Goal: Task Accomplishment & Management: Manage account settings

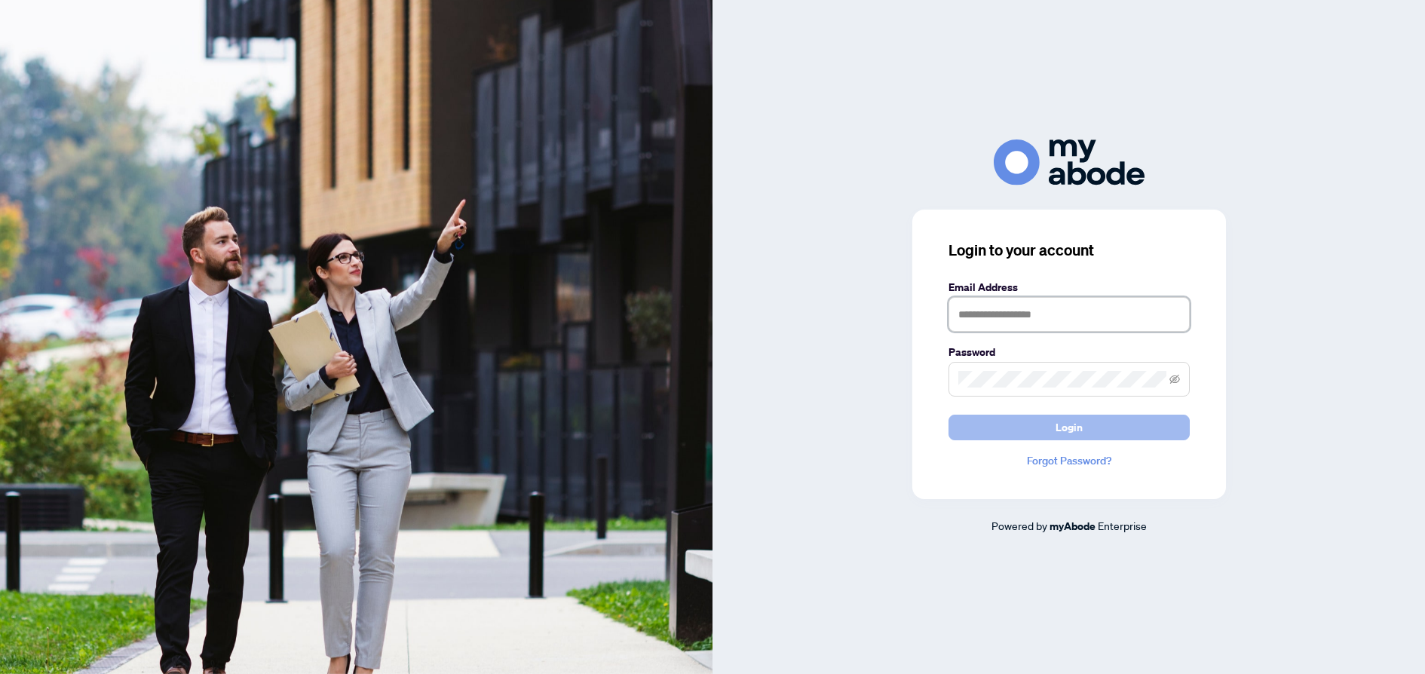
type input "**********"
click at [1028, 430] on button "Login" at bounding box center [1069, 428] width 241 height 26
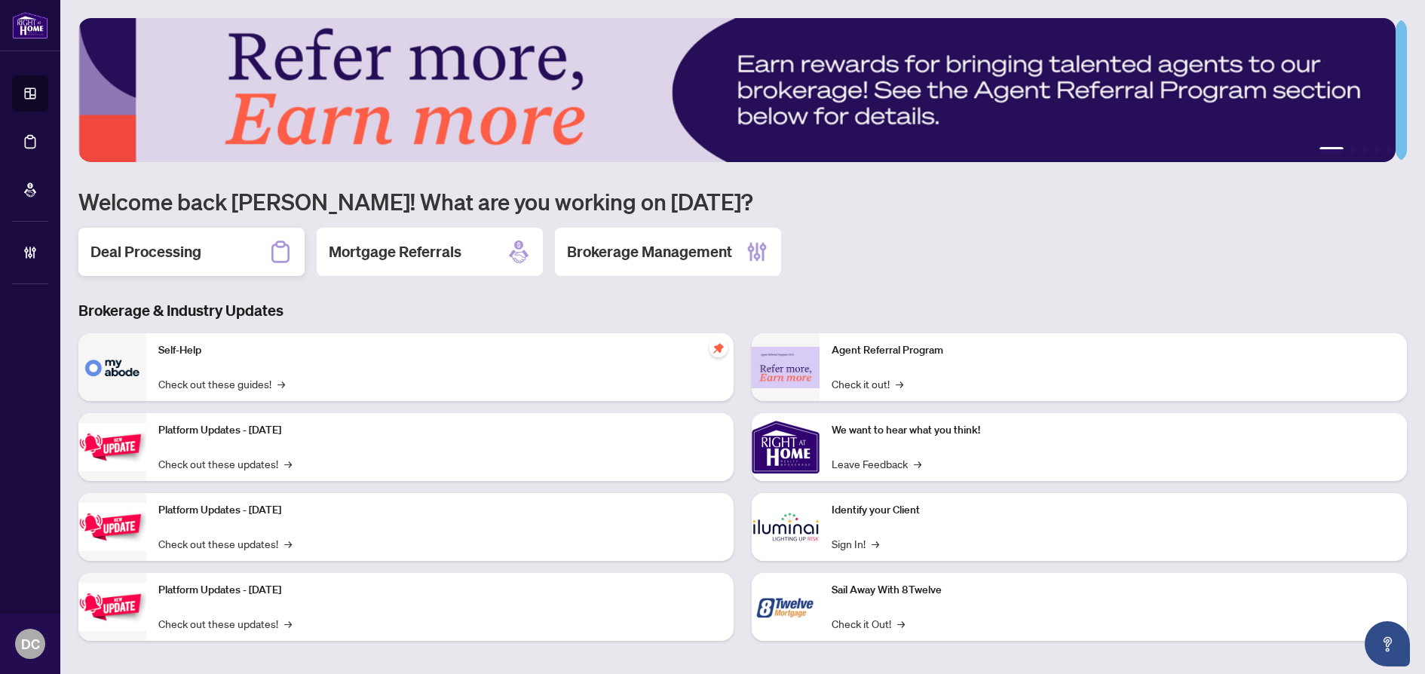
click at [232, 253] on div "Deal Processing" at bounding box center [191, 252] width 226 height 48
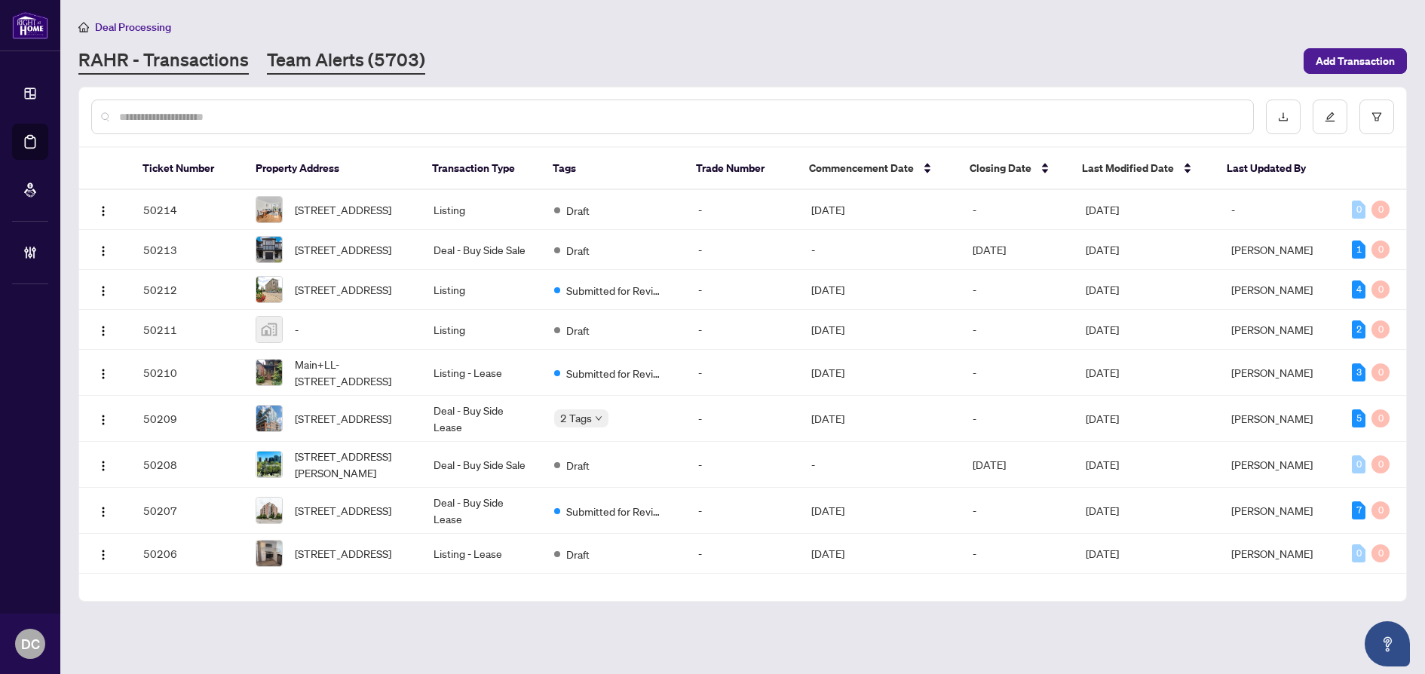
click at [368, 57] on link "Team Alerts (5703)" at bounding box center [346, 61] width 158 height 27
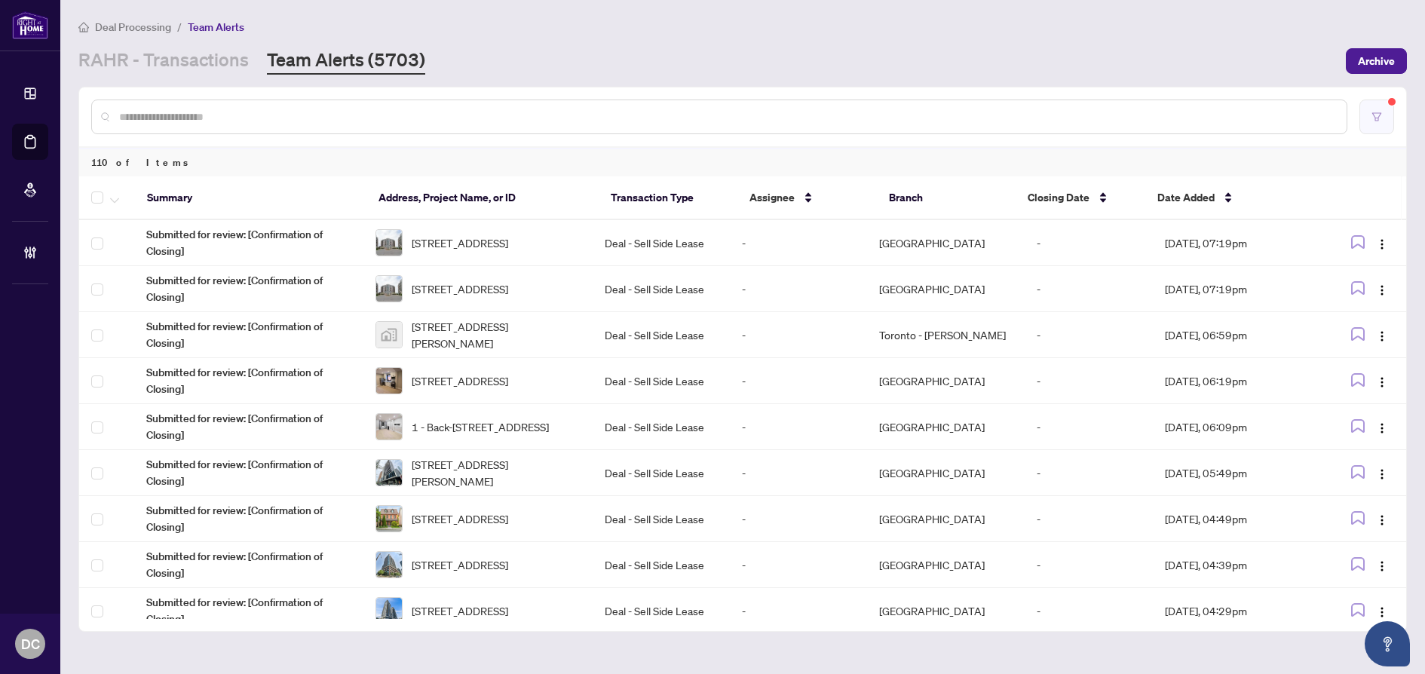
click at [1372, 115] on icon "filter" at bounding box center [1377, 117] width 11 height 11
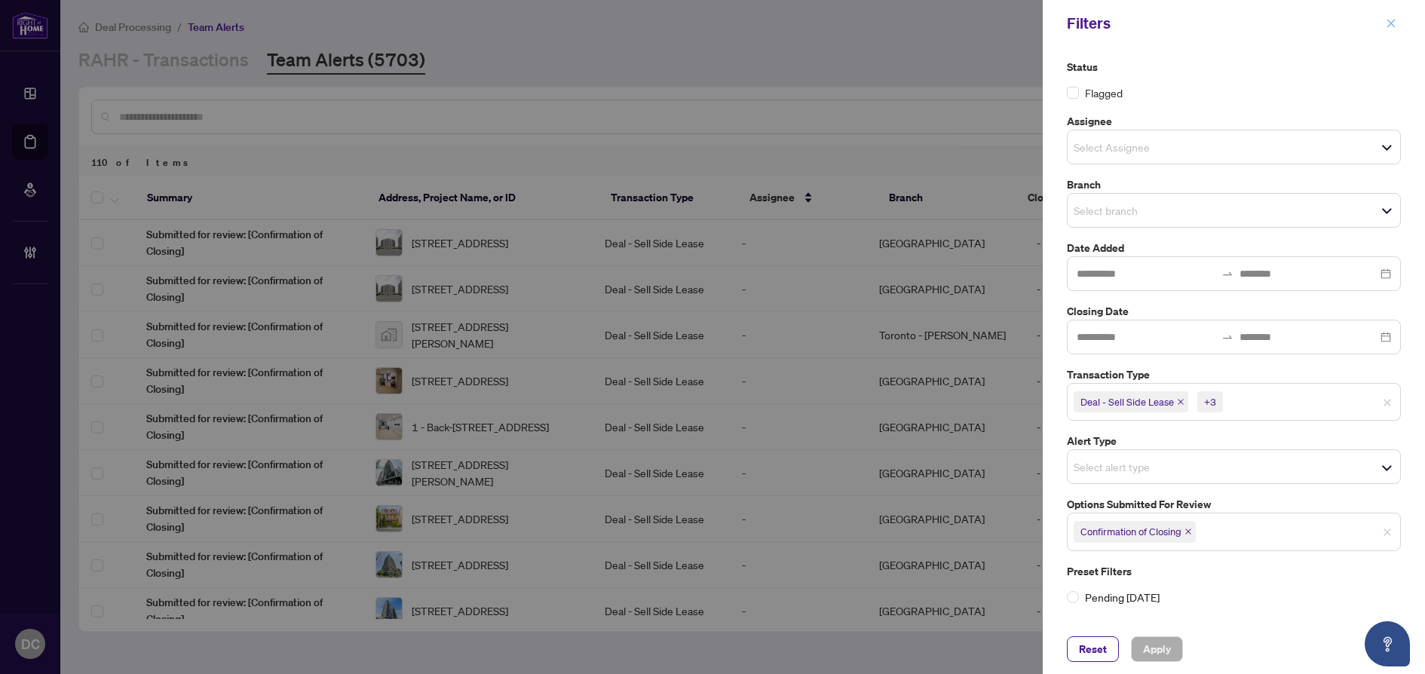
click at [1394, 17] on span "button" at bounding box center [1391, 23] width 11 height 24
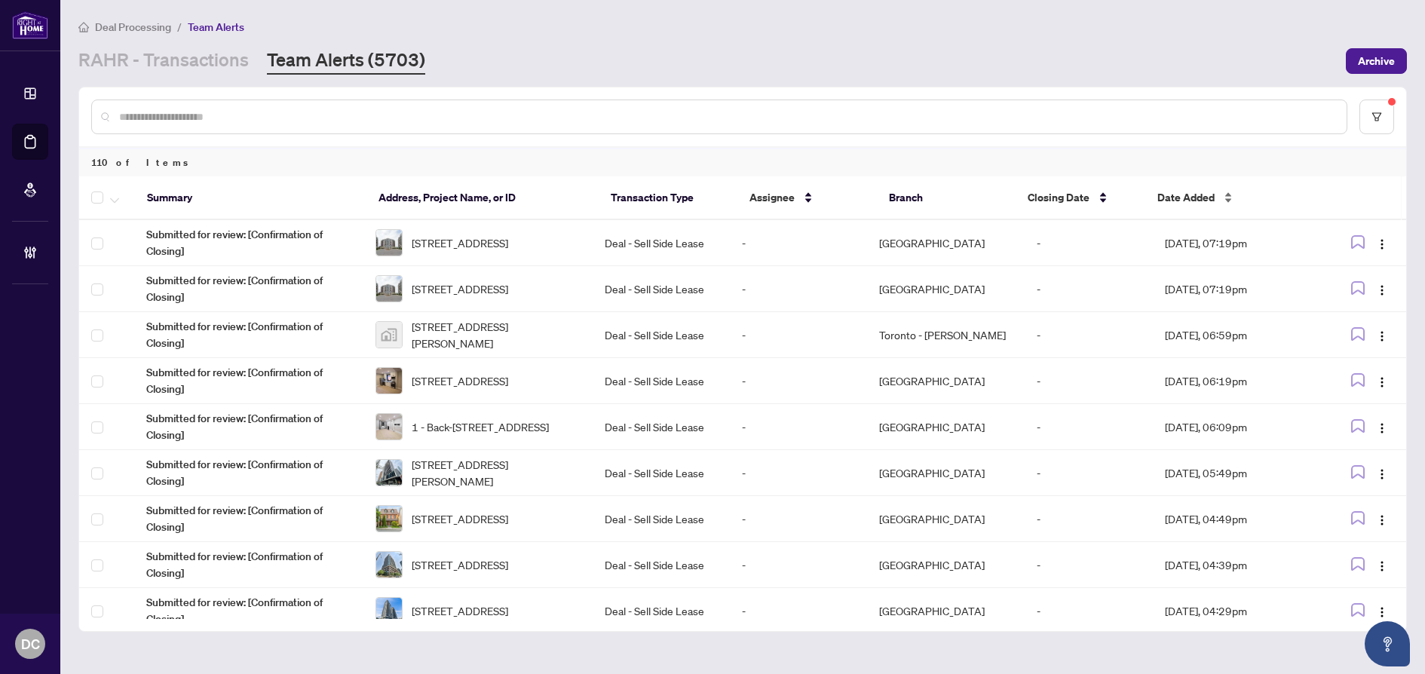
click at [1207, 197] on span "Date Added" at bounding box center [1185, 197] width 57 height 17
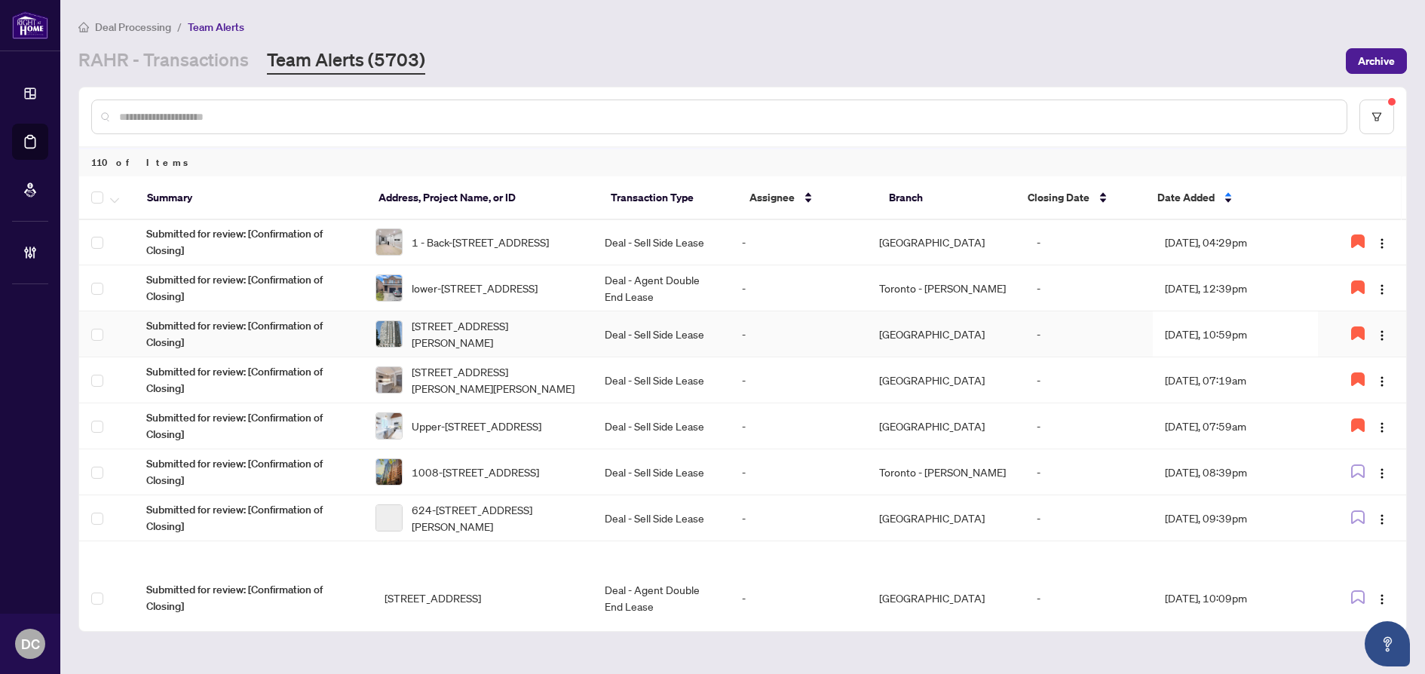
scroll to position [151, 0]
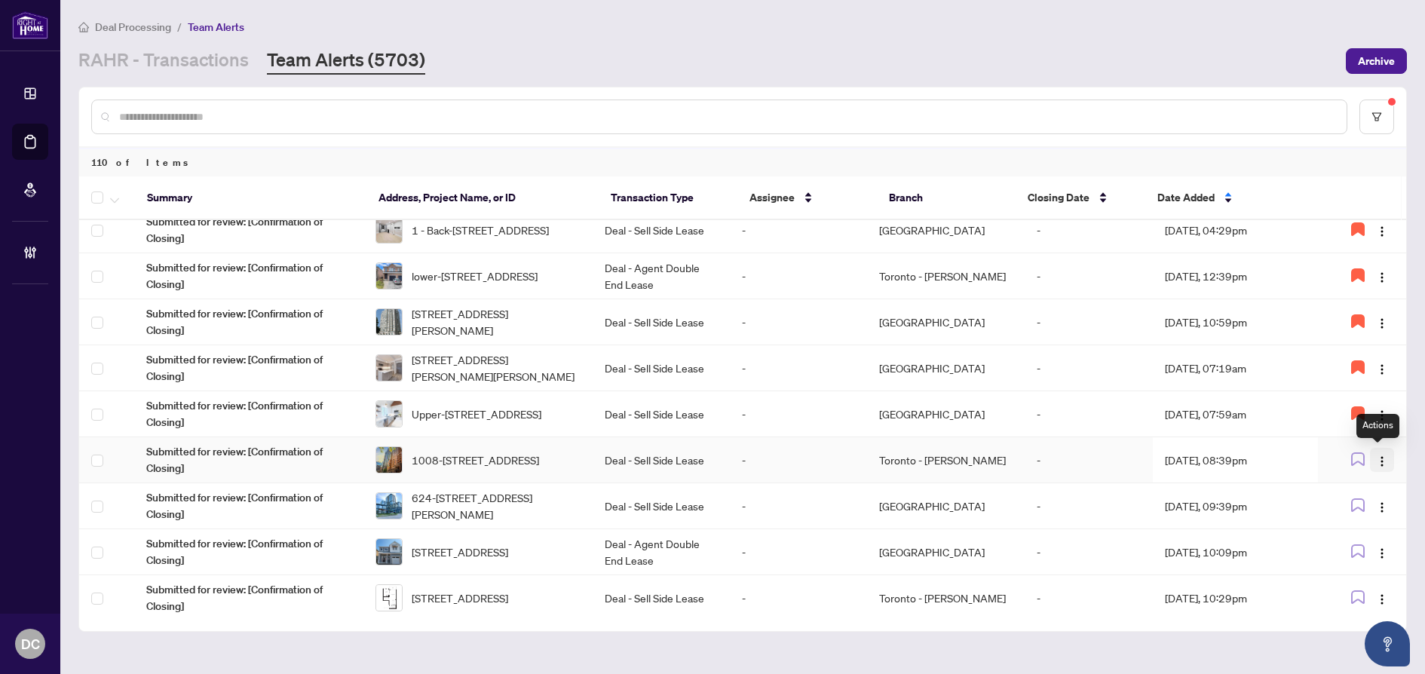
click at [1381, 468] on button "button" at bounding box center [1382, 460] width 24 height 24
click at [1236, 455] on td "Aug/20/2025, 08:39pm" at bounding box center [1235, 460] width 165 height 46
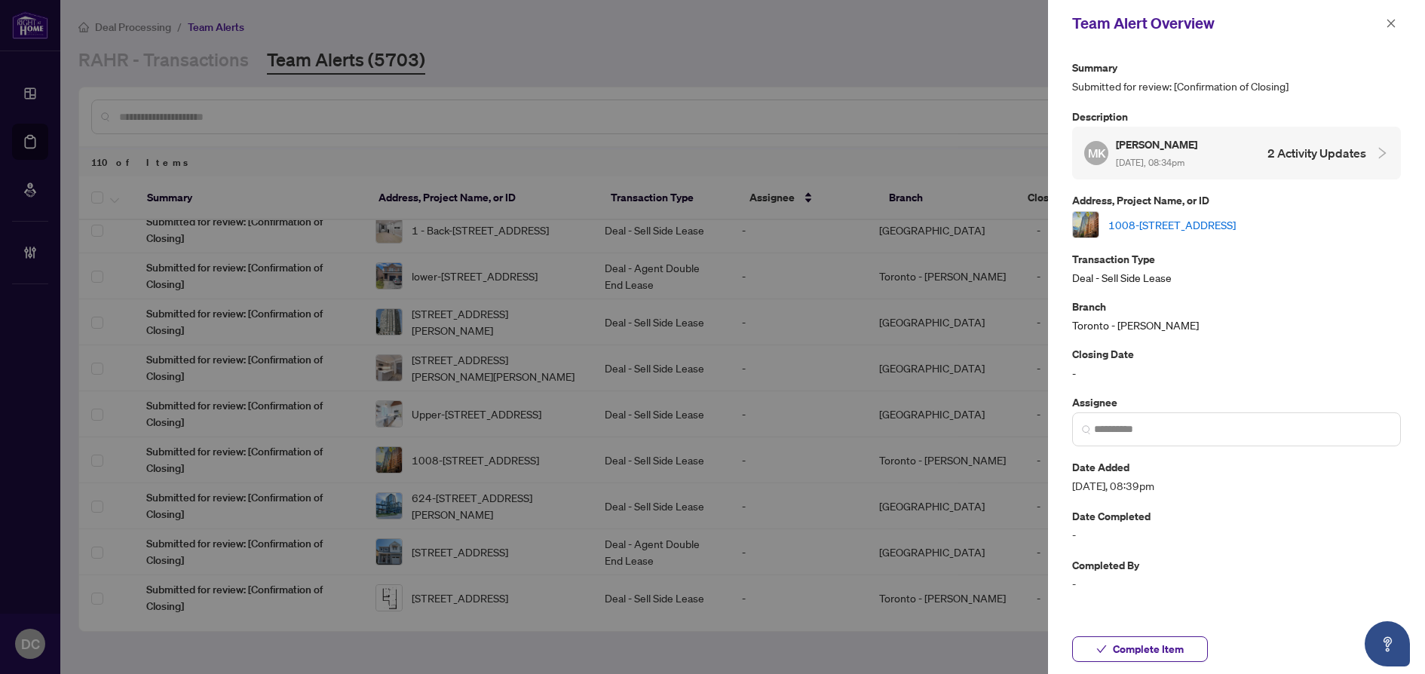
click at [1236, 223] on link "1008-889 Bay St, Toronto, Ontario M5S 3K5, Canada" at bounding box center [1171, 224] width 127 height 17
click at [1153, 648] on span "Complete Item" at bounding box center [1148, 649] width 71 height 24
click at [1400, 24] on button "button" at bounding box center [1391, 23] width 20 height 18
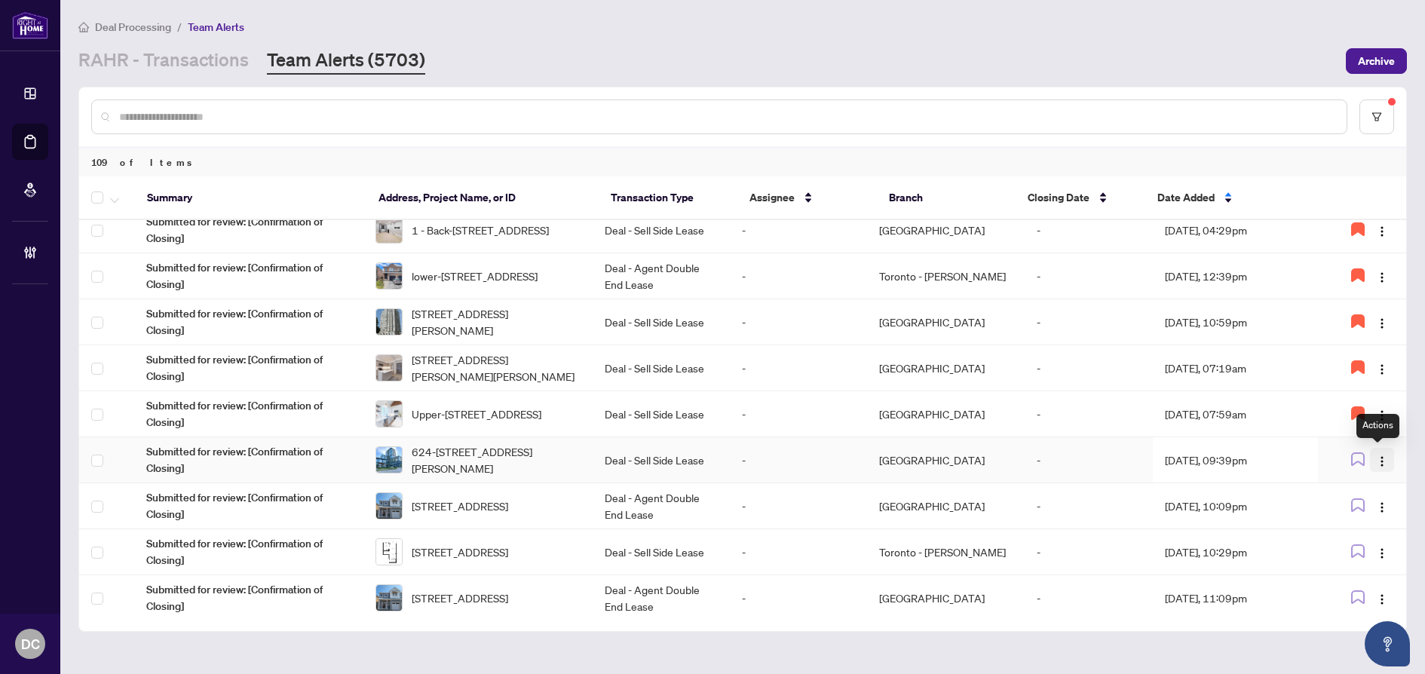
click at [1381, 463] on img "button" at bounding box center [1382, 461] width 12 height 12
click at [1362, 484] on span "Assign Myself" at bounding box center [1342, 489] width 70 height 17
click at [1196, 460] on td "Aug/20/2025, 09:39pm" at bounding box center [1235, 460] width 165 height 46
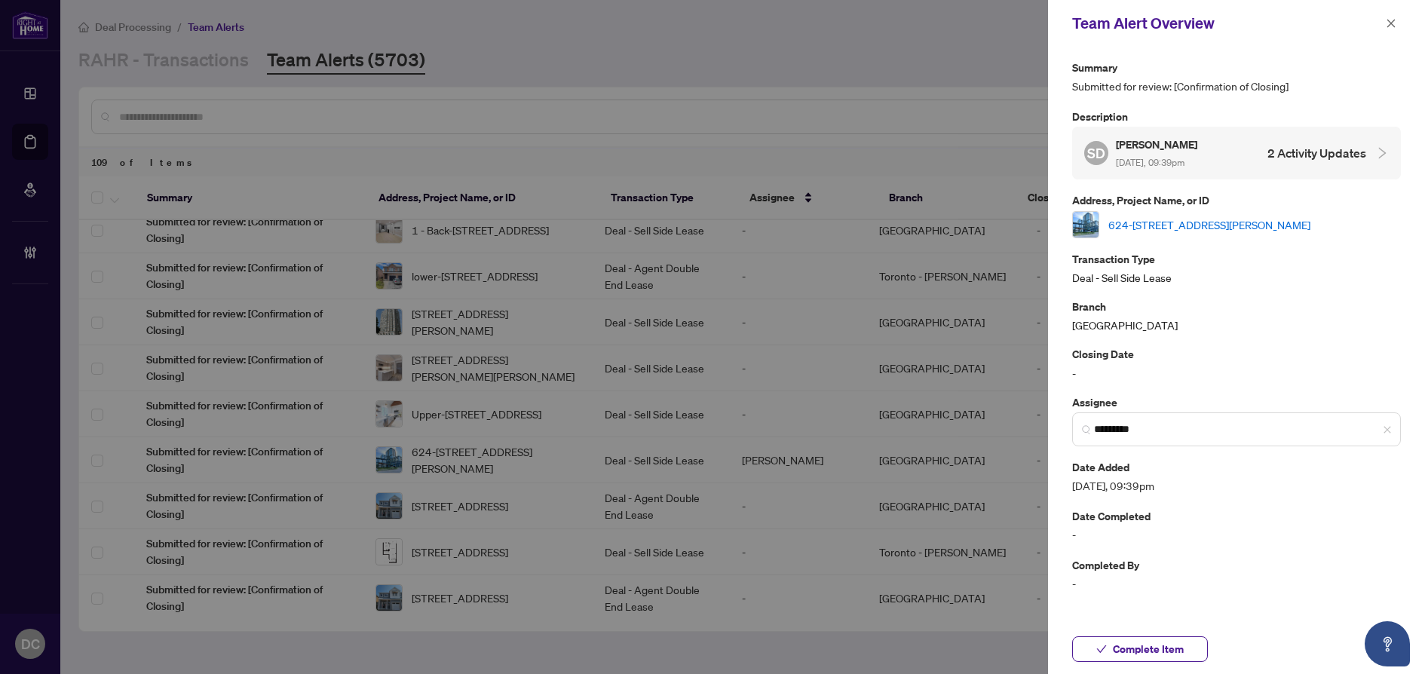
click at [1185, 218] on link "624-3240 William Coltson Ave, Oakville, Ontario L6H 8C8, Canada" at bounding box center [1209, 224] width 202 height 17
click at [1149, 645] on span "Complete Item" at bounding box center [1148, 649] width 71 height 24
click at [1395, 25] on icon "close" at bounding box center [1391, 23] width 11 height 11
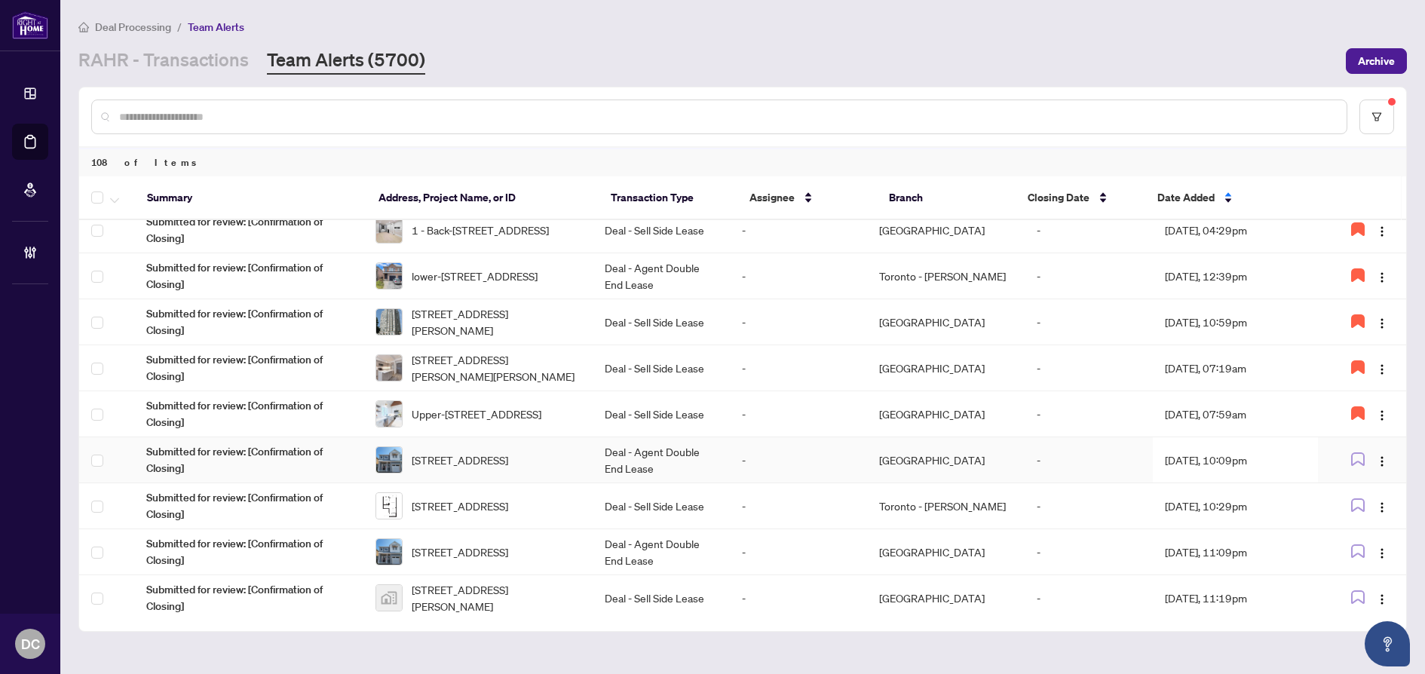
click at [1221, 457] on td "Aug/20/2025, 10:09pm" at bounding box center [1235, 460] width 165 height 46
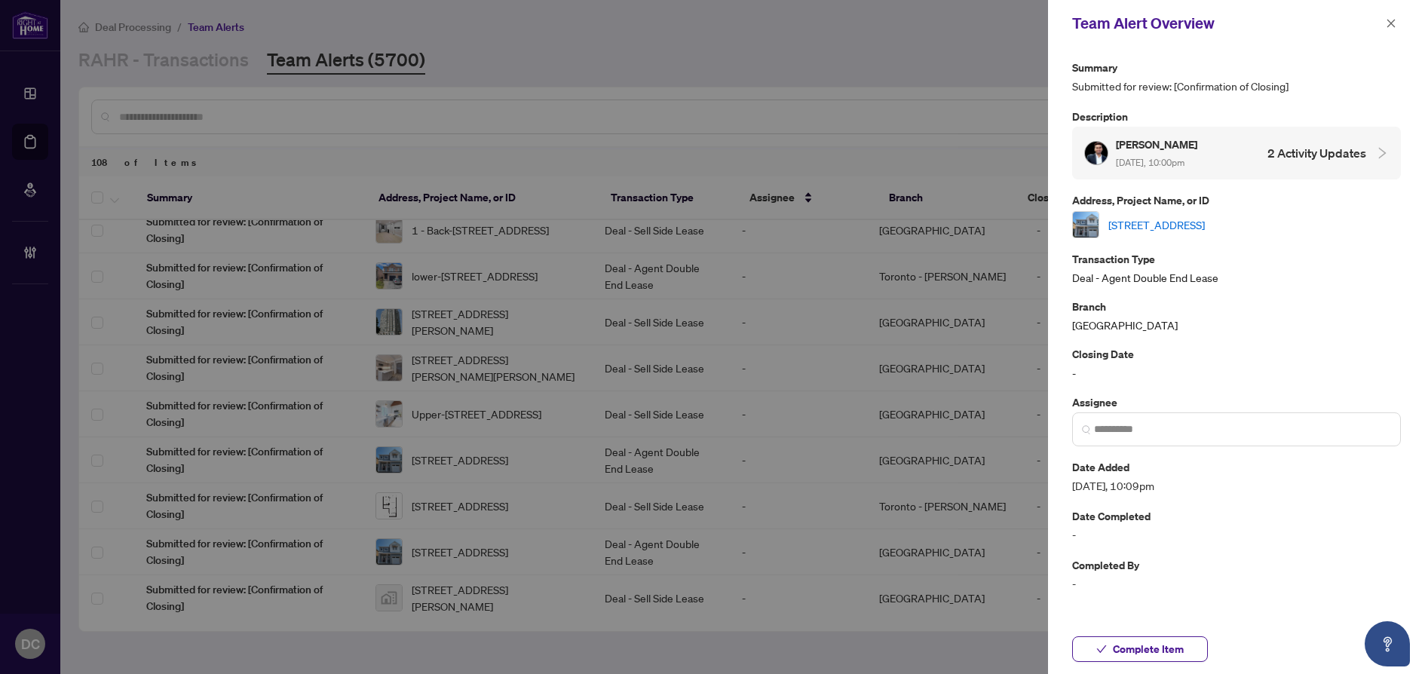
click at [1189, 228] on link "[STREET_ADDRESS]" at bounding box center [1156, 224] width 97 height 17
click at [1175, 641] on span "Complete Item" at bounding box center [1148, 649] width 71 height 24
click at [1388, 21] on icon "close" at bounding box center [1391, 23] width 8 height 8
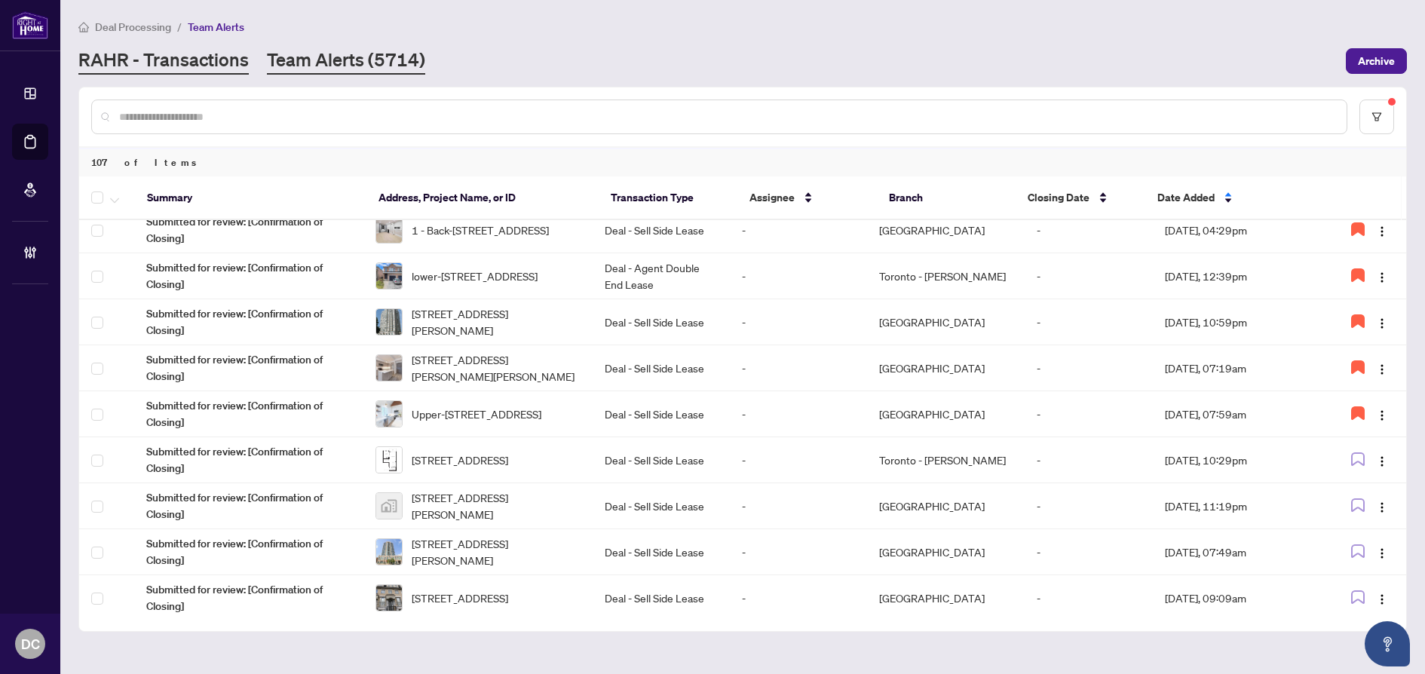
click at [233, 58] on link "RAHR - Transactions" at bounding box center [163, 61] width 170 height 27
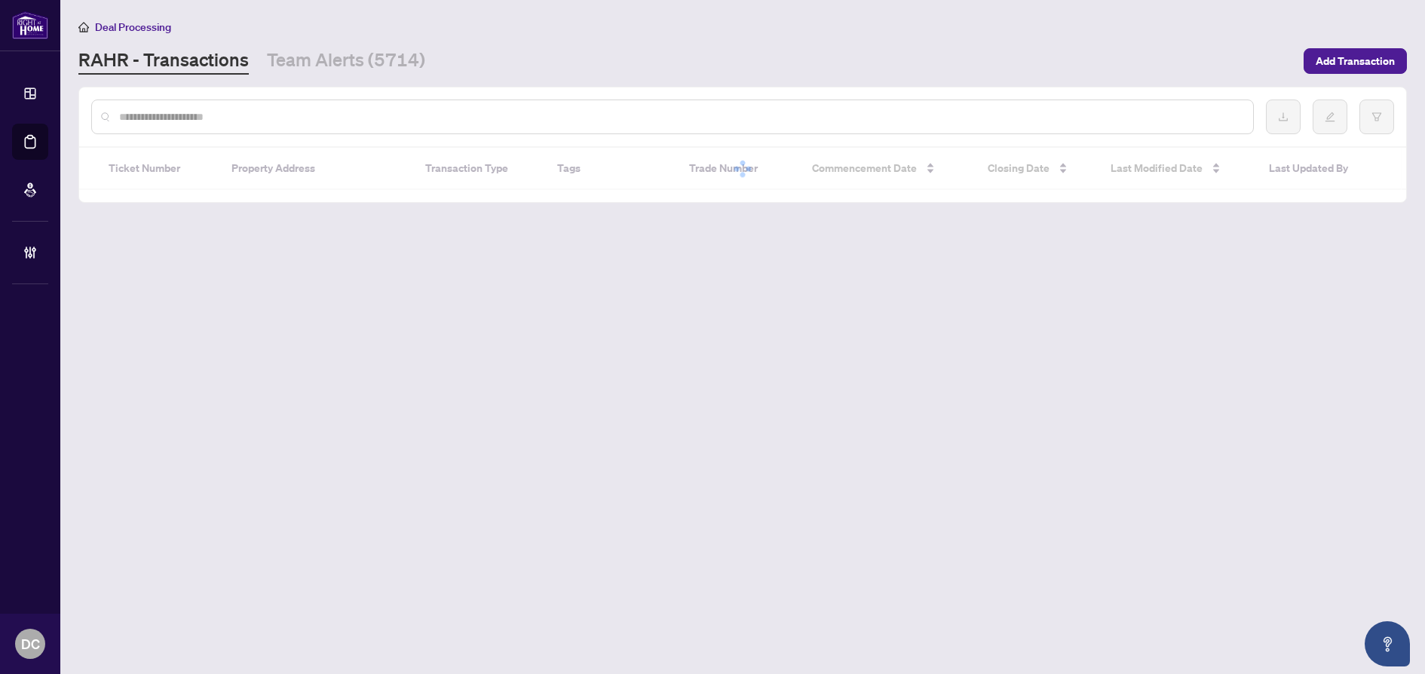
click at [290, 111] on input "text" at bounding box center [680, 117] width 1122 height 17
paste input "*******"
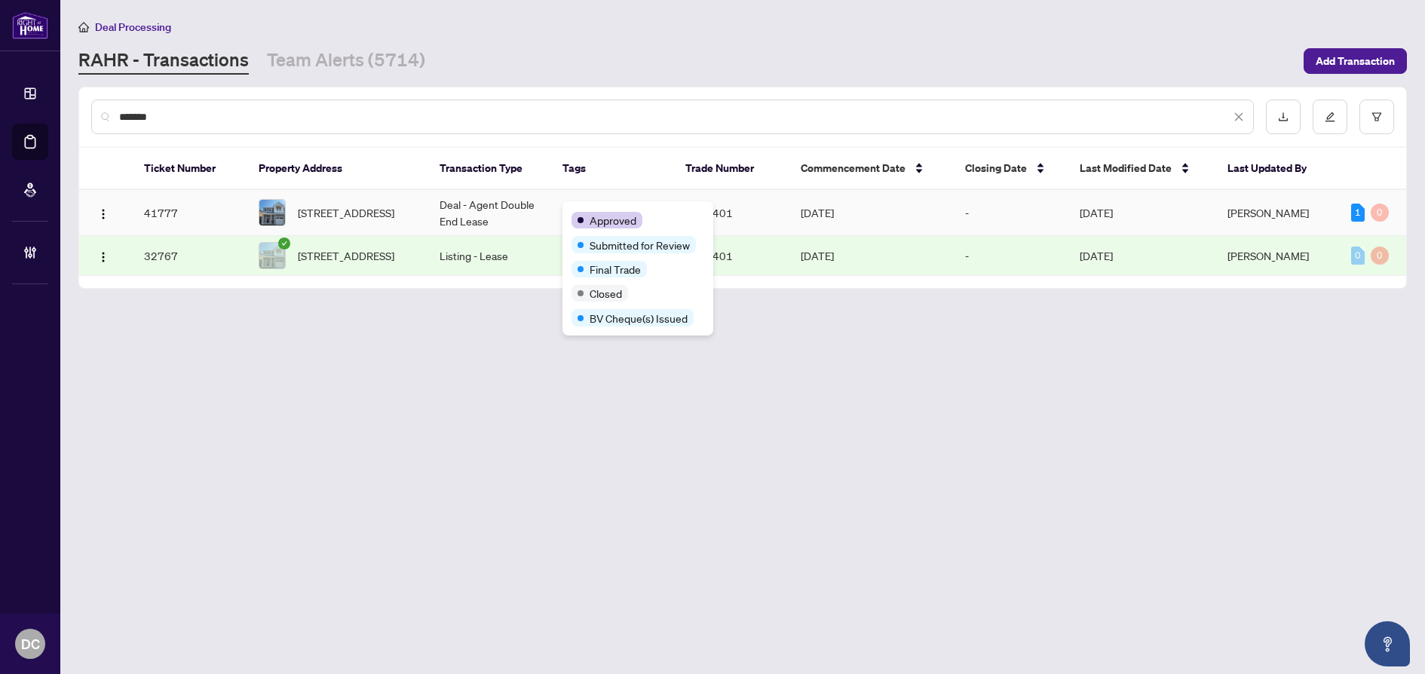
type input "*******"
click at [605, 212] on span "Approved" at bounding box center [613, 220] width 47 height 17
click at [933, 237] on td "Apr/28/2025" at bounding box center [871, 256] width 164 height 40
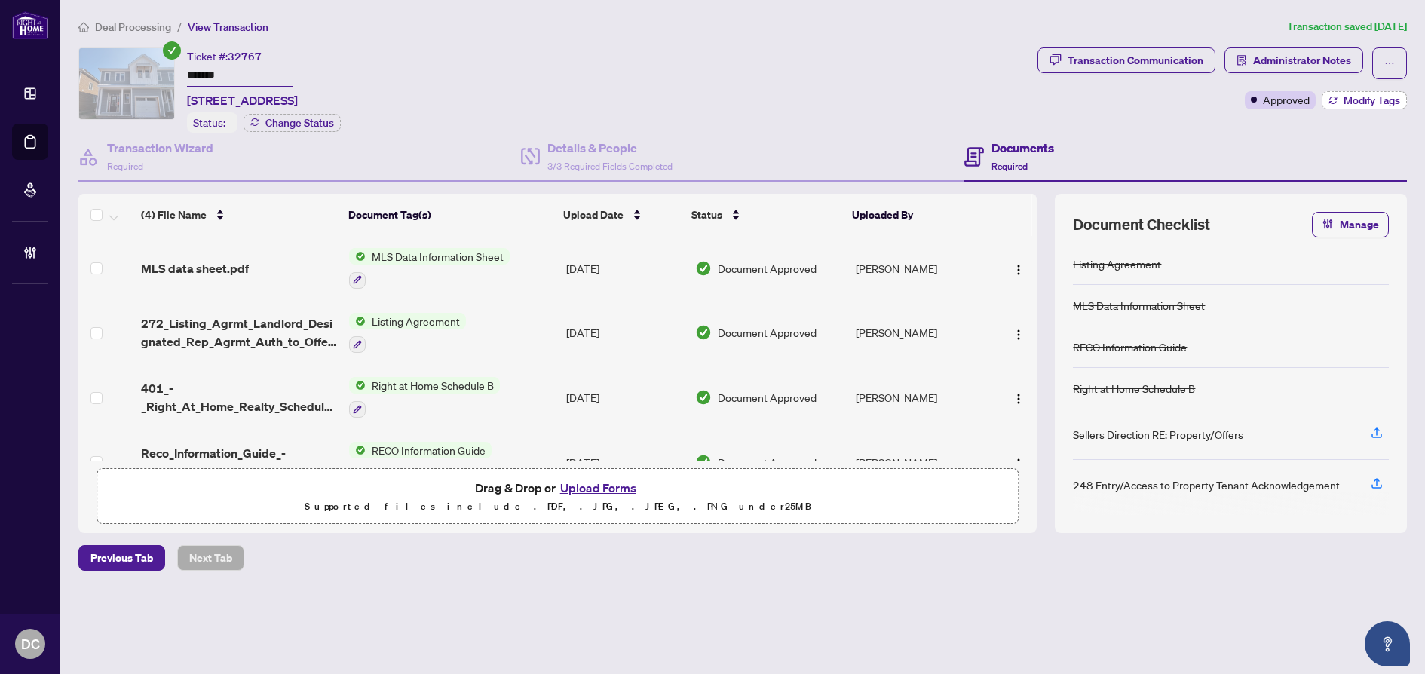
click at [1326, 94] on button "Modify Tags" at bounding box center [1364, 100] width 85 height 18
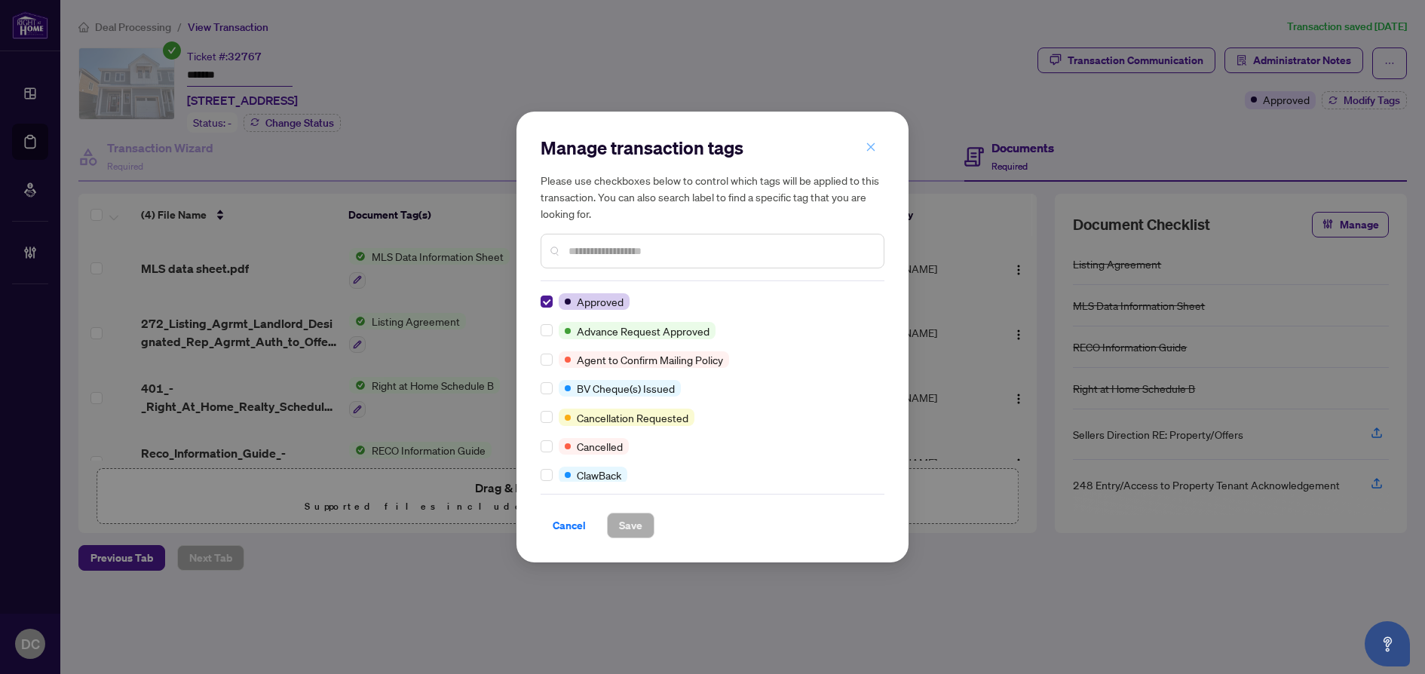
click at [867, 152] on icon "close" at bounding box center [871, 147] width 11 height 11
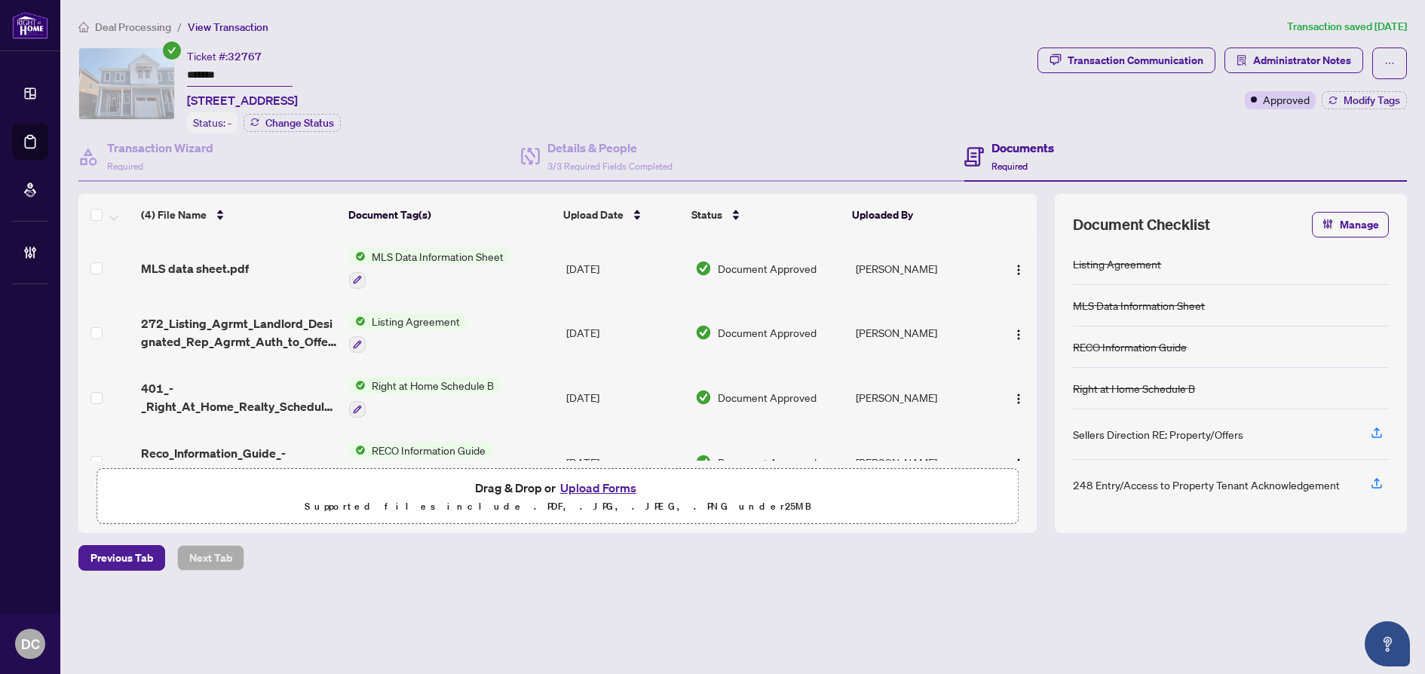
click at [146, 25] on span "Deal Processing" at bounding box center [133, 27] width 76 height 14
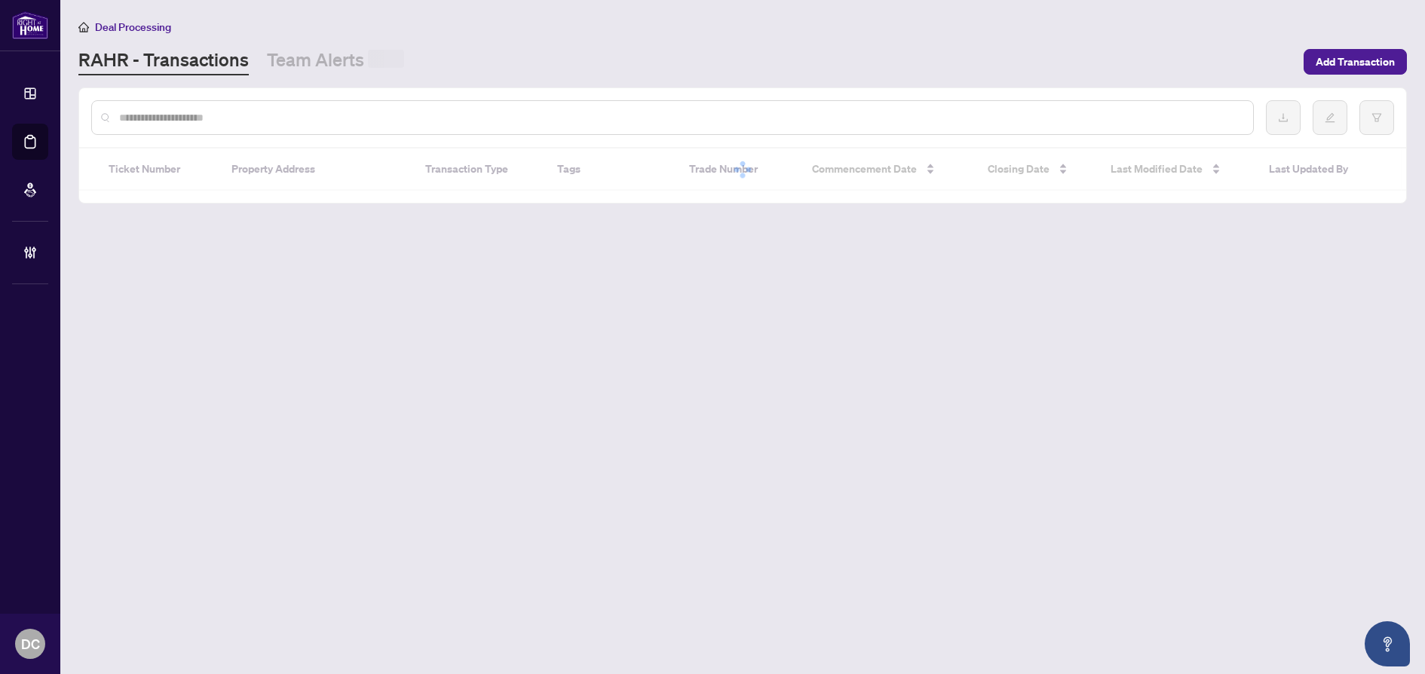
click at [293, 117] on input "text" at bounding box center [680, 117] width 1122 height 17
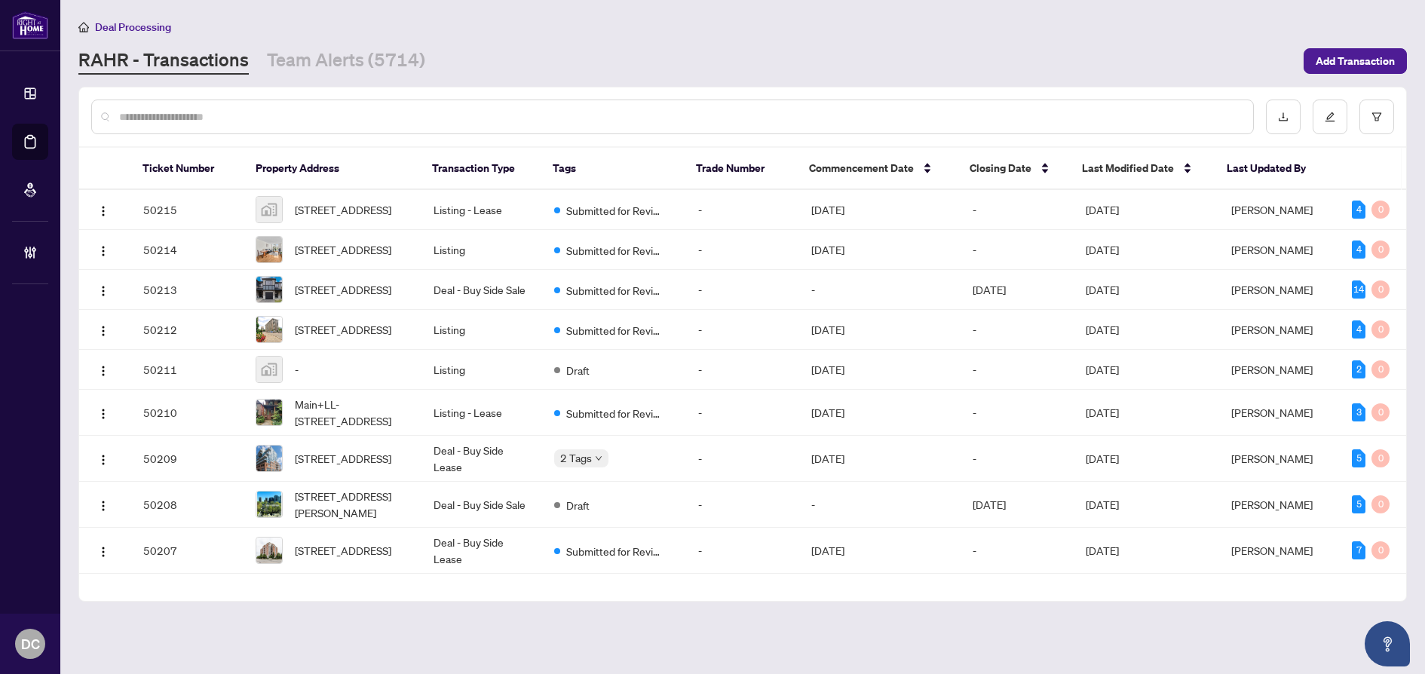
paste input "*******"
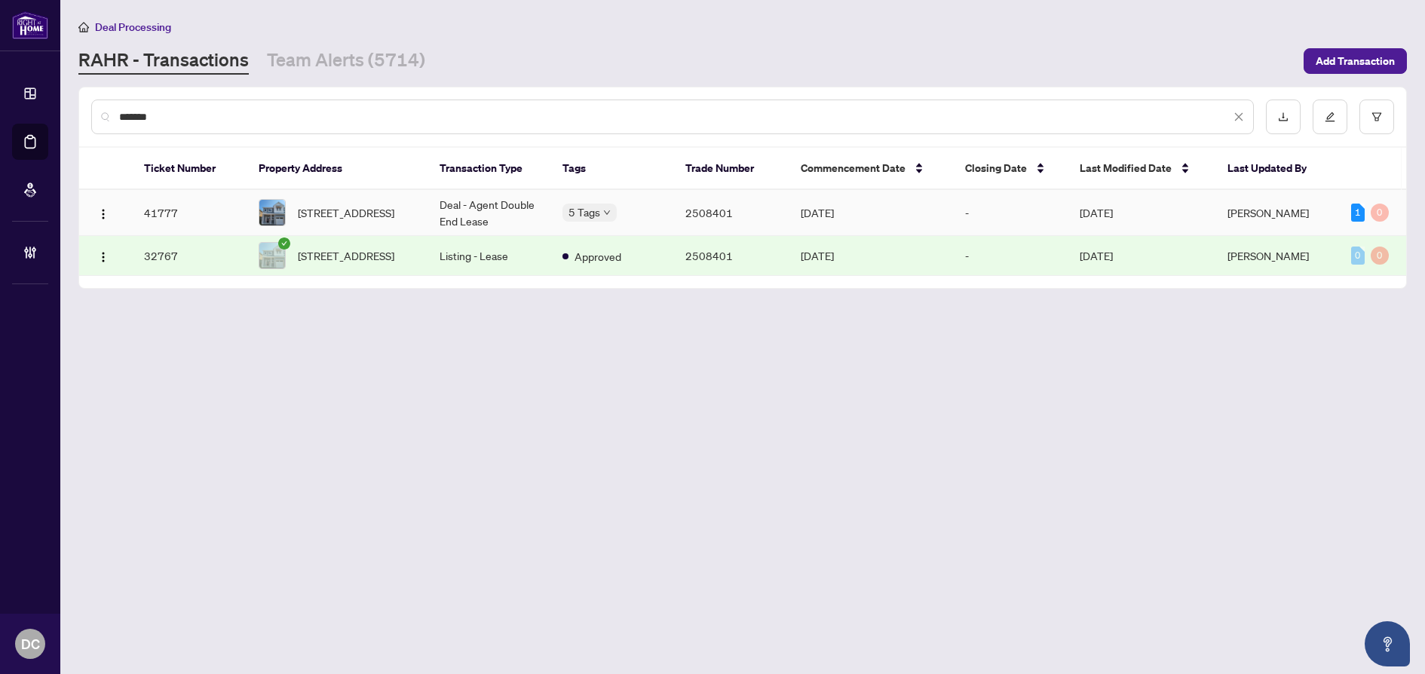
type input "*******"
click at [1357, 208] on div "1" at bounding box center [1358, 213] width 14 height 18
click at [1356, 214] on div "1" at bounding box center [1358, 213] width 14 height 18
click at [1214, 215] on td "Aug/25/2025" at bounding box center [1142, 213] width 148 height 46
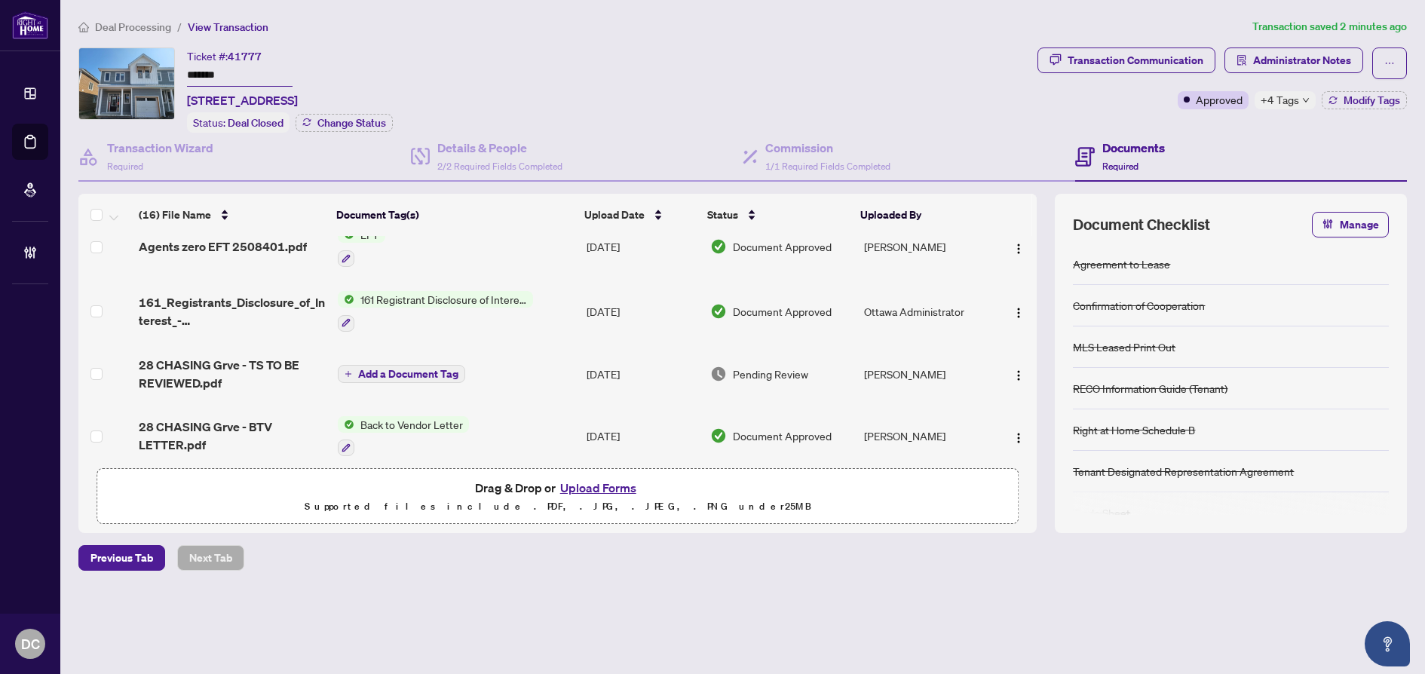
scroll to position [226, 0]
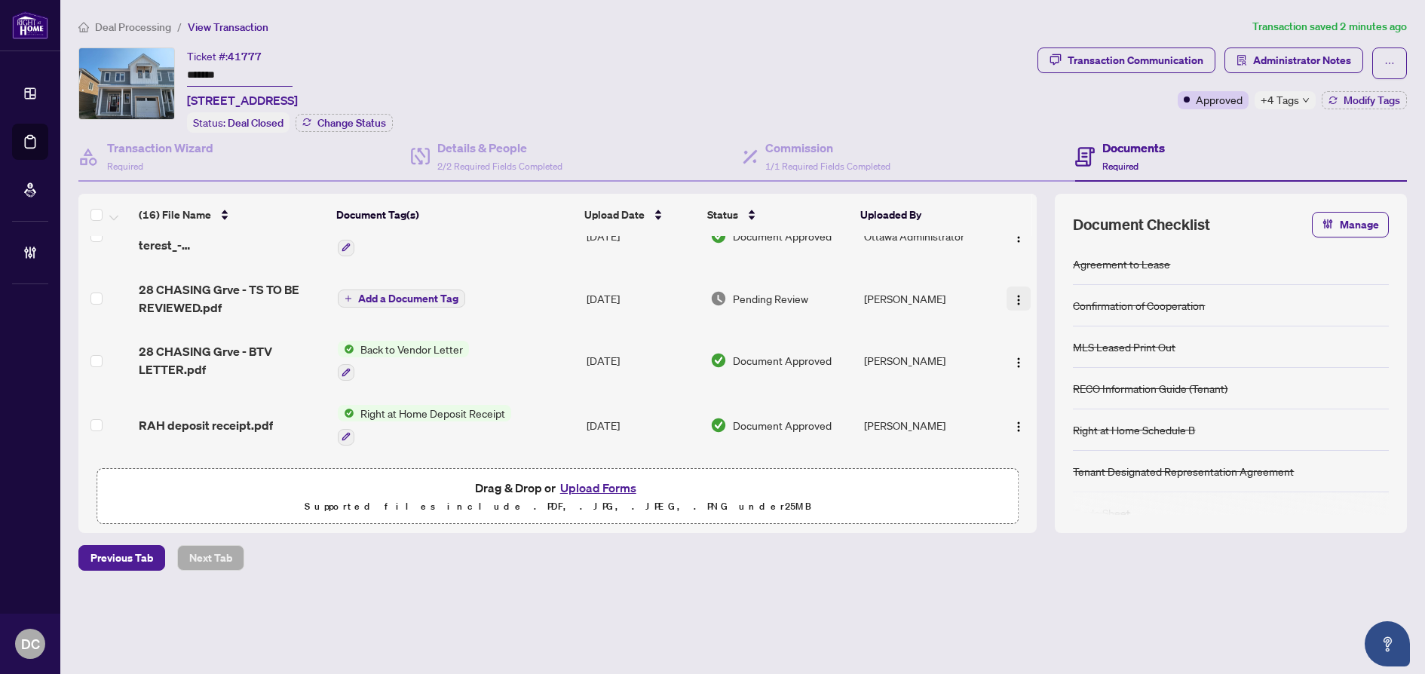
click at [1013, 299] on img "button" at bounding box center [1019, 300] width 12 height 12
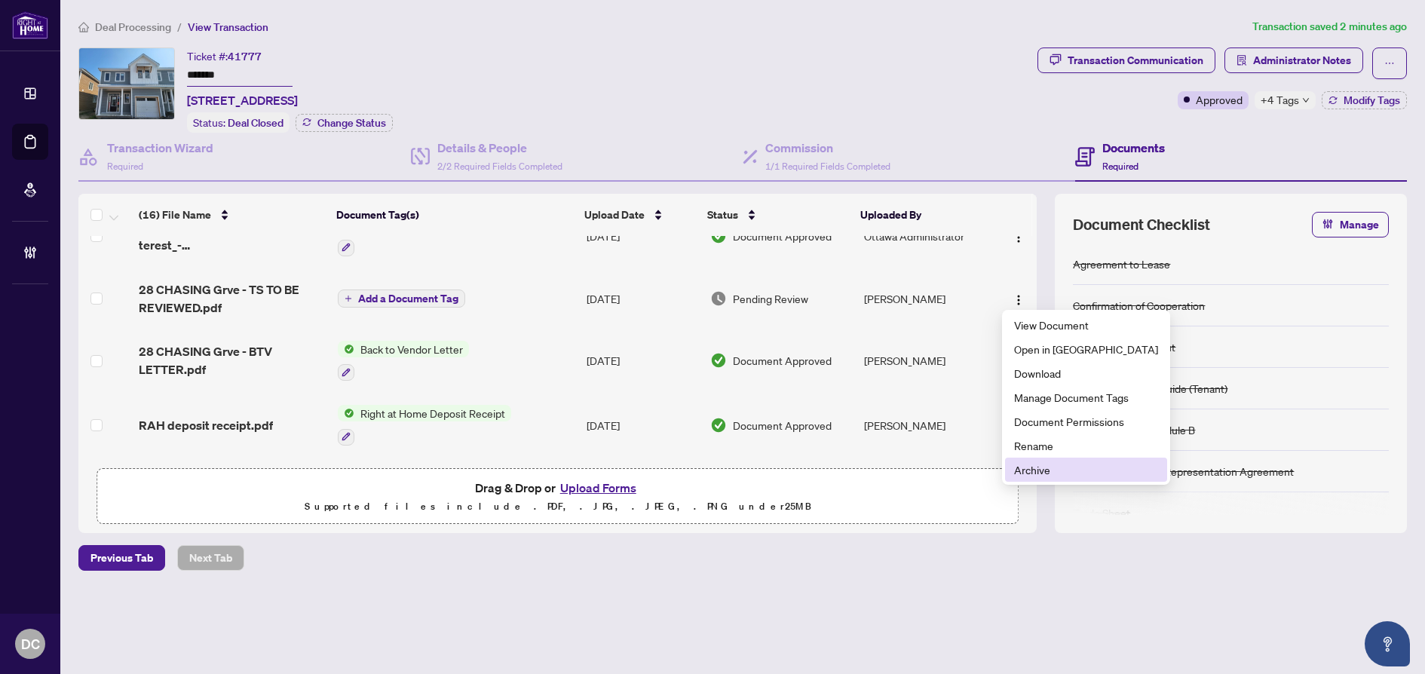
click at [1046, 470] on span "Archive" at bounding box center [1086, 469] width 144 height 17
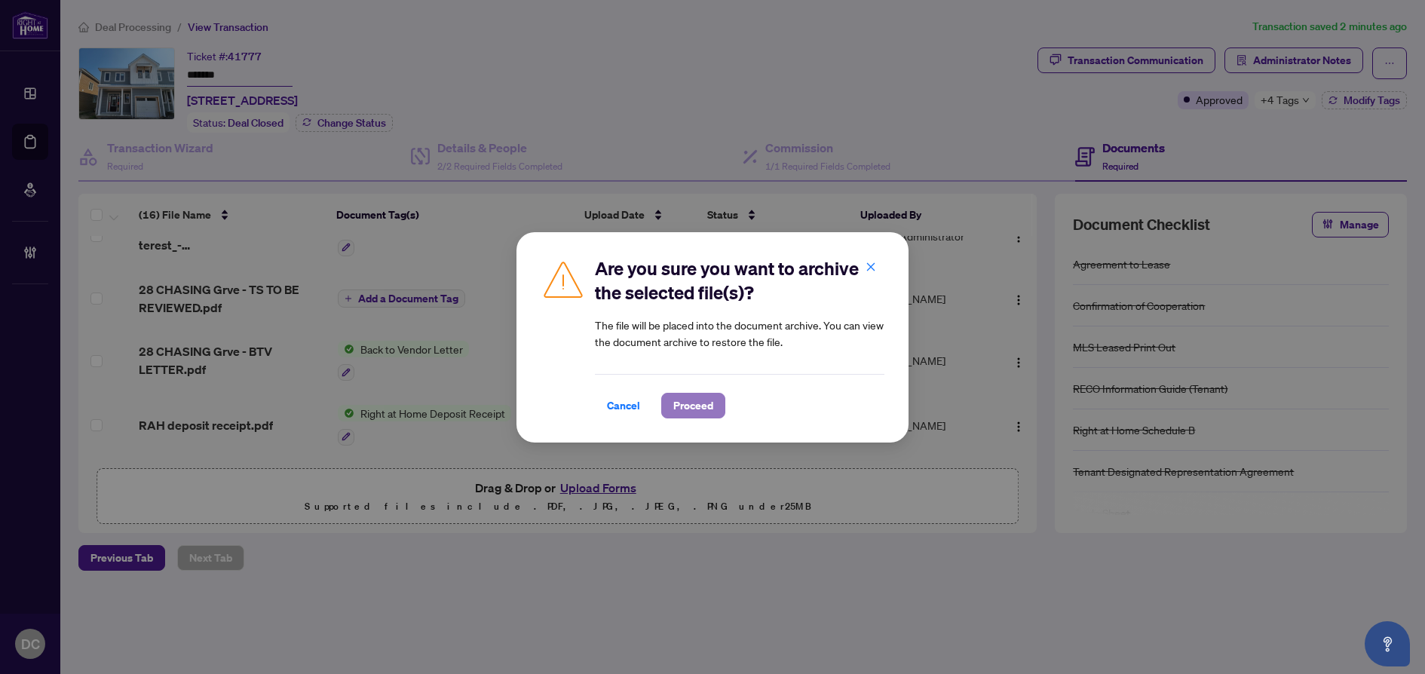
click at [712, 407] on span "Proceed" at bounding box center [693, 406] width 40 height 24
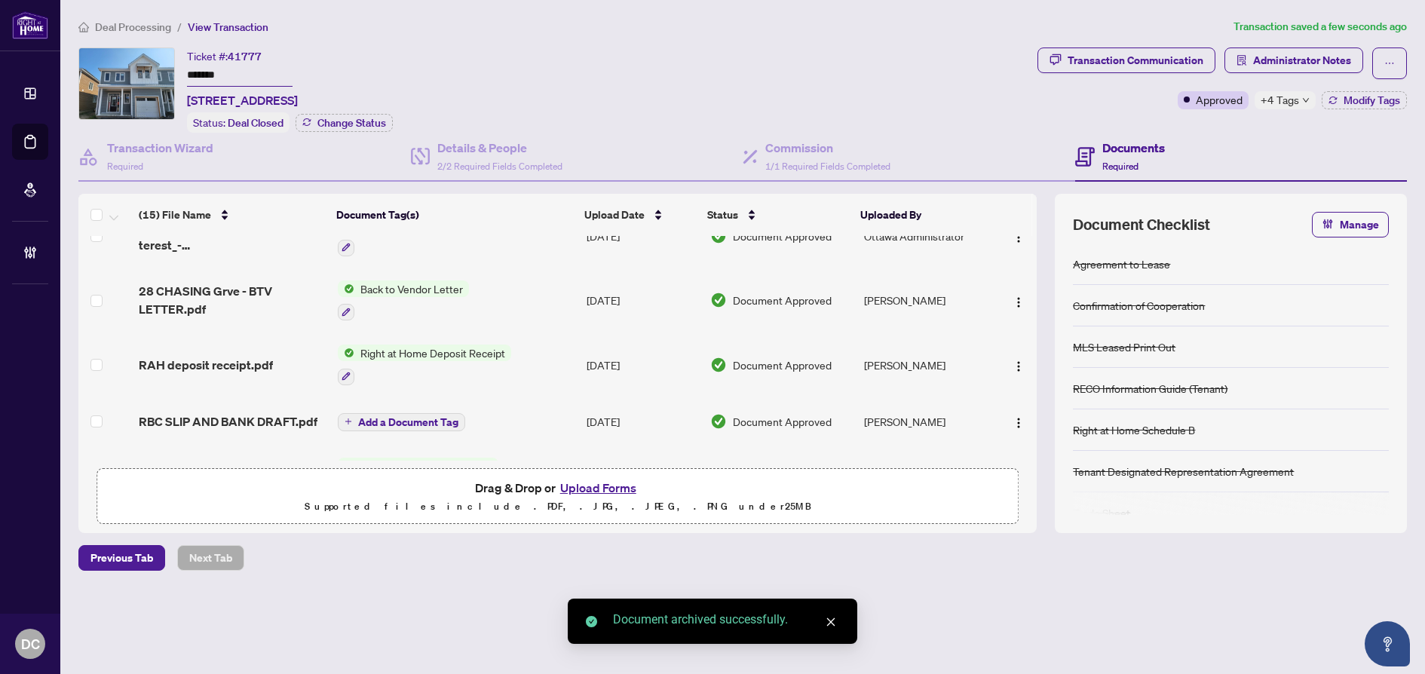
scroll to position [302, 0]
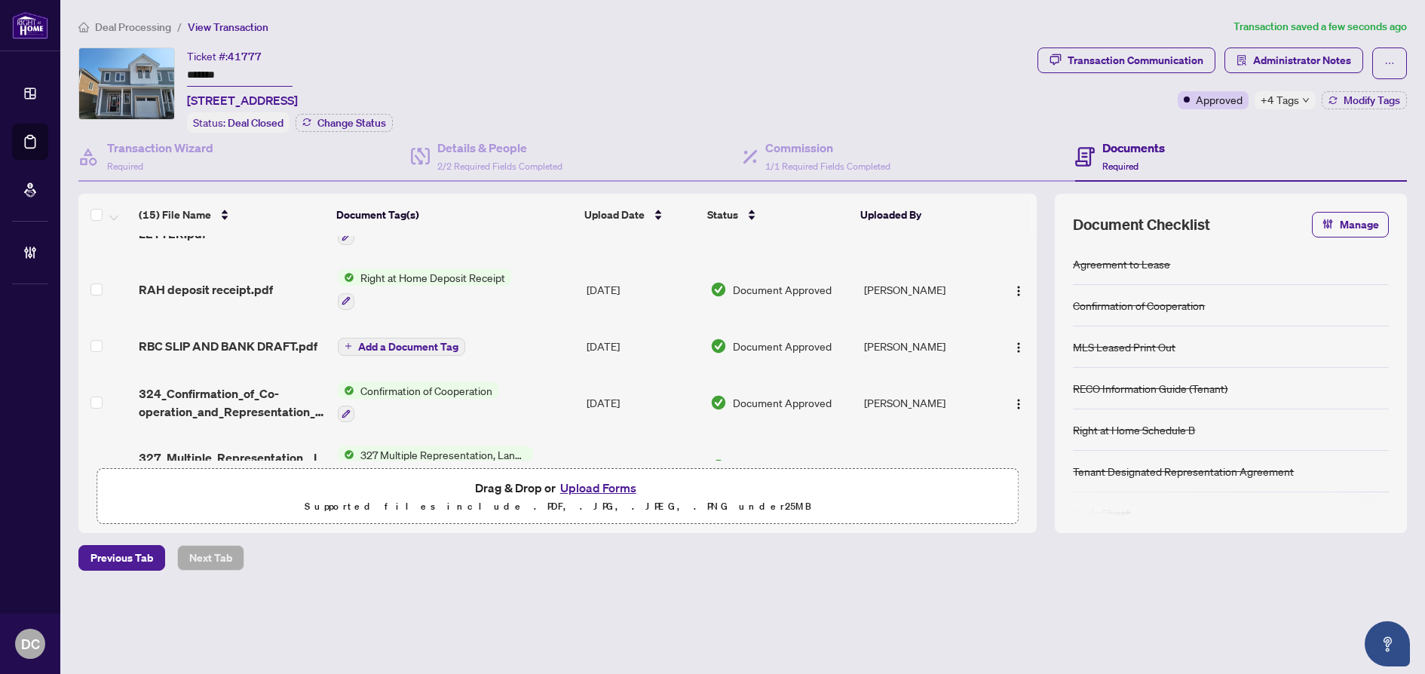
click at [442, 344] on span "Add a Document Tag" at bounding box center [408, 347] width 100 height 11
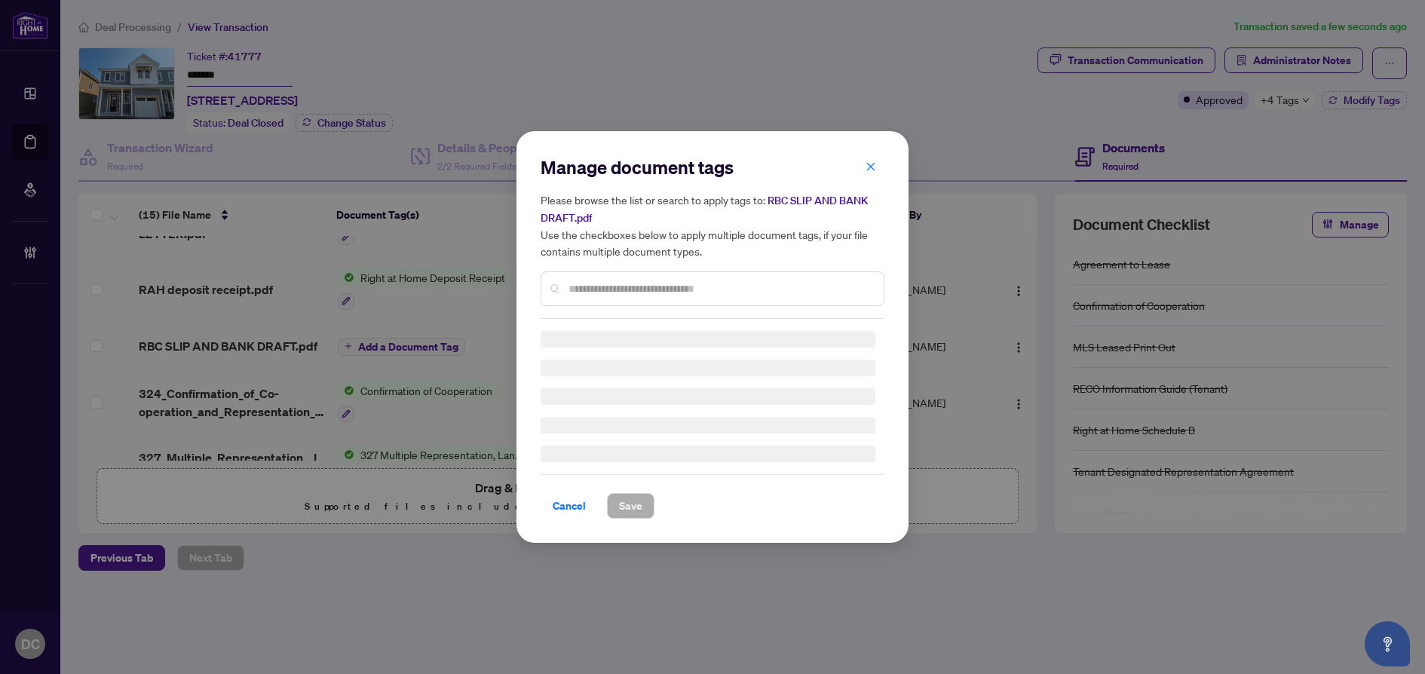
click at [442, 343] on div "Manage document tags Please browse the list or search to apply tags to: RBC SLI…" at bounding box center [712, 337] width 1425 height 674
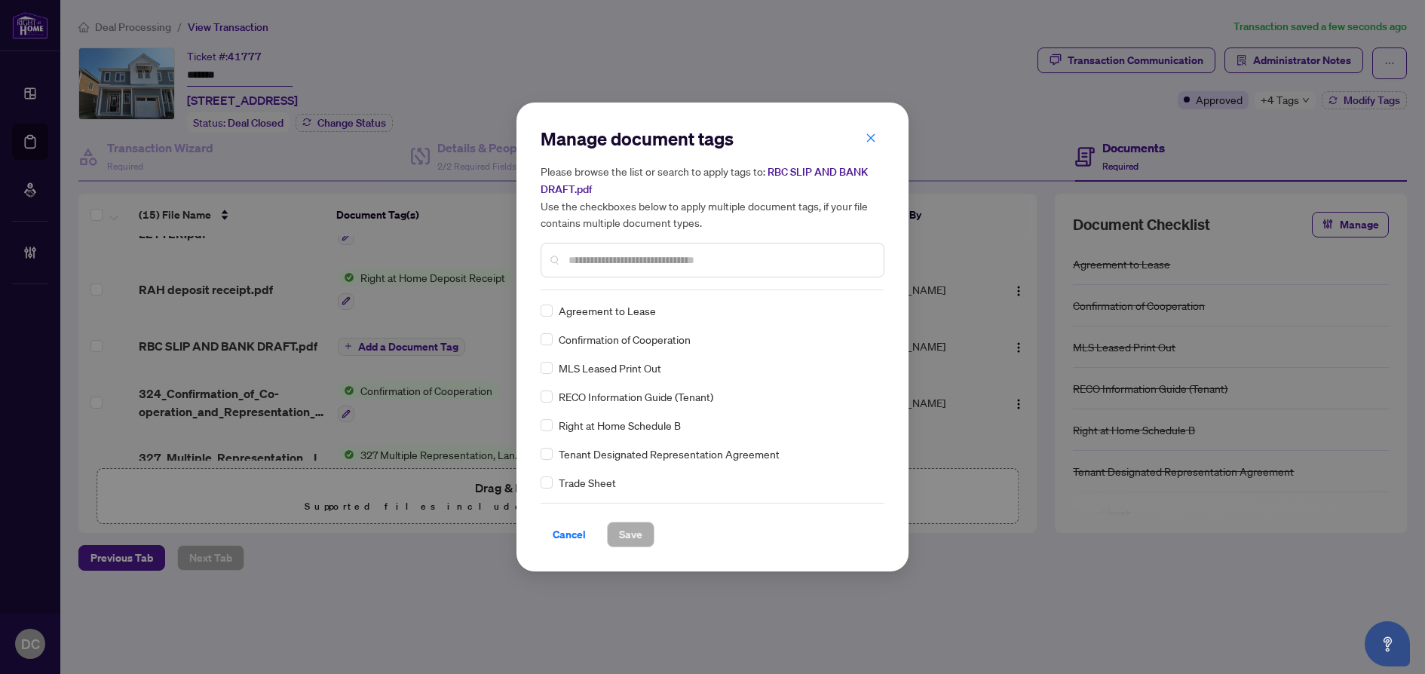
click at [648, 262] on input "text" at bounding box center [720, 260] width 303 height 17
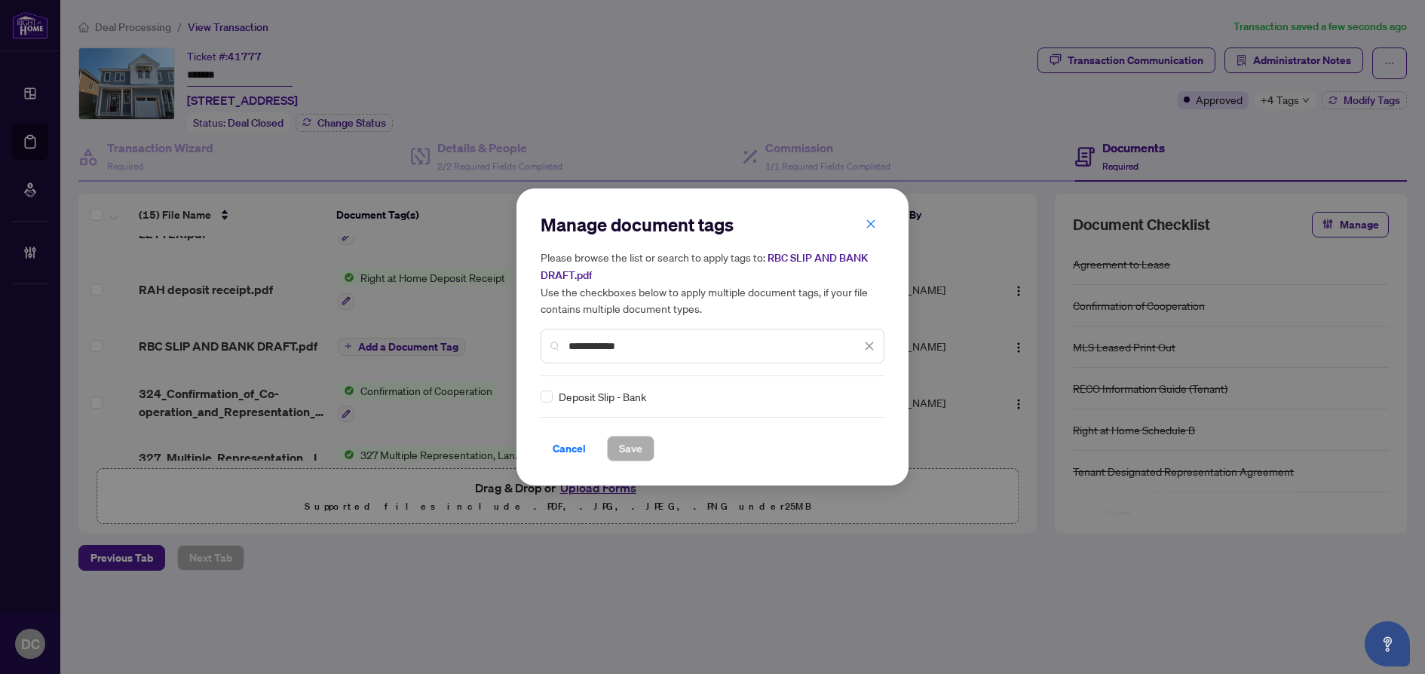
type input "**********"
click at [859, 394] on div at bounding box center [860, 396] width 29 height 15
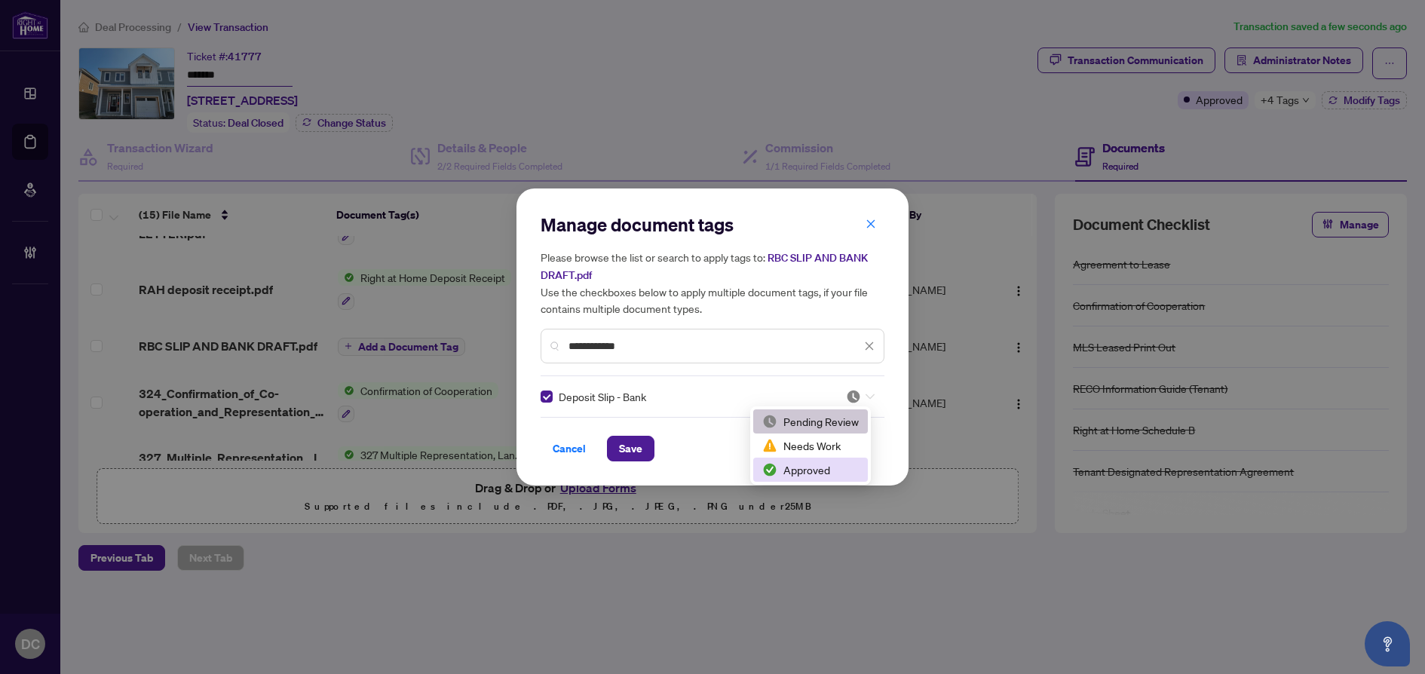
click at [838, 458] on div "Approved" at bounding box center [810, 470] width 115 height 24
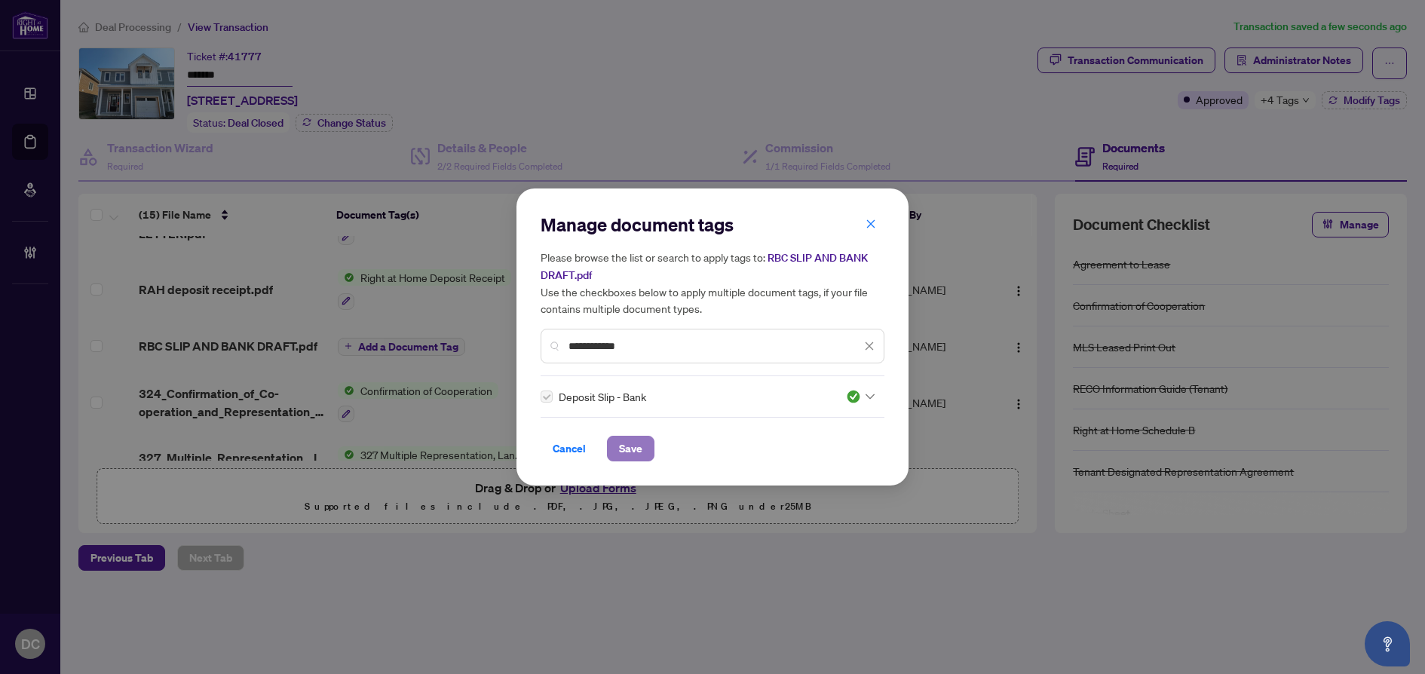
click at [644, 453] on button "Save" at bounding box center [631, 449] width 48 height 26
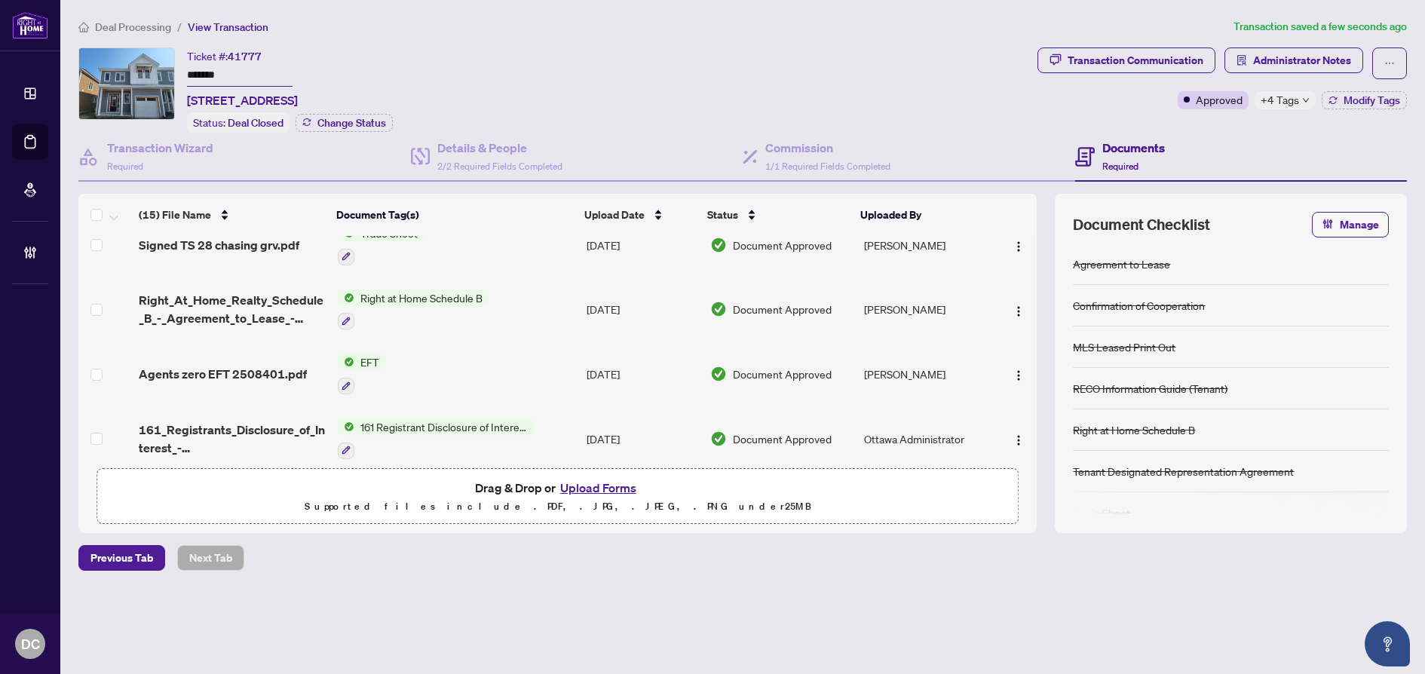
scroll to position [0, 0]
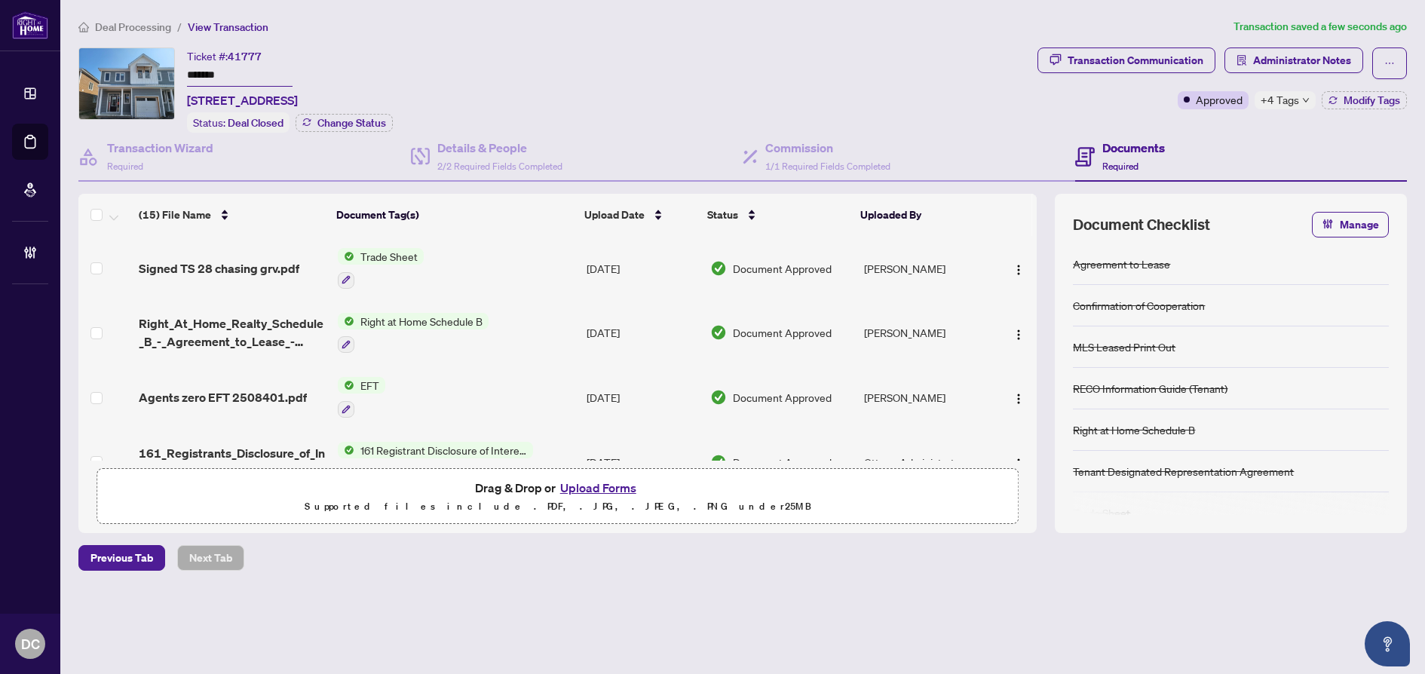
click at [156, 26] on span "Deal Processing" at bounding box center [133, 27] width 76 height 14
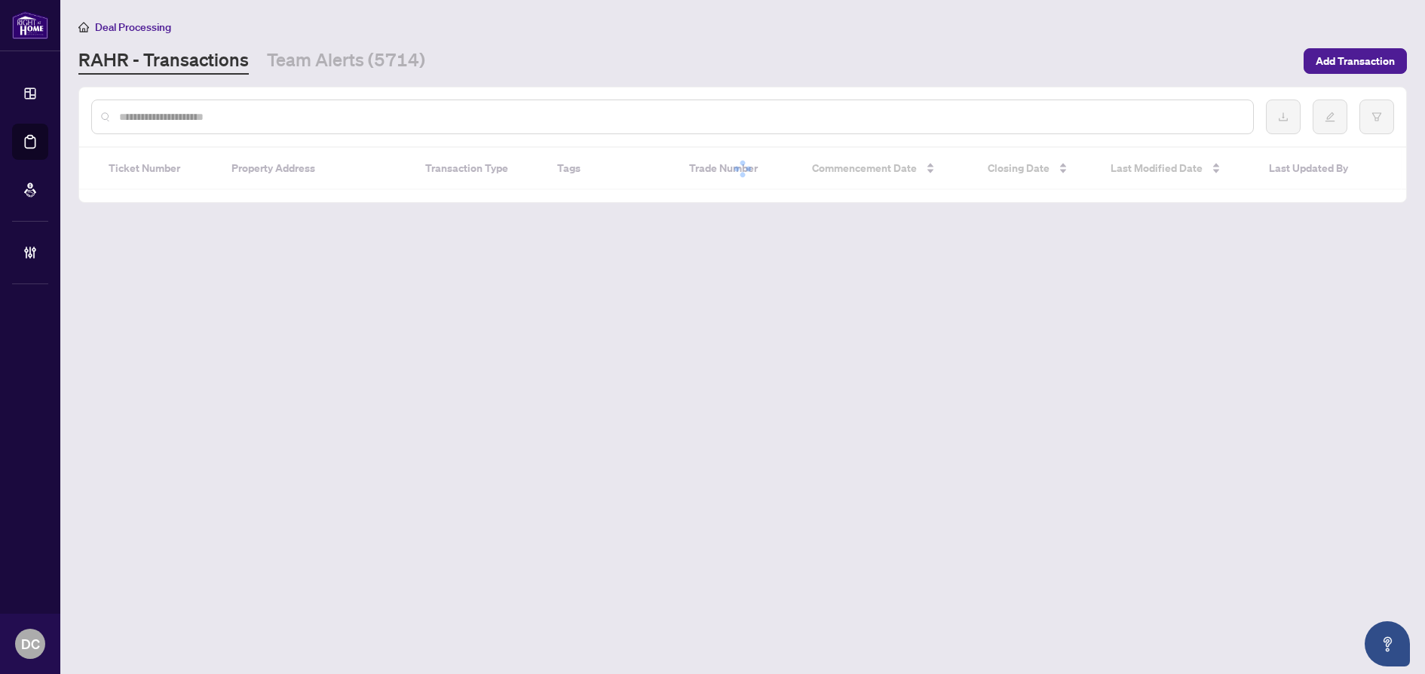
click at [187, 120] on input "text" at bounding box center [680, 117] width 1122 height 17
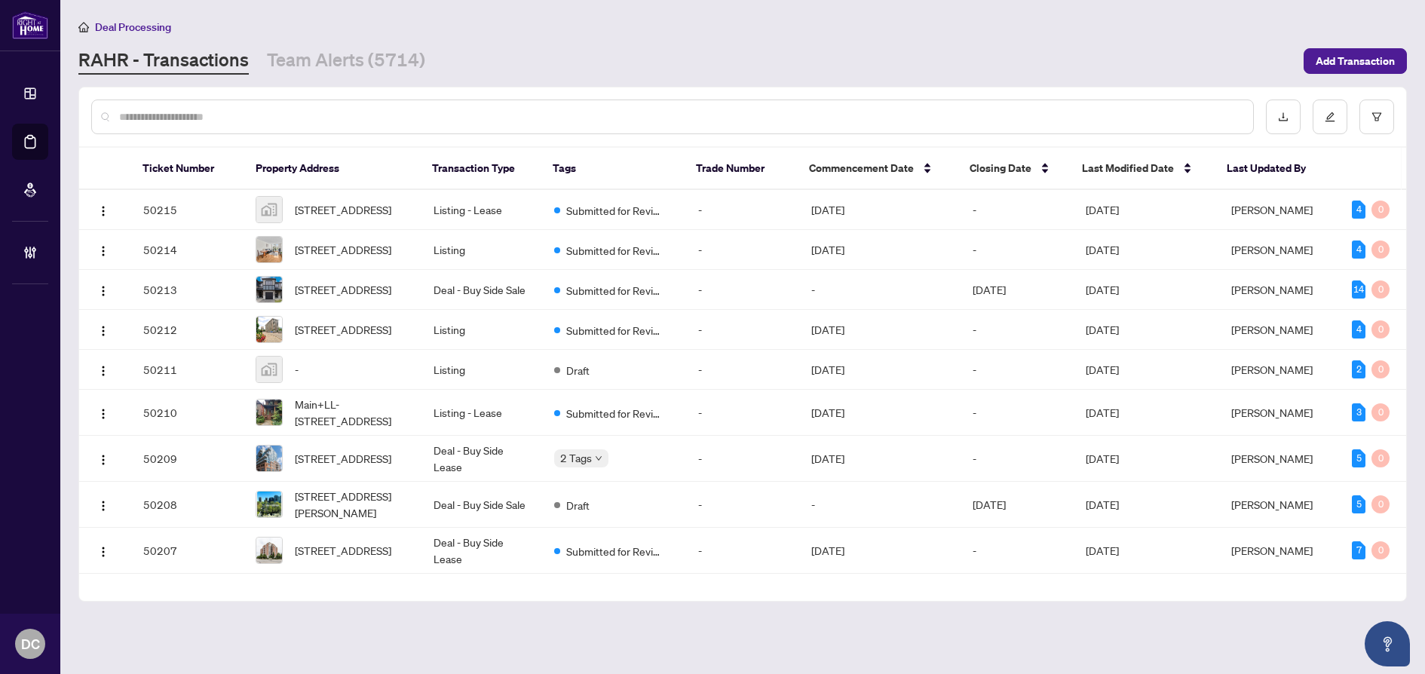
paste input "*******"
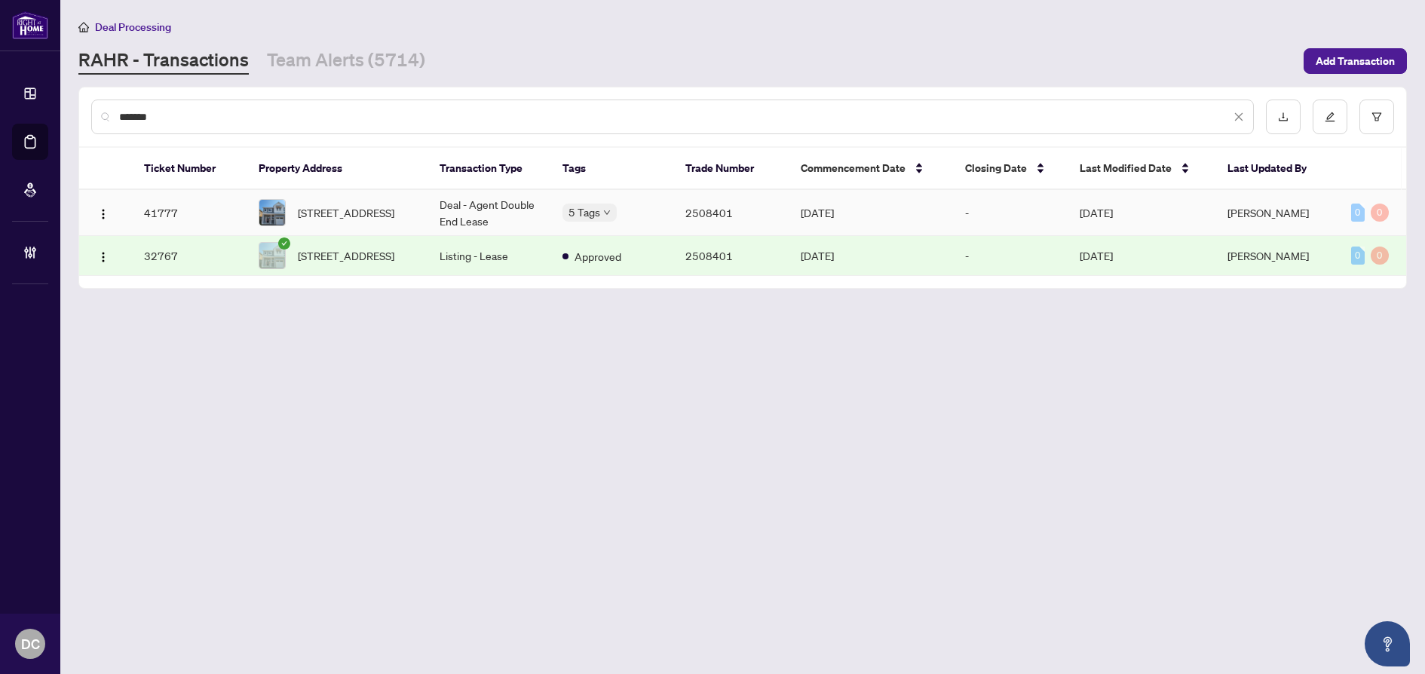
type input "*******"
click at [274, 206] on img at bounding box center [272, 213] width 26 height 26
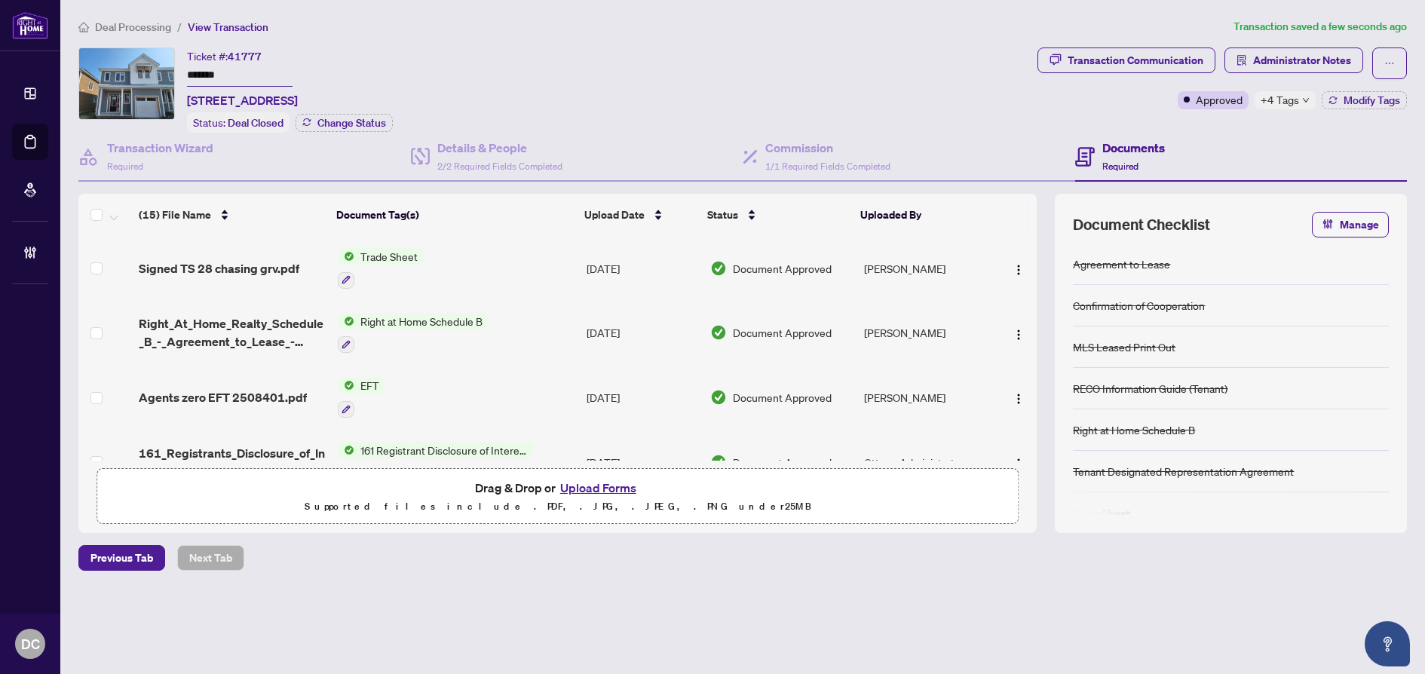
click at [1292, 105] on span "+4 Tags" at bounding box center [1280, 99] width 38 height 17
click at [139, 20] on li "Deal Processing" at bounding box center [124, 26] width 93 height 17
click at [105, 30] on span "Deal Processing" at bounding box center [133, 27] width 76 height 14
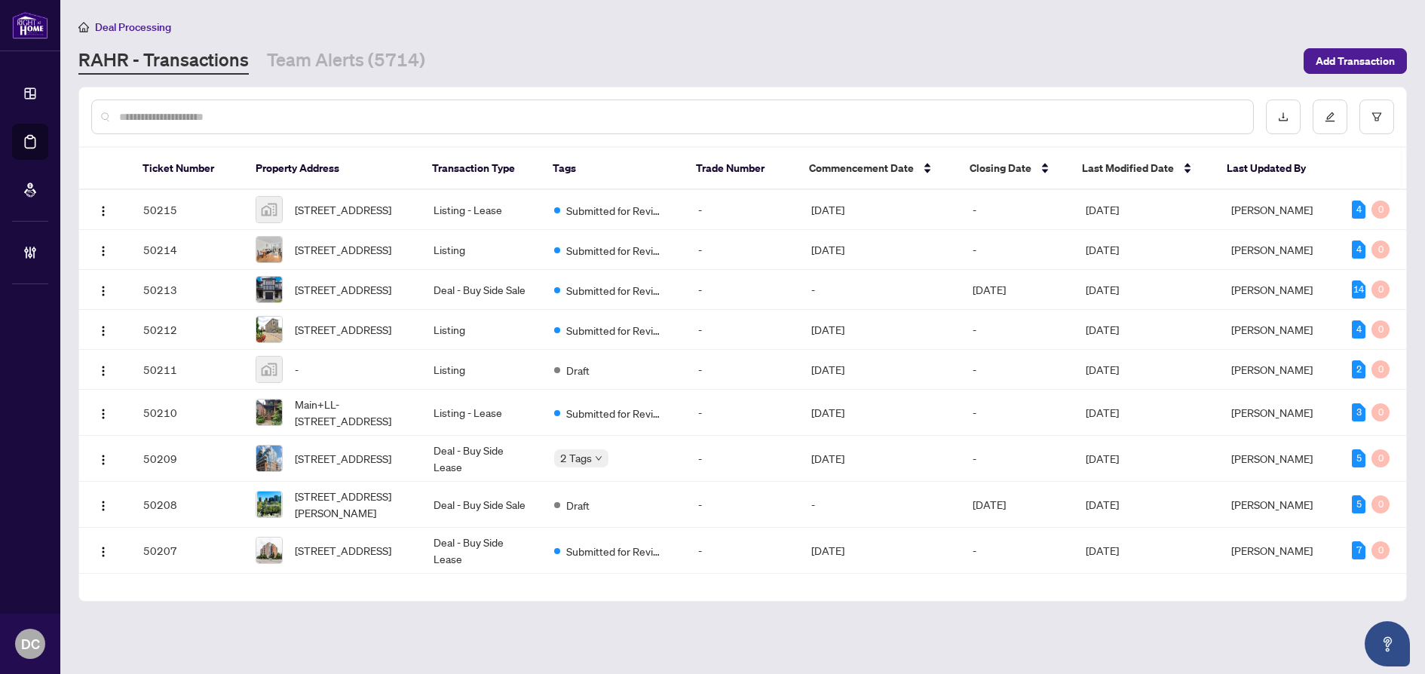
click at [517, 124] on input "text" at bounding box center [680, 117] width 1122 height 17
paste input "*******"
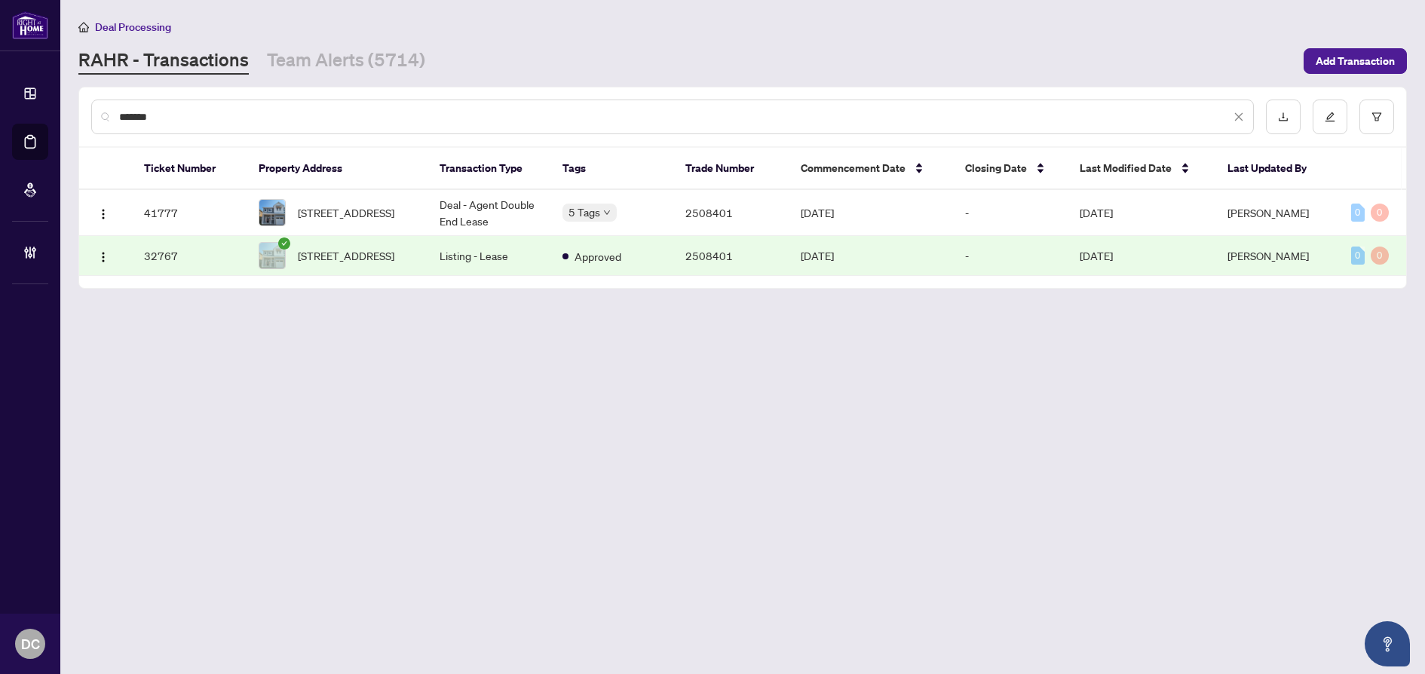
type input "*******"
click at [717, 523] on main "Deal Processing RAHR - Transactions Team Alerts (5714) Add Transaction ******* …" at bounding box center [742, 337] width 1365 height 674
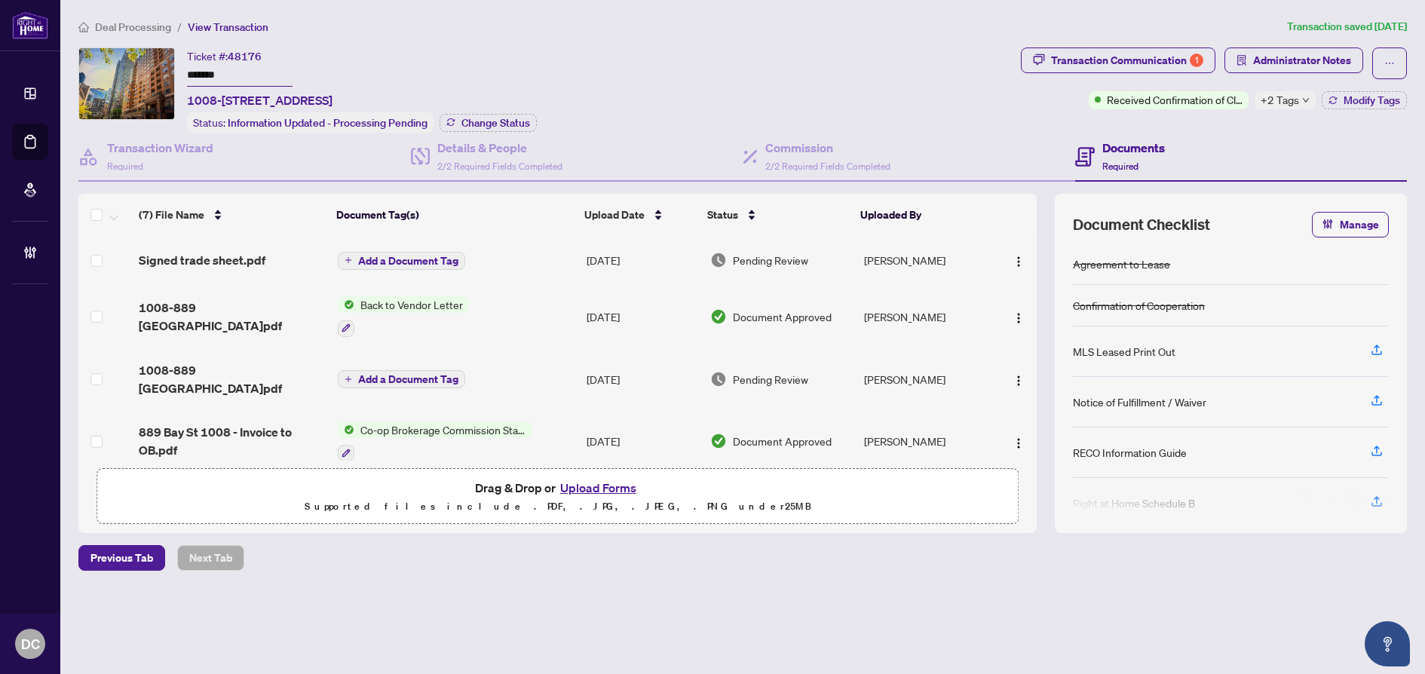
drag, startPoint x: 260, startPoint y: 78, endPoint x: 149, endPoint y: 65, distance: 111.6
click at [149, 65] on div "Ticket #: 48176 ******* 1008-889 Bay St, Toronto, Ontario M5S 3K5, Canada Statu…" at bounding box center [546, 90] width 936 height 85
click at [498, 118] on span "Change Status" at bounding box center [495, 123] width 69 height 11
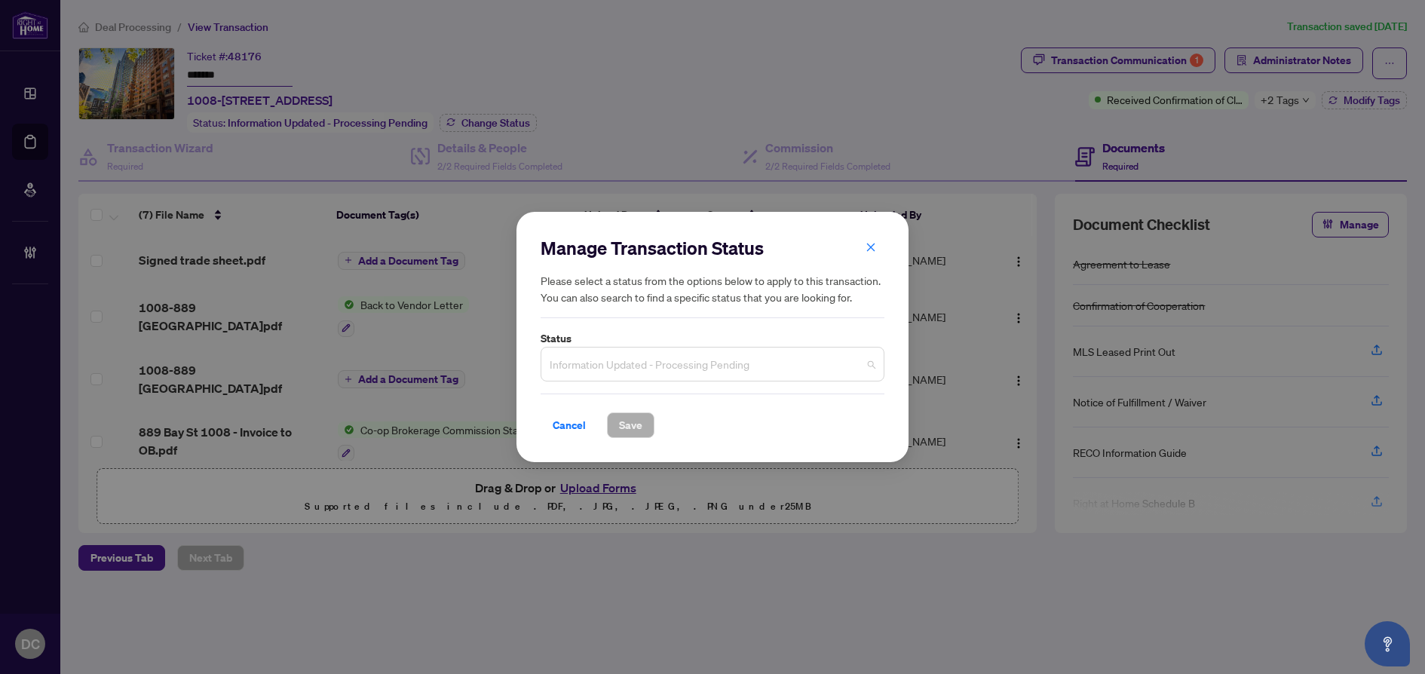
drag, startPoint x: 806, startPoint y: 378, endPoint x: 776, endPoint y: 350, distance: 41.1
click at [806, 377] on span "Information Updated - Processing Pending" at bounding box center [713, 364] width 326 height 29
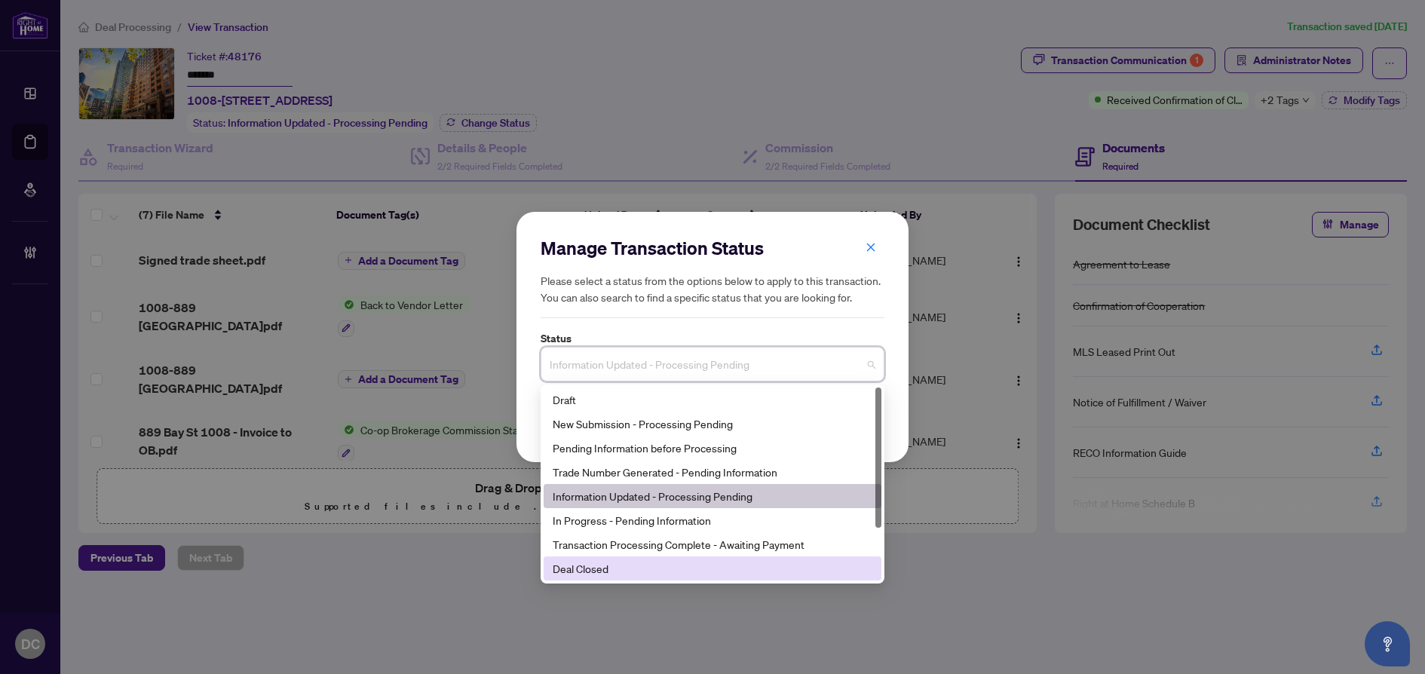
click at [624, 565] on div "Deal Closed" at bounding box center [713, 568] width 320 height 17
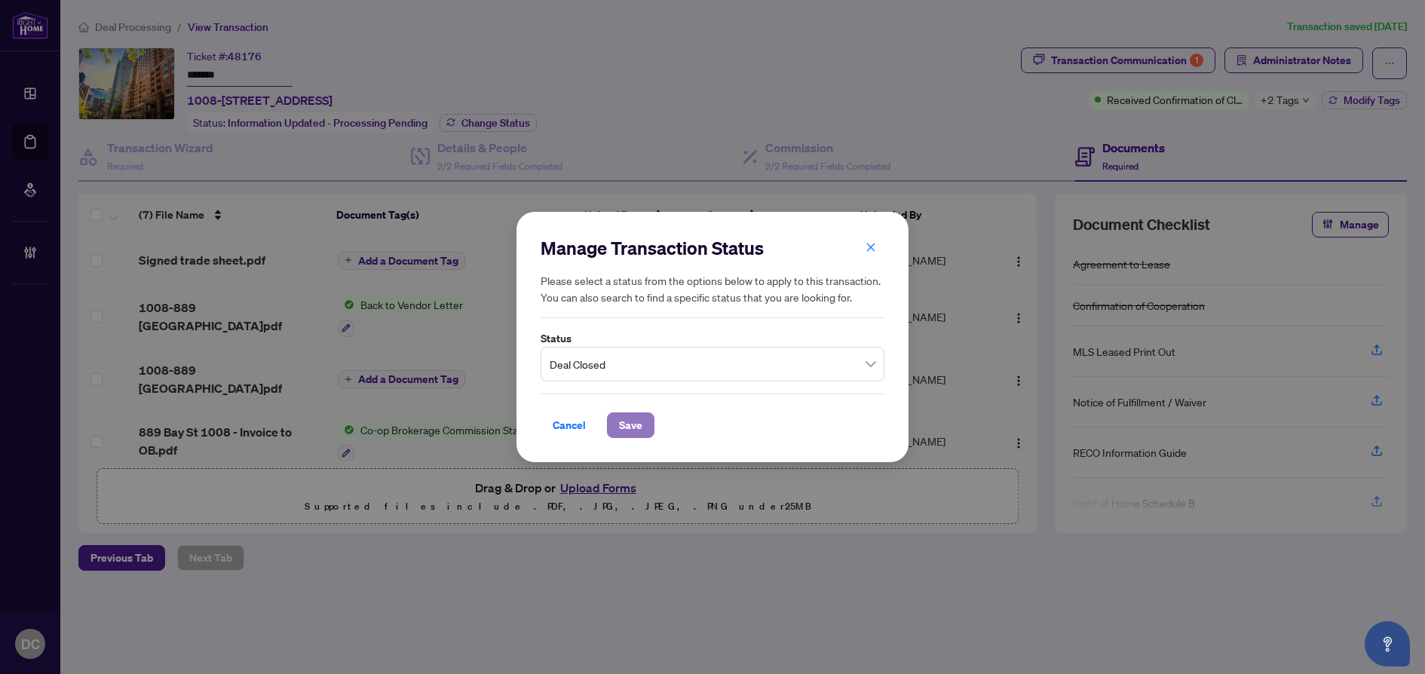
click at [635, 425] on span "Save" at bounding box center [630, 425] width 23 height 24
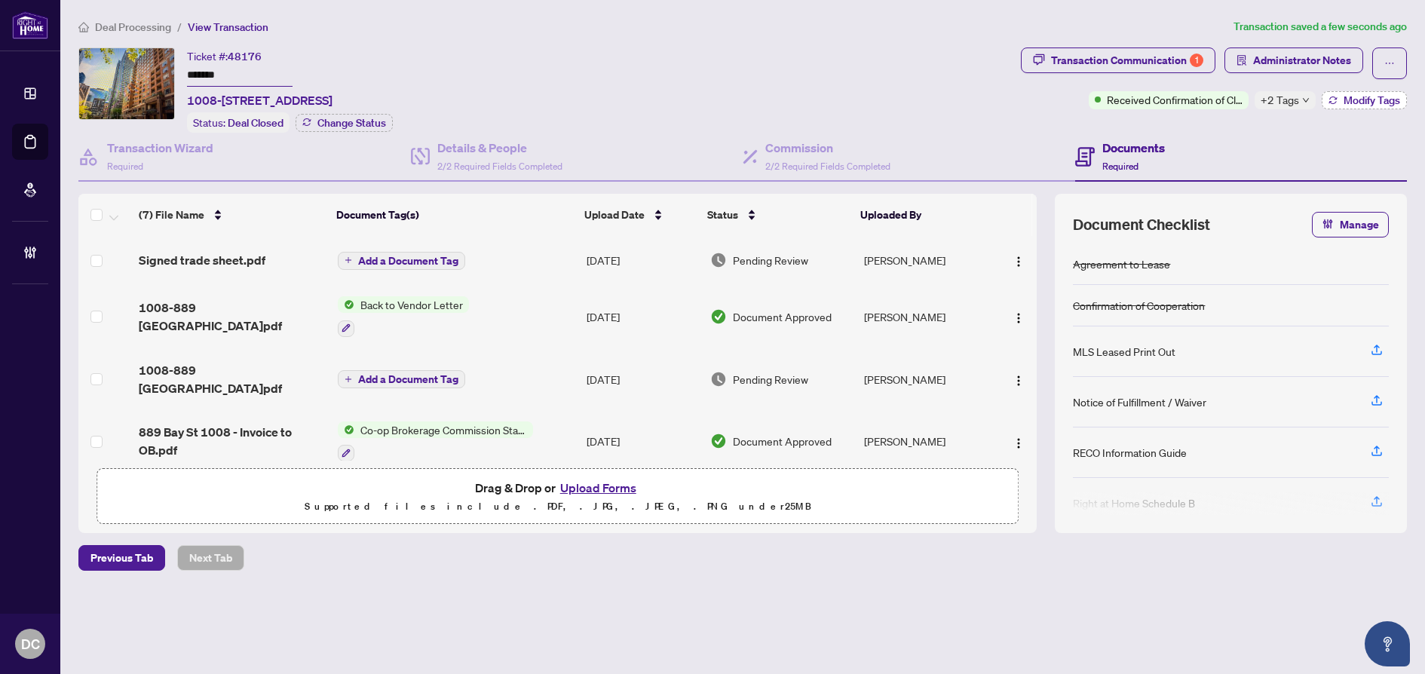
click at [1367, 97] on span "Modify Tags" at bounding box center [1372, 100] width 57 height 11
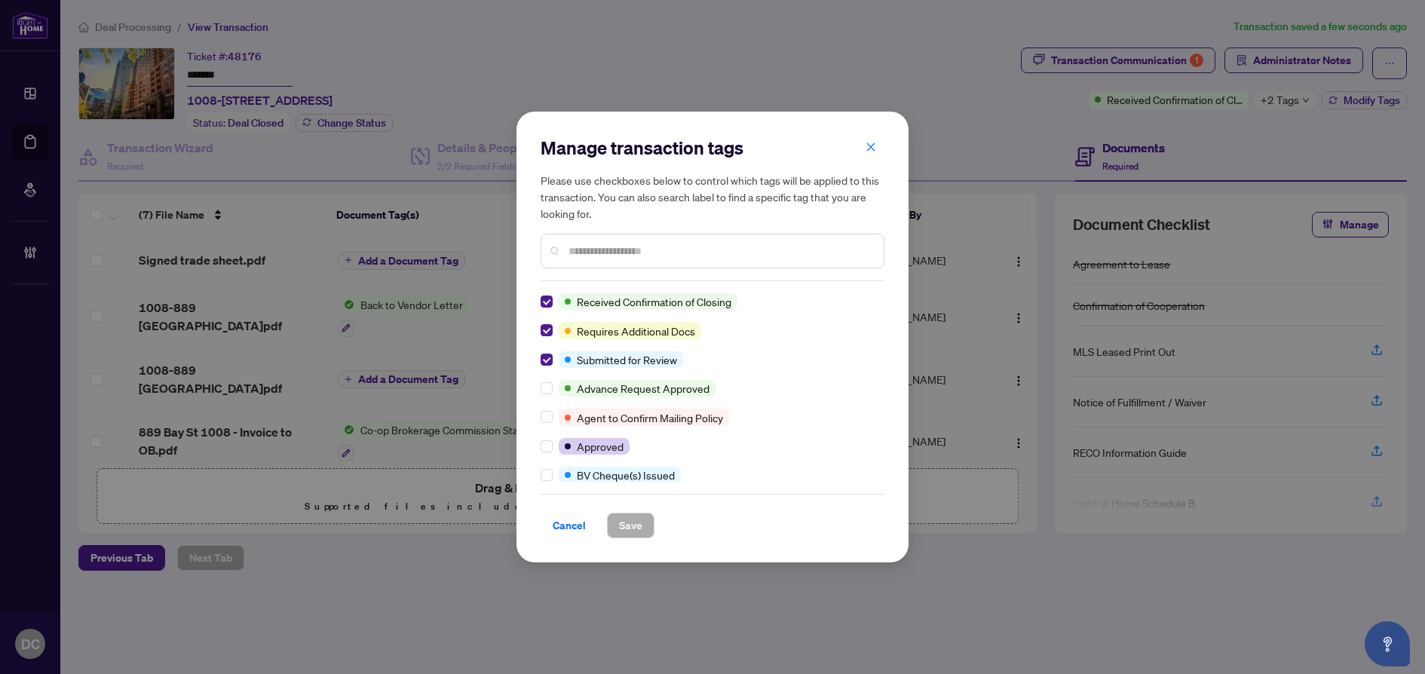
click at [555, 294] on div at bounding box center [550, 301] width 18 height 17
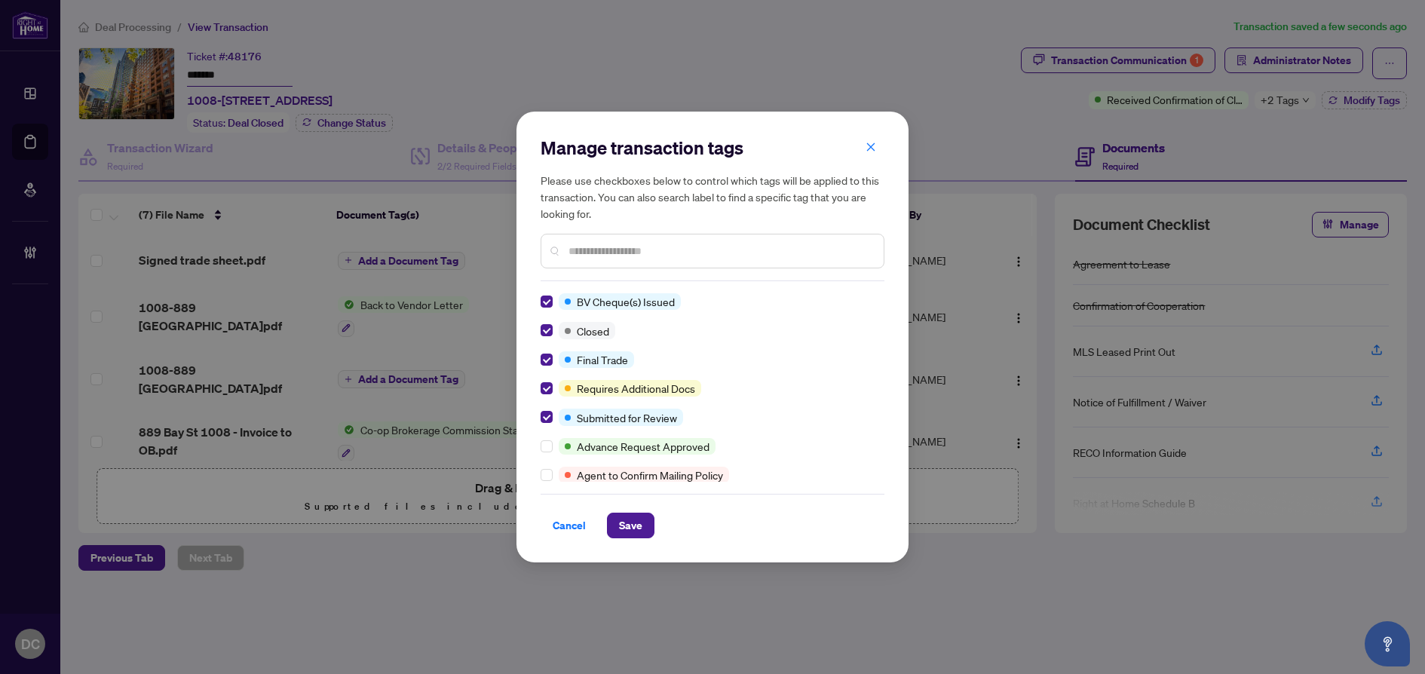
click at [625, 542] on div "Manage transaction tags Please use checkboxes below to control which tags will …" at bounding box center [712, 337] width 392 height 451
click at [630, 528] on span "Save" at bounding box center [630, 525] width 23 height 24
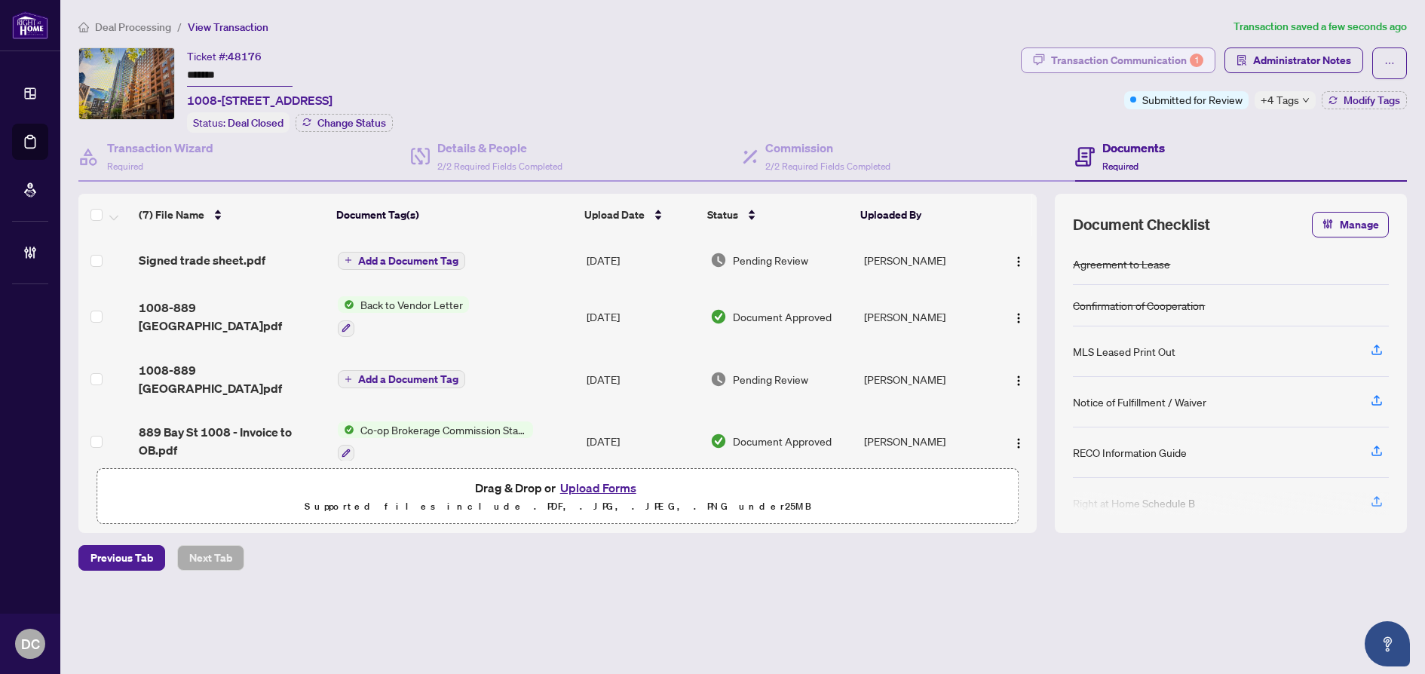
click at [1168, 58] on div "Transaction Communication 1" at bounding box center [1127, 60] width 152 height 24
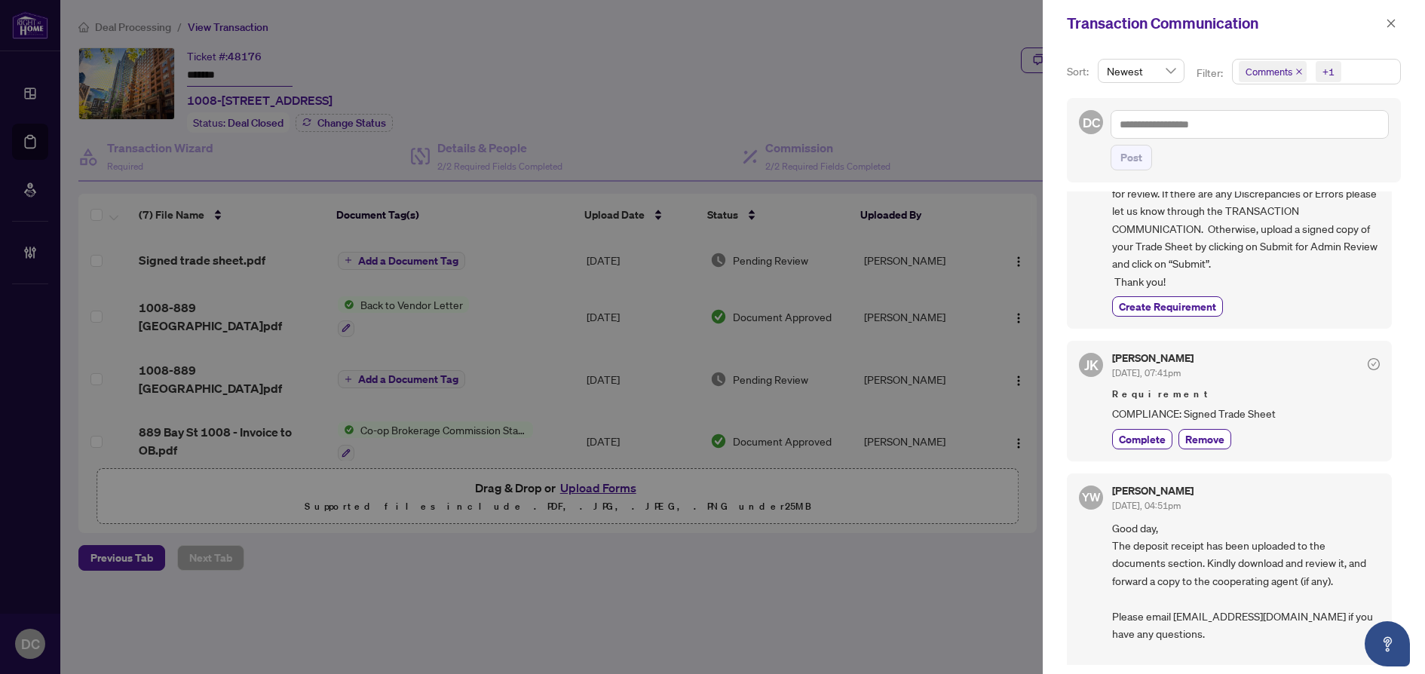
scroll to position [151, 0]
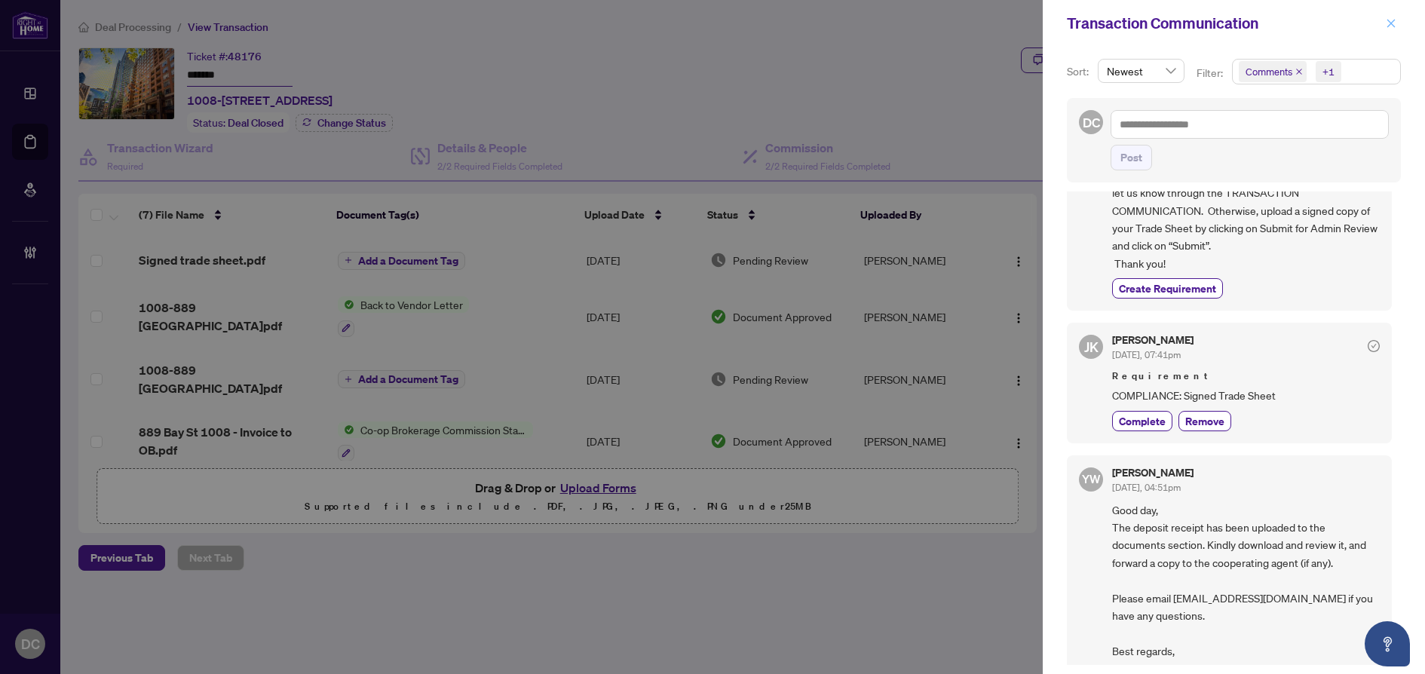
click at [1393, 25] on icon "close" at bounding box center [1391, 23] width 8 height 8
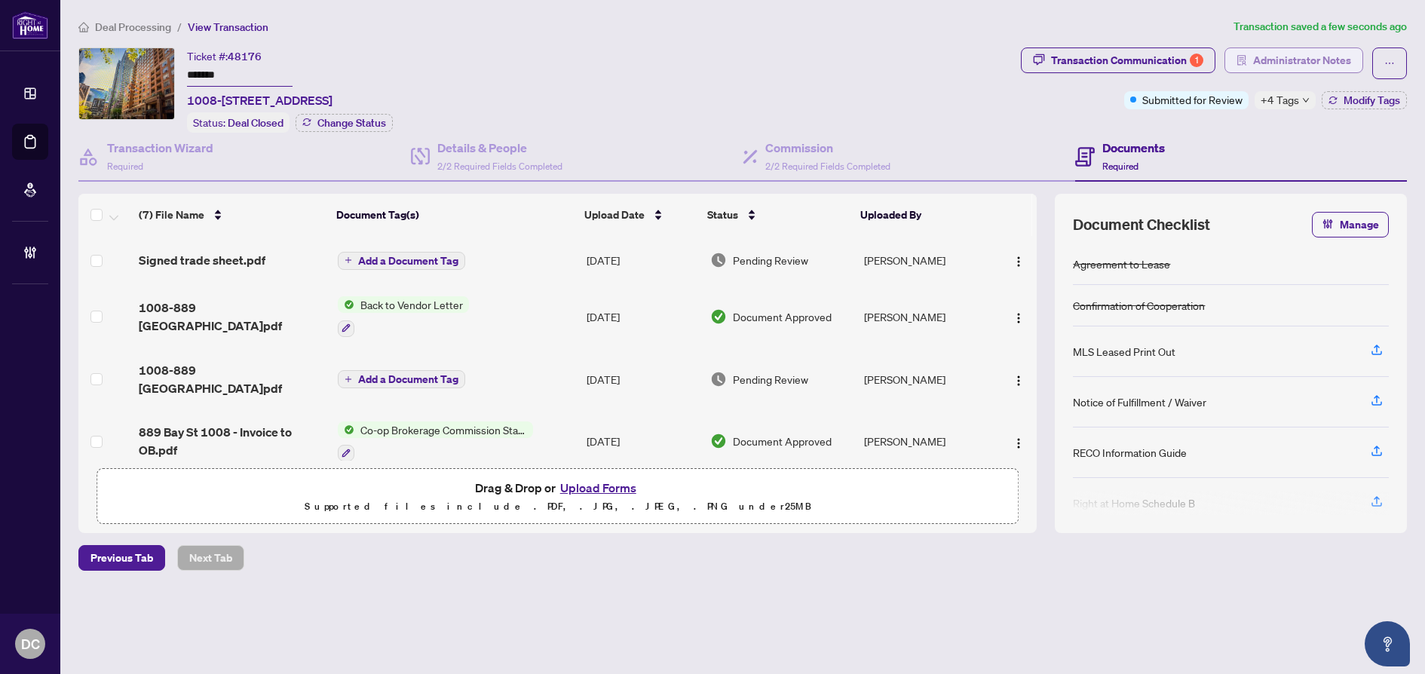
click at [1298, 63] on span "Administrator Notes" at bounding box center [1302, 60] width 98 height 24
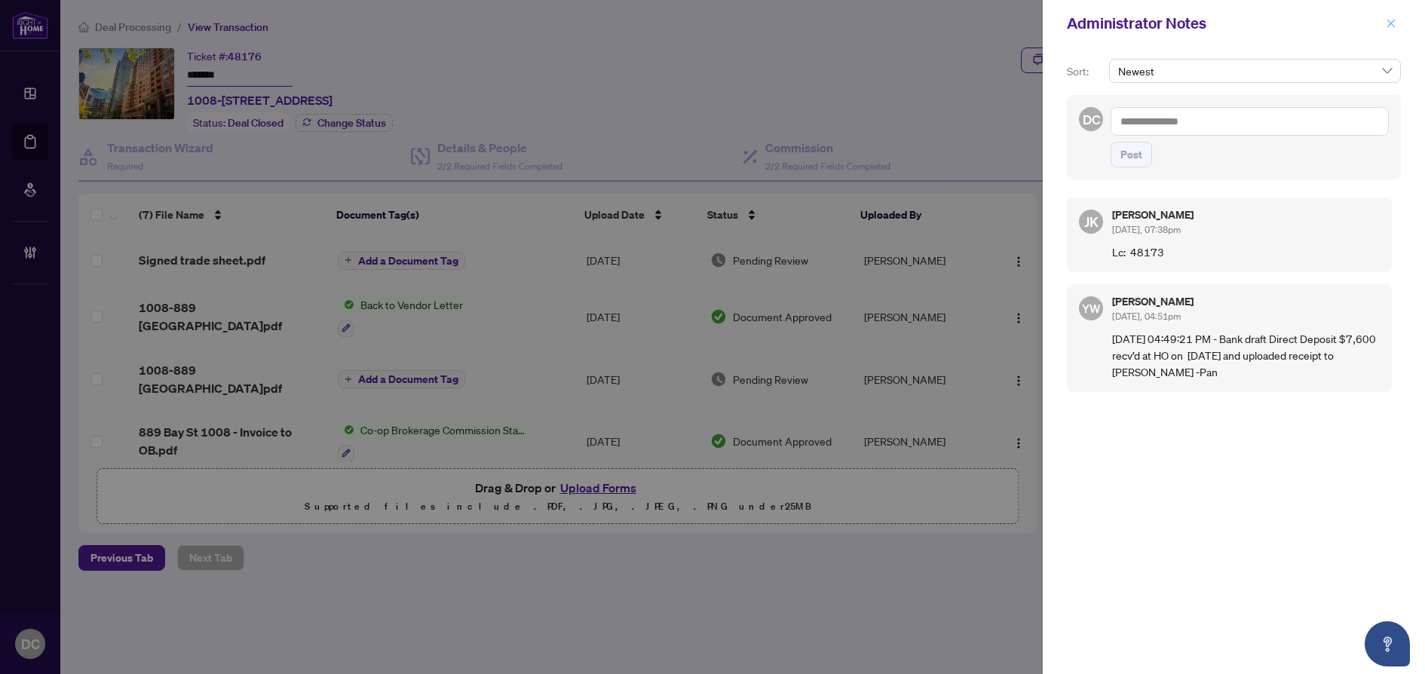
click at [1399, 26] on button "button" at bounding box center [1391, 23] width 20 height 18
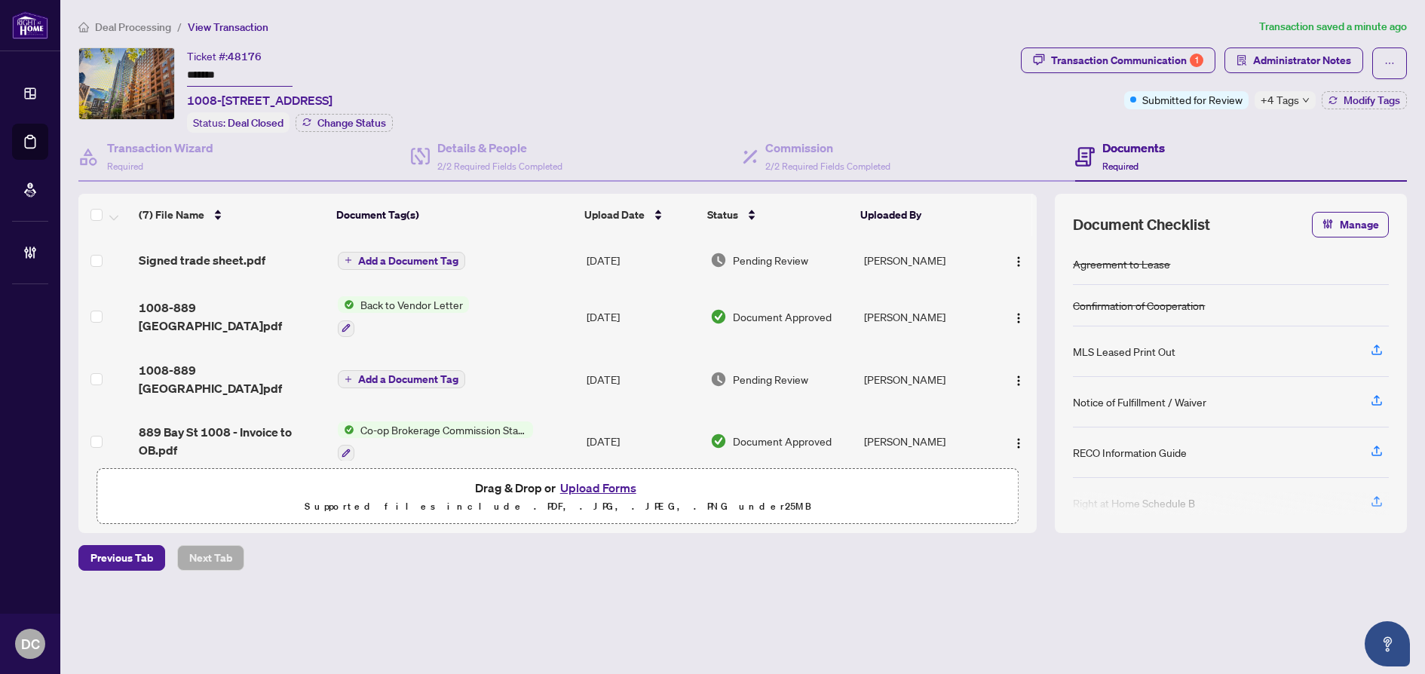
click at [615, 431] on td "Aug/18/2025" at bounding box center [642, 441] width 123 height 65
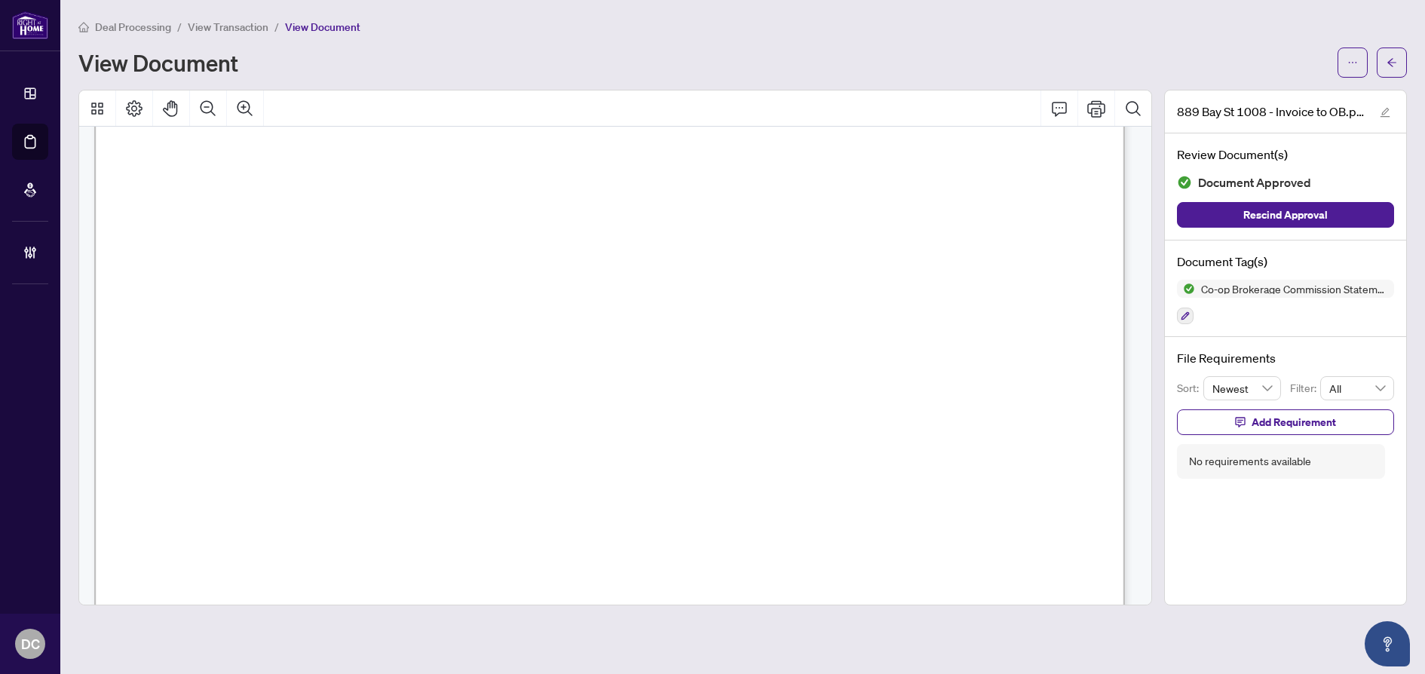
scroll to position [528, 0]
click at [1389, 57] on icon "arrow-left" at bounding box center [1392, 62] width 11 height 11
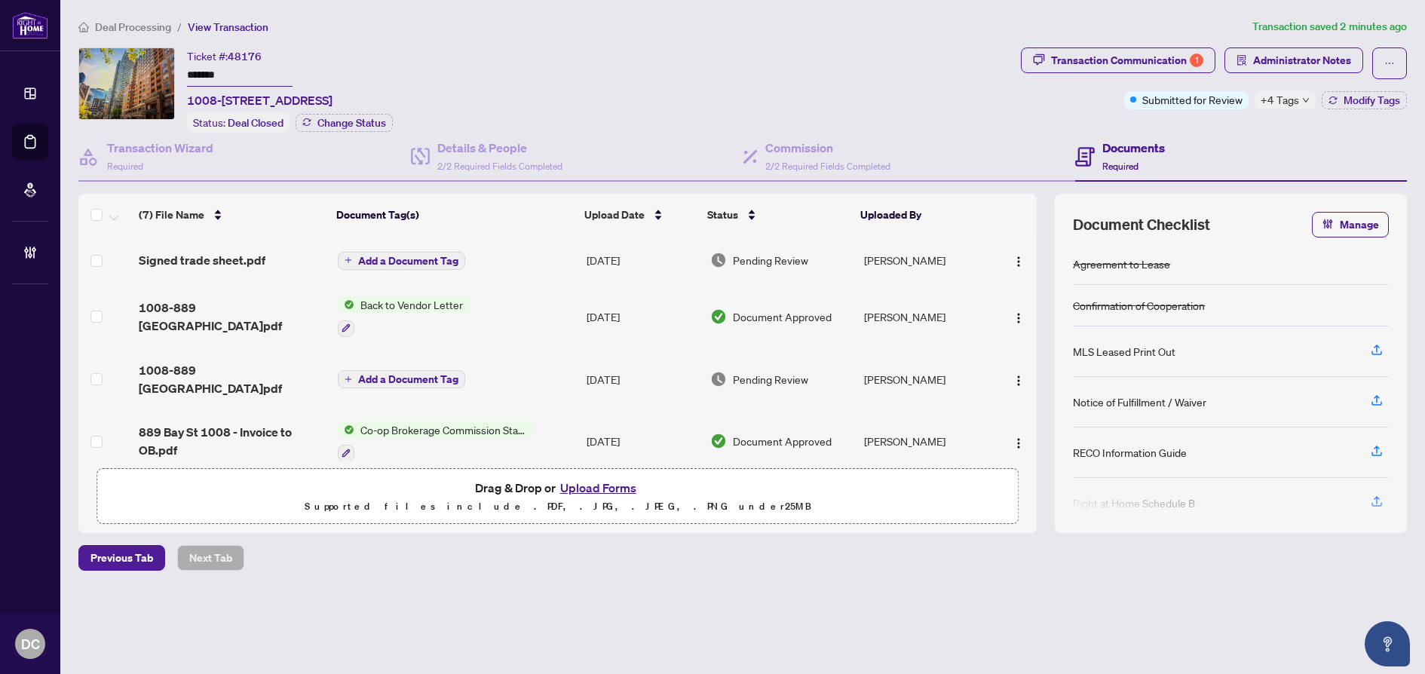
click at [497, 254] on td "Add a Document Tag" at bounding box center [456, 260] width 249 height 48
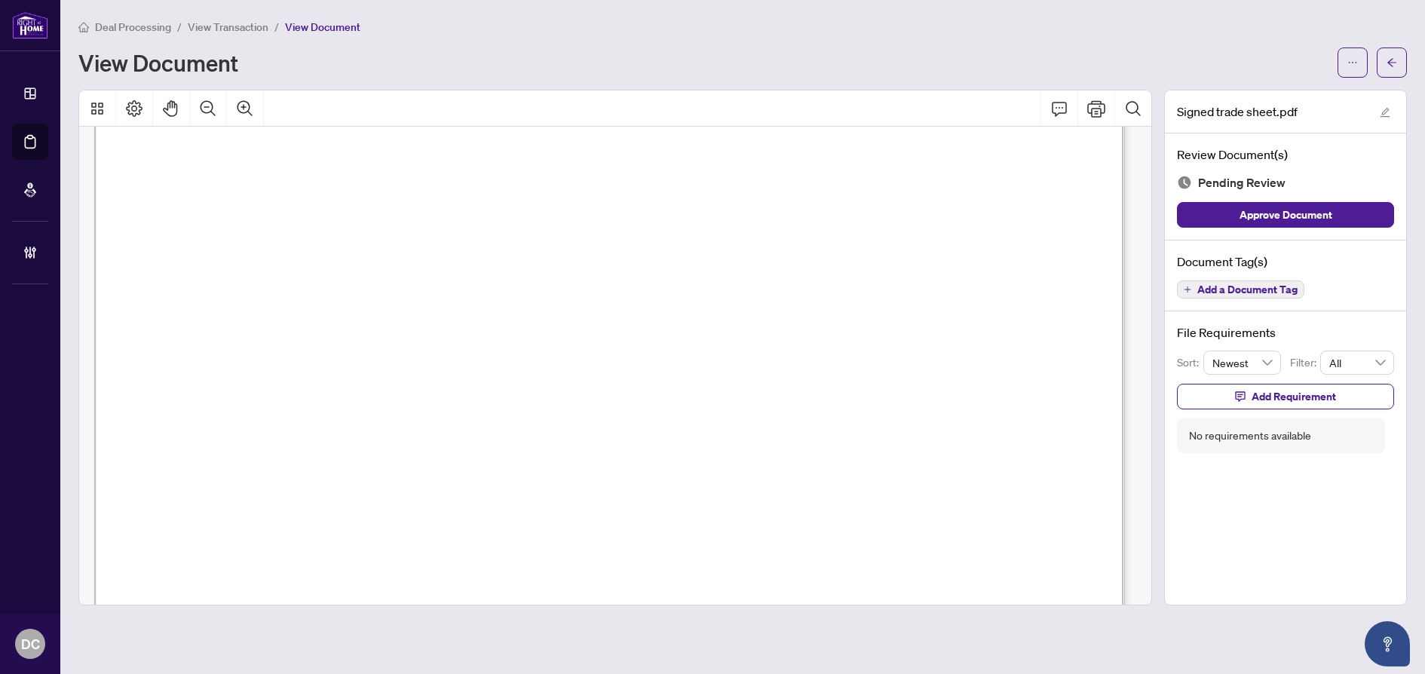
scroll to position [528, 0]
click at [1396, 55] on span "button" at bounding box center [1392, 63] width 11 height 24
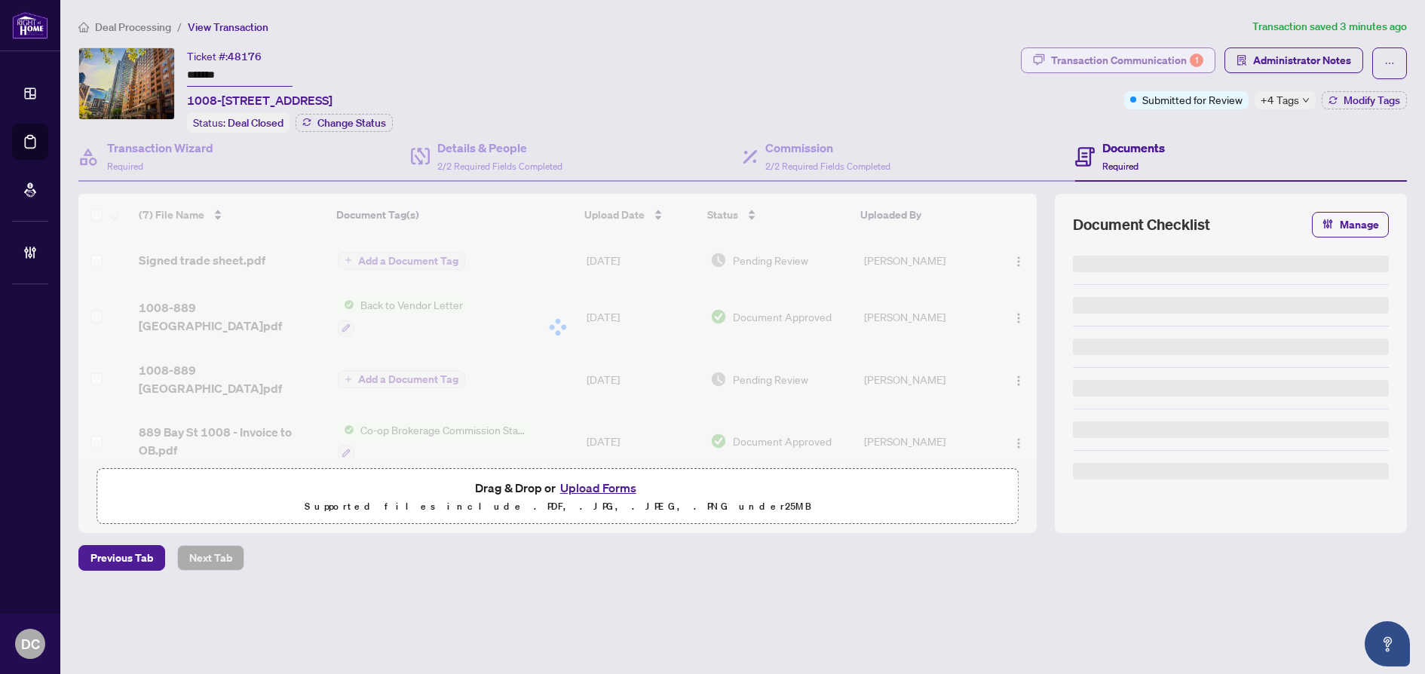
click at [1178, 65] on div "Transaction Communication 1" at bounding box center [1127, 60] width 152 height 24
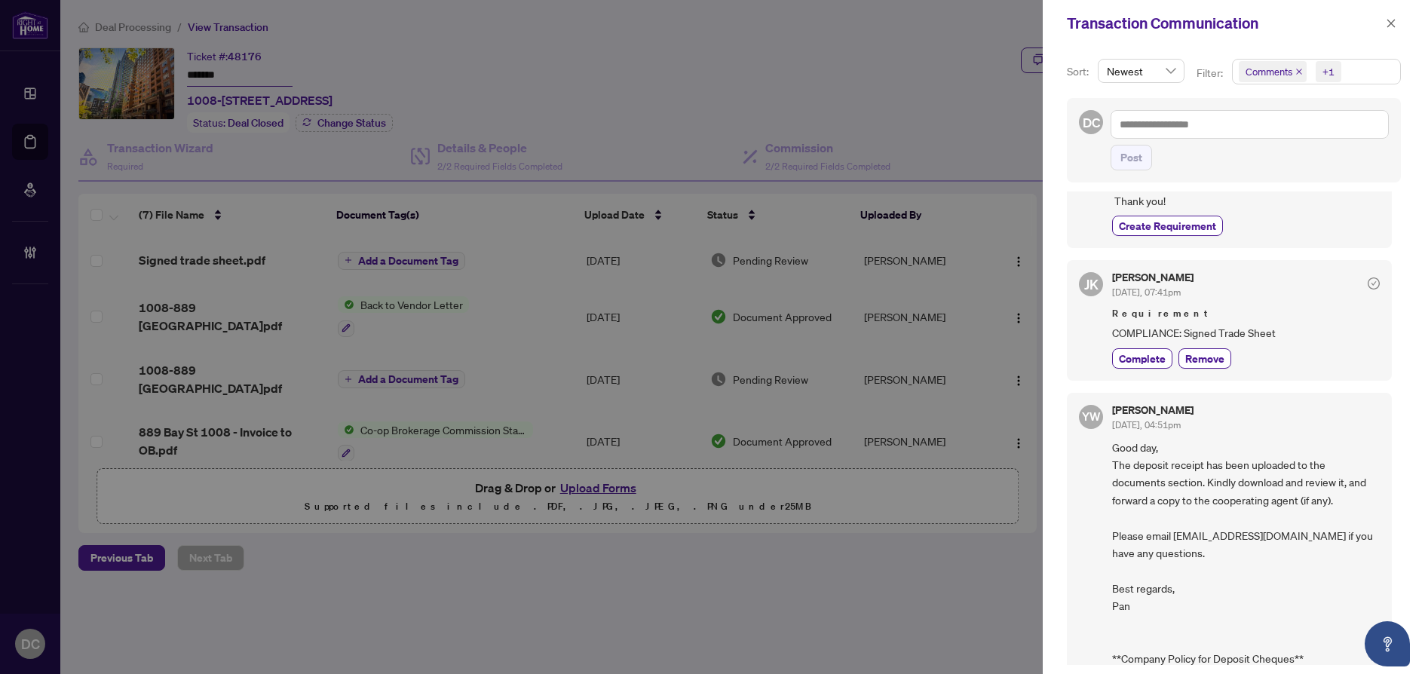
scroll to position [204, 0]
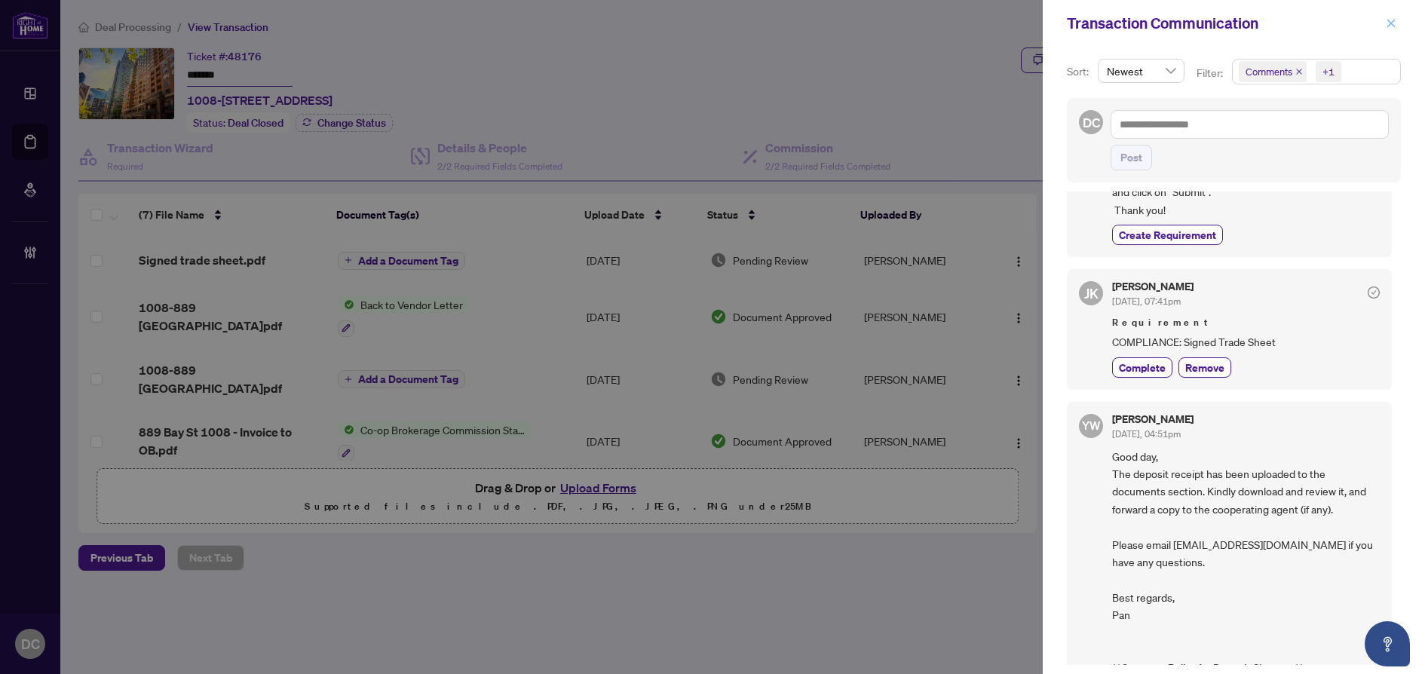
click at [1389, 23] on icon "close" at bounding box center [1391, 23] width 11 height 11
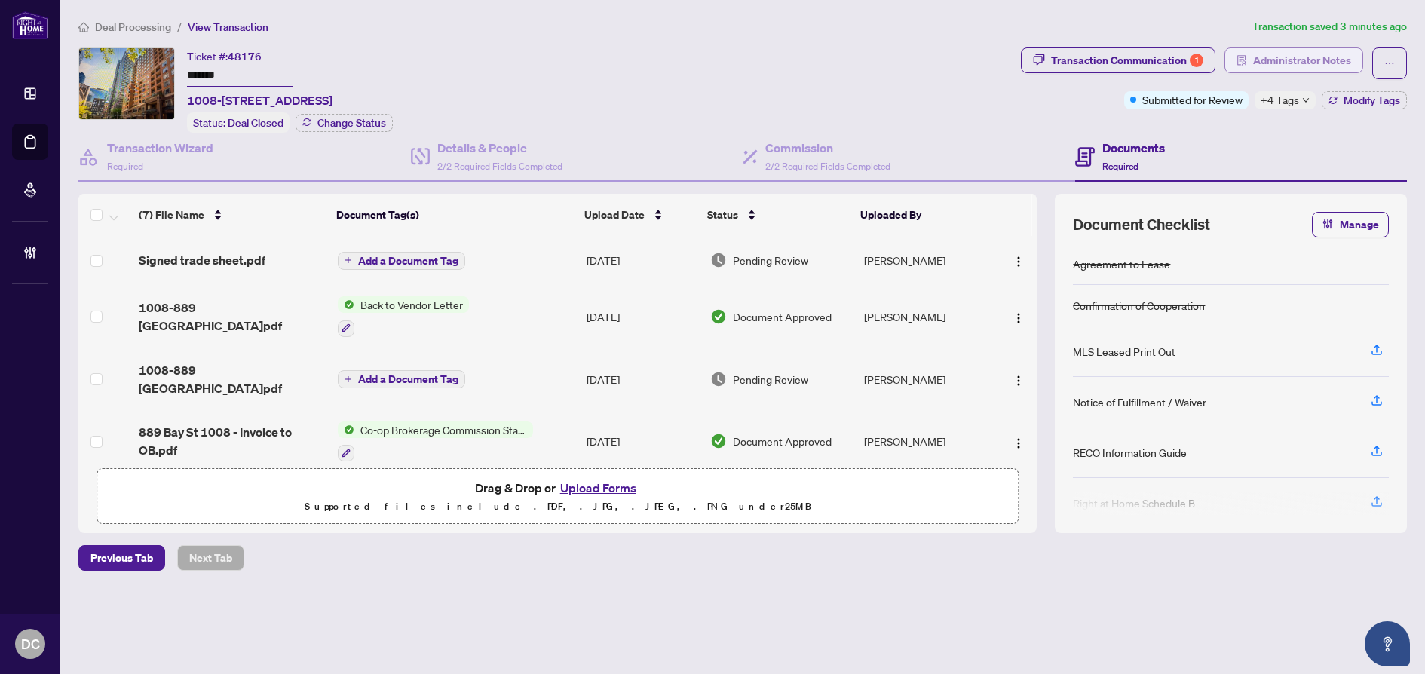
click at [1322, 54] on span "Administrator Notes" at bounding box center [1302, 60] width 98 height 24
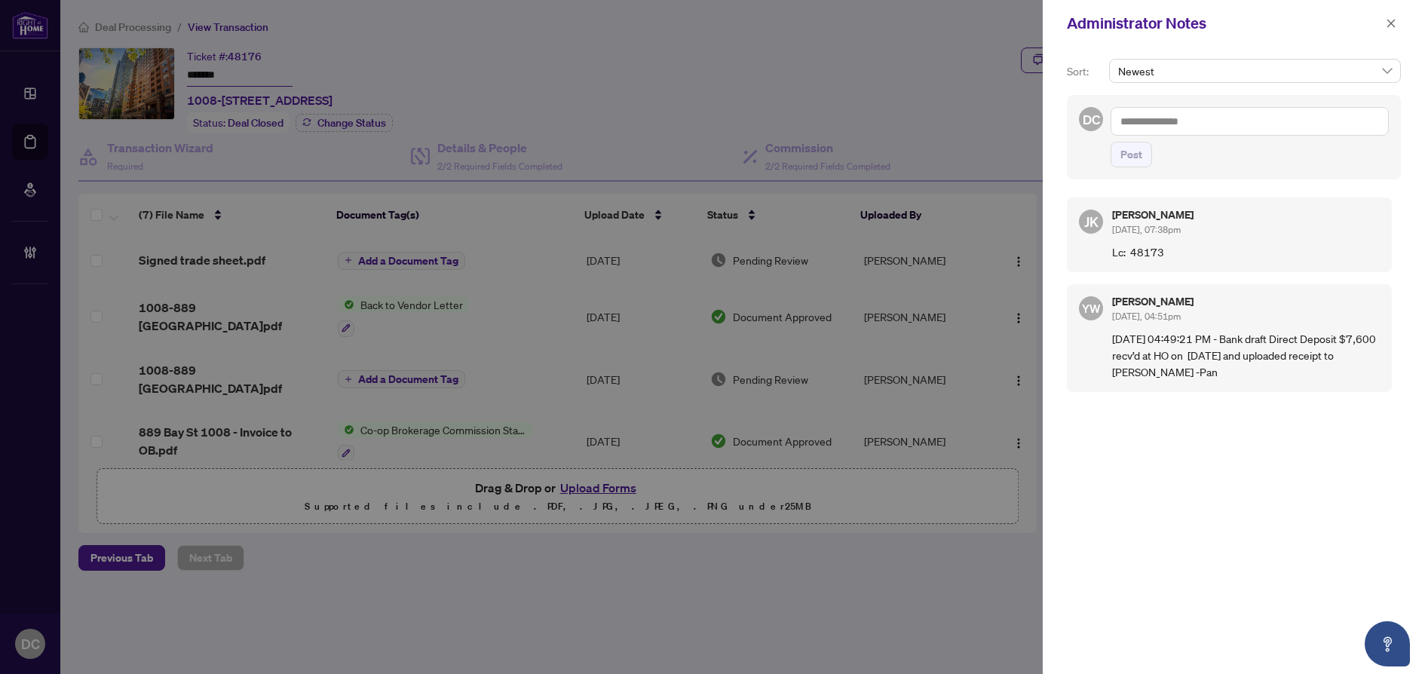
click at [1282, 121] on textarea at bounding box center [1250, 121] width 278 height 29
paste textarea "**********"
type textarea "**********"
click at [1133, 160] on span "Post" at bounding box center [1131, 155] width 22 height 24
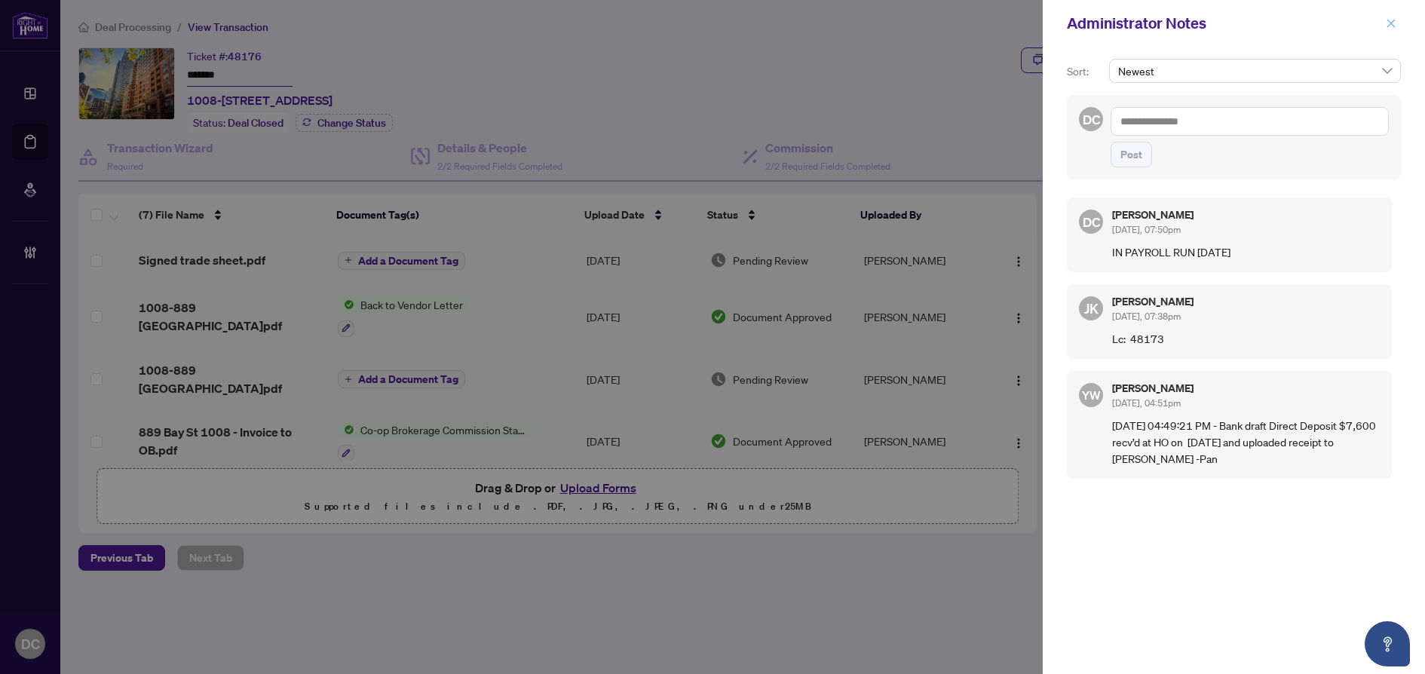
click at [1393, 24] on icon "close" at bounding box center [1391, 23] width 11 height 11
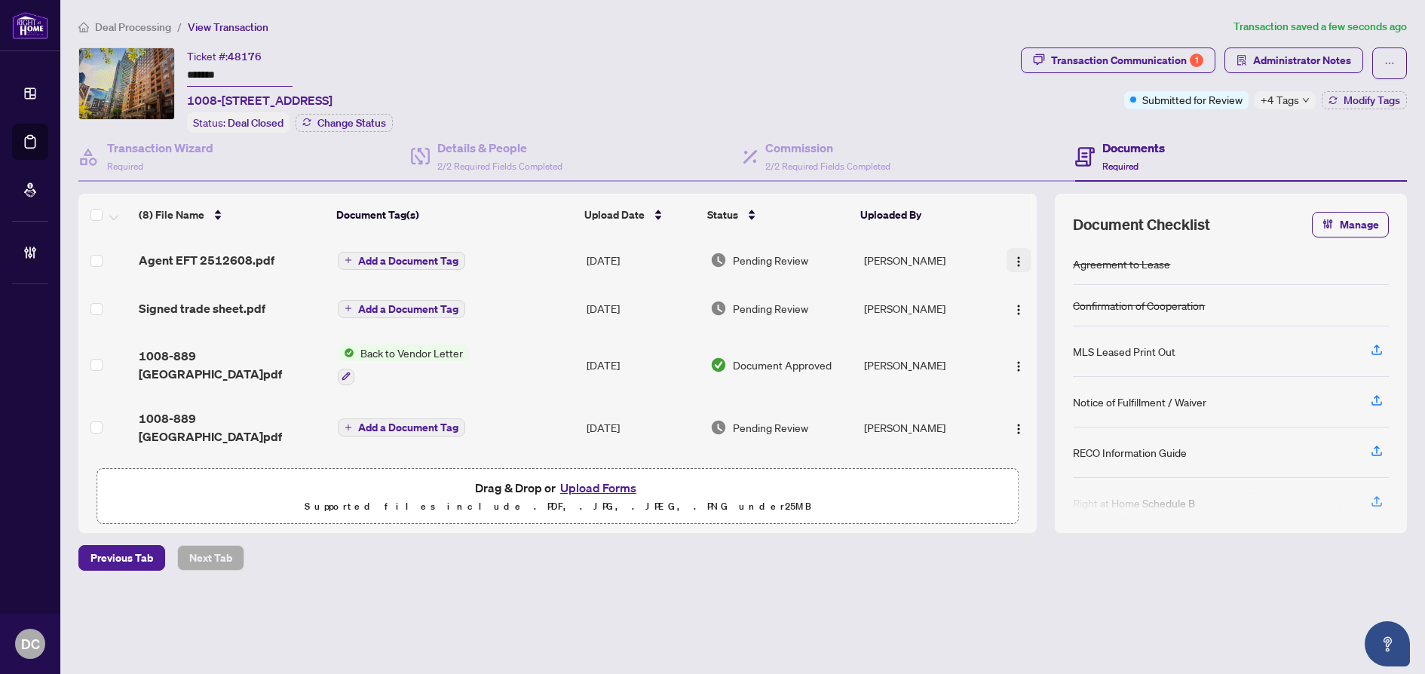
click at [1016, 259] on img "button" at bounding box center [1019, 262] width 12 height 12
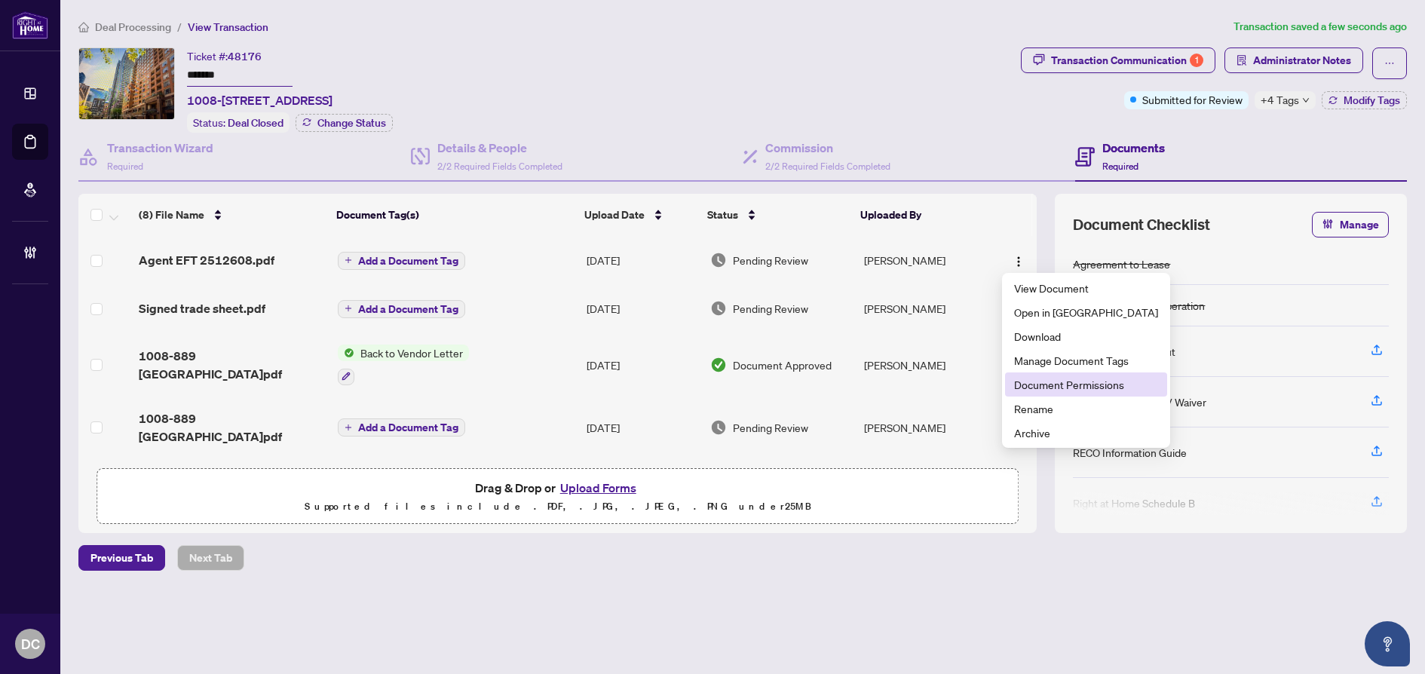
click at [1076, 383] on span "Document Permissions" at bounding box center [1086, 384] width 144 height 17
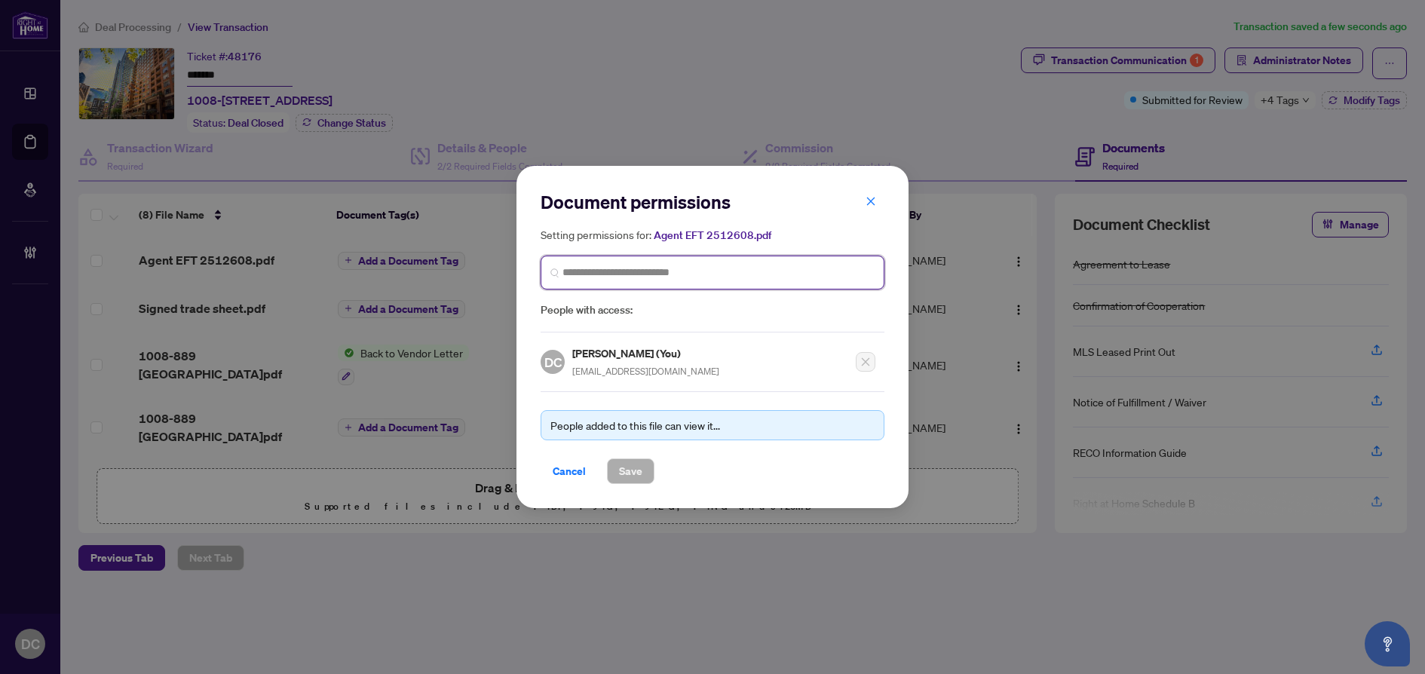
click at [755, 271] on input "search" at bounding box center [718, 273] width 312 height 16
click at [596, 286] on span at bounding box center [713, 273] width 344 height 34
type input "**********"
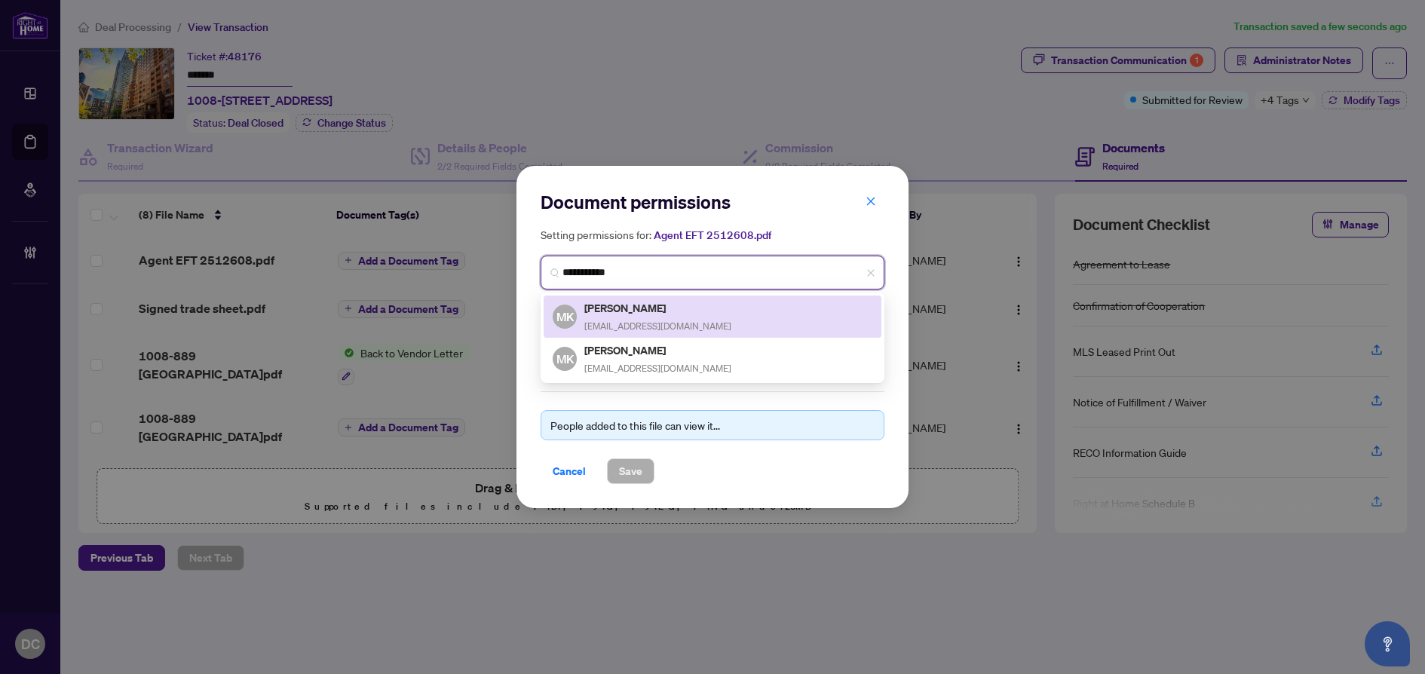
click at [675, 320] on span "mkrealdevelopments@gmail.com" at bounding box center [657, 325] width 147 height 11
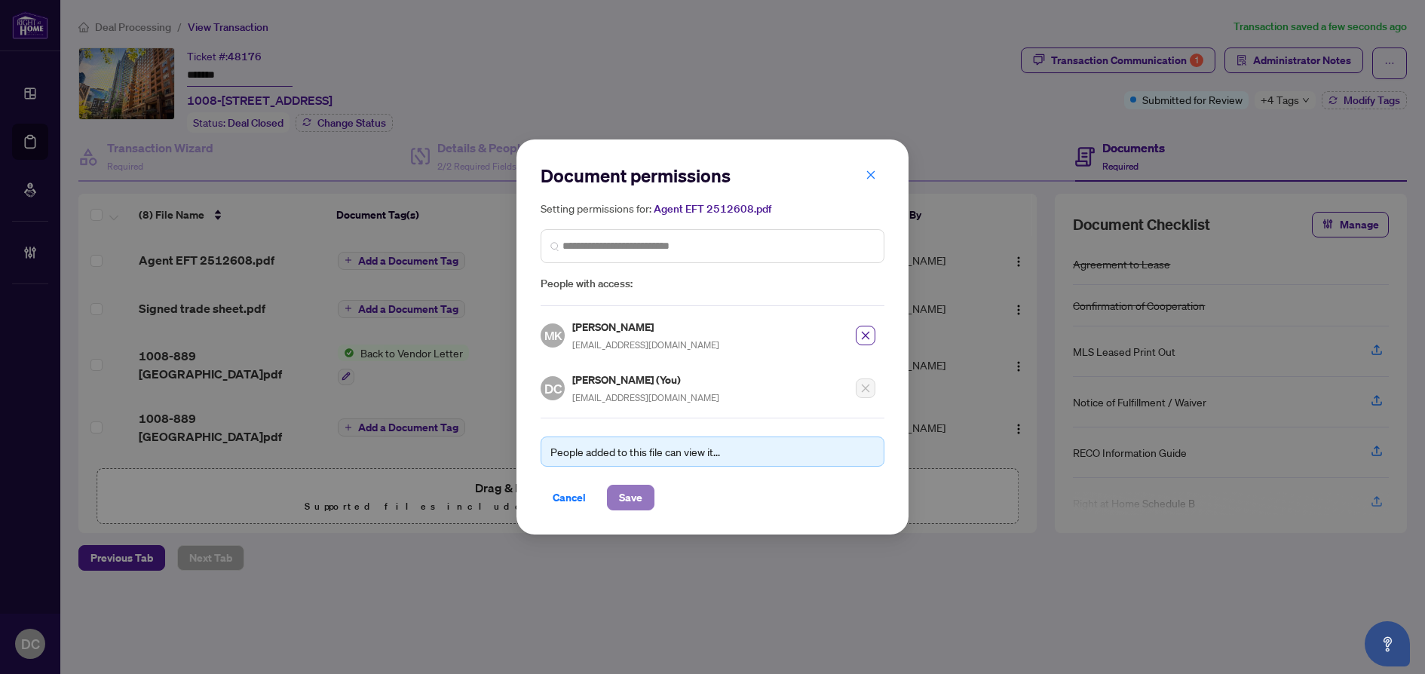
click at [629, 495] on span "Save" at bounding box center [630, 498] width 23 height 24
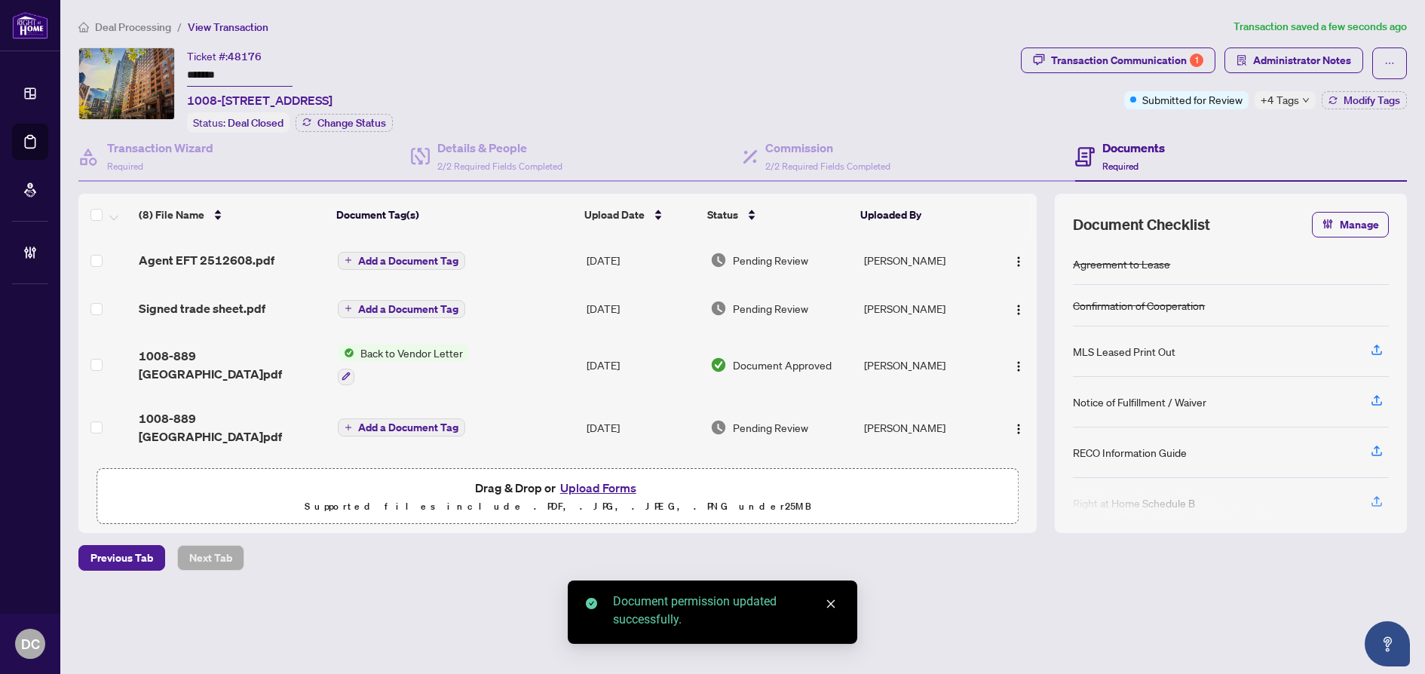
click at [1307, 104] on div "+4 Tags" at bounding box center [1285, 100] width 61 height 18
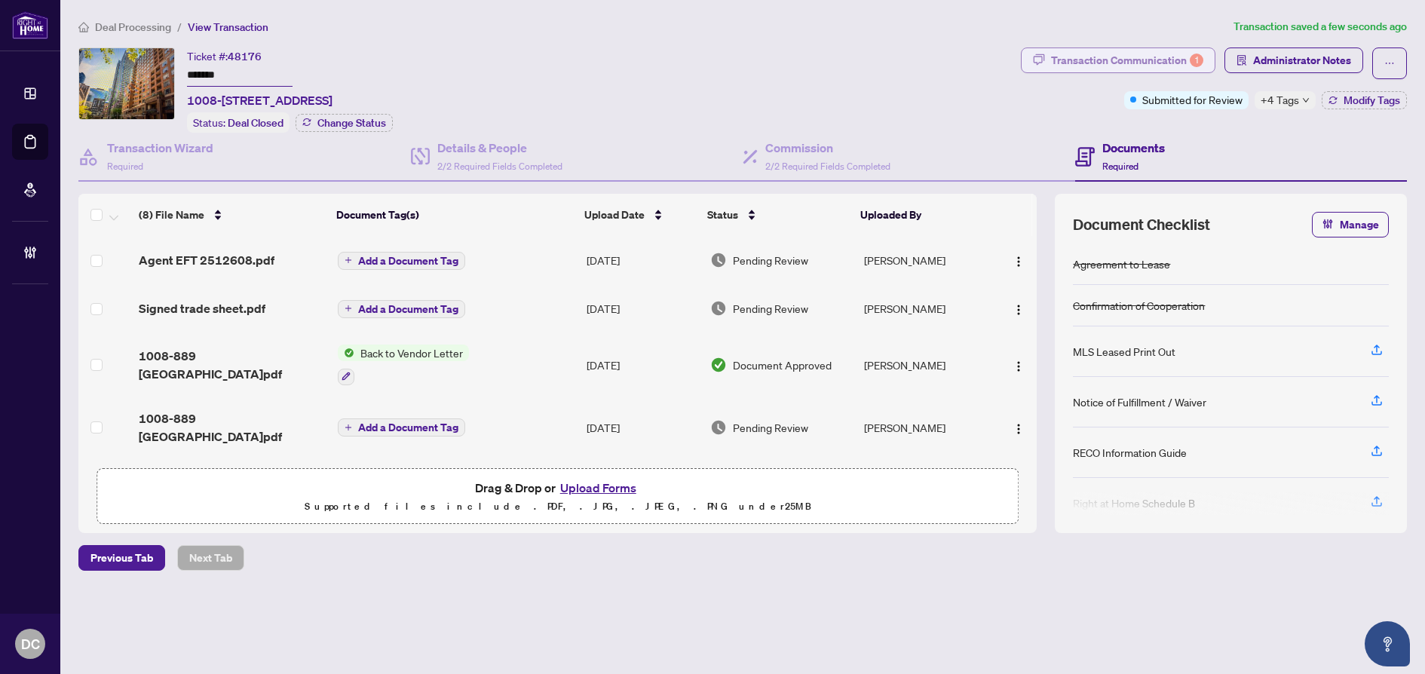
click at [1166, 58] on div "Transaction Communication 1" at bounding box center [1127, 60] width 152 height 24
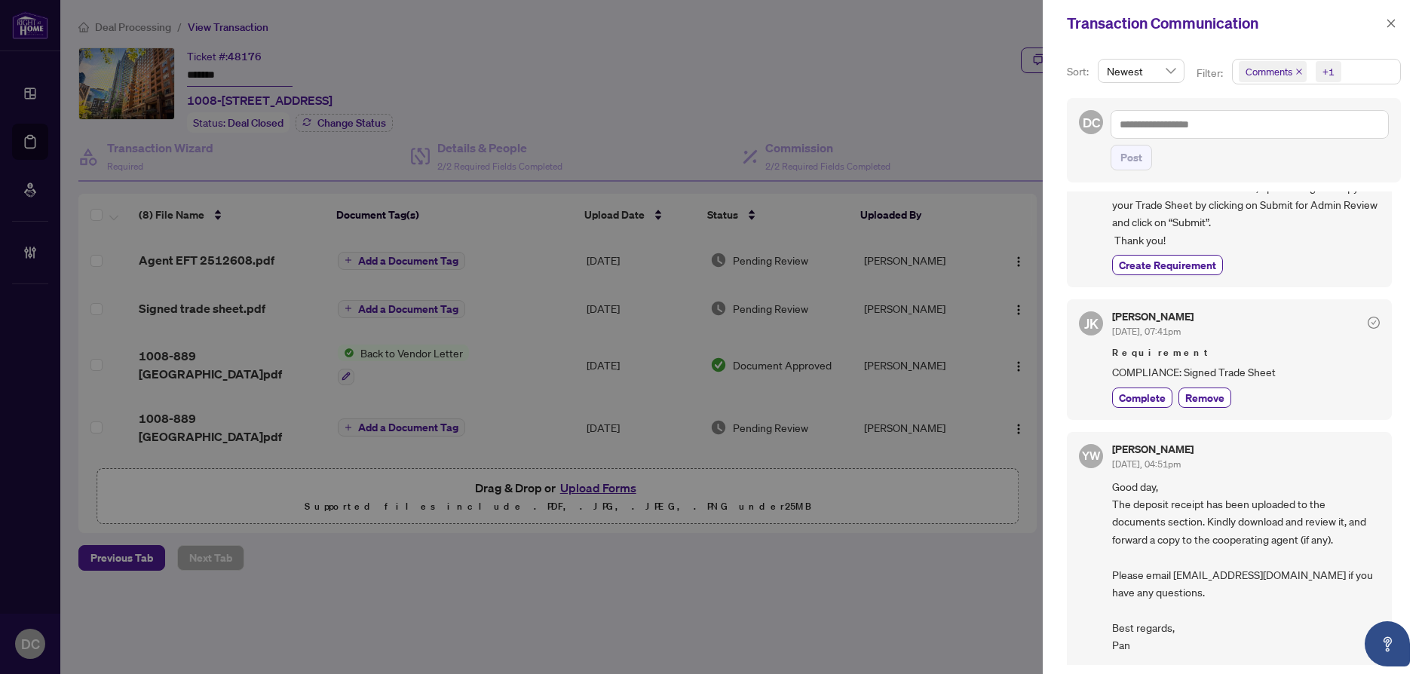
scroll to position [226, 0]
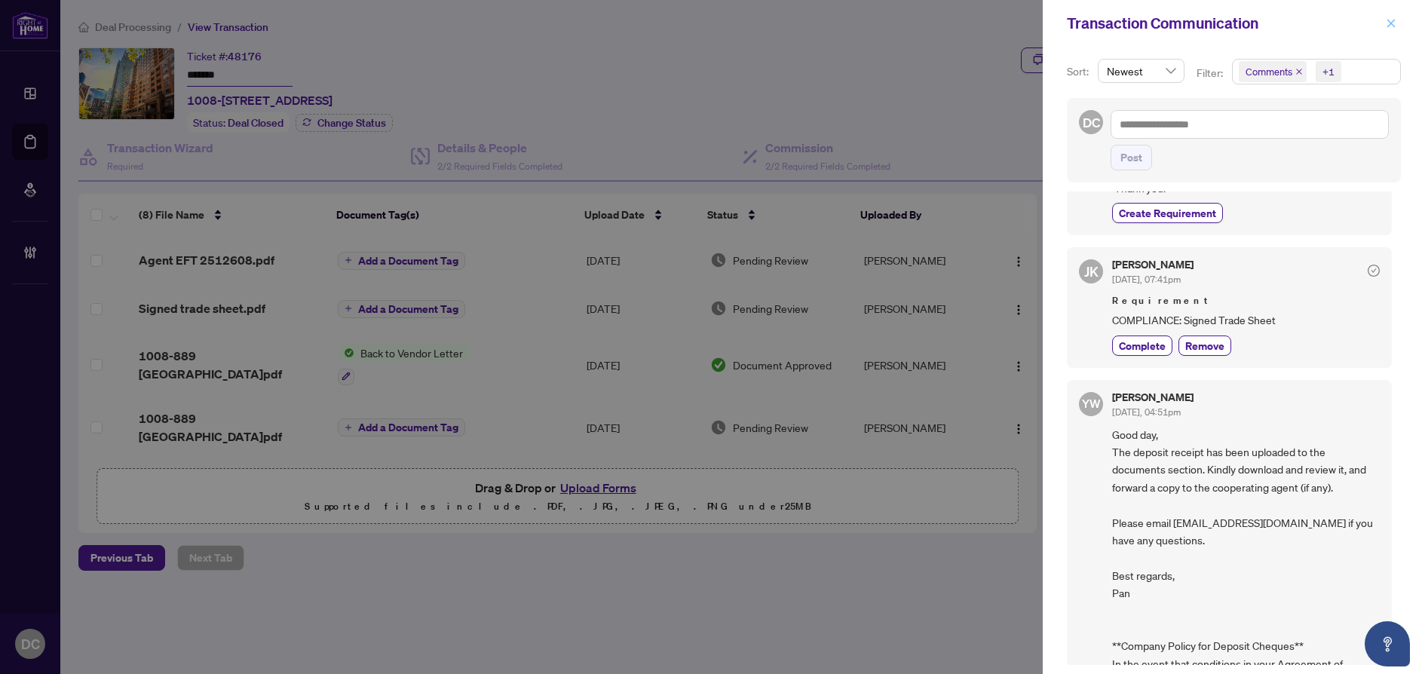
click at [1394, 23] on icon "close" at bounding box center [1391, 23] width 11 height 11
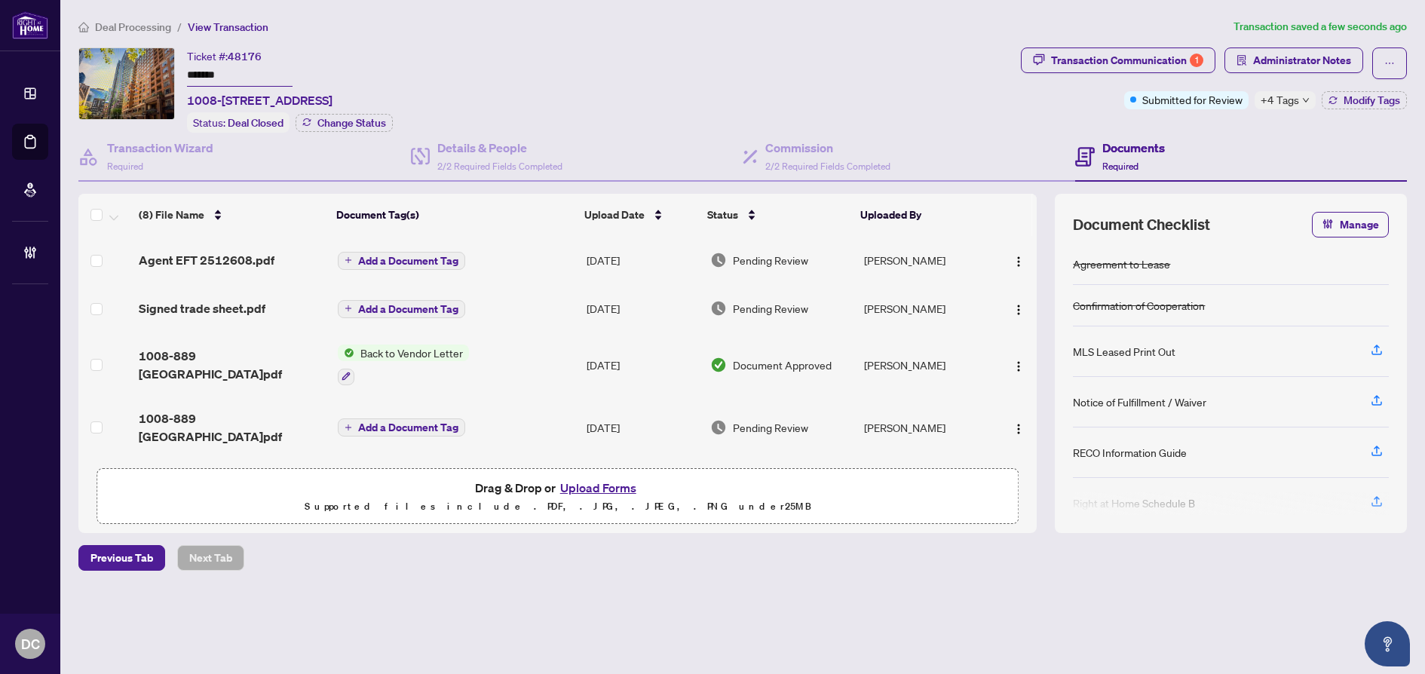
click at [434, 256] on span "Add a Document Tag" at bounding box center [408, 261] width 100 height 11
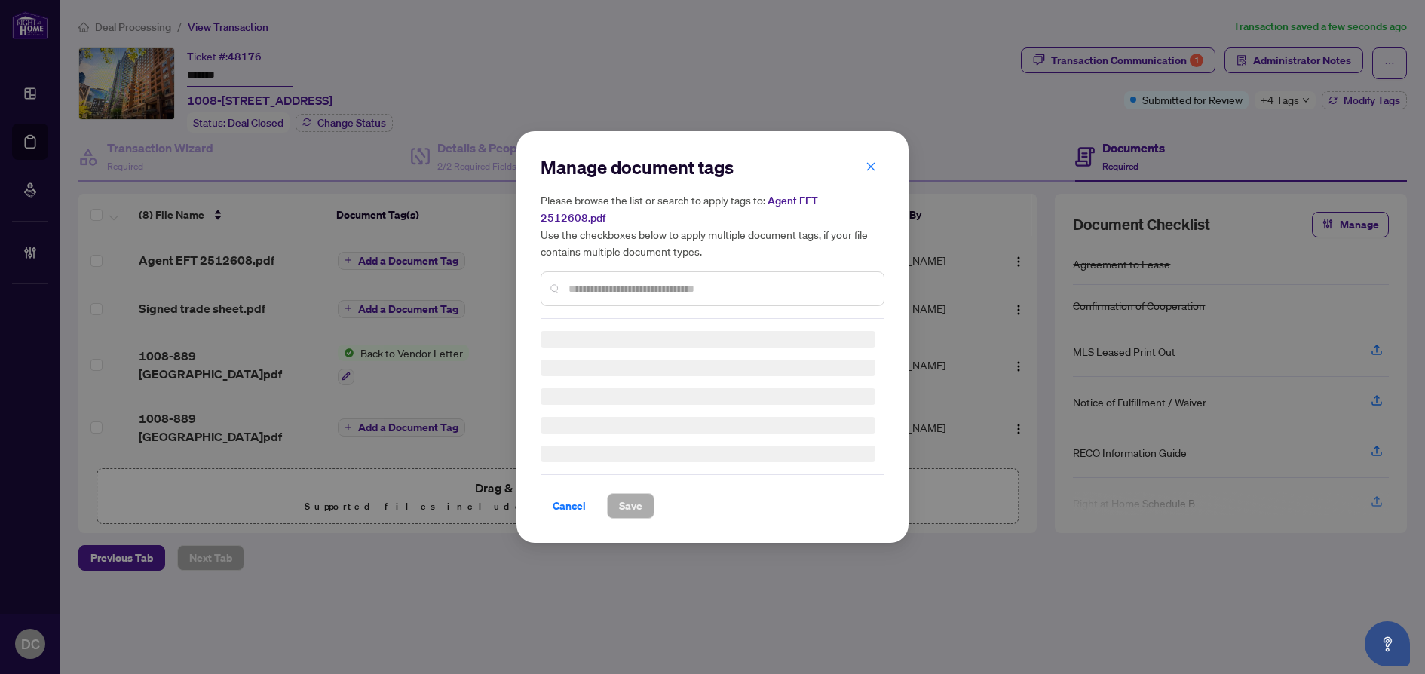
click at [778, 286] on div "Manage document tags Please browse the list or search to apply tags to: Agent E…" at bounding box center [713, 336] width 344 height 363
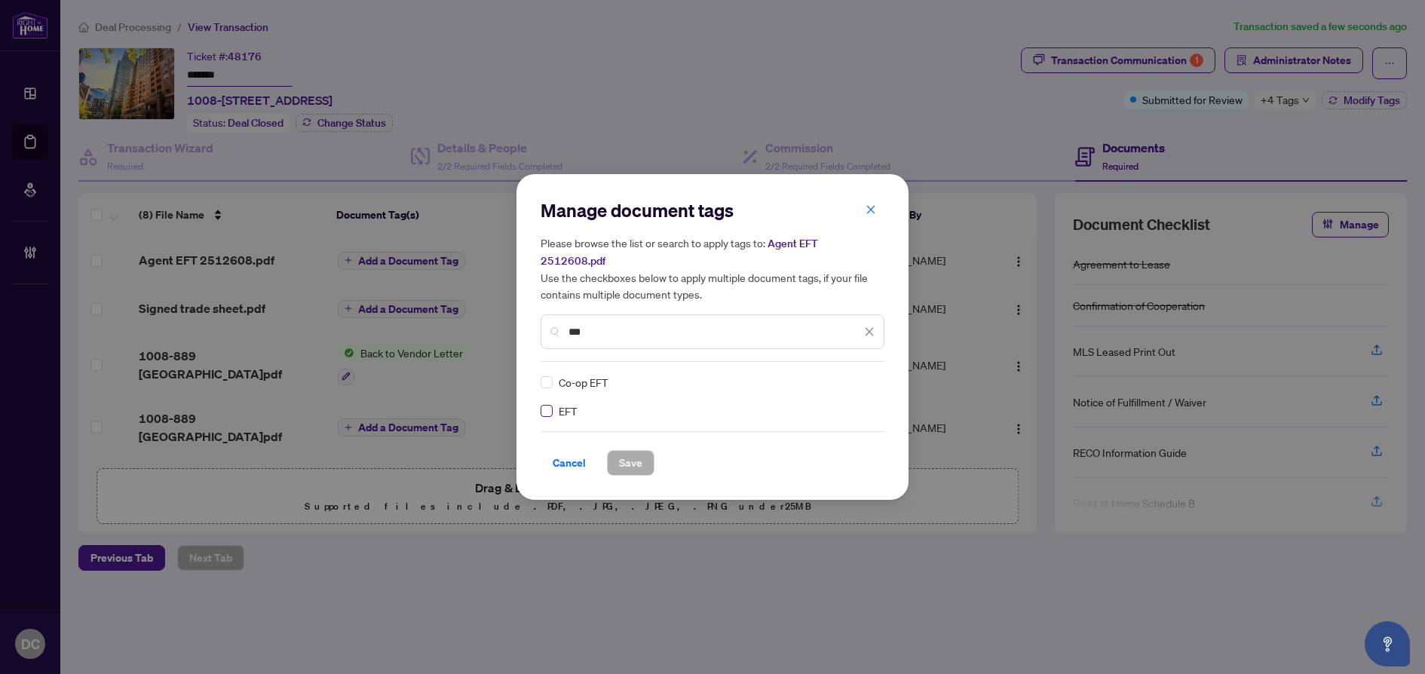
type input "***"
click at [858, 375] on img at bounding box center [853, 382] width 15 height 15
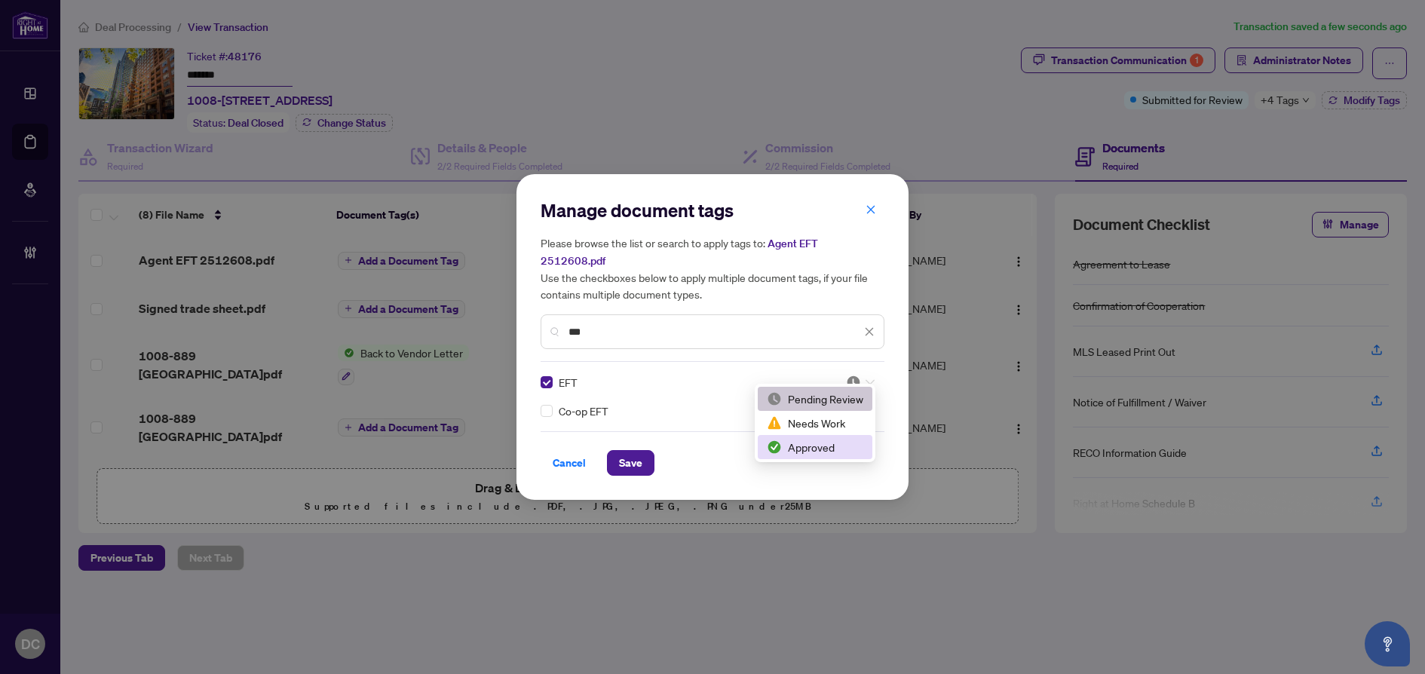
click at [823, 443] on div "Approved" at bounding box center [815, 447] width 97 height 17
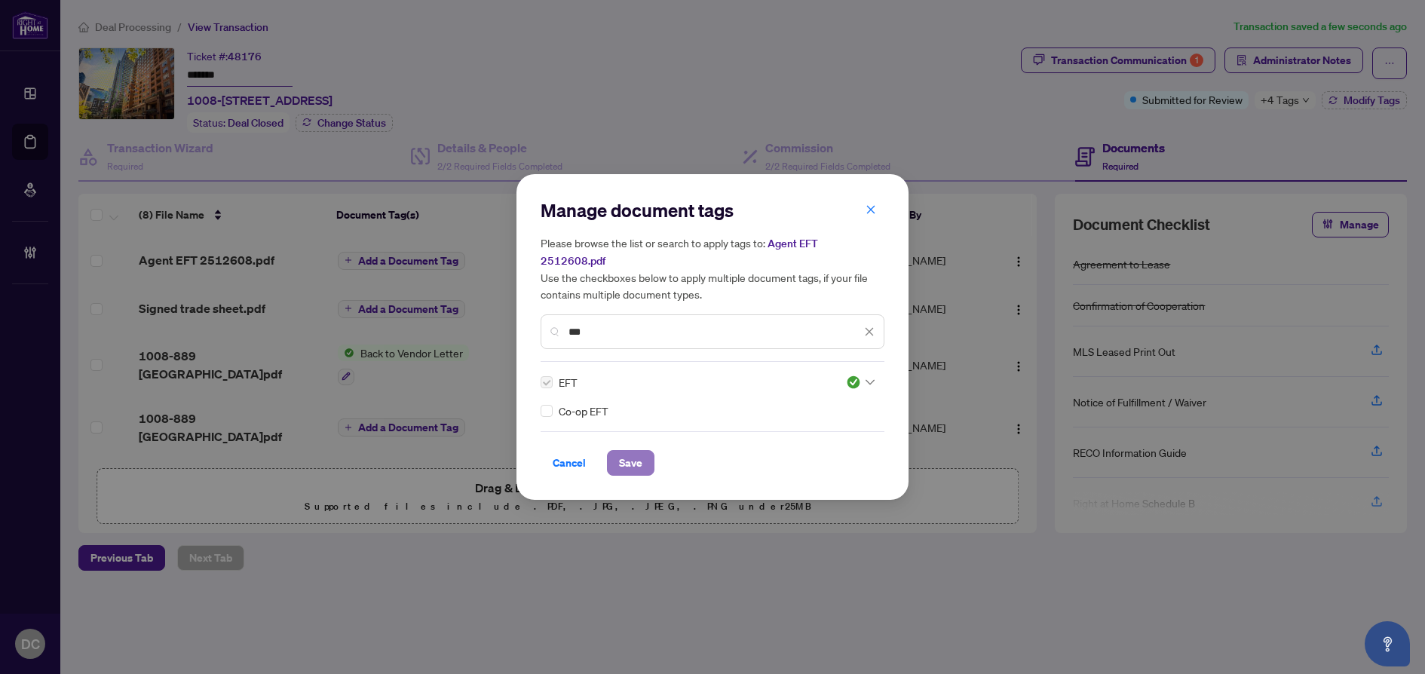
click at [618, 452] on button "Save" at bounding box center [631, 463] width 48 height 26
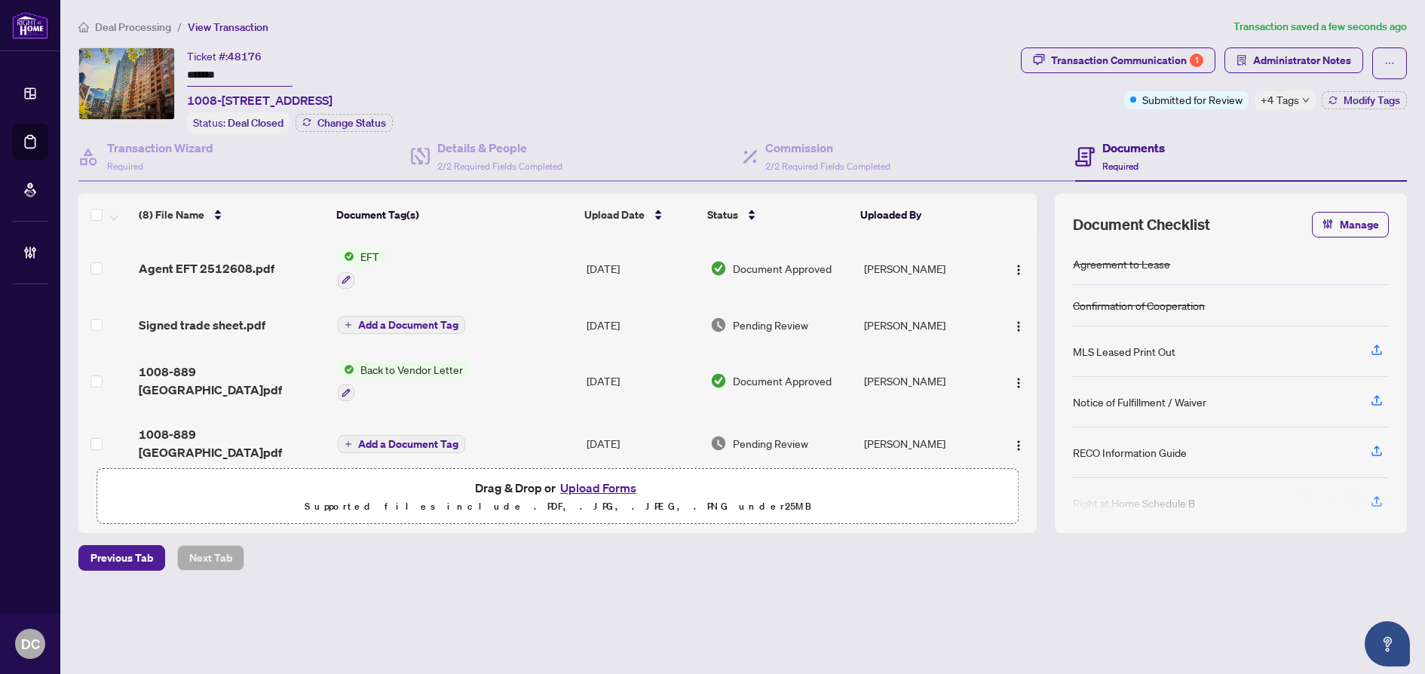
drag, startPoint x: 258, startPoint y: 72, endPoint x: 132, endPoint y: 60, distance: 126.6
click at [132, 60] on div "Ticket #: 48176 ******* 1008-889 Bay St, Toronto, Ontario M5S 3K5, Canada Statu…" at bounding box center [546, 90] width 936 height 85
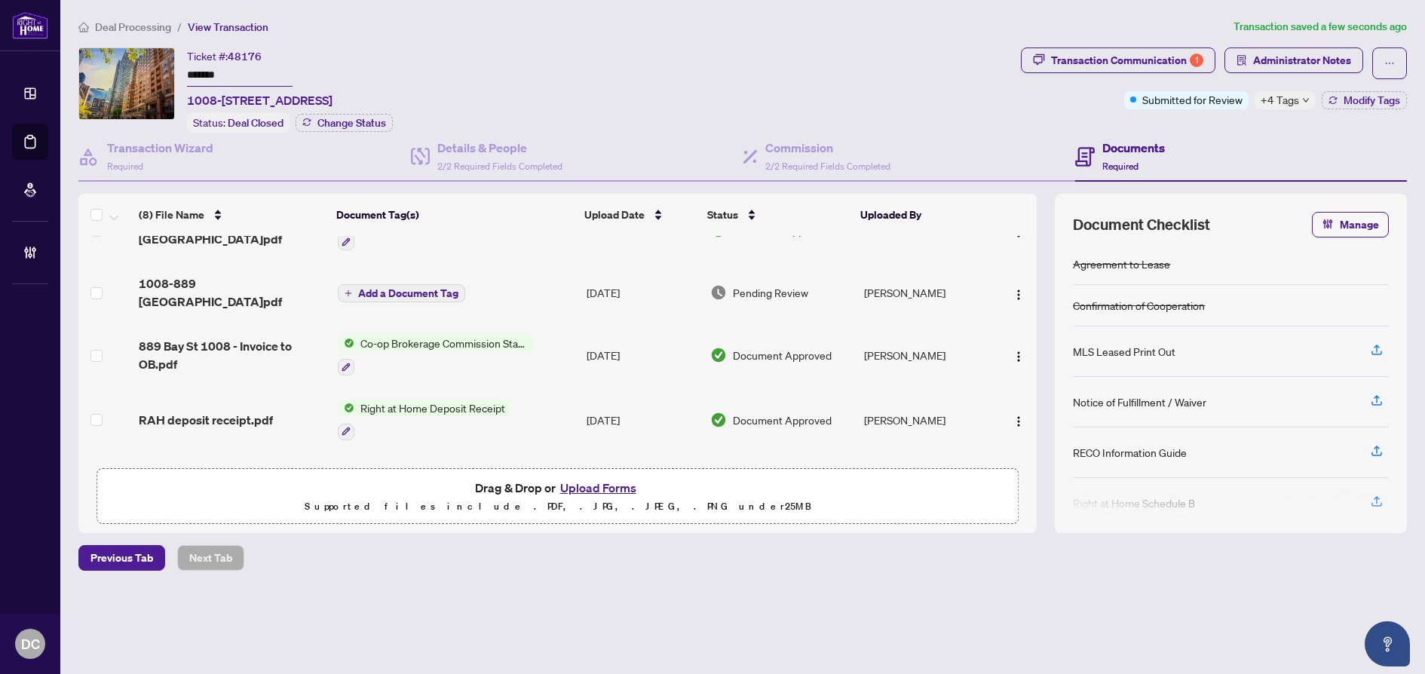
scroll to position [0, 0]
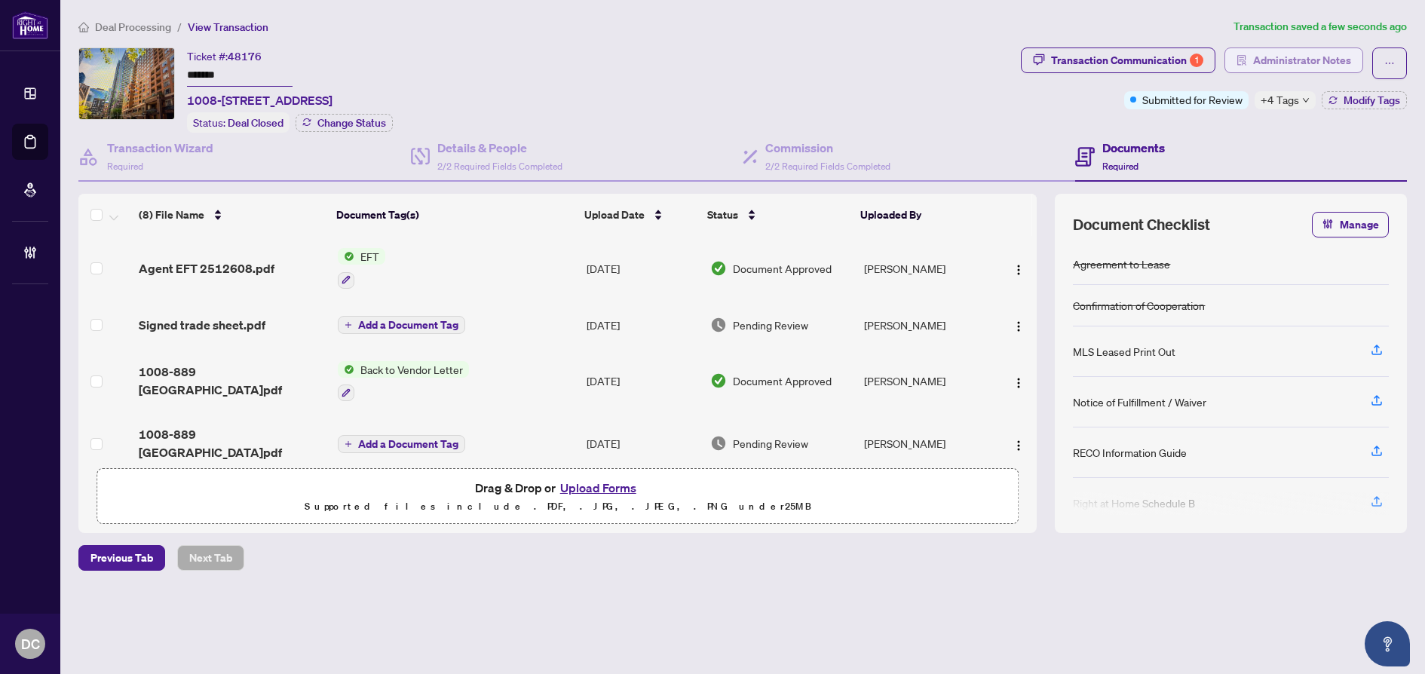
click at [1326, 66] on span "Administrator Notes" at bounding box center [1302, 60] width 98 height 24
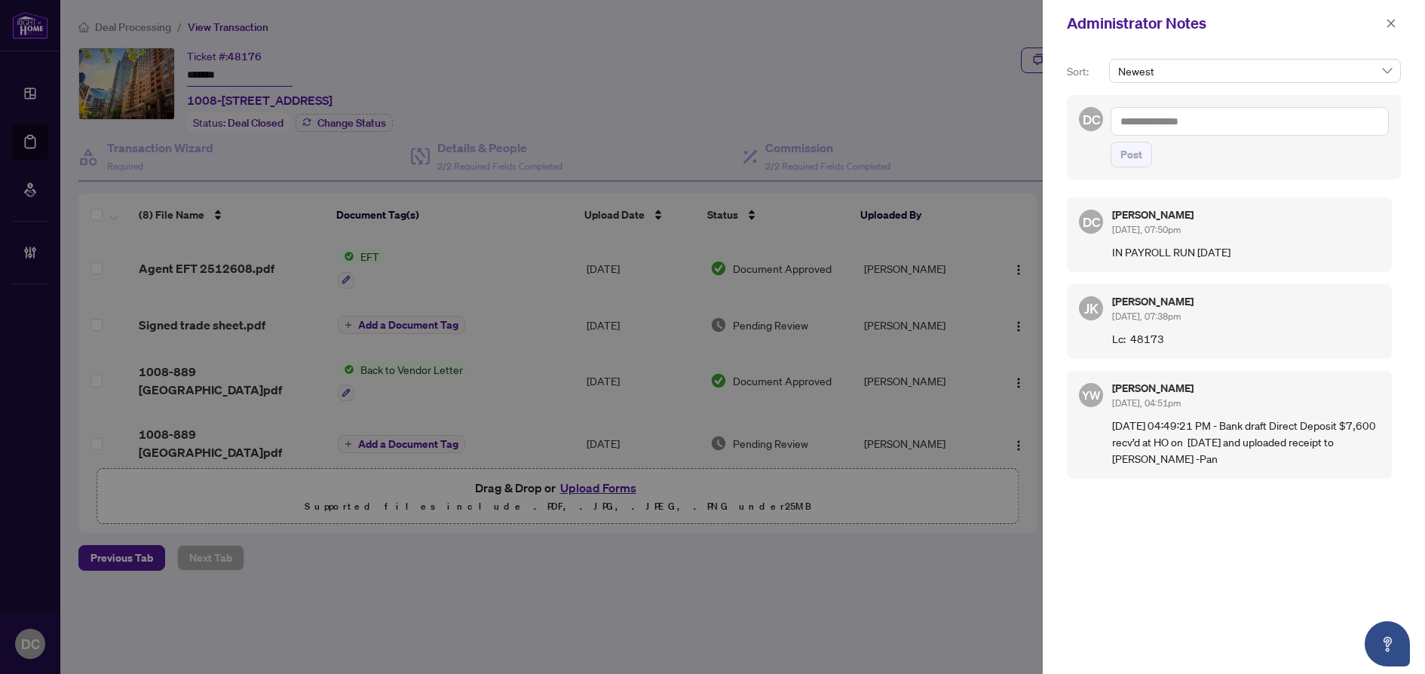
click at [1240, 121] on textarea at bounding box center [1250, 121] width 278 height 29
click at [1249, 127] on textarea at bounding box center [1250, 121] width 278 height 29
paste textarea "**********"
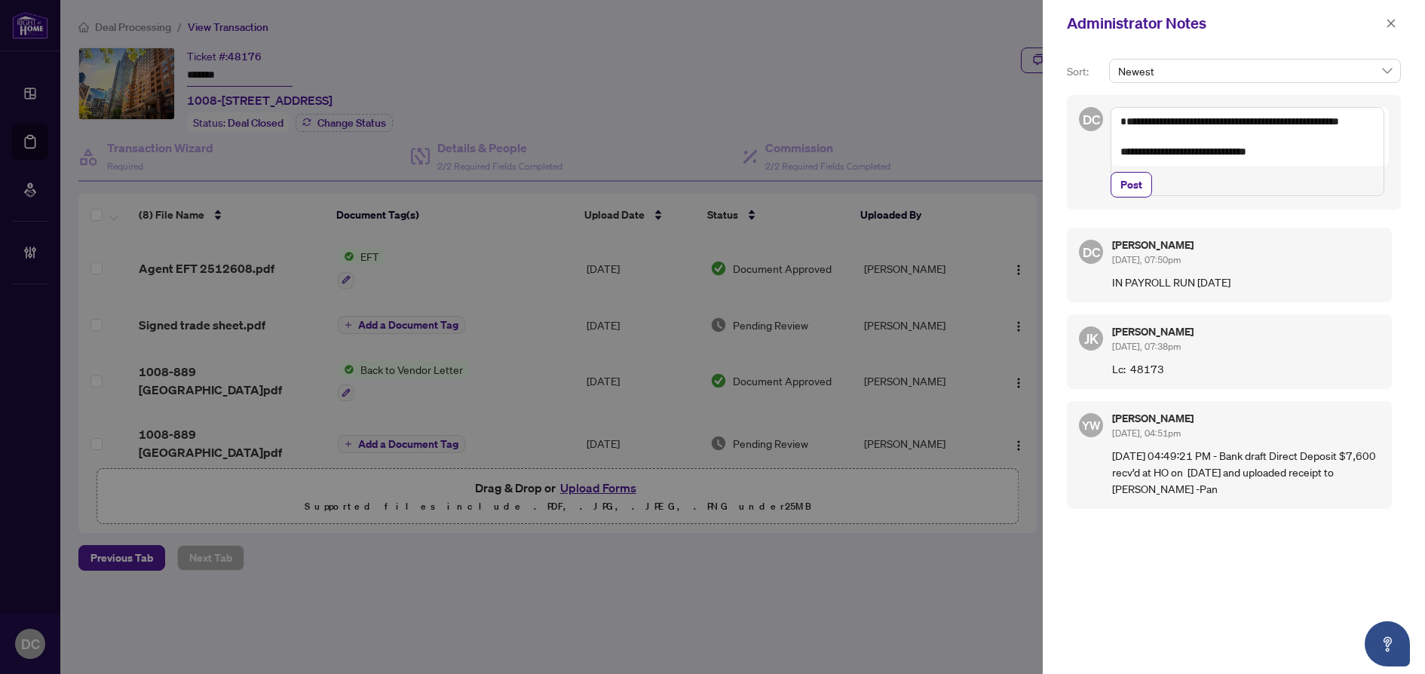
drag, startPoint x: 1307, startPoint y: 166, endPoint x: 1112, endPoint y: 185, distance: 196.3
click at [1081, 169] on div "**********" at bounding box center [1234, 152] width 334 height 115
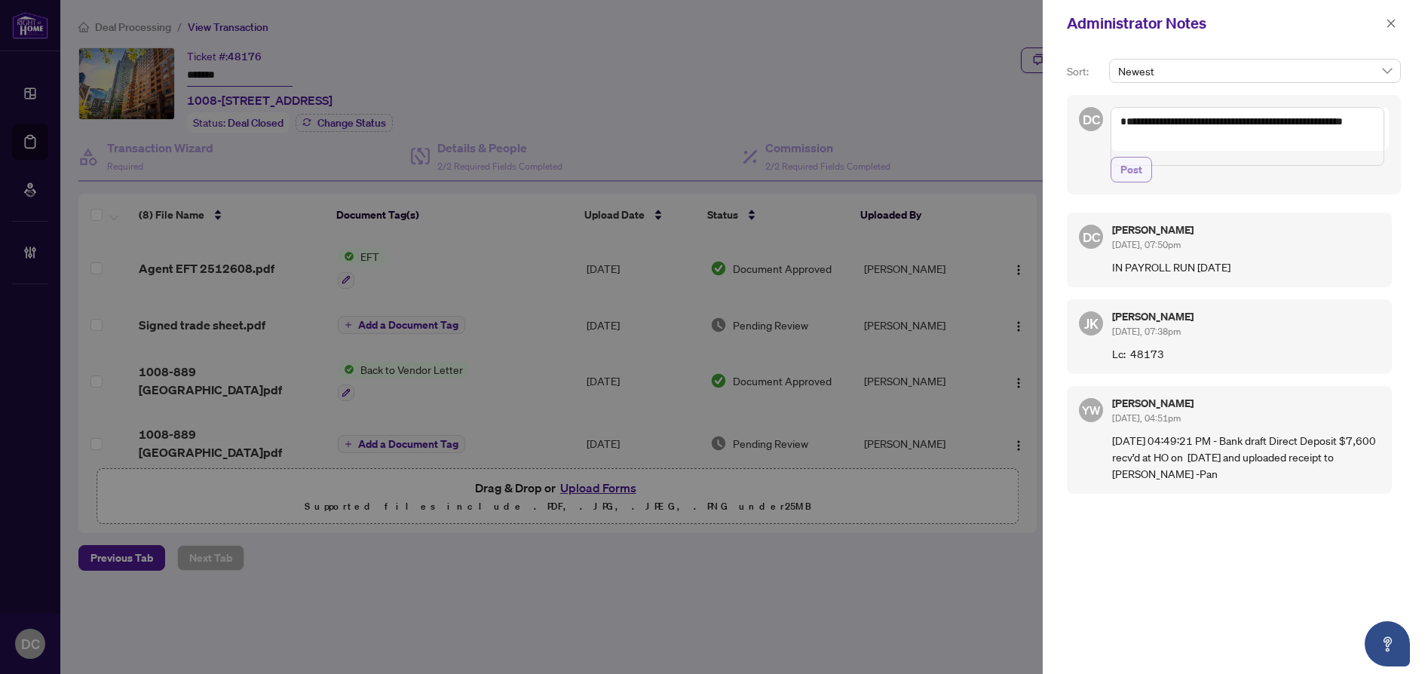
type textarea "**********"
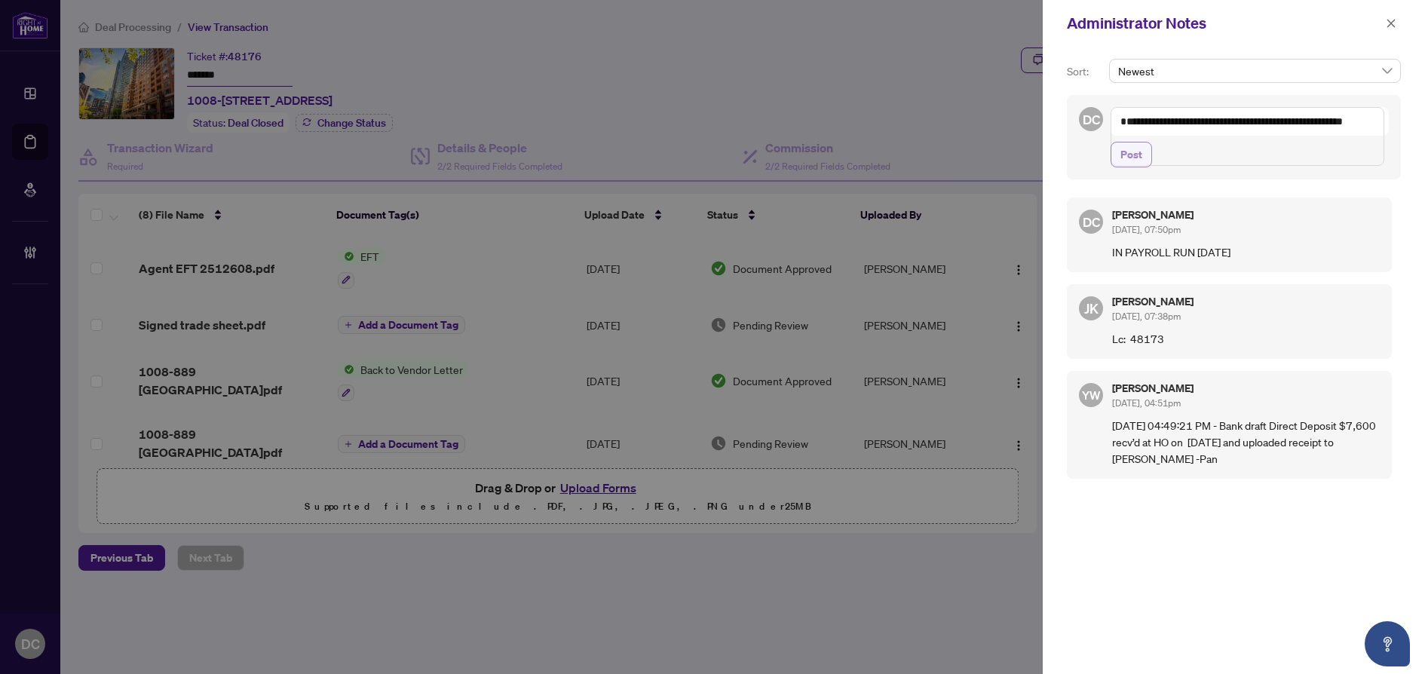
click at [1139, 167] on span "Post" at bounding box center [1131, 155] width 22 height 24
click at [1394, 26] on icon "close" at bounding box center [1391, 23] width 11 height 11
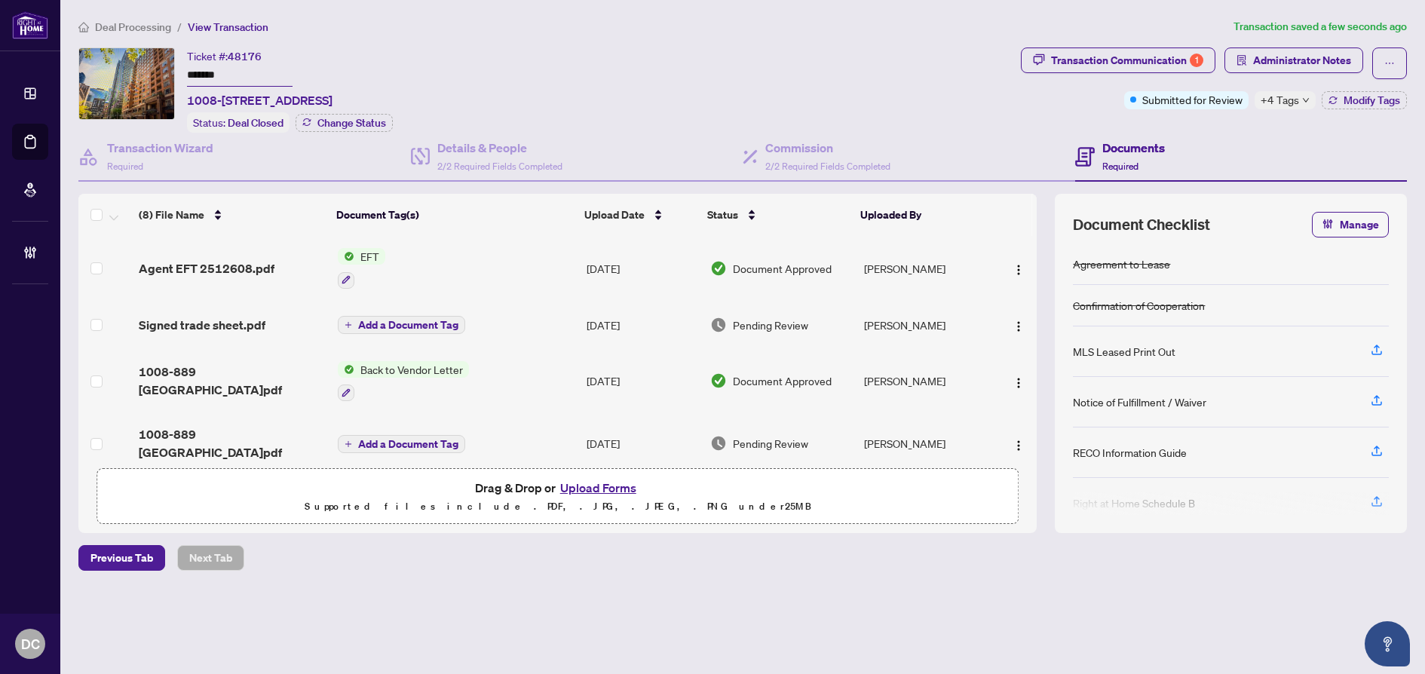
click at [1298, 99] on div "+4 Tags" at bounding box center [1285, 100] width 61 height 18
drag, startPoint x: 268, startPoint y: 78, endPoint x: 136, endPoint y: 68, distance: 132.4
click at [136, 68] on div "Ticket #: 48176 ******* 1008-889 Bay St, Toronto, Ontario M5S 3K5, Canada Statu…" at bounding box center [546, 90] width 936 height 85
click at [144, 23] on span "Deal Processing" at bounding box center [133, 27] width 76 height 14
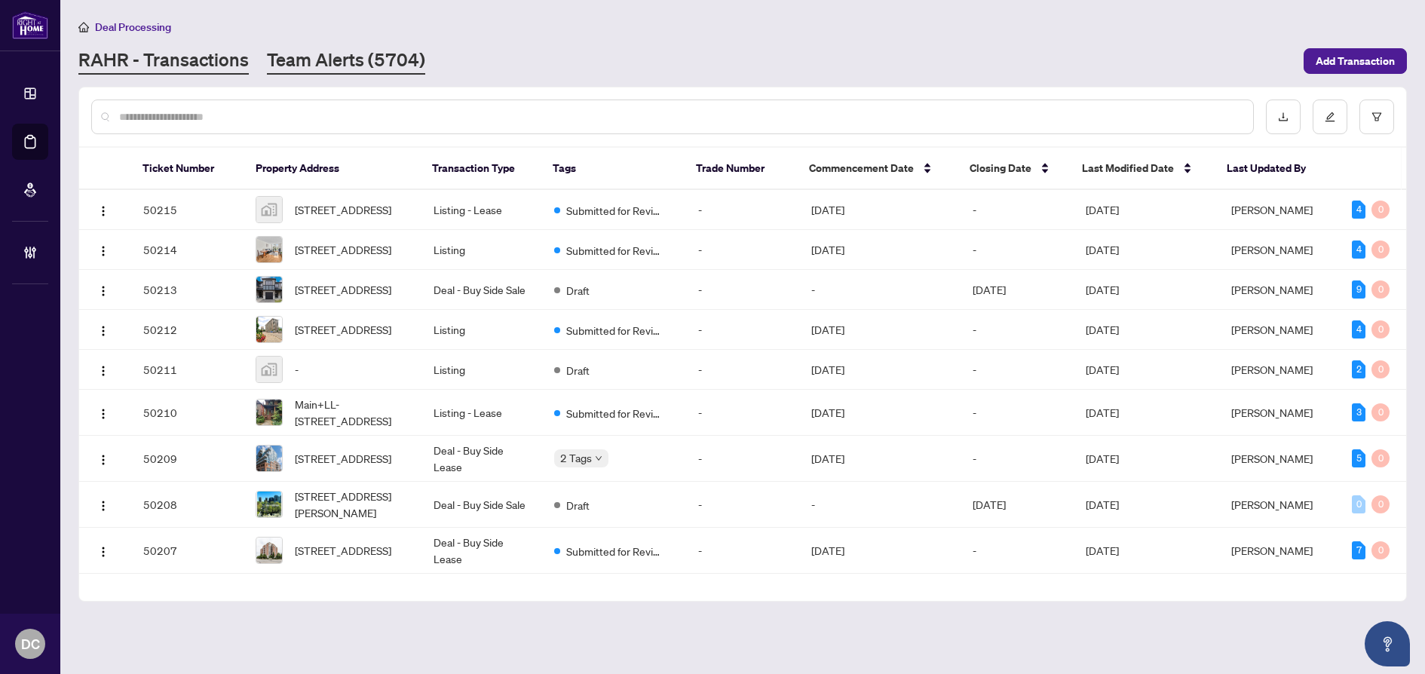
click at [405, 62] on link "Team Alerts (5704)" at bounding box center [346, 61] width 158 height 27
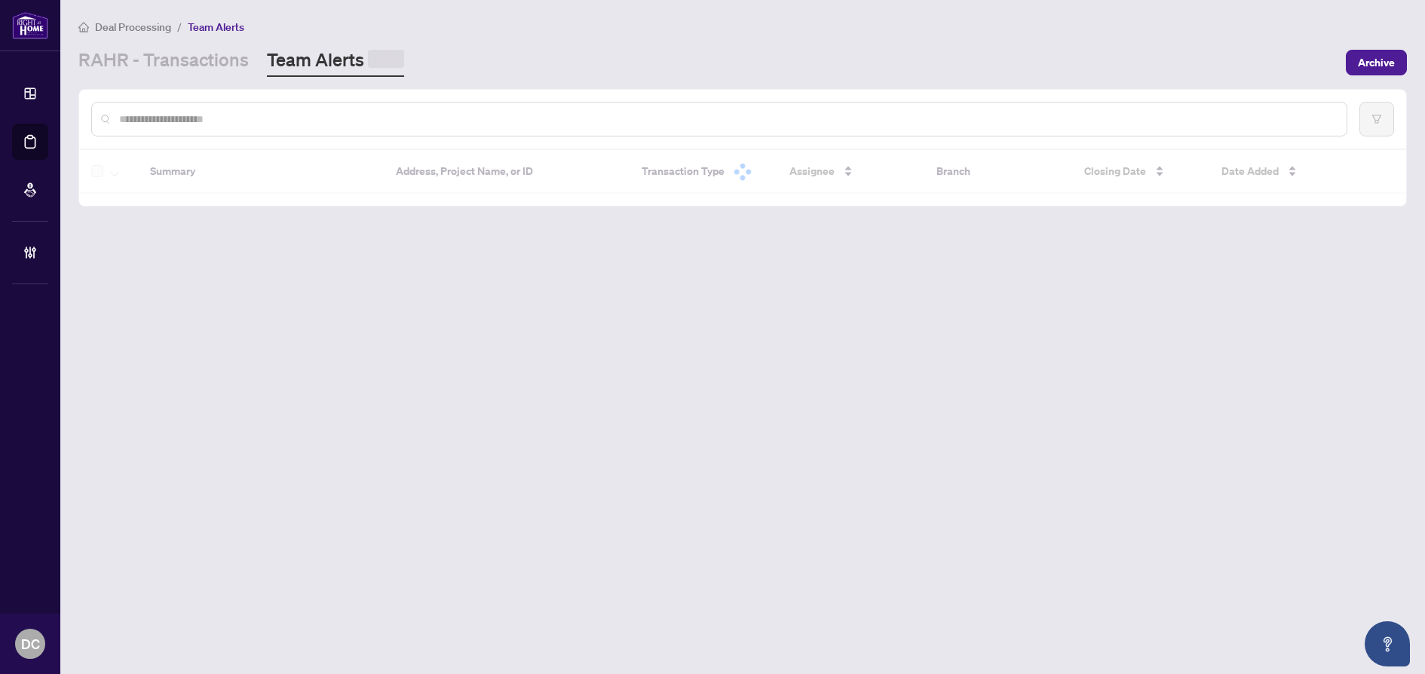
click at [409, 112] on input "text" at bounding box center [726, 119] width 1215 height 17
paste input "*******"
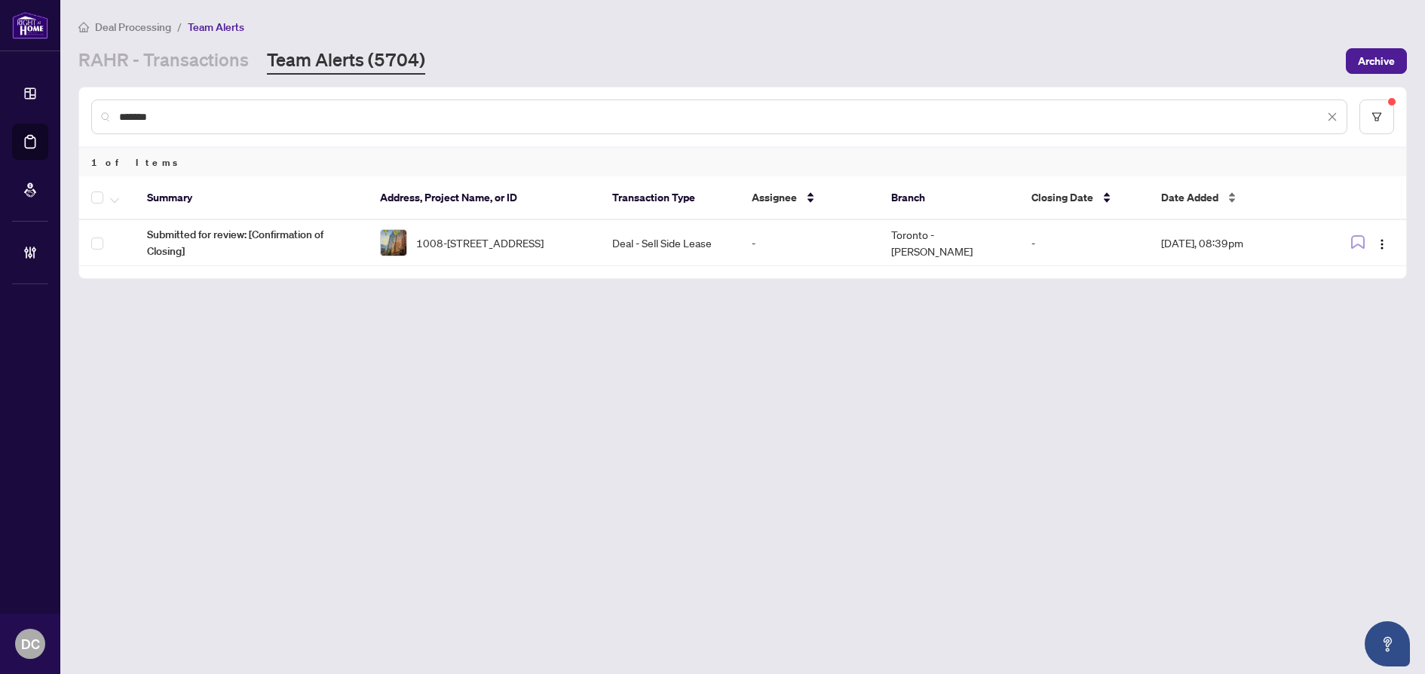
click at [1222, 198] on div "Date Added" at bounding box center [1232, 197] width 143 height 17
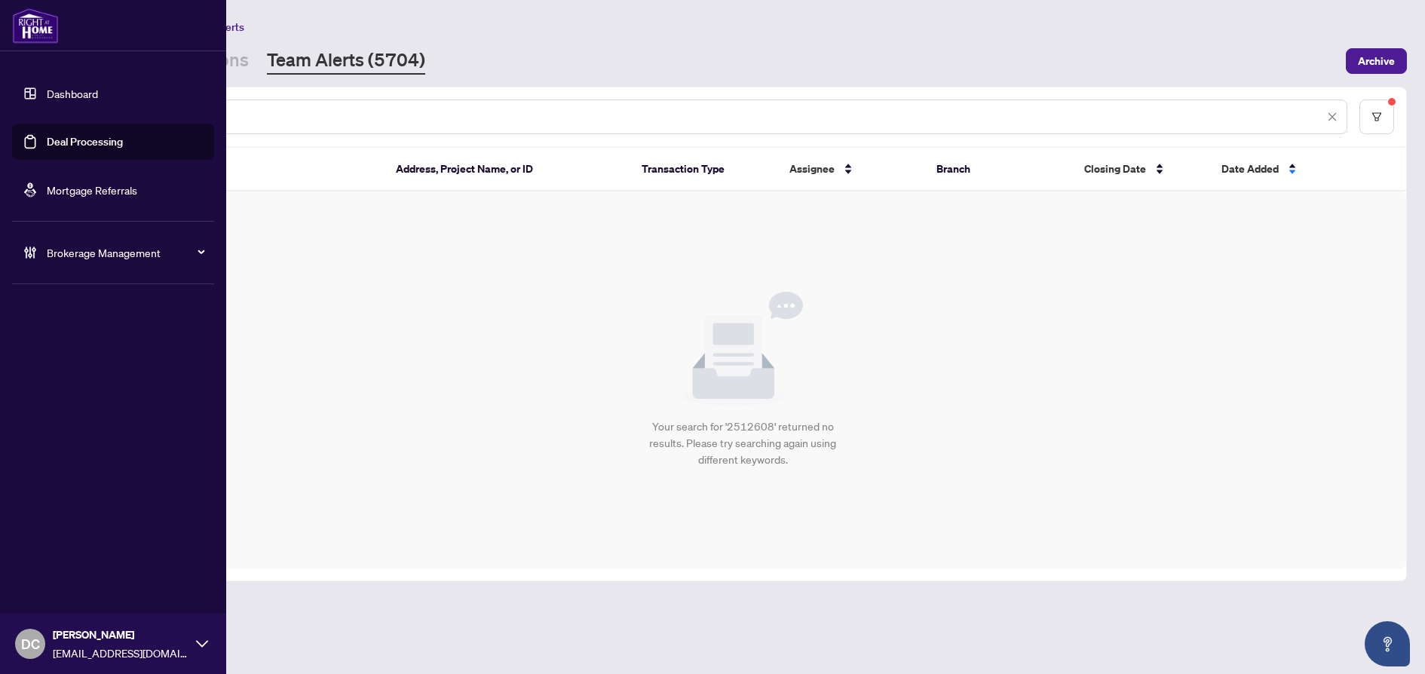
drag, startPoint x: 201, startPoint y: 116, endPoint x: 44, endPoint y: 111, distance: 156.9
click at [44, 111] on div "Dashboard Deal Processing Mortgage Referrals Brokerage Management DC Dawn Chan …" at bounding box center [712, 337] width 1425 height 674
paste input "text"
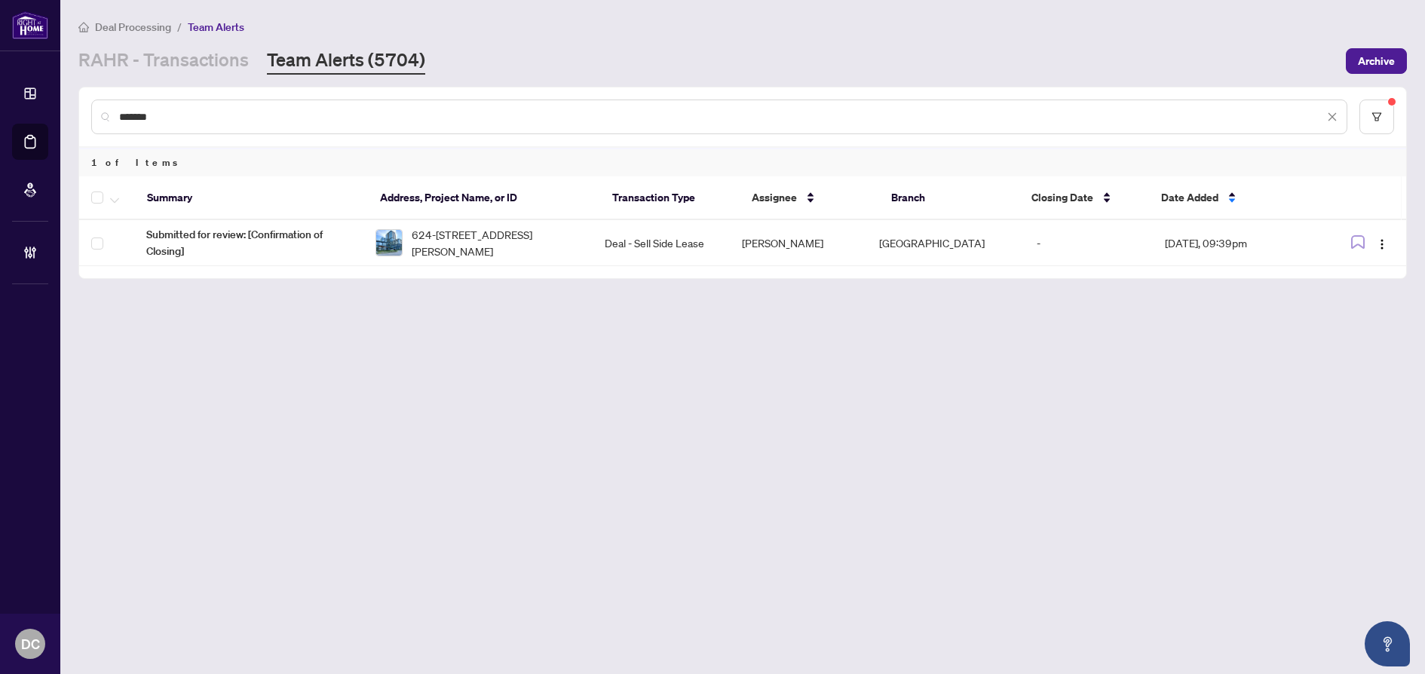
drag, startPoint x: 411, startPoint y: 113, endPoint x: 94, endPoint y: 121, distance: 316.8
click at [94, 121] on div "*******" at bounding box center [719, 117] width 1256 height 35
paste input "text"
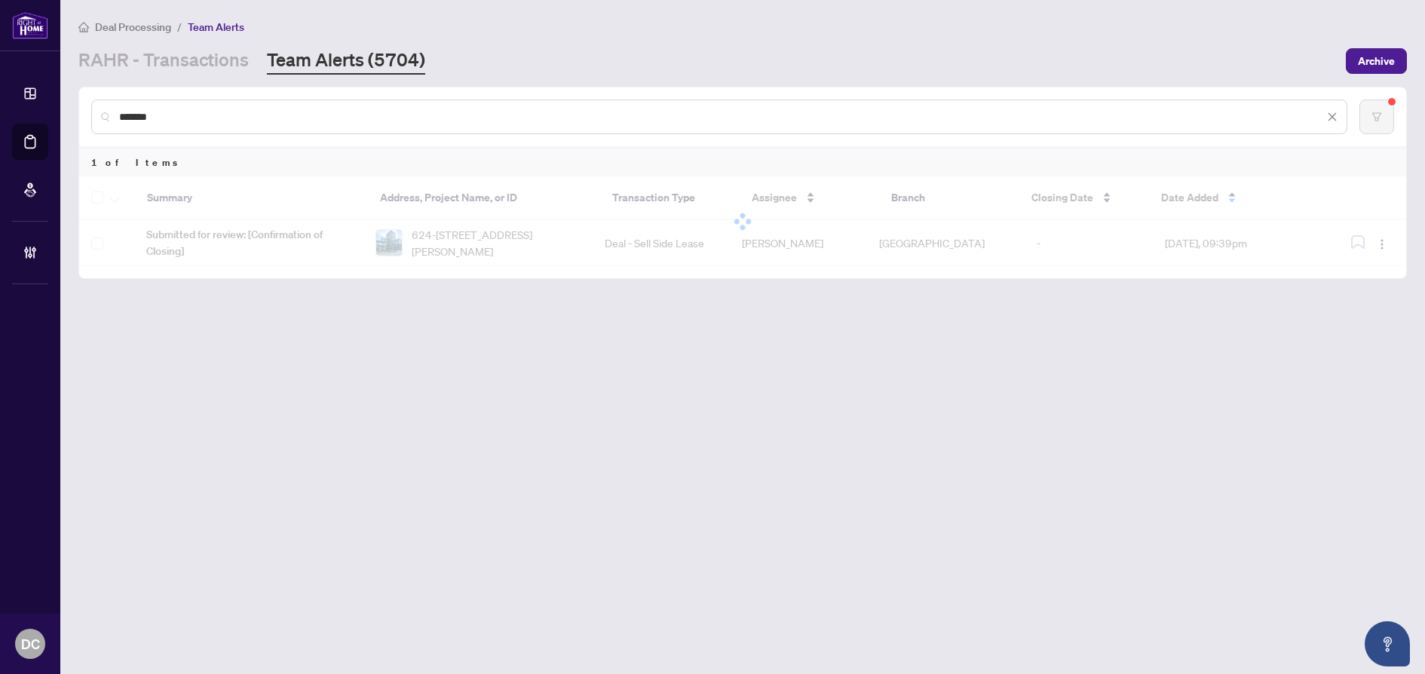
type input "*******"
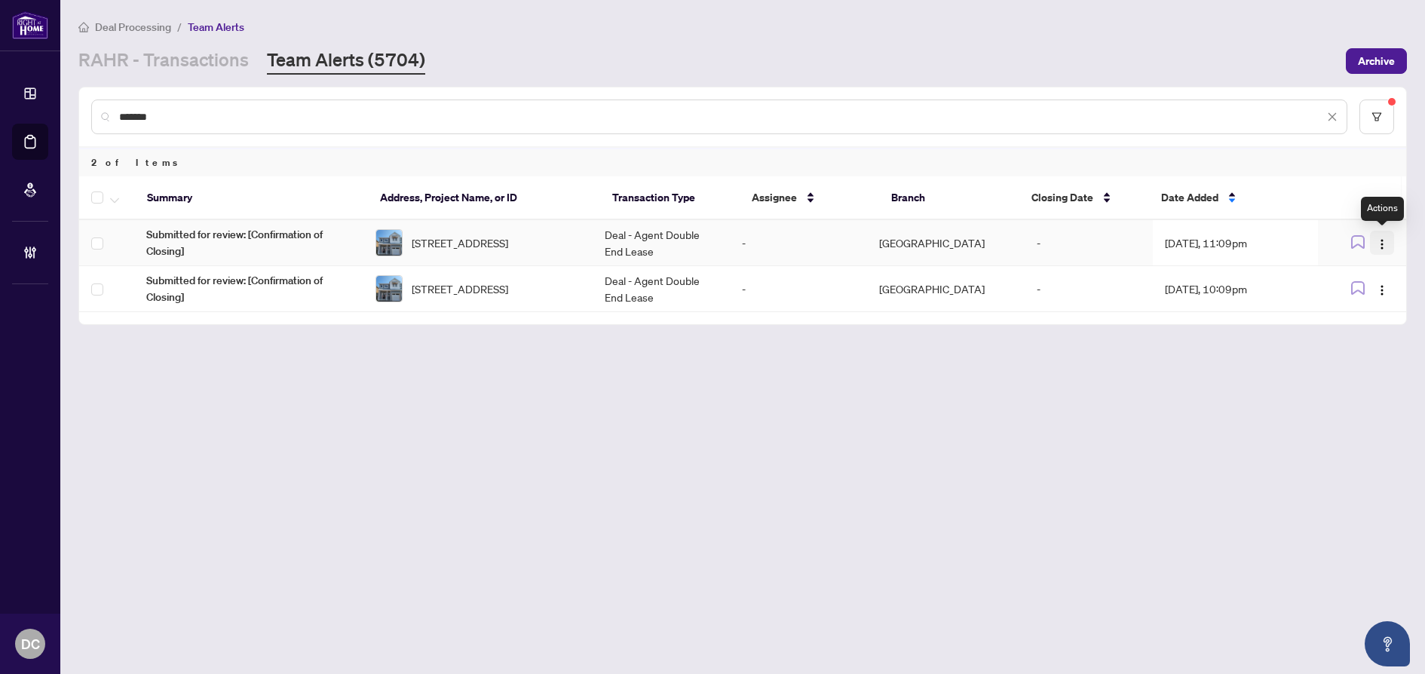
click at [1384, 237] on span "button" at bounding box center [1382, 242] width 12 height 17
click at [1388, 326] on li "Complete Item" at bounding box center [1347, 320] width 88 height 24
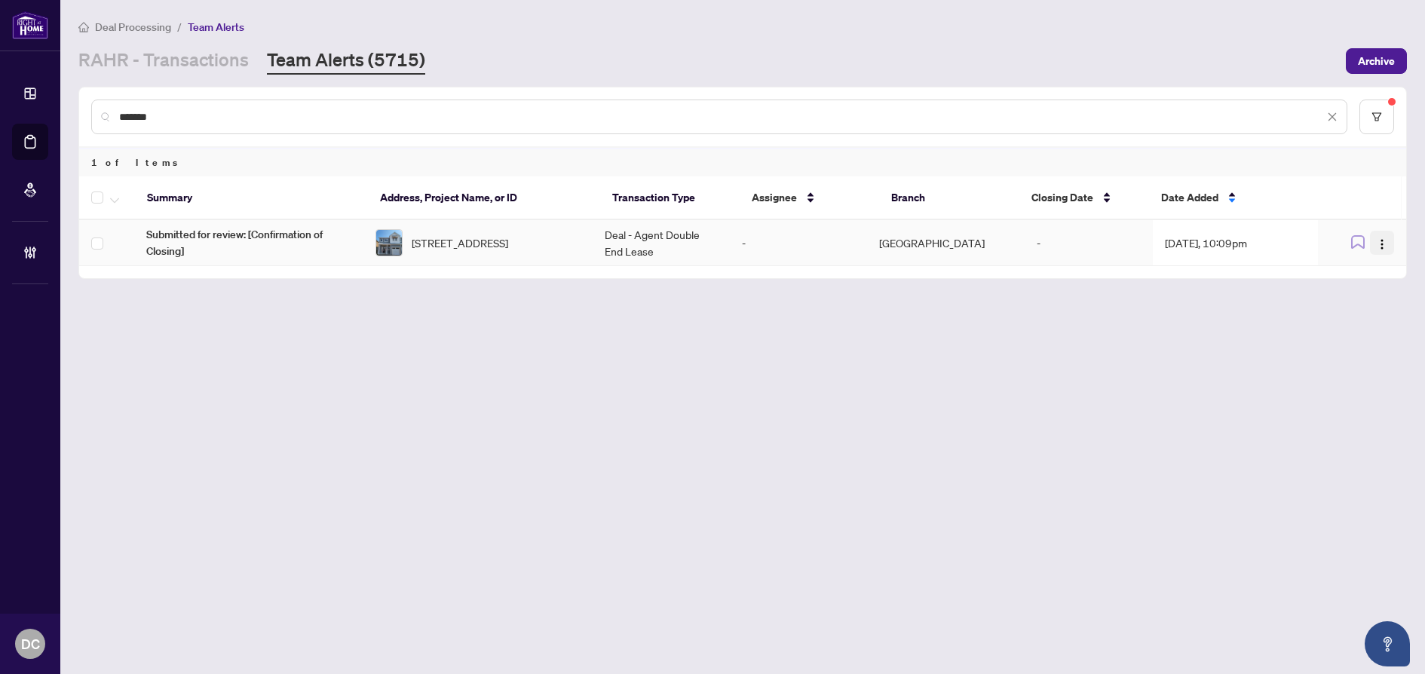
click at [1382, 243] on img "button" at bounding box center [1382, 244] width 12 height 12
click at [1365, 318] on span "Complete Item" at bounding box center [1347, 320] width 70 height 17
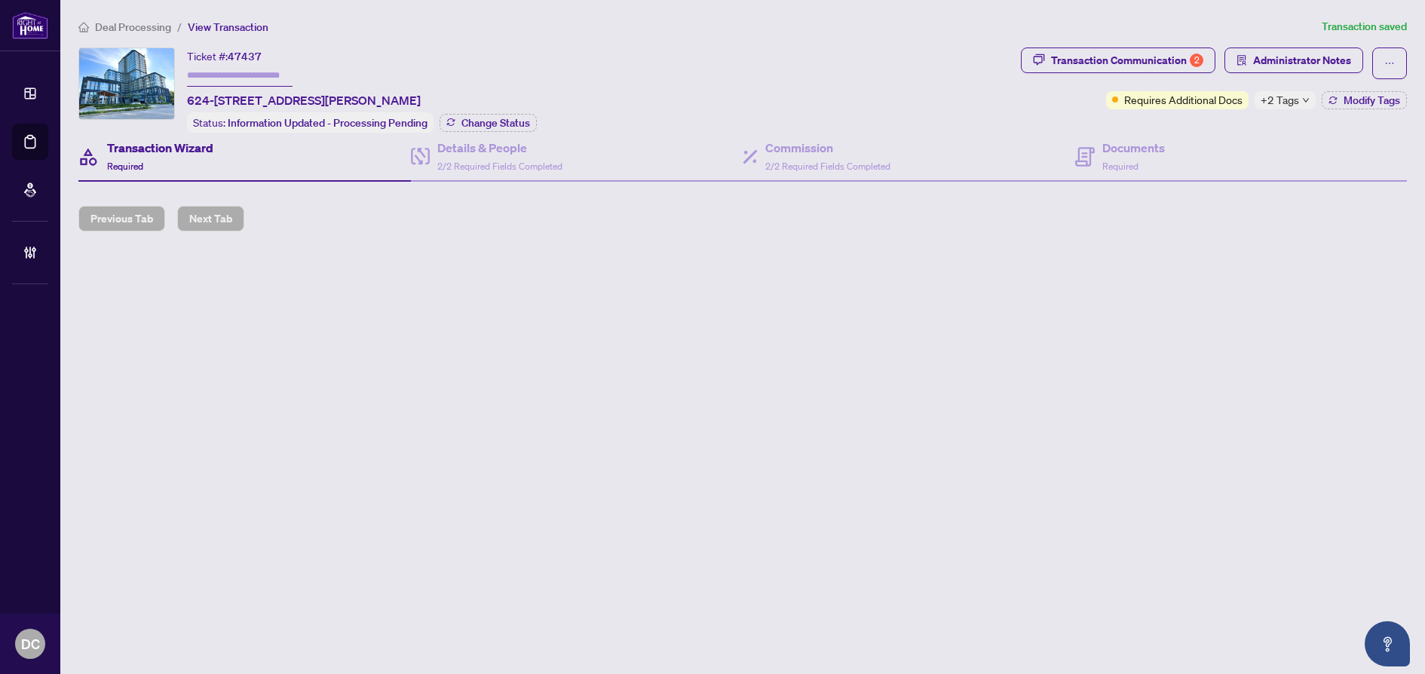
type input "*******"
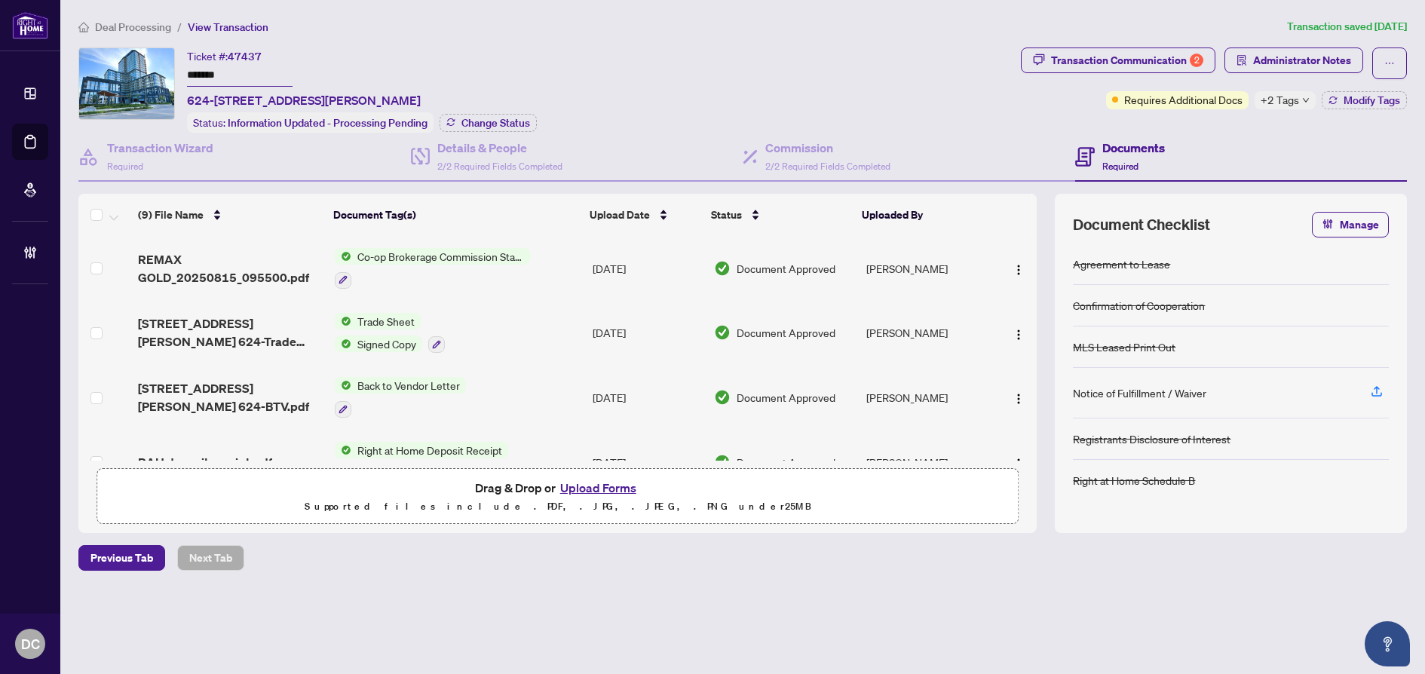
drag, startPoint x: 257, startPoint y: 73, endPoint x: 126, endPoint y: 73, distance: 131.2
click at [126, 73] on div "Ticket #: 47437 ******* 624-3240 William Coltson Ave, Oakville, Ontario L6H 8C8…" at bounding box center [546, 90] width 936 height 85
click at [514, 122] on span "Change Status" at bounding box center [495, 123] width 69 height 11
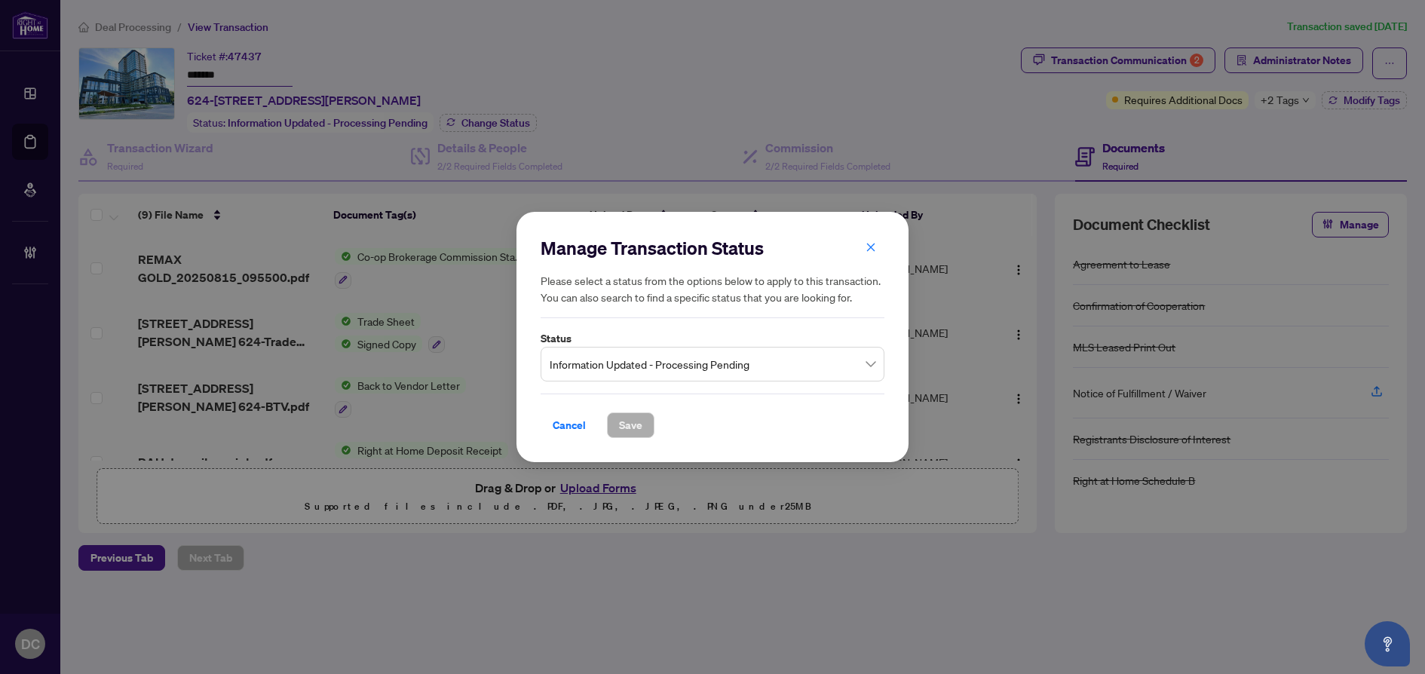
click at [694, 363] on span "Information Updated - Processing Pending" at bounding box center [713, 364] width 326 height 29
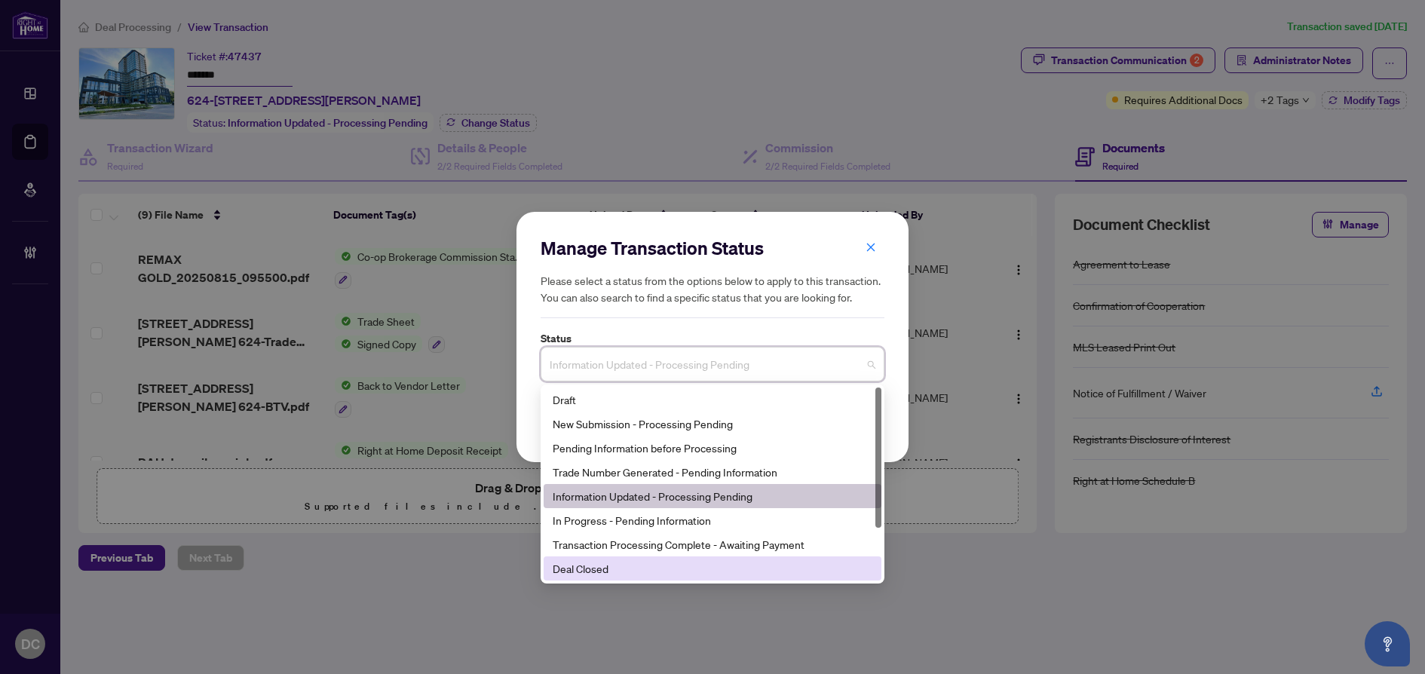
click at [631, 563] on div "Deal Closed" at bounding box center [713, 568] width 320 height 17
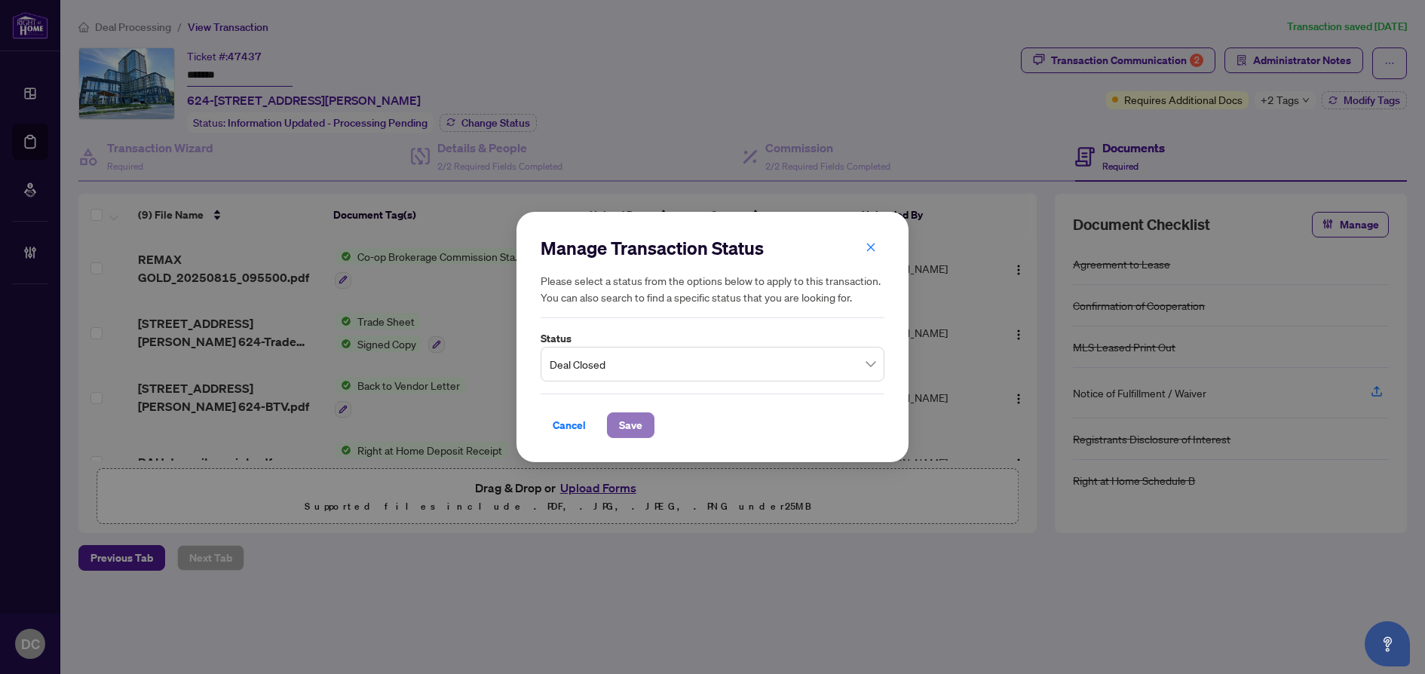
click at [614, 412] on button "Save" at bounding box center [631, 425] width 48 height 26
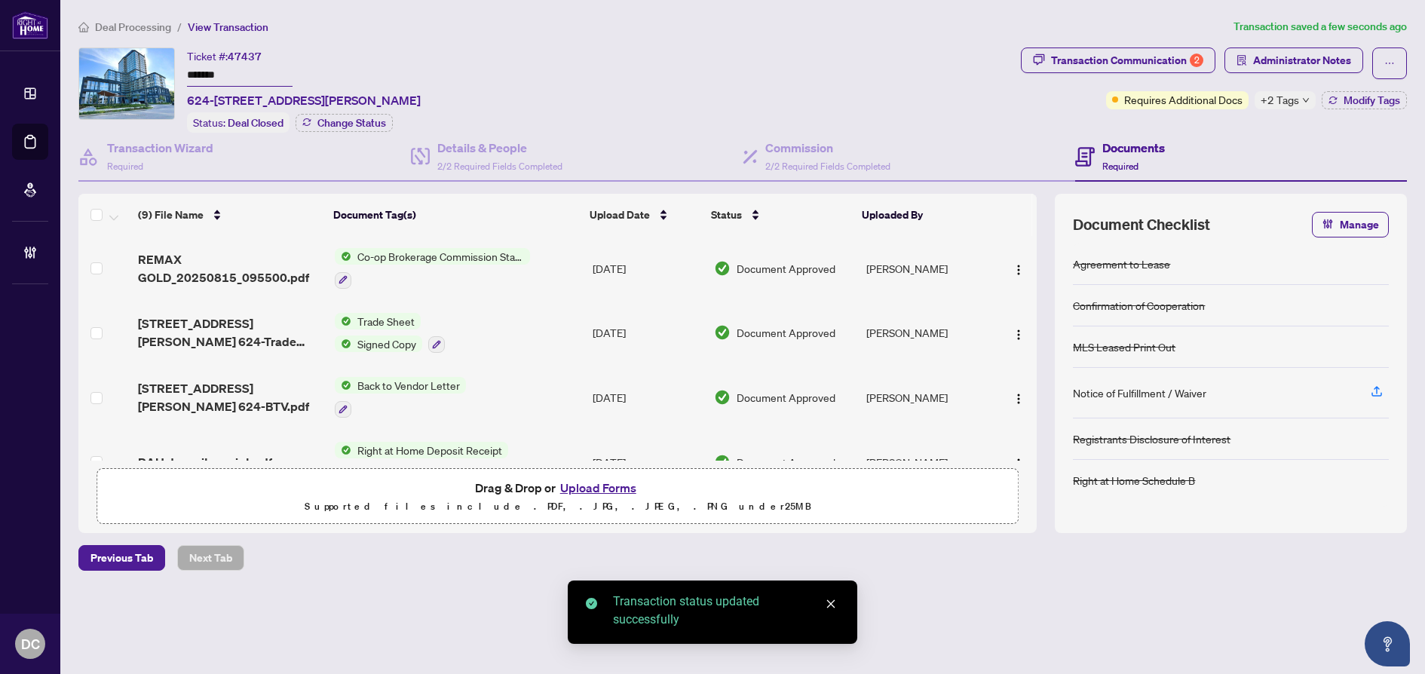
click at [1264, 93] on span "+2 Tags" at bounding box center [1280, 99] width 38 height 17
click at [1224, 128] on div "Transaction Communication 2 Administrator Notes Requires Additional Docs +2 Tag…" at bounding box center [1214, 90] width 392 height 85
click at [1348, 95] on span "Modify Tags" at bounding box center [1372, 100] width 57 height 11
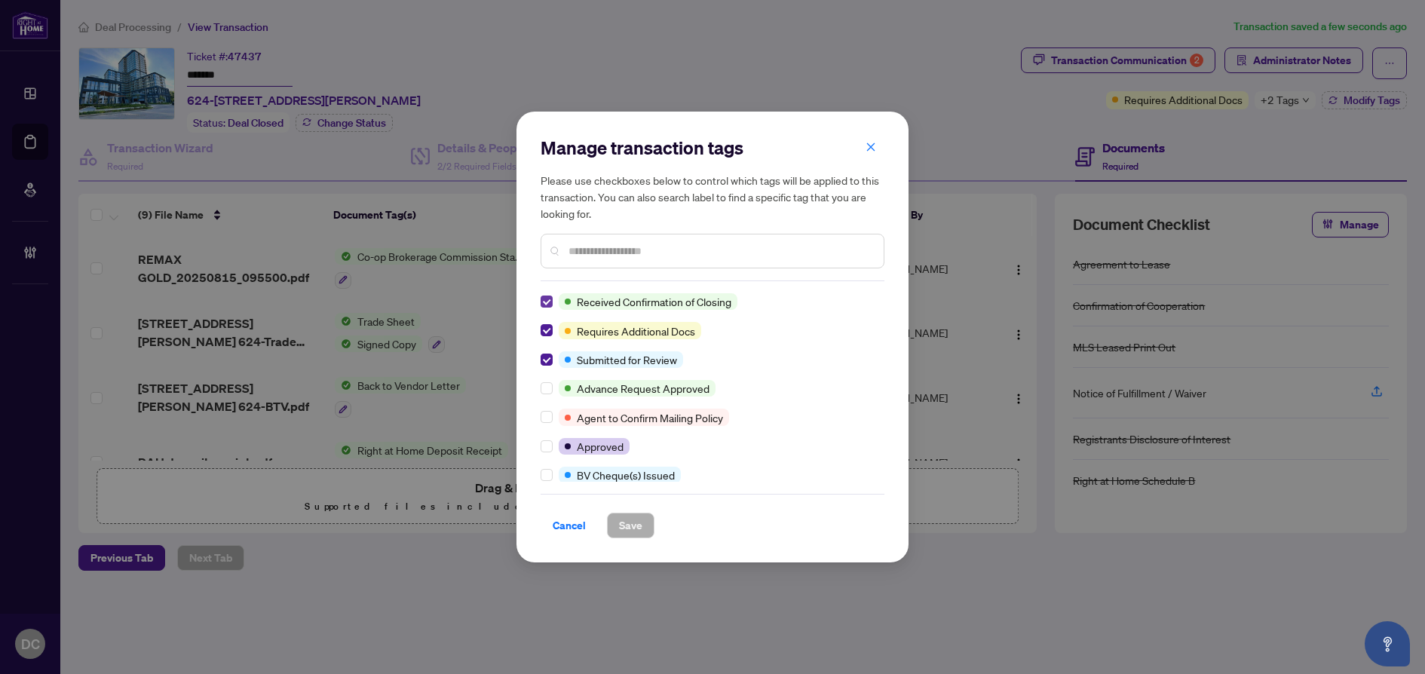
click at [542, 295] on label at bounding box center [547, 301] width 12 height 17
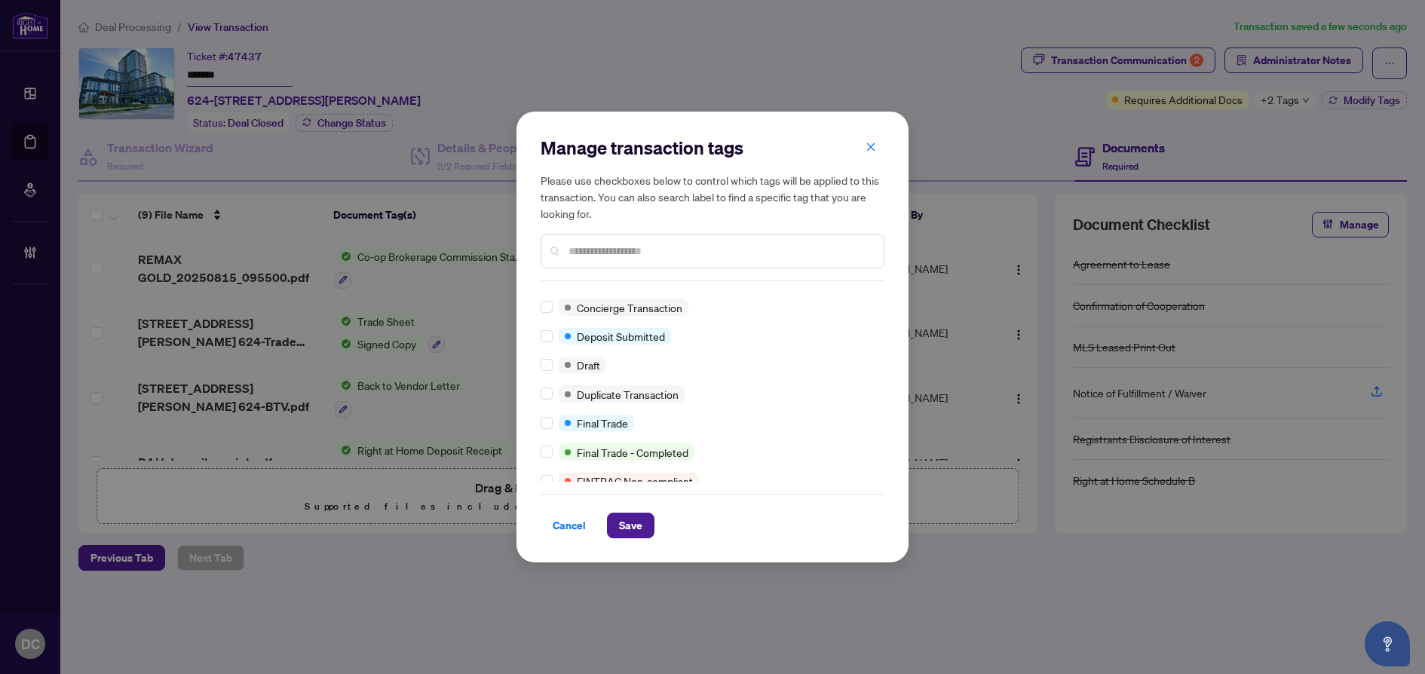
scroll to position [377, 0]
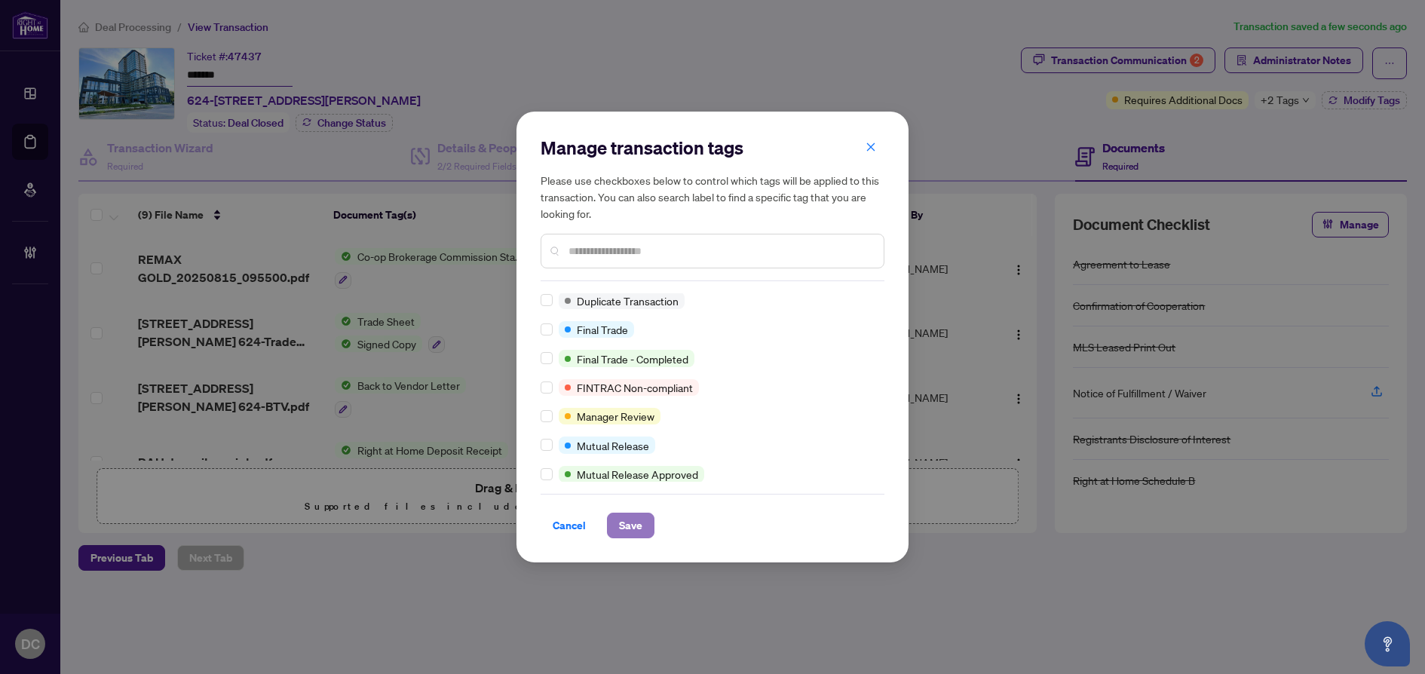
click at [624, 516] on span "Save" at bounding box center [630, 525] width 23 height 24
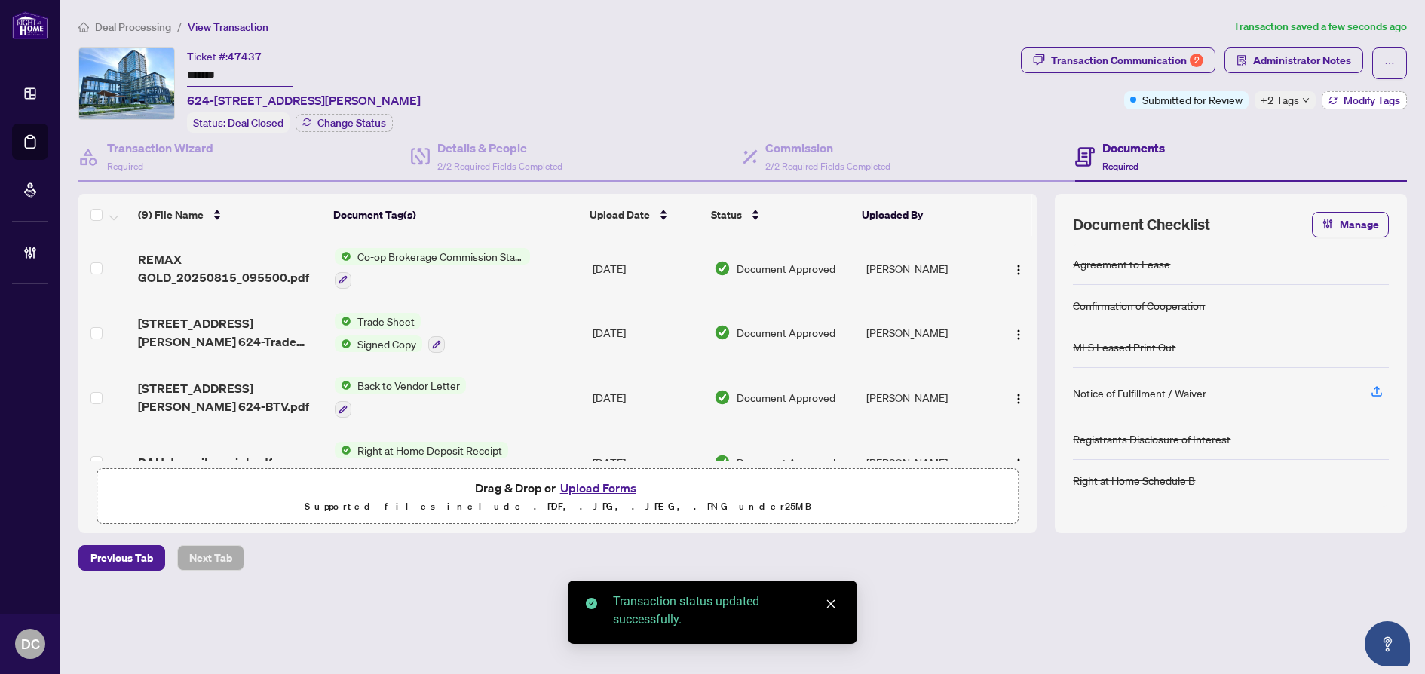
click at [1344, 95] on span "Modify Tags" at bounding box center [1372, 100] width 57 height 11
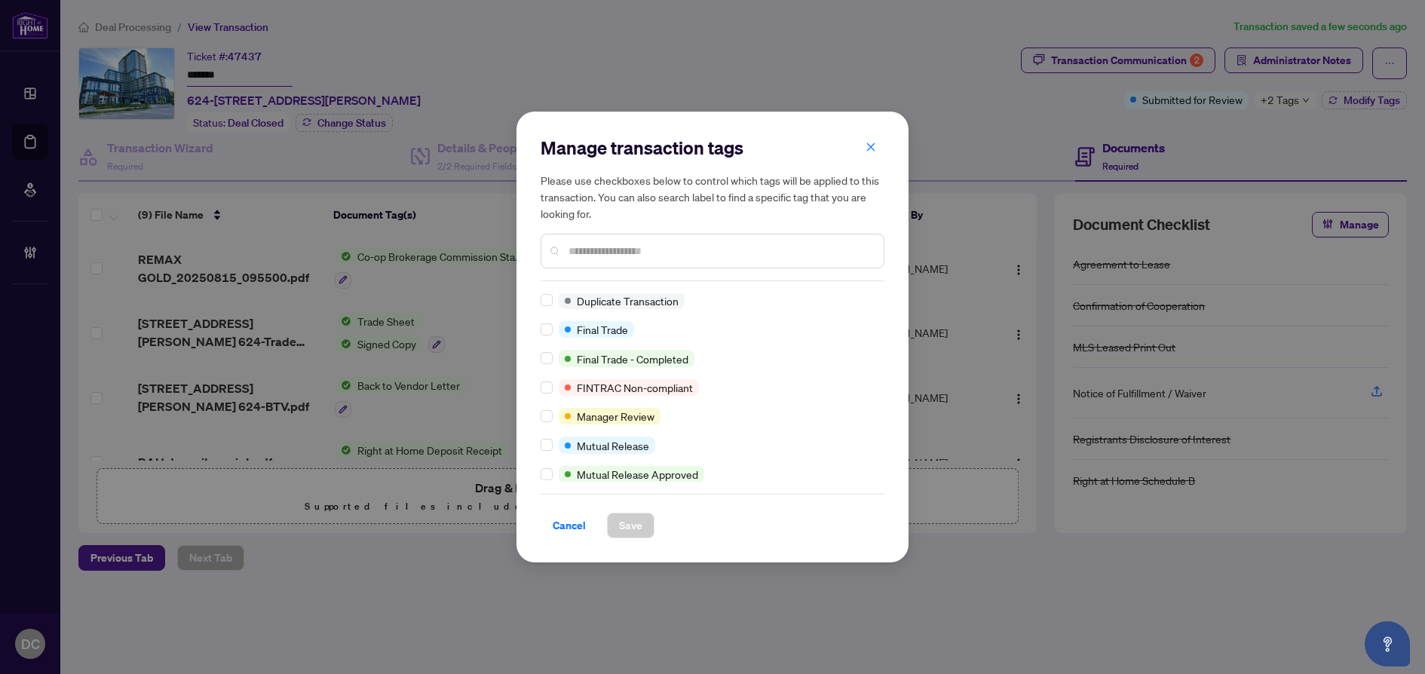
scroll to position [1, 0]
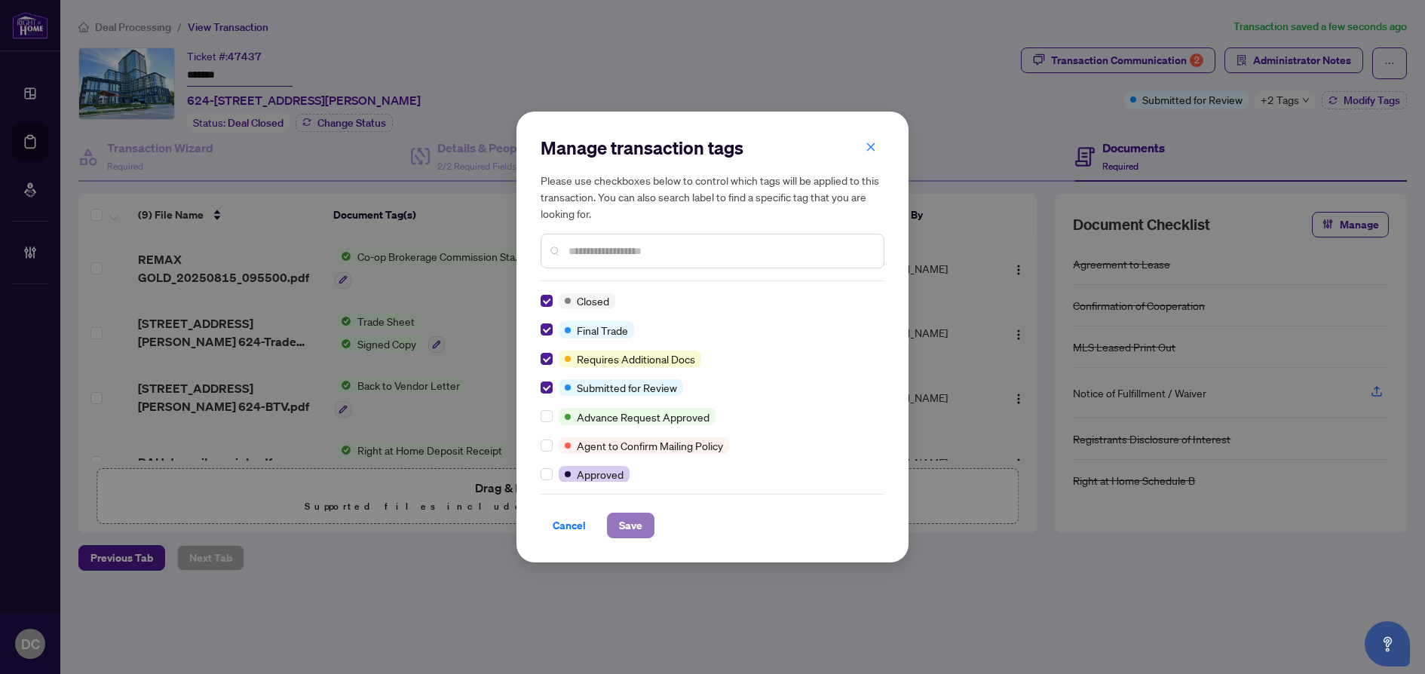
click at [642, 518] on span "Save" at bounding box center [630, 525] width 23 height 24
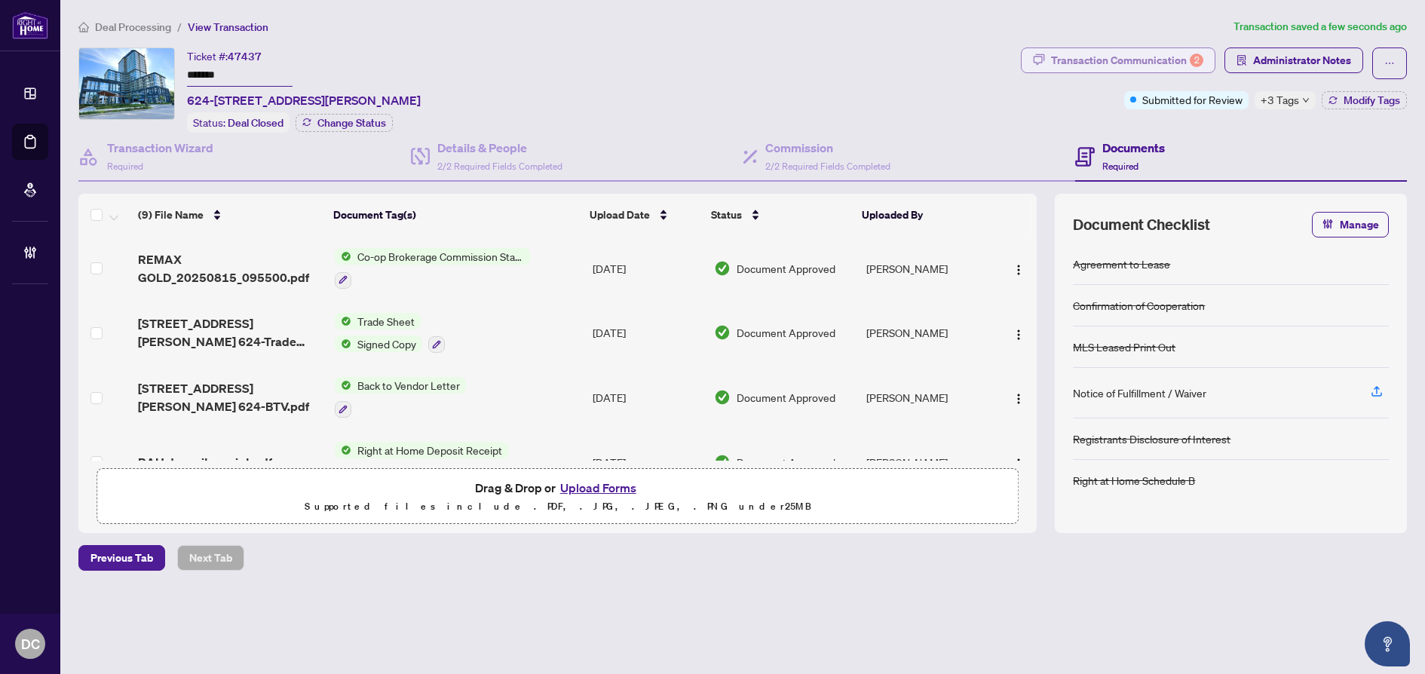
click at [1142, 51] on div "Transaction Communication 2" at bounding box center [1127, 60] width 152 height 24
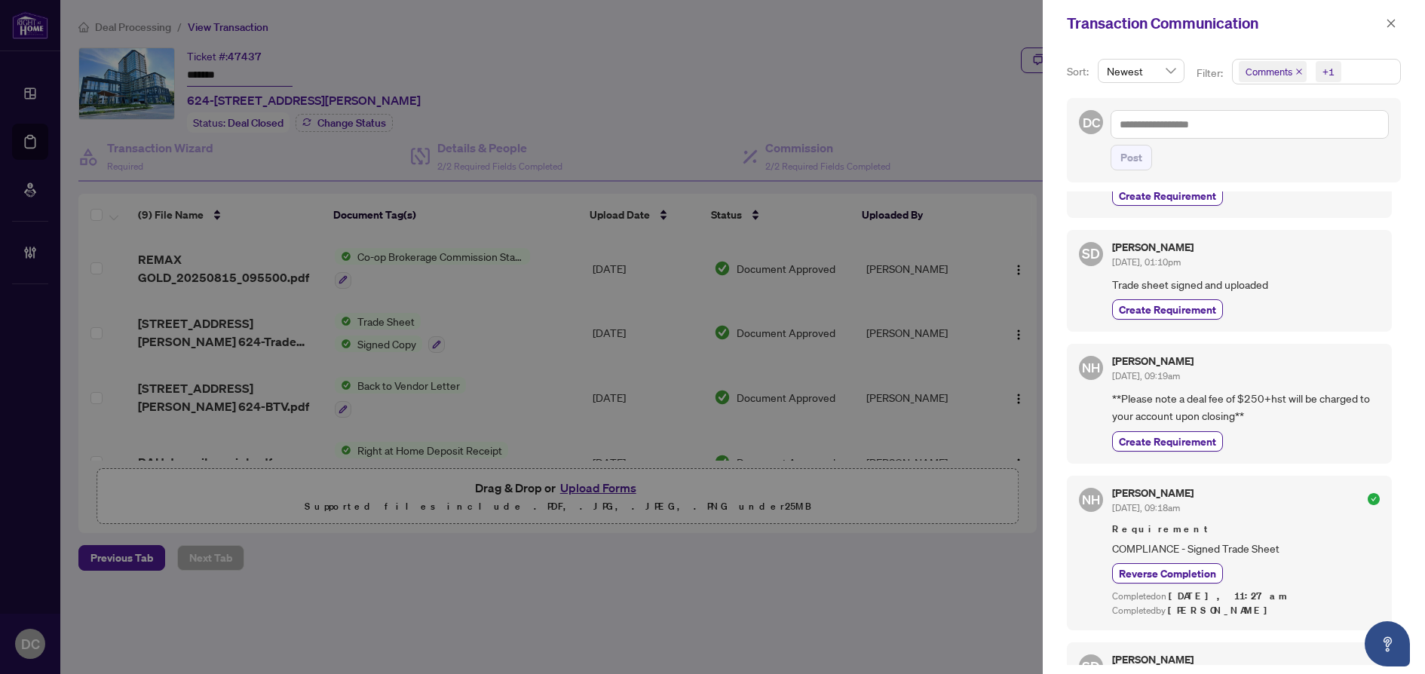
scroll to position [226, 0]
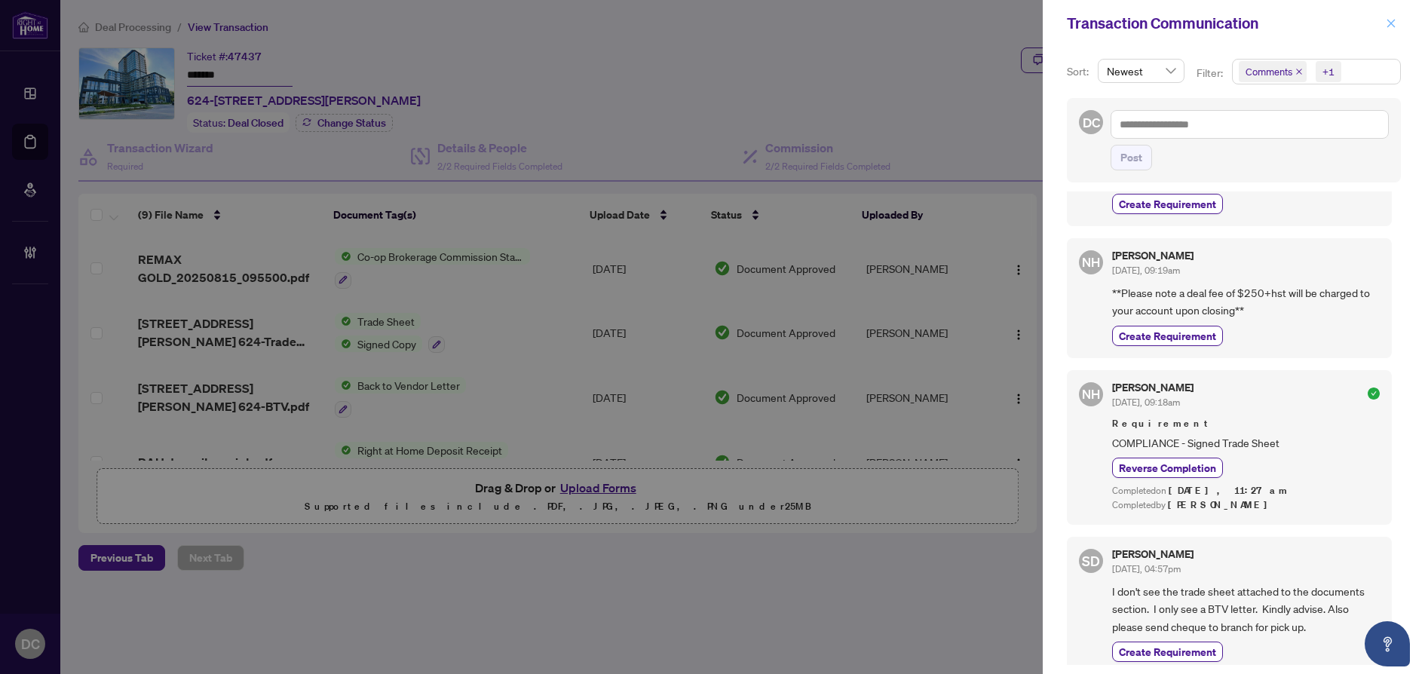
click at [1390, 29] on span "button" at bounding box center [1391, 23] width 11 height 24
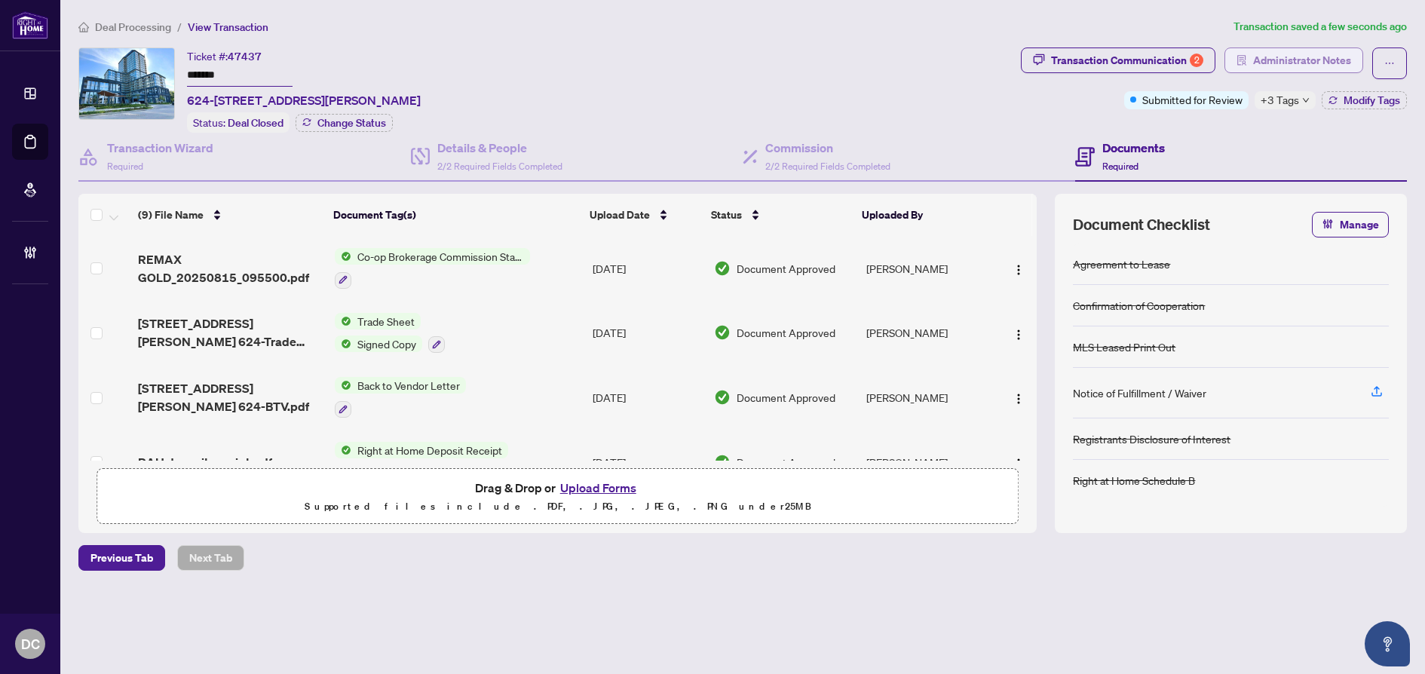
click at [1340, 67] on span "Administrator Notes" at bounding box center [1302, 60] width 98 height 24
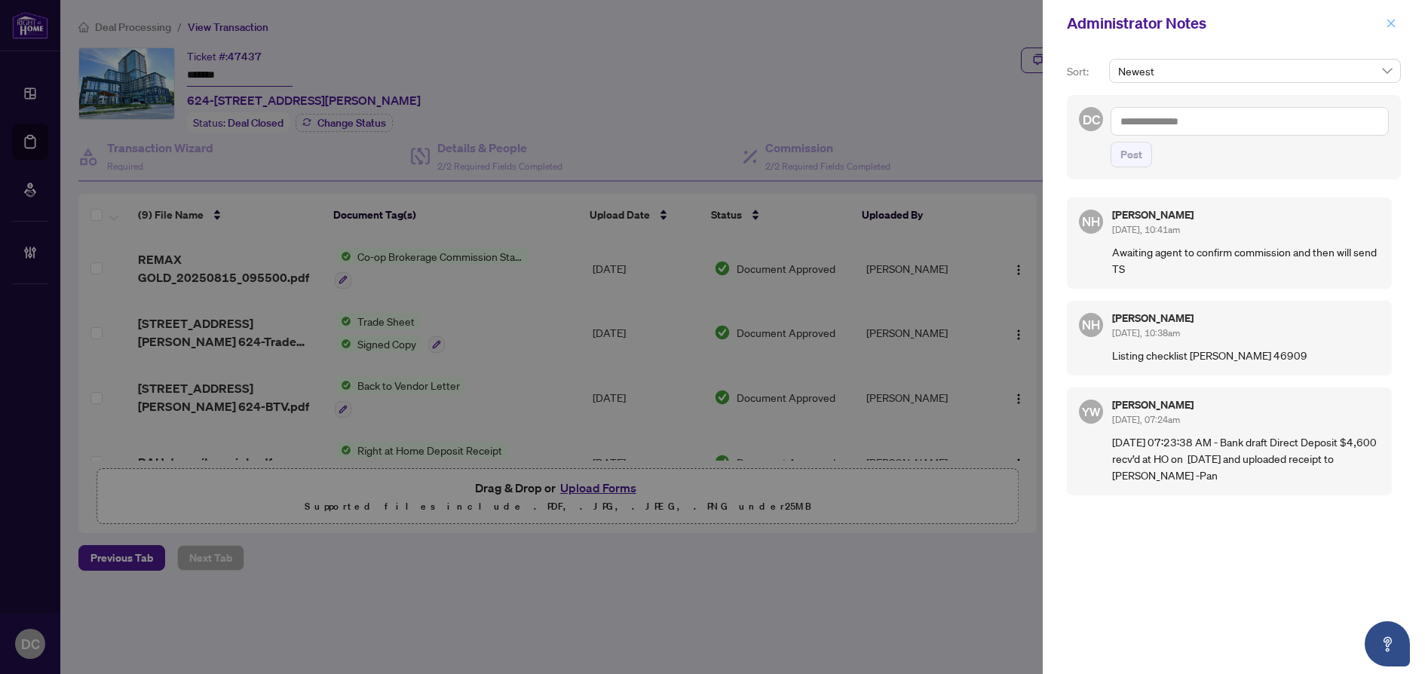
click at [1396, 20] on button "button" at bounding box center [1391, 23] width 20 height 18
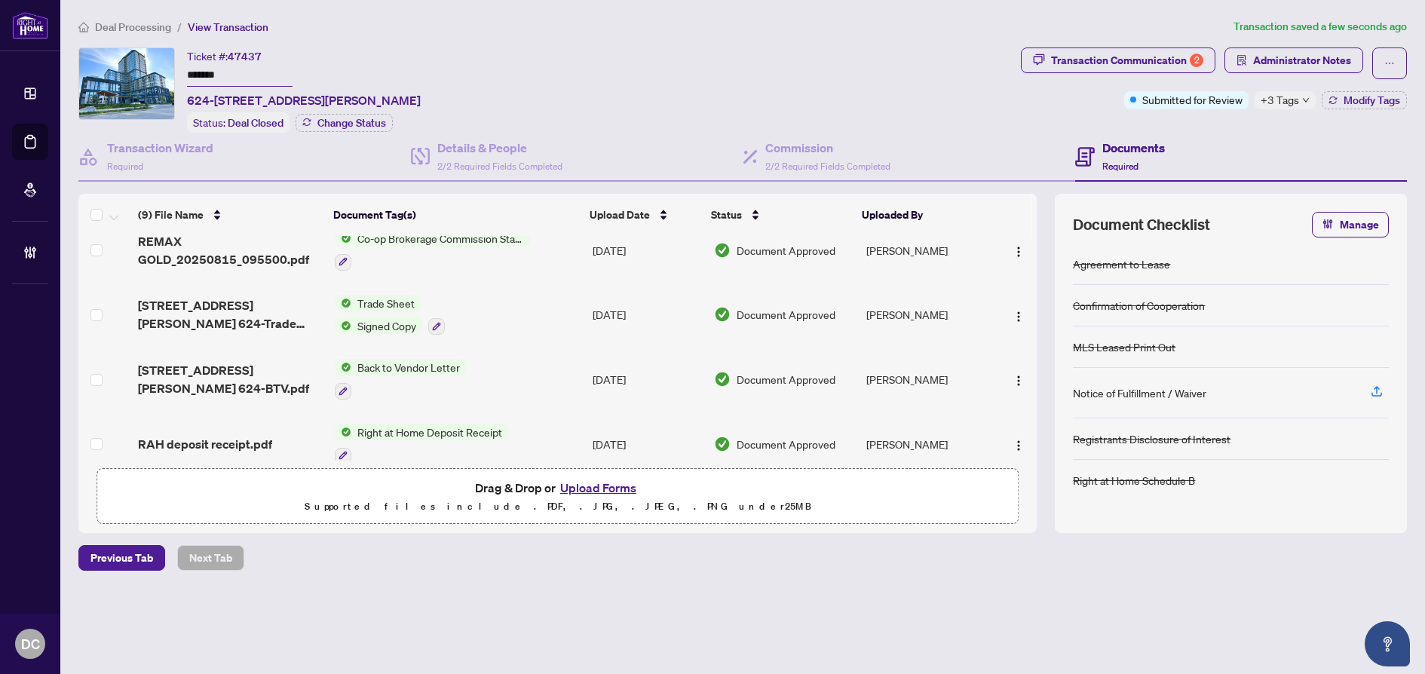
scroll to position [0, 0]
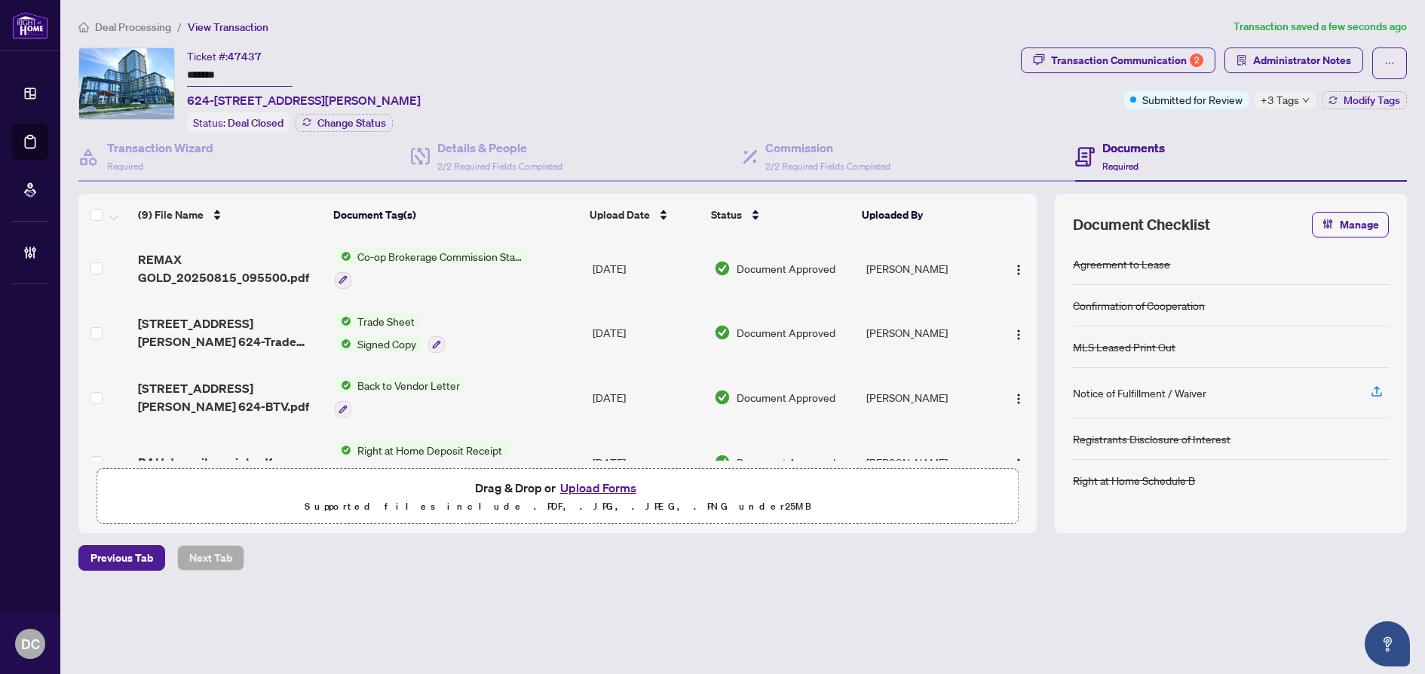
click at [562, 272] on td "Co-op Brokerage Commission Statement" at bounding box center [458, 268] width 258 height 65
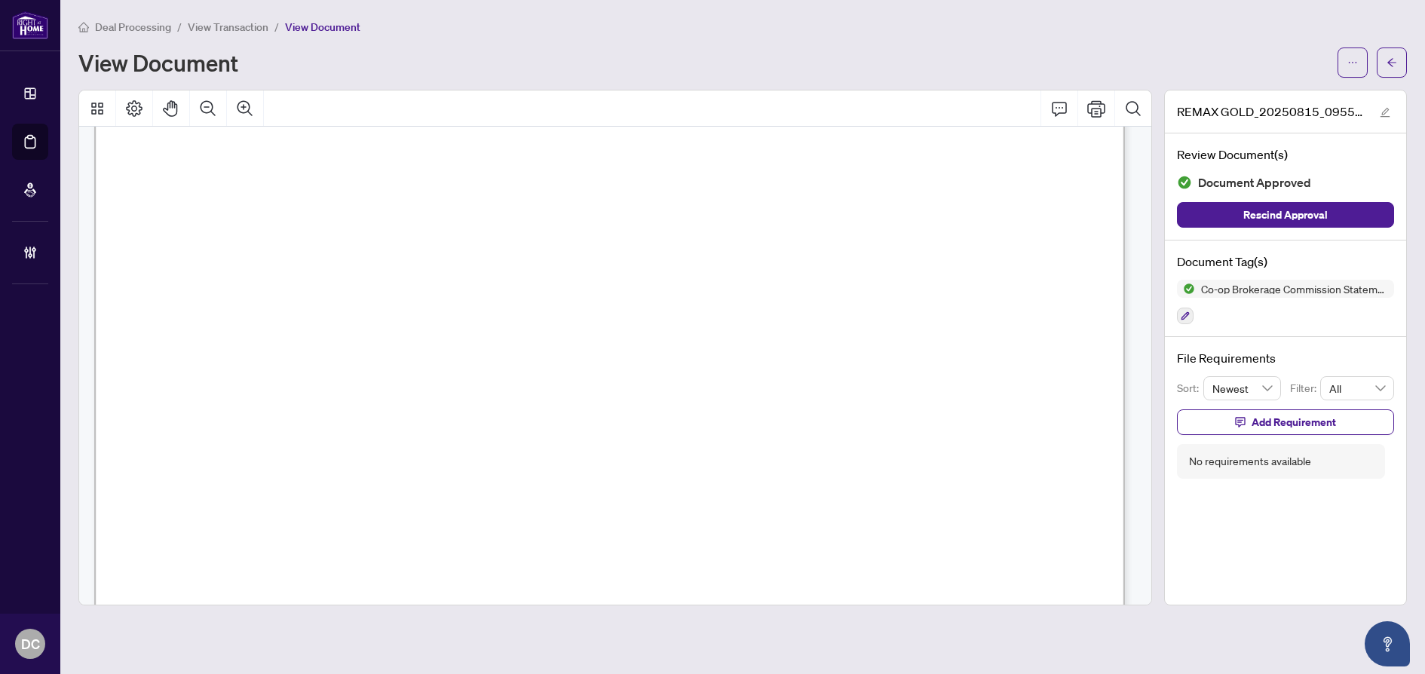
scroll to position [528, 0]
drag, startPoint x: 1397, startPoint y: 62, endPoint x: 39, endPoint y: 12, distance: 1358.8
click at [1397, 62] on button "button" at bounding box center [1392, 63] width 30 height 30
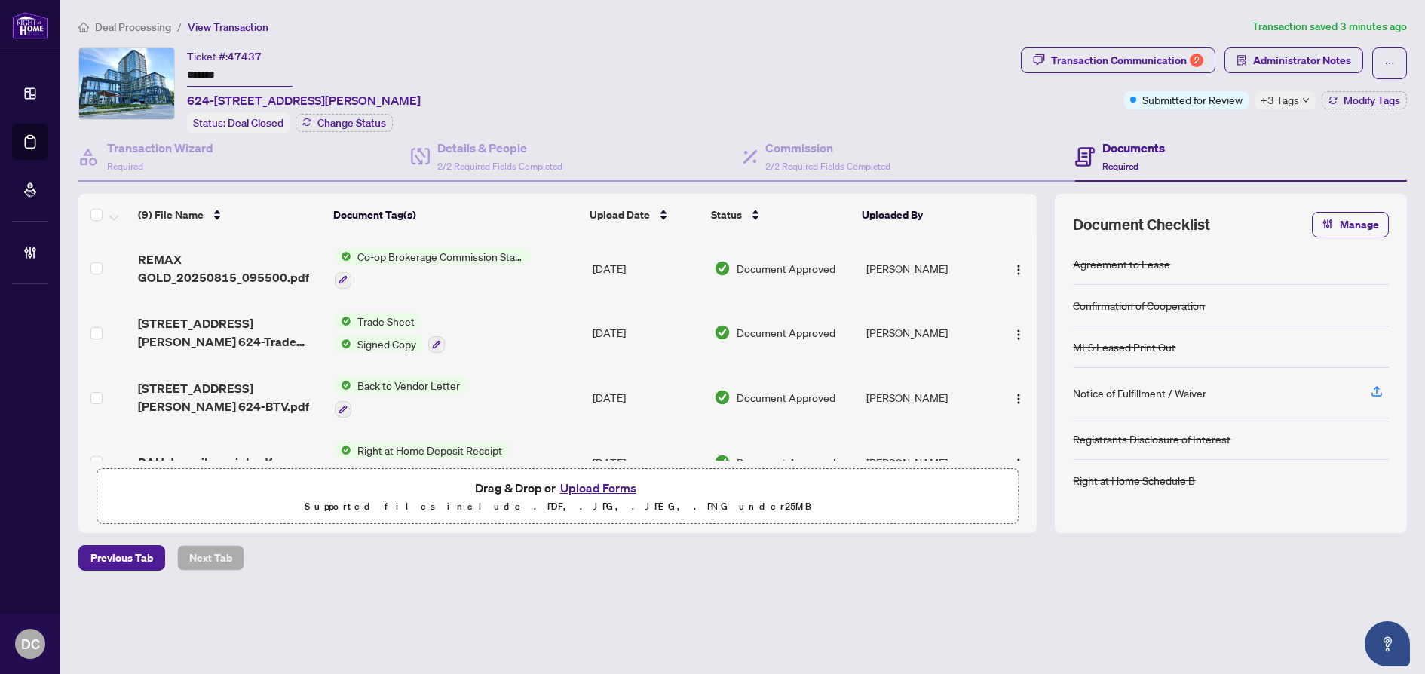
click at [1273, 95] on span "+3 Tags" at bounding box center [1280, 99] width 38 height 17
click at [1206, 115] on div "Transaction Communication 2 Administrator Notes Submitted for Review +3 Tags Mo…" at bounding box center [1214, 90] width 392 height 85
click at [1252, 60] on button "Administrator Notes" at bounding box center [1293, 61] width 139 height 26
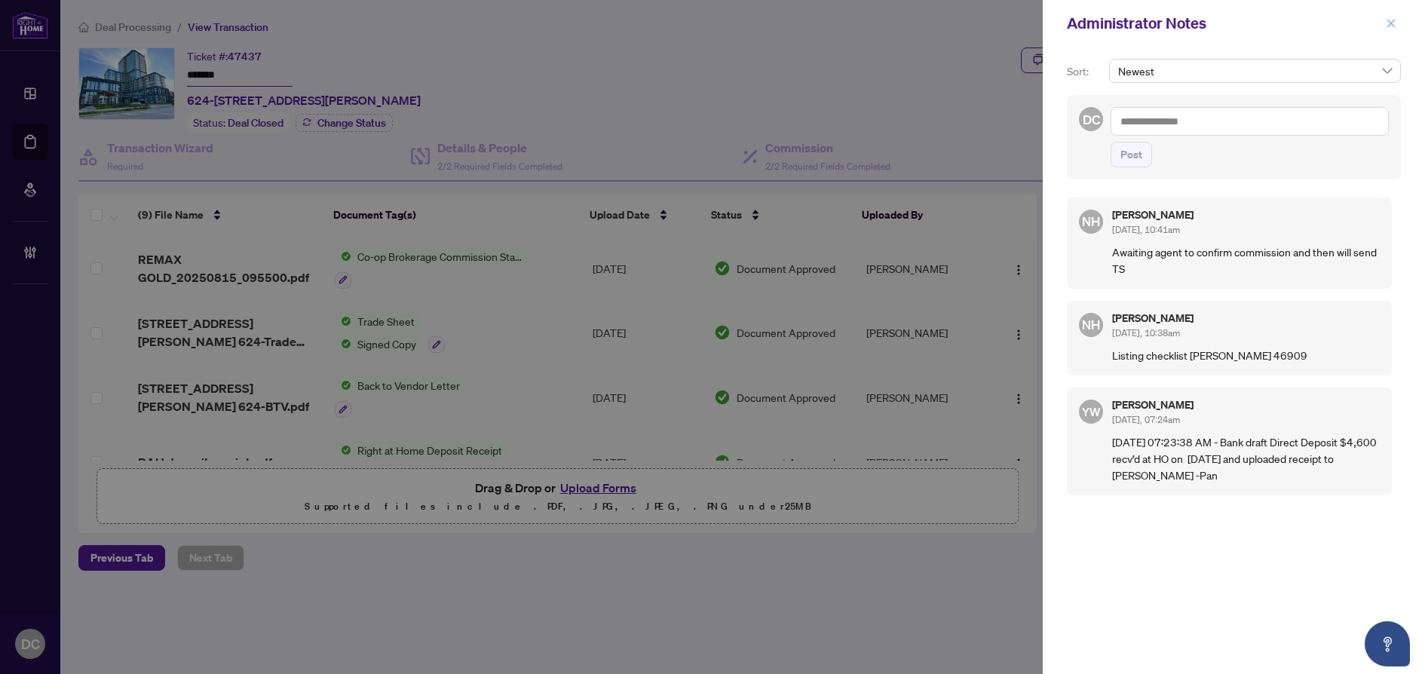
click at [1388, 27] on icon "close" at bounding box center [1391, 23] width 11 height 11
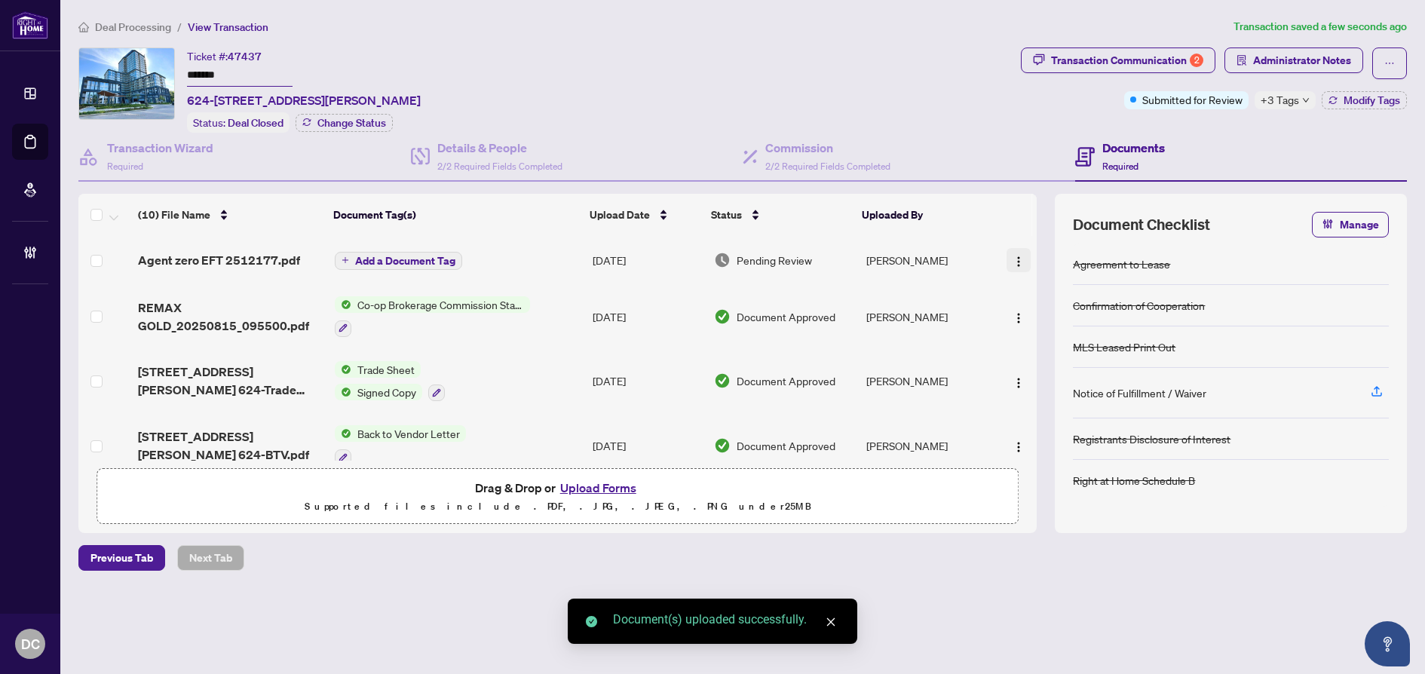
click at [1016, 259] on img "button" at bounding box center [1019, 262] width 12 height 12
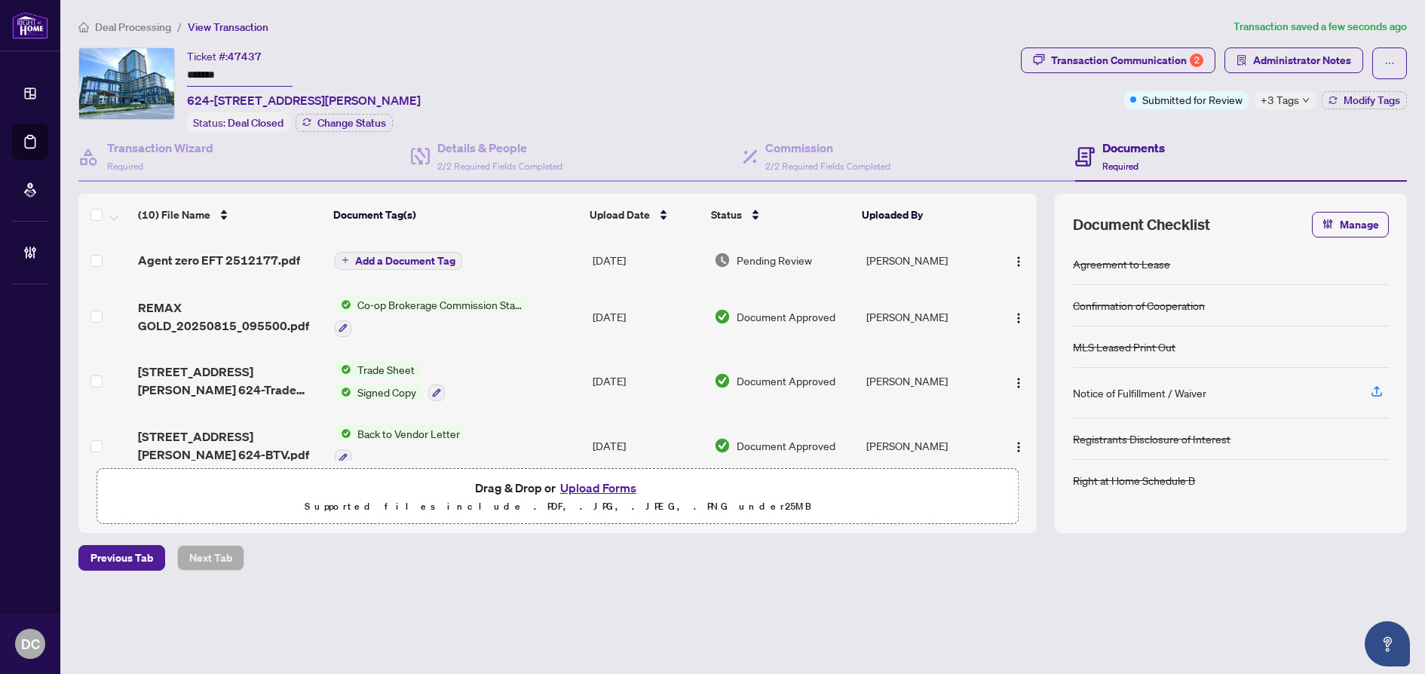
click at [452, 256] on span "Add a Document Tag" at bounding box center [405, 261] width 100 height 11
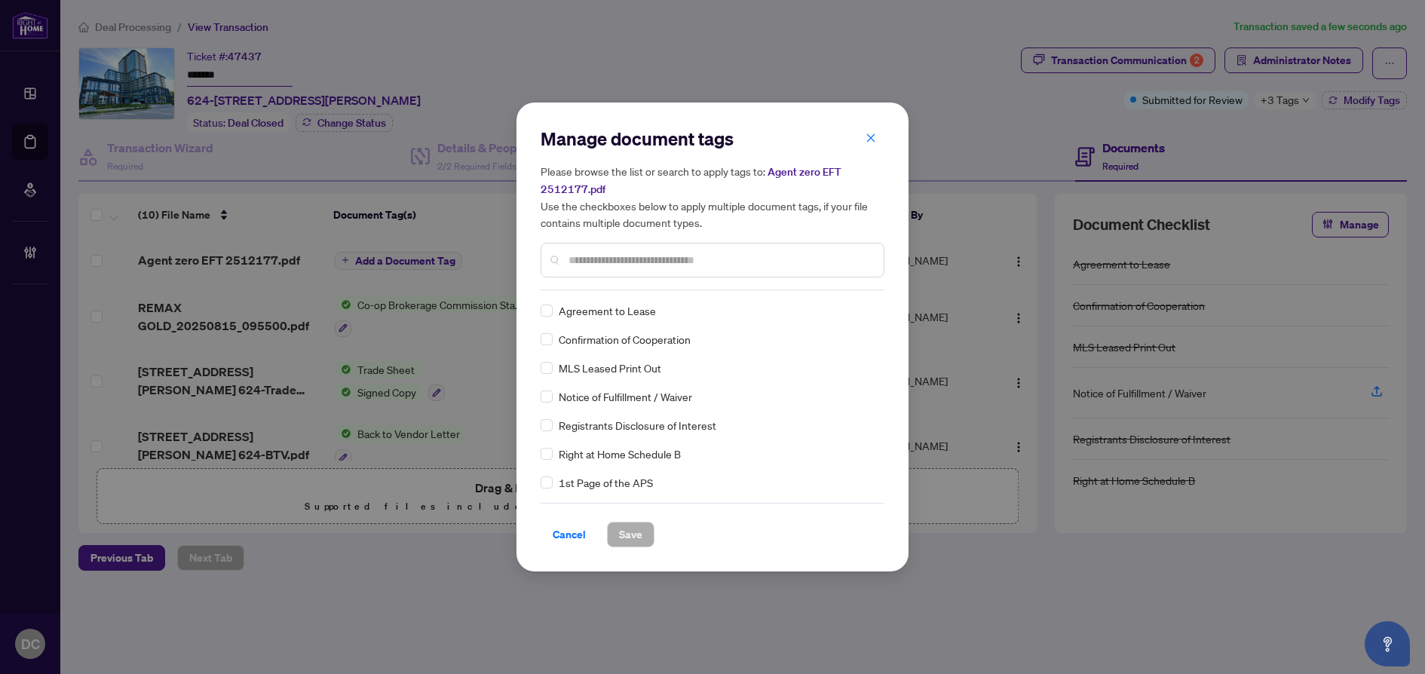
click at [685, 259] on input "text" at bounding box center [720, 260] width 303 height 17
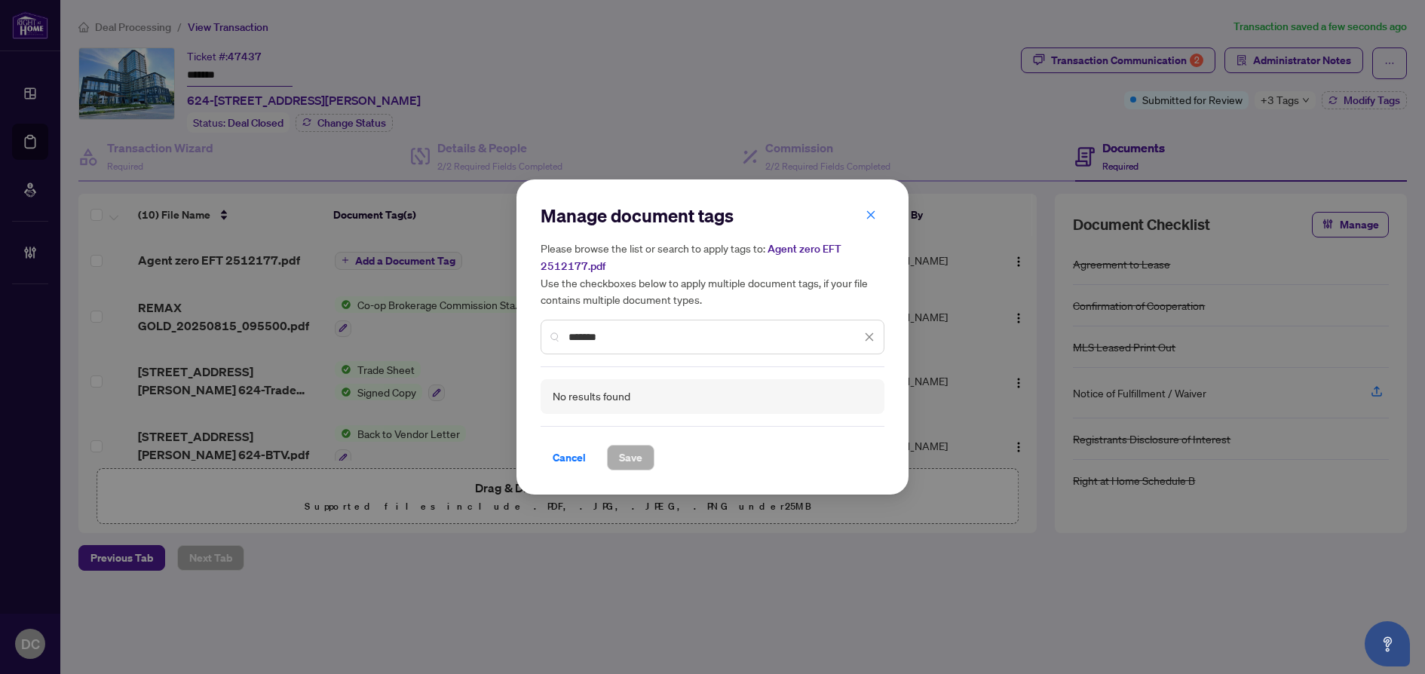
drag, startPoint x: 685, startPoint y: 259, endPoint x: 647, endPoint y: 277, distance: 41.8
click at [648, 277] on h5 "Please browse the list or search to apply tags to: Agent zero EFT 2512177.pdf U…" at bounding box center [713, 274] width 344 height 68
click at [637, 346] on div "*******" at bounding box center [713, 337] width 344 height 35
drag, startPoint x: 622, startPoint y: 343, endPoint x: 540, endPoint y: 340, distance: 82.2
click at [540, 340] on div "Manage document tags Please browse the list or search to apply tags to: Agent z…" at bounding box center [712, 336] width 392 height 315
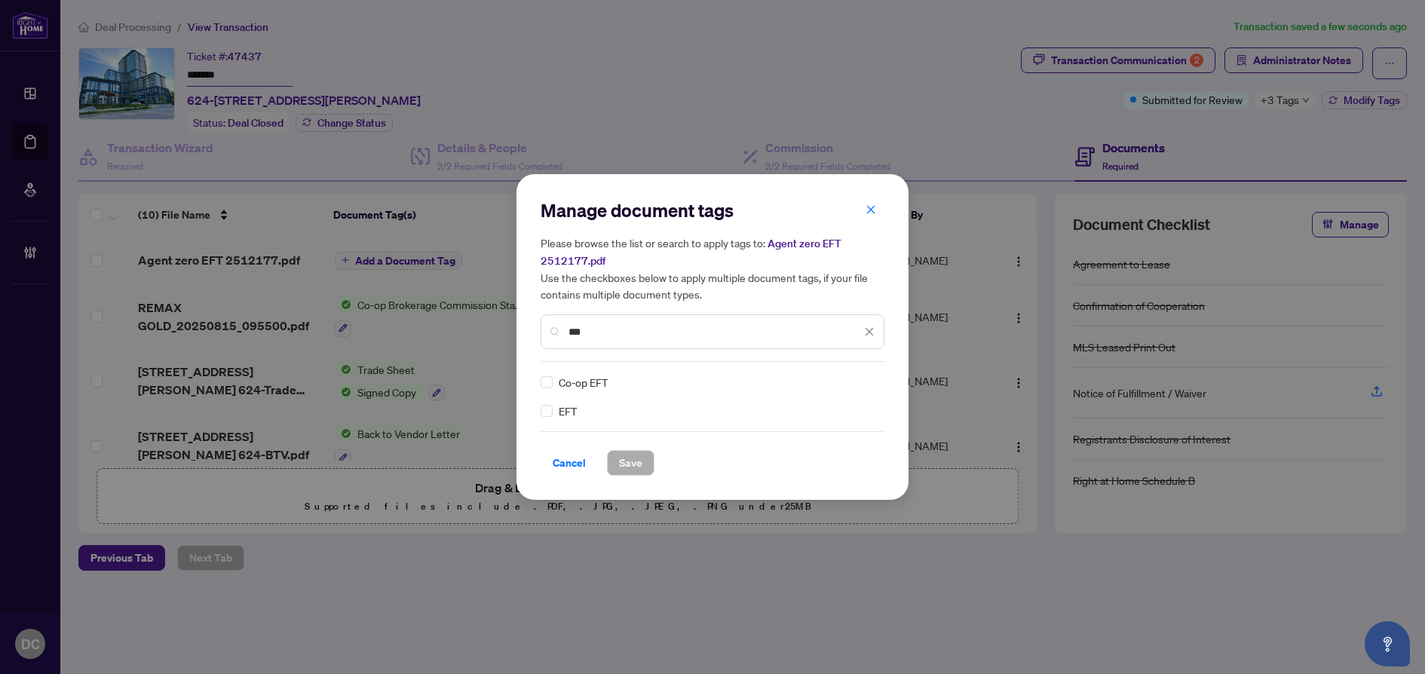
type input "***"
click at [851, 382] on img at bounding box center [853, 382] width 15 height 15
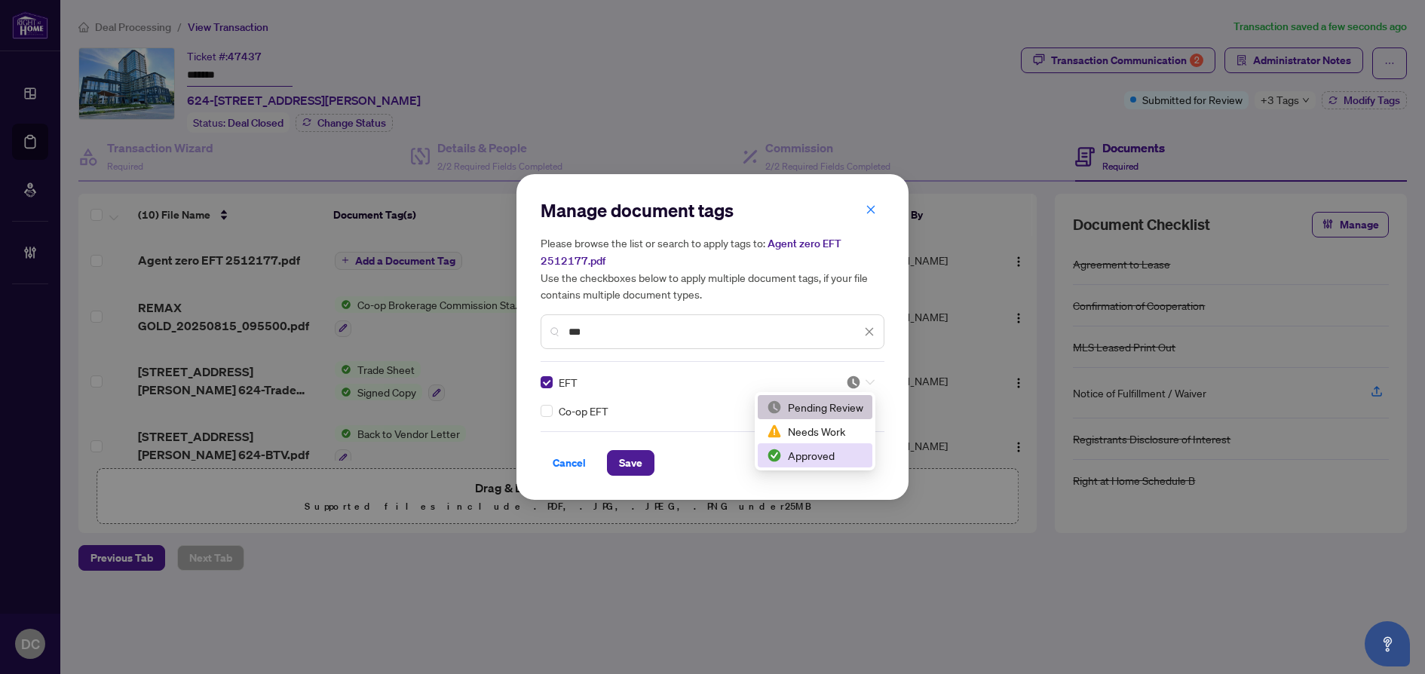
click at [820, 452] on div "Approved" at bounding box center [815, 455] width 97 height 17
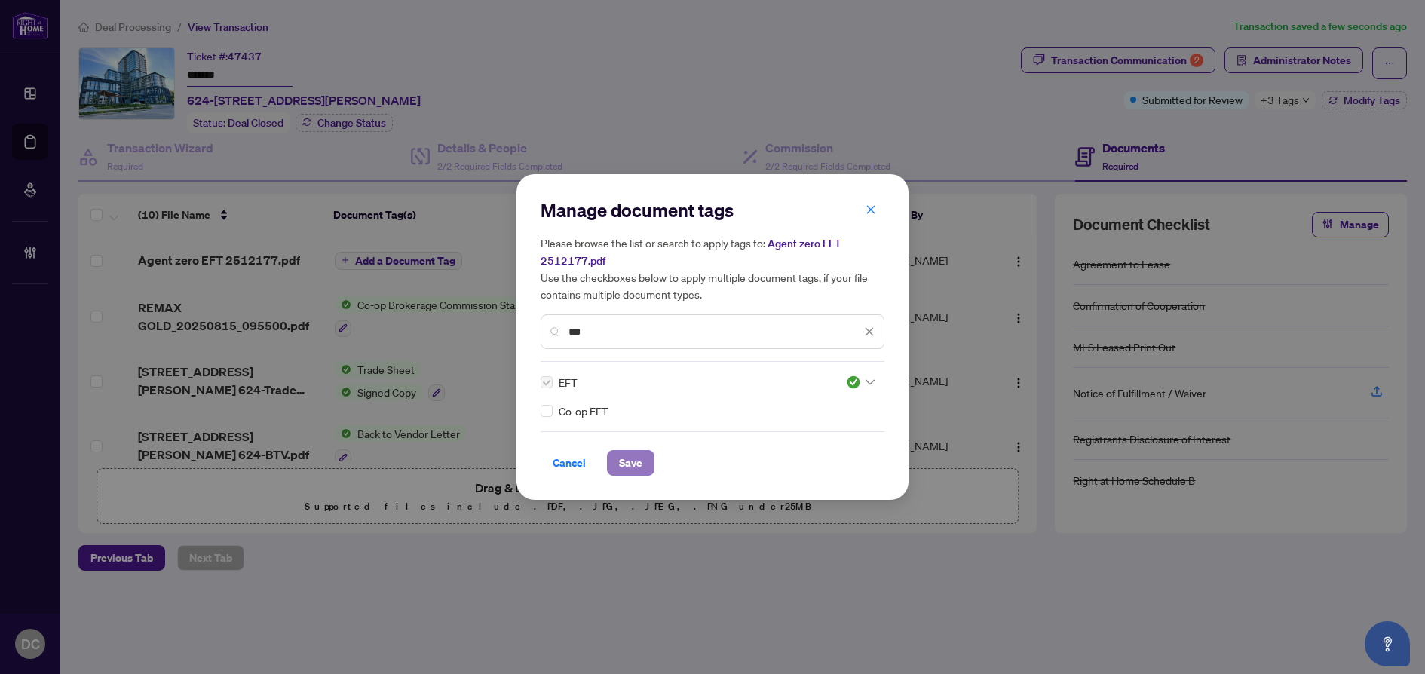
click at [639, 461] on span "Save" at bounding box center [630, 463] width 23 height 24
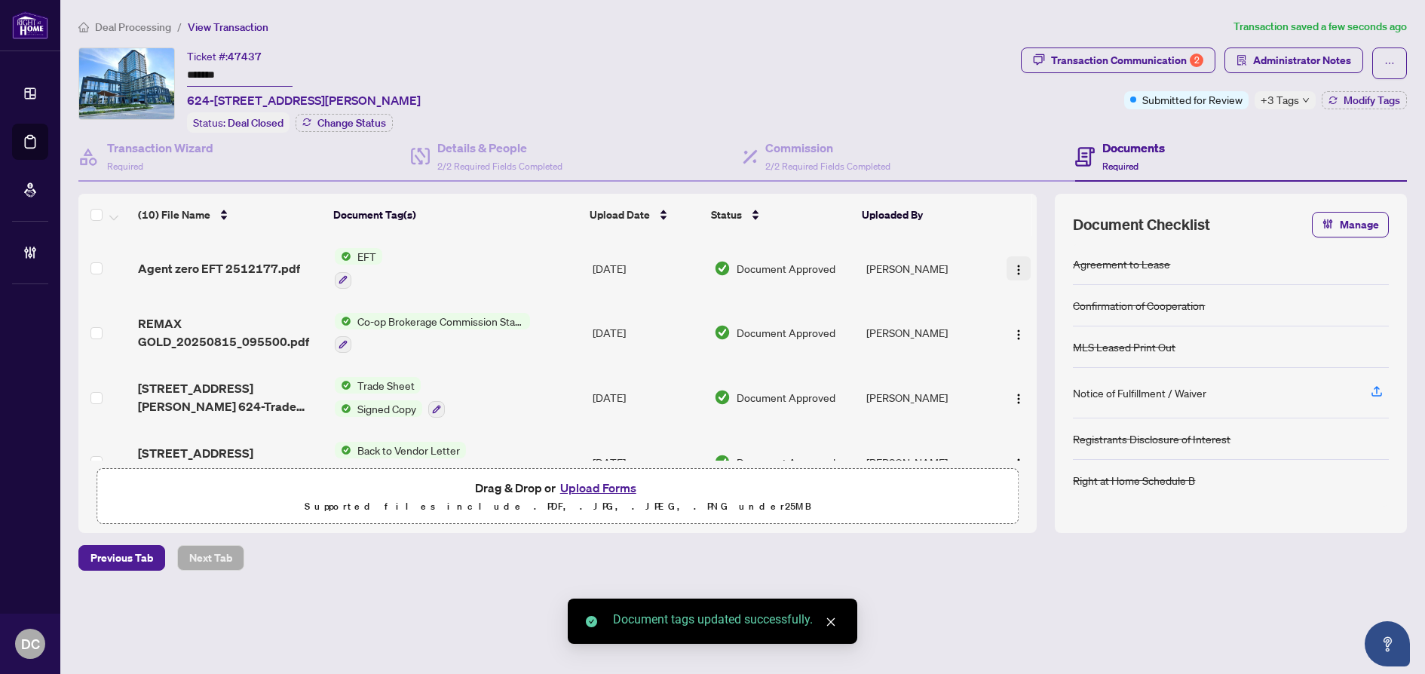
click at [1022, 270] on button "button" at bounding box center [1019, 268] width 24 height 24
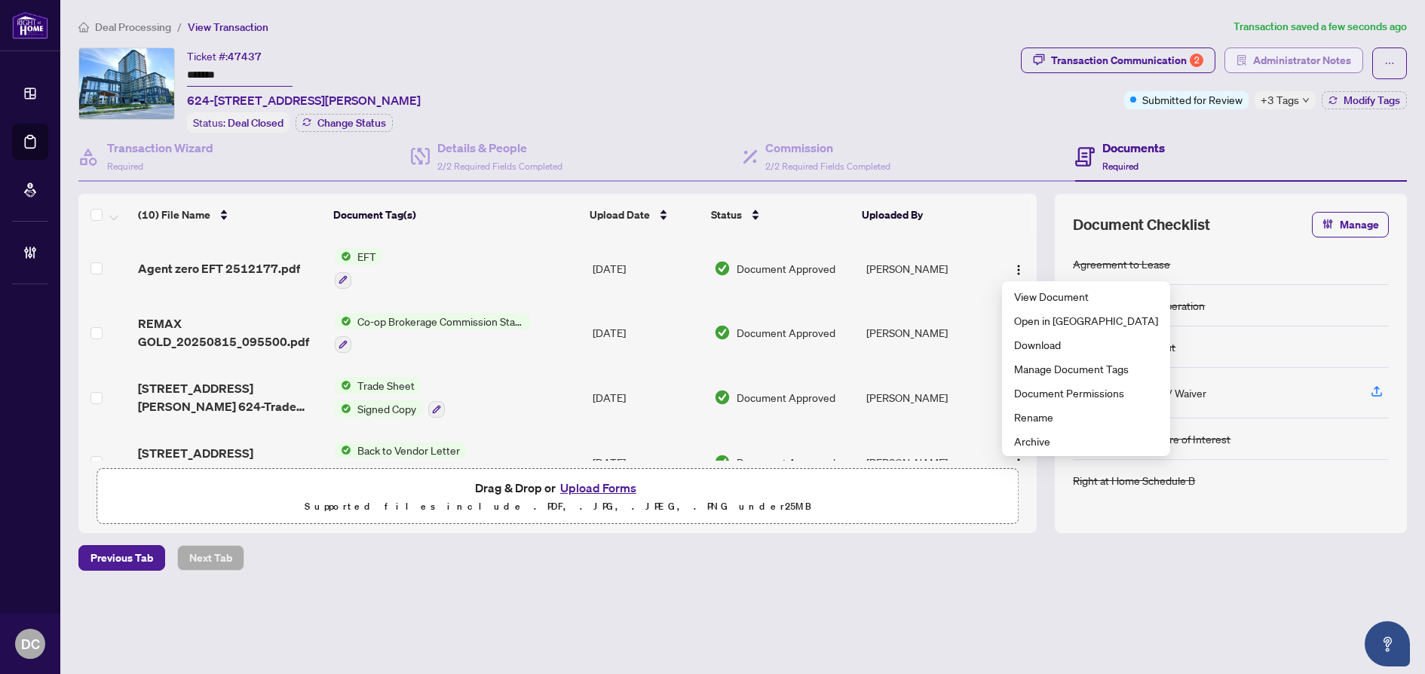
click at [1319, 63] on span "Administrator Notes" at bounding box center [1302, 60] width 98 height 24
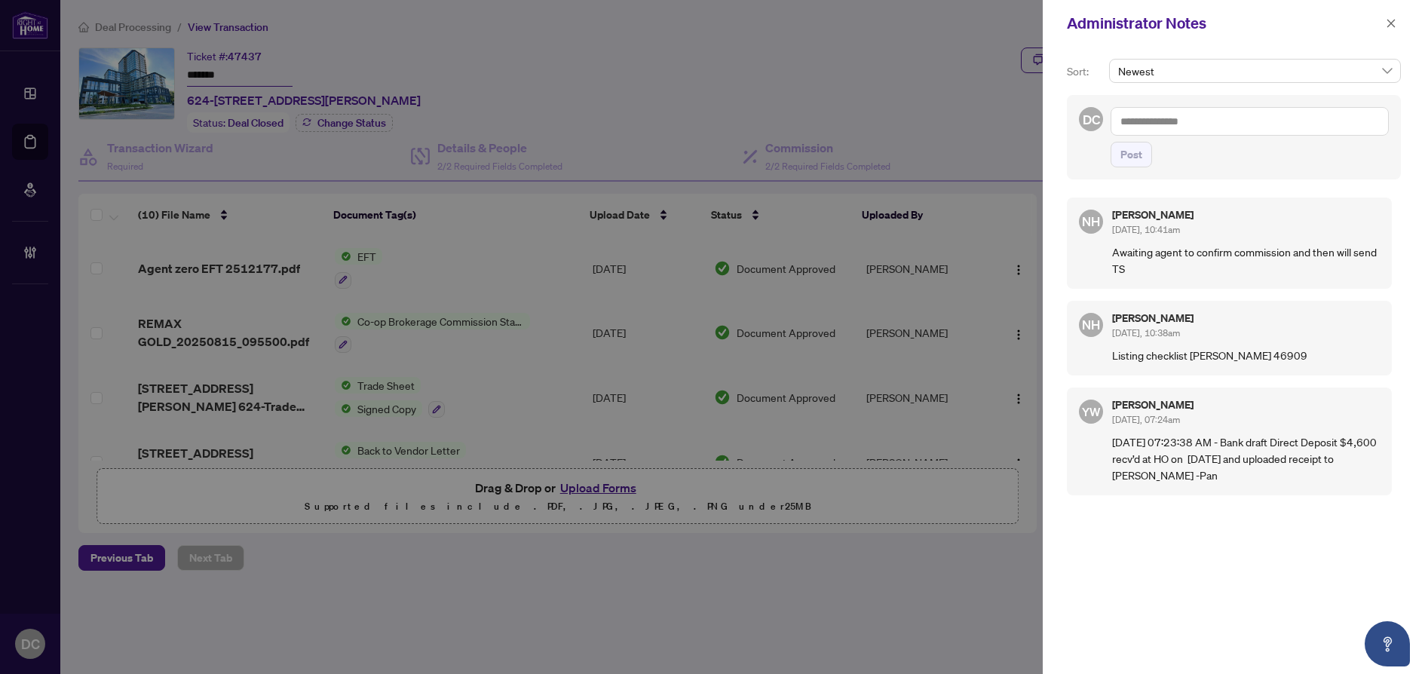
click at [1238, 118] on textarea at bounding box center [1250, 121] width 278 height 29
paste textarea "**********"
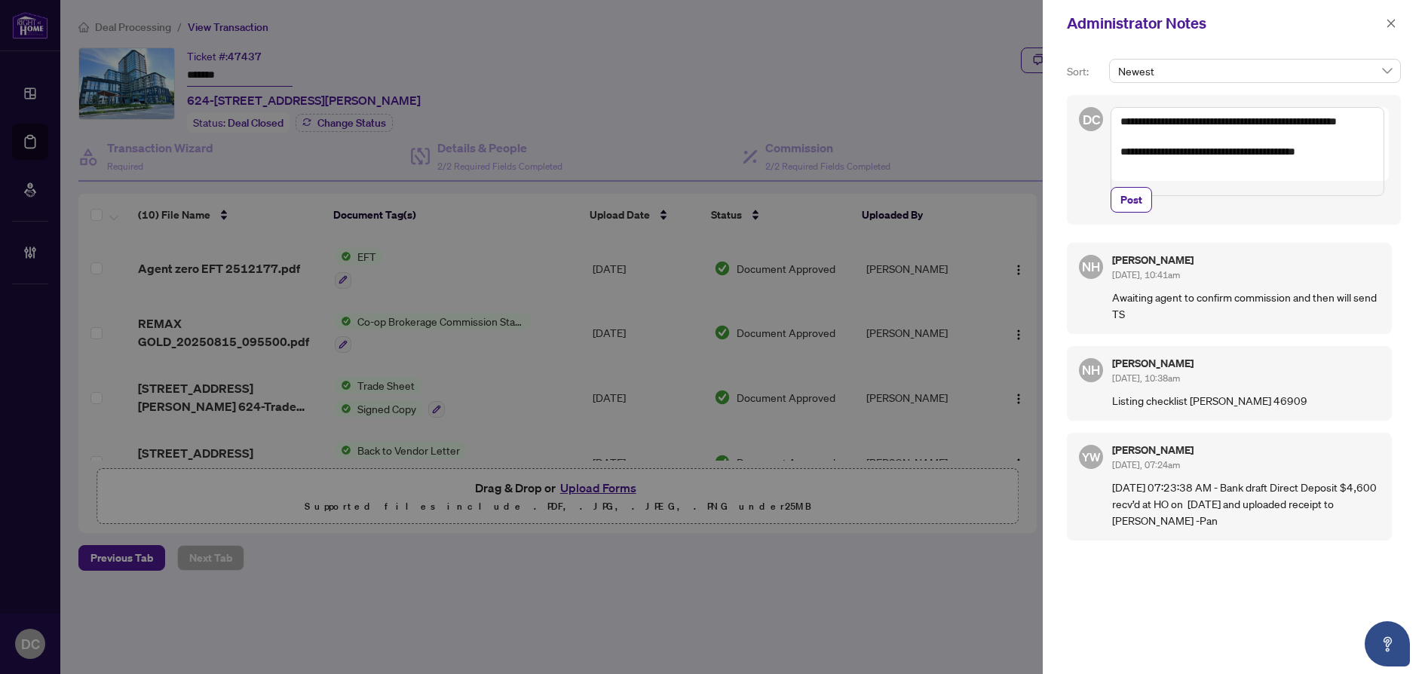
click at [1125, 116] on textarea "**********" at bounding box center [1248, 151] width 274 height 89
click at [1124, 125] on textarea "**********" at bounding box center [1248, 151] width 274 height 89
click at [1121, 125] on textarea "**********" at bounding box center [1248, 151] width 274 height 89
paste textarea "**********"
type textarea "**********"
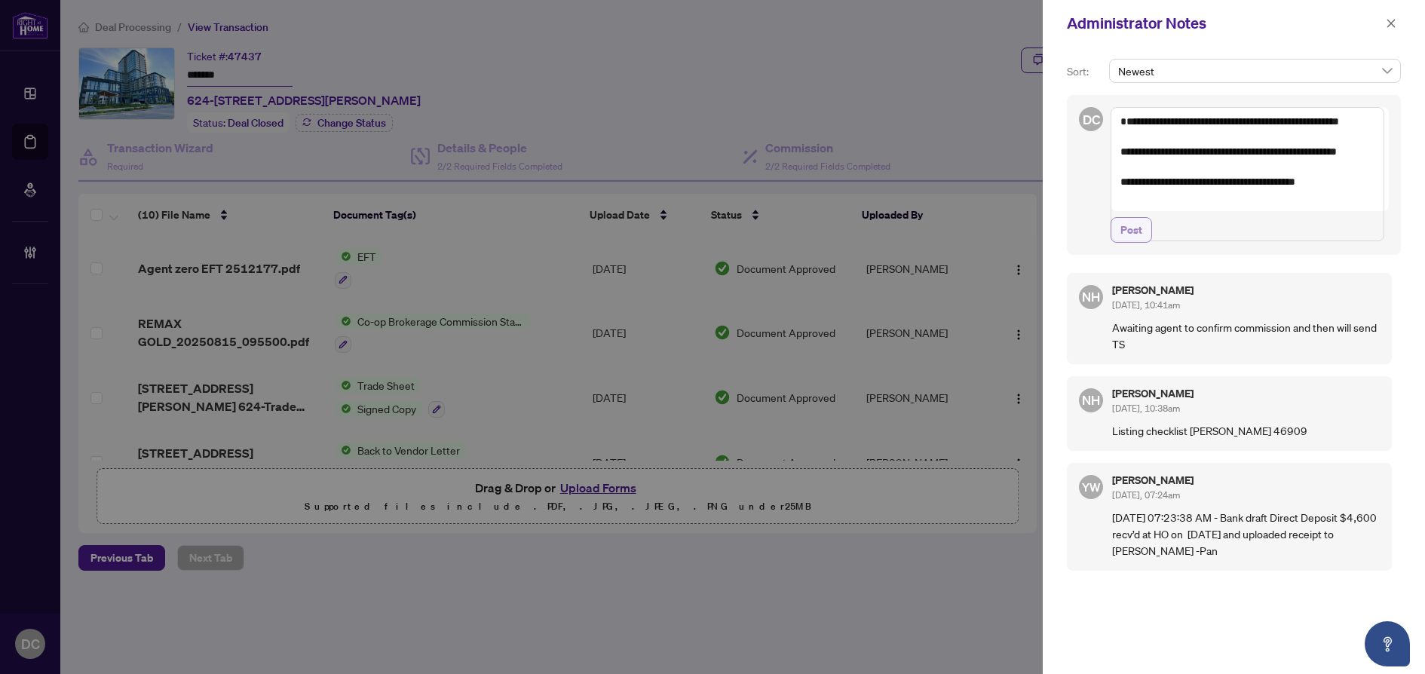
click at [1137, 242] on span "Post" at bounding box center [1131, 230] width 22 height 24
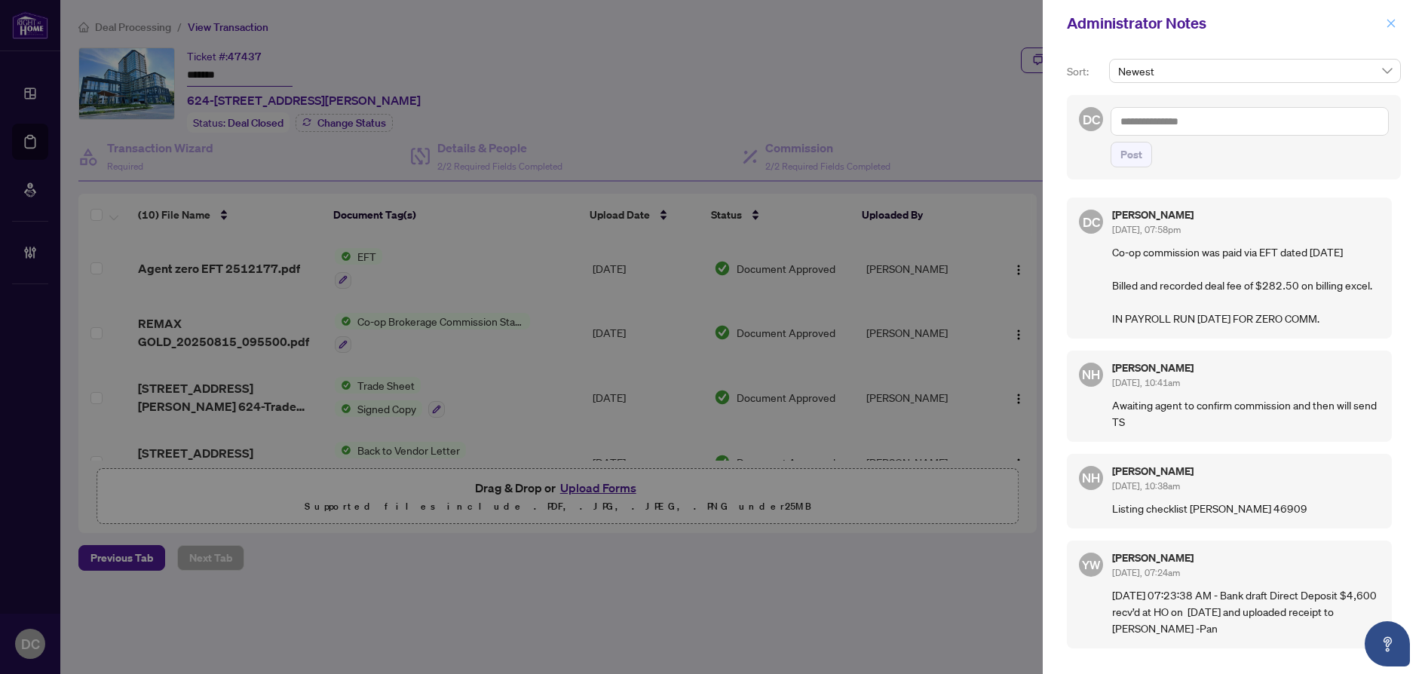
click at [1396, 23] on icon "close" at bounding box center [1391, 23] width 11 height 11
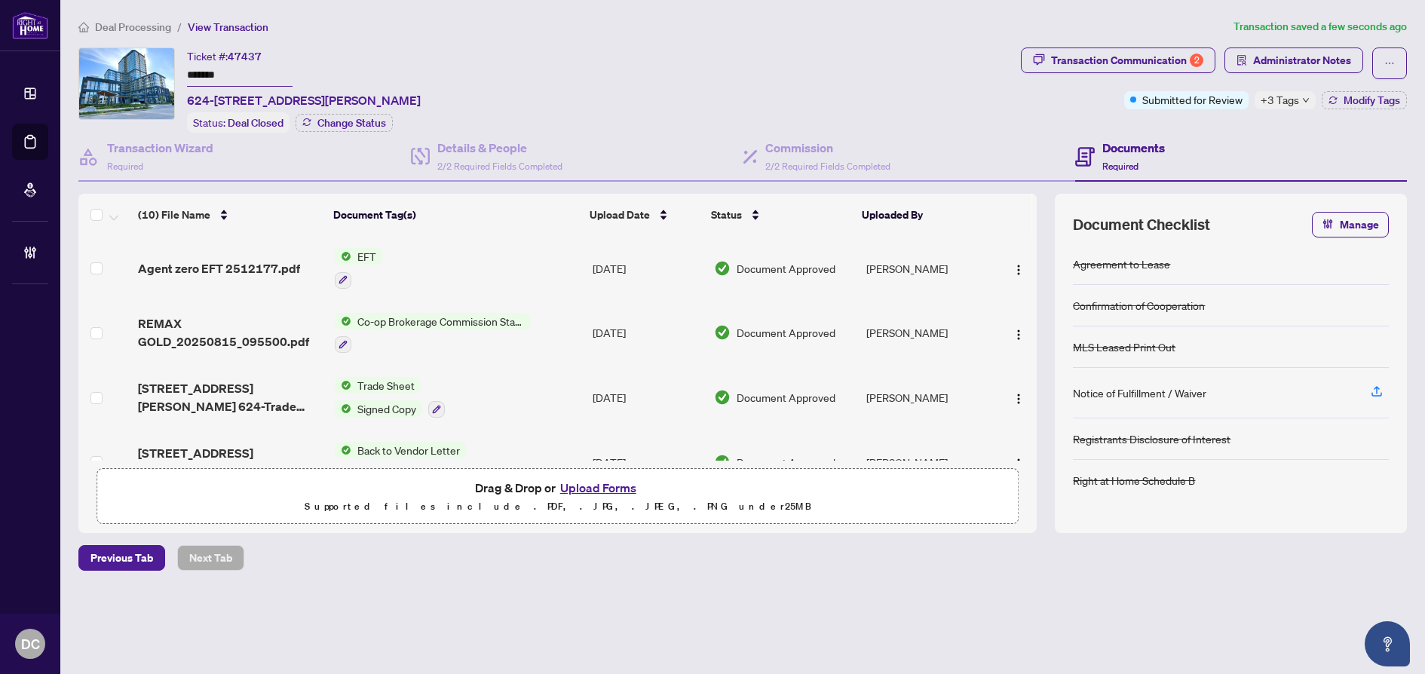
click at [1300, 102] on div "+3 Tags" at bounding box center [1285, 100] width 61 height 18
click at [1331, 69] on span "Administrator Notes" at bounding box center [1302, 60] width 98 height 24
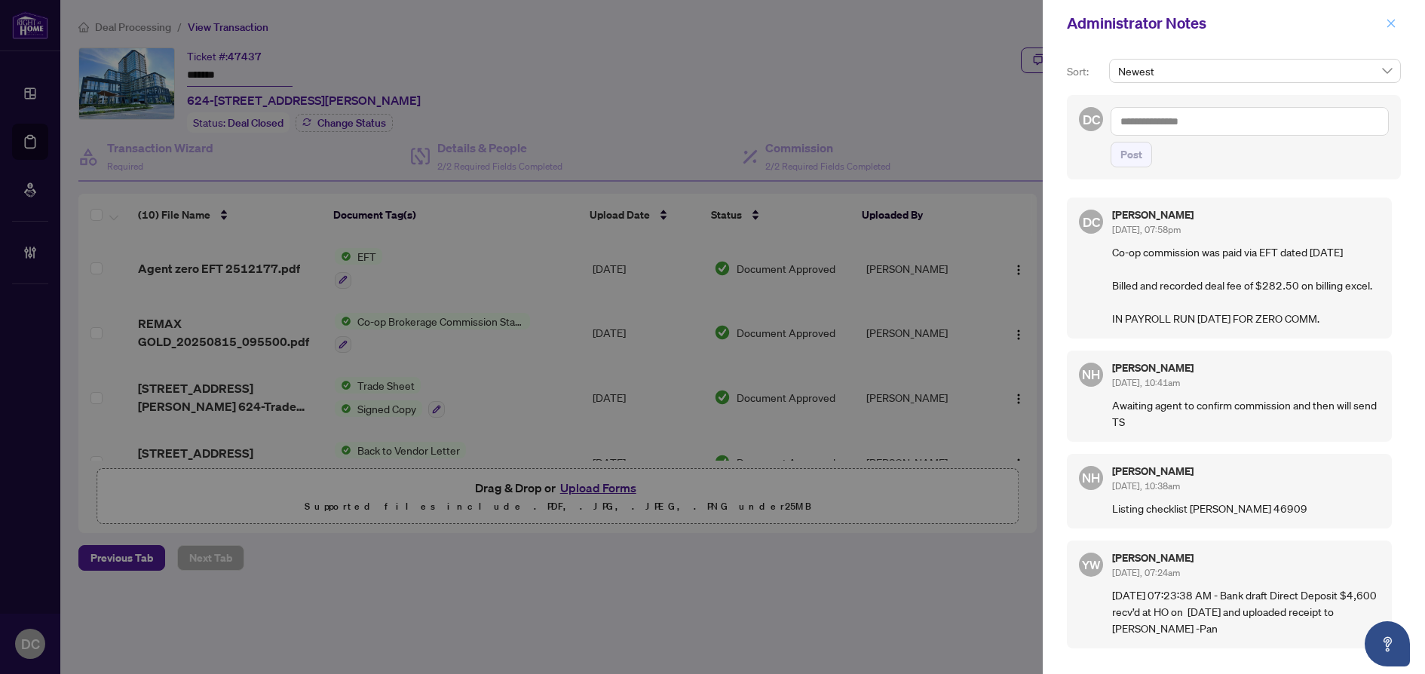
click at [1396, 26] on icon "close" at bounding box center [1391, 23] width 11 height 11
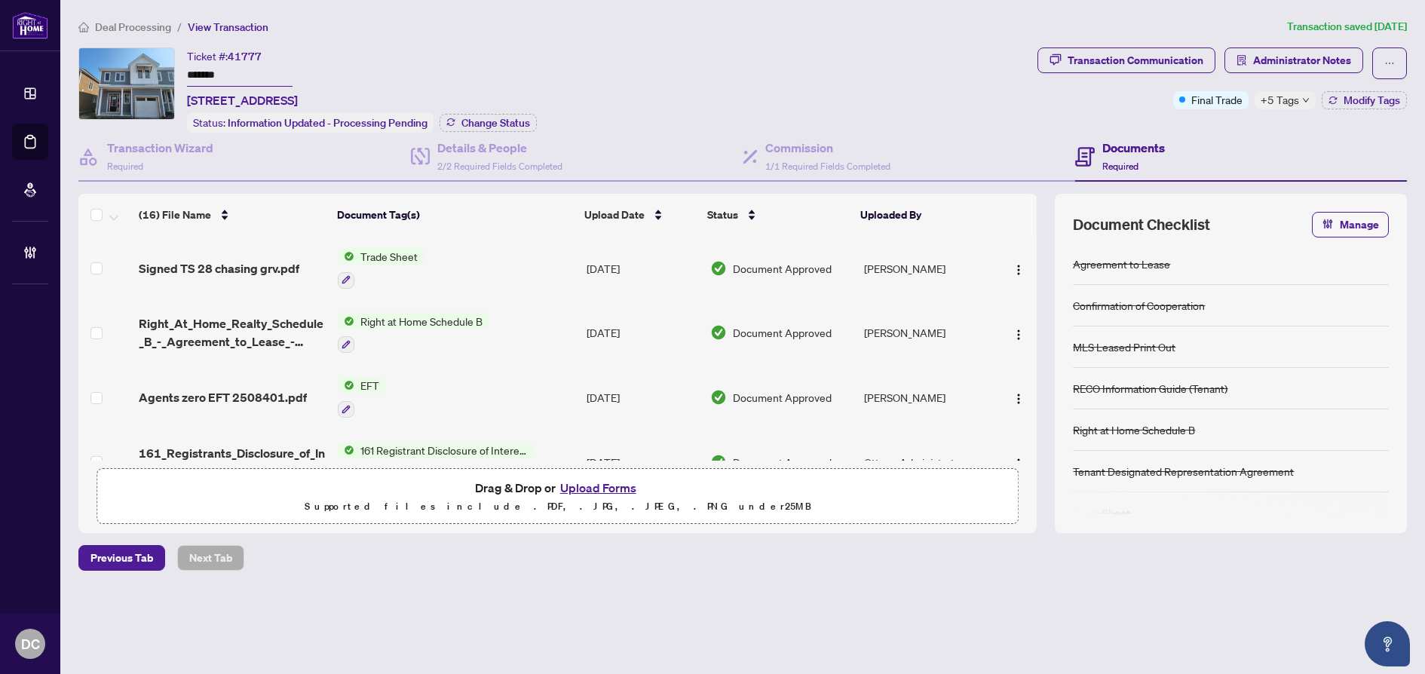
drag, startPoint x: 248, startPoint y: 70, endPoint x: 148, endPoint y: 67, distance: 100.3
click at [148, 67] on div "Ticket #: 41777 ******* [STREET_ADDRESS] Status: Information Updated - Processi…" at bounding box center [554, 90] width 953 height 85
click at [485, 123] on span "Change Status" at bounding box center [495, 123] width 69 height 11
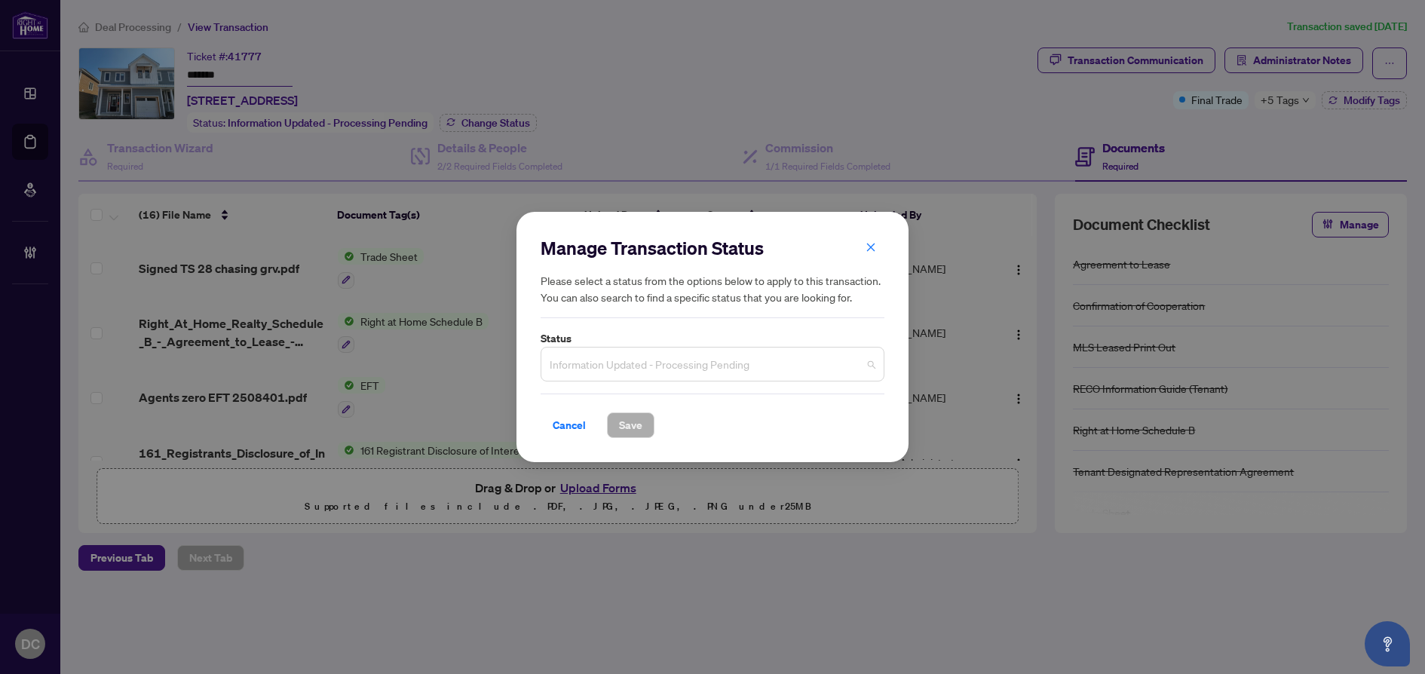
click at [597, 357] on span "Information Updated - Processing Pending" at bounding box center [713, 364] width 326 height 29
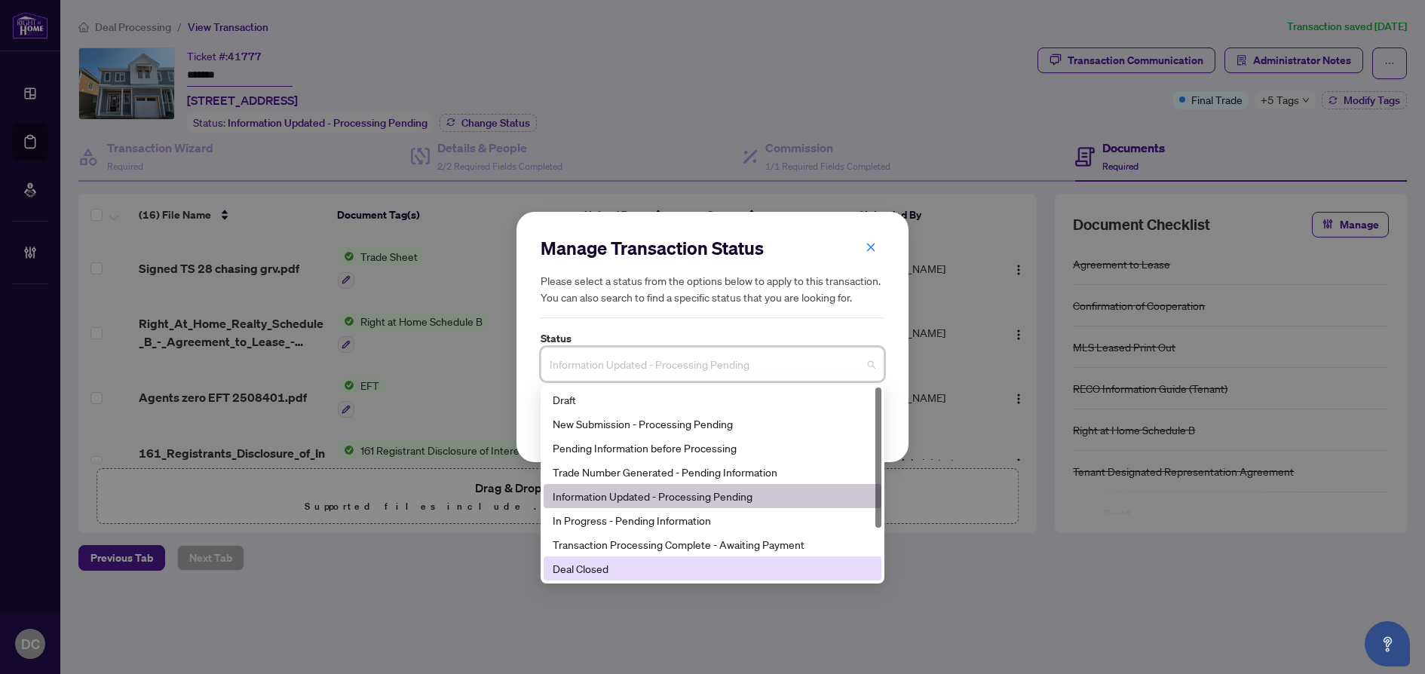
click at [579, 569] on div "Deal Closed" at bounding box center [713, 568] width 320 height 17
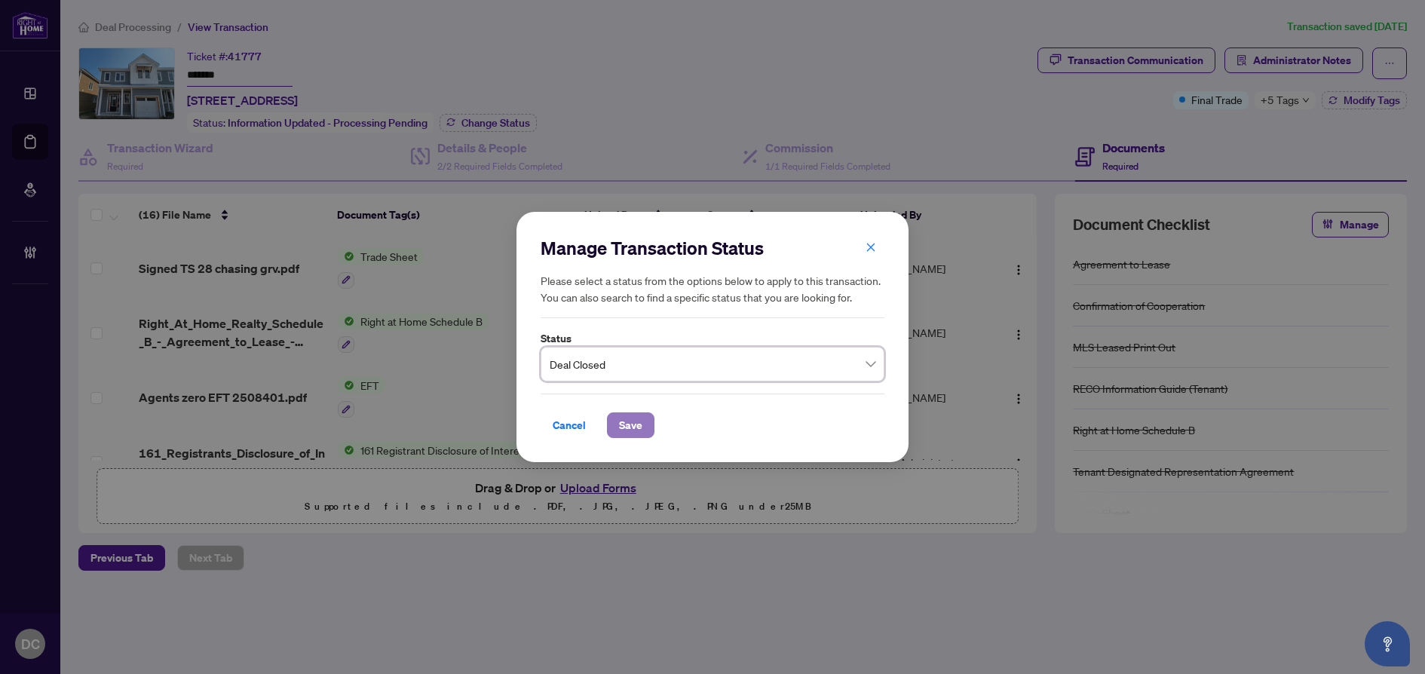
click at [637, 426] on span "Save" at bounding box center [630, 425] width 23 height 24
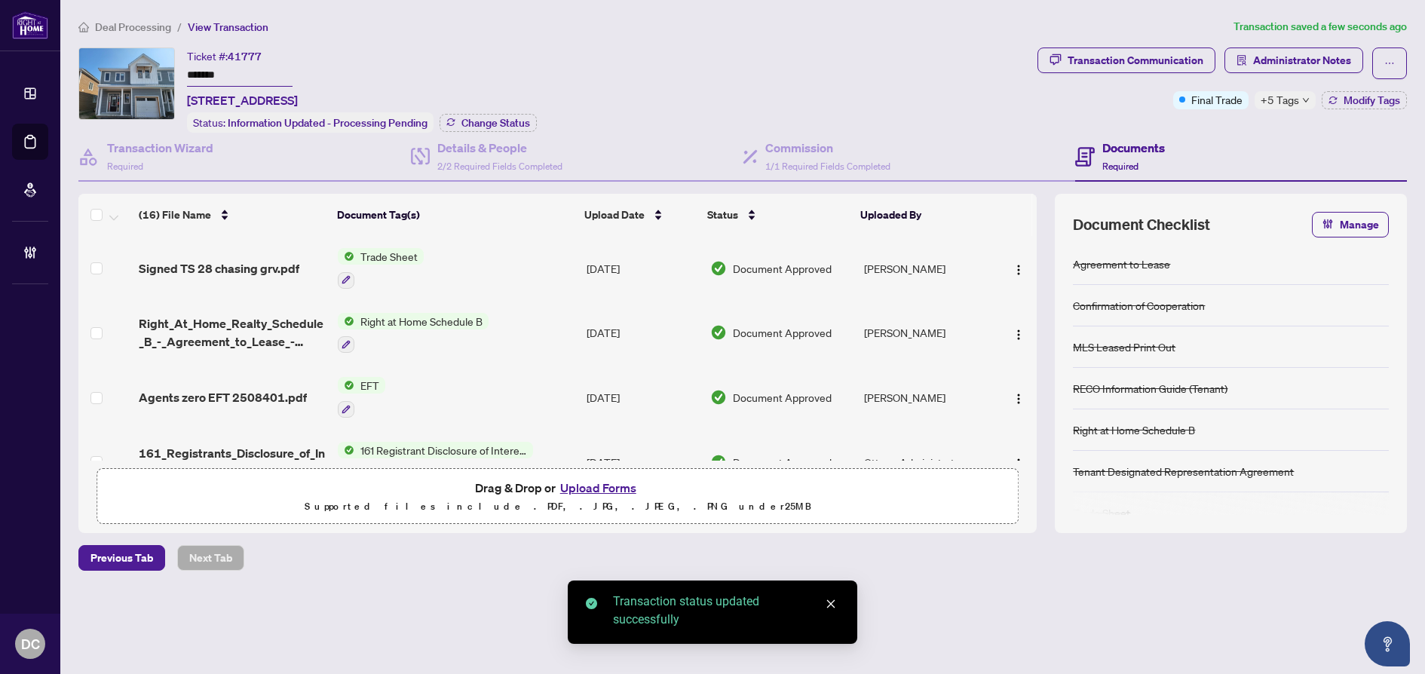
click at [1302, 100] on icon "down" at bounding box center [1306, 101] width 8 height 8
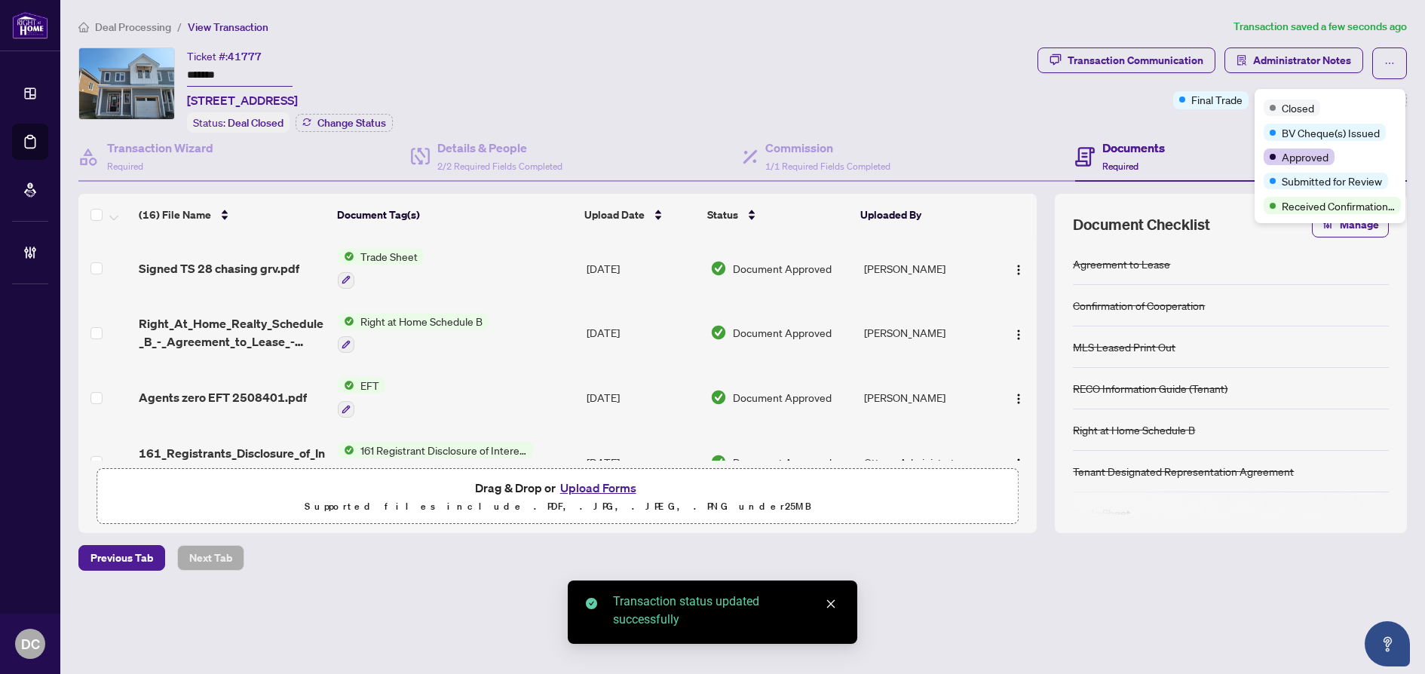
click at [1191, 120] on div "Transaction Communication Administrator Notes Final Trade +5 Tags Modify Tags" at bounding box center [1221, 90] width 375 height 85
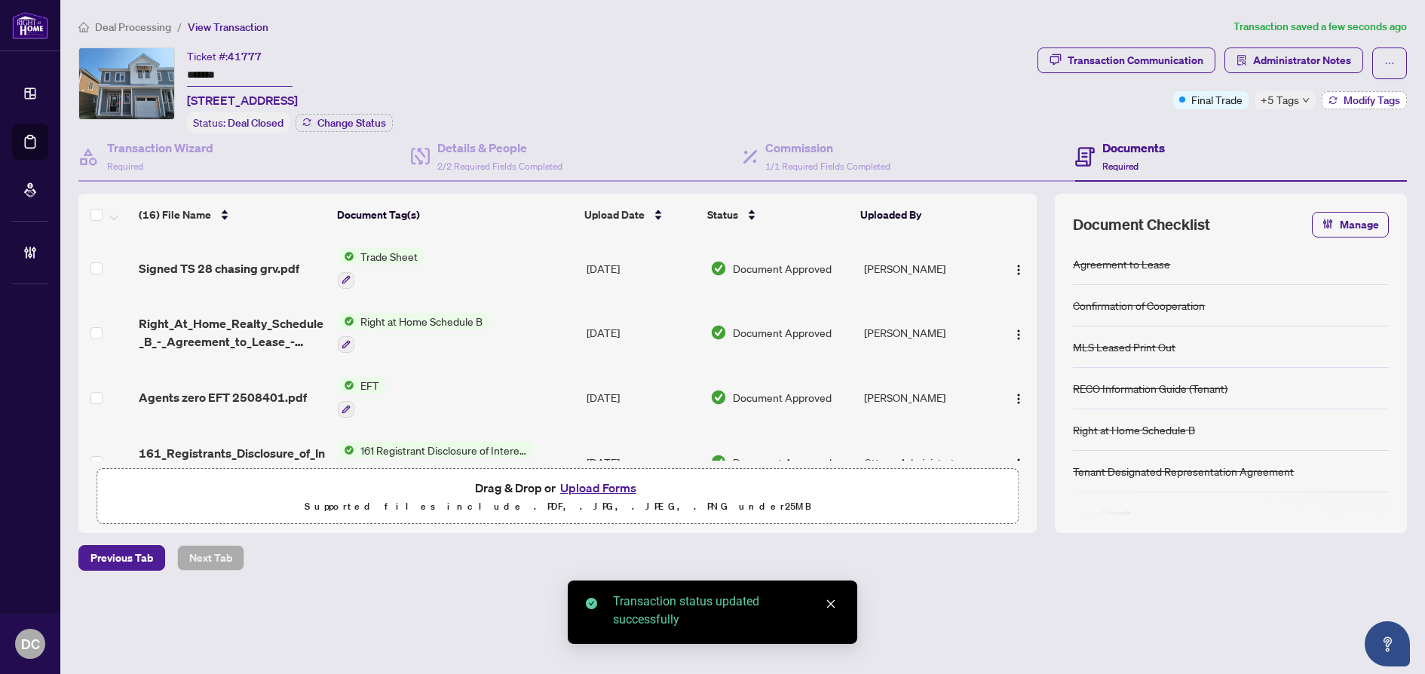
click at [1371, 97] on span "Modify Tags" at bounding box center [1372, 100] width 57 height 11
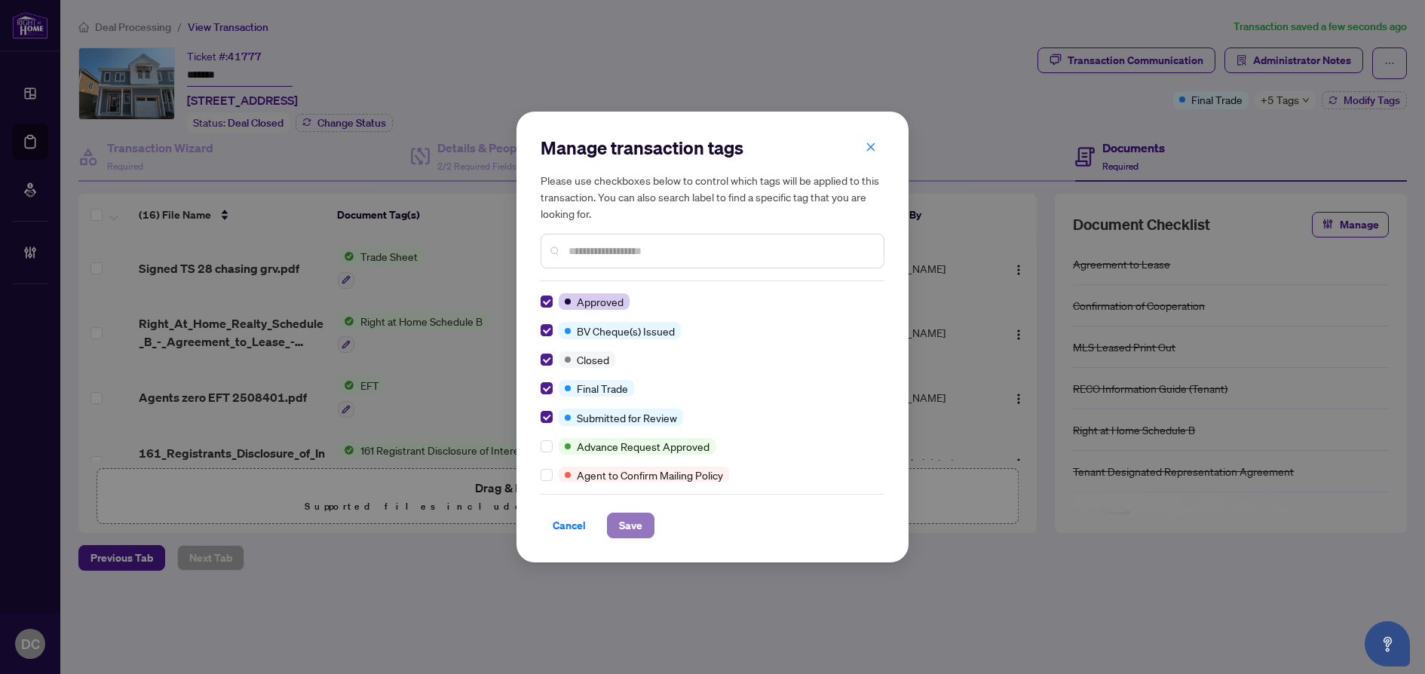
click at [625, 516] on span "Save" at bounding box center [630, 525] width 23 height 24
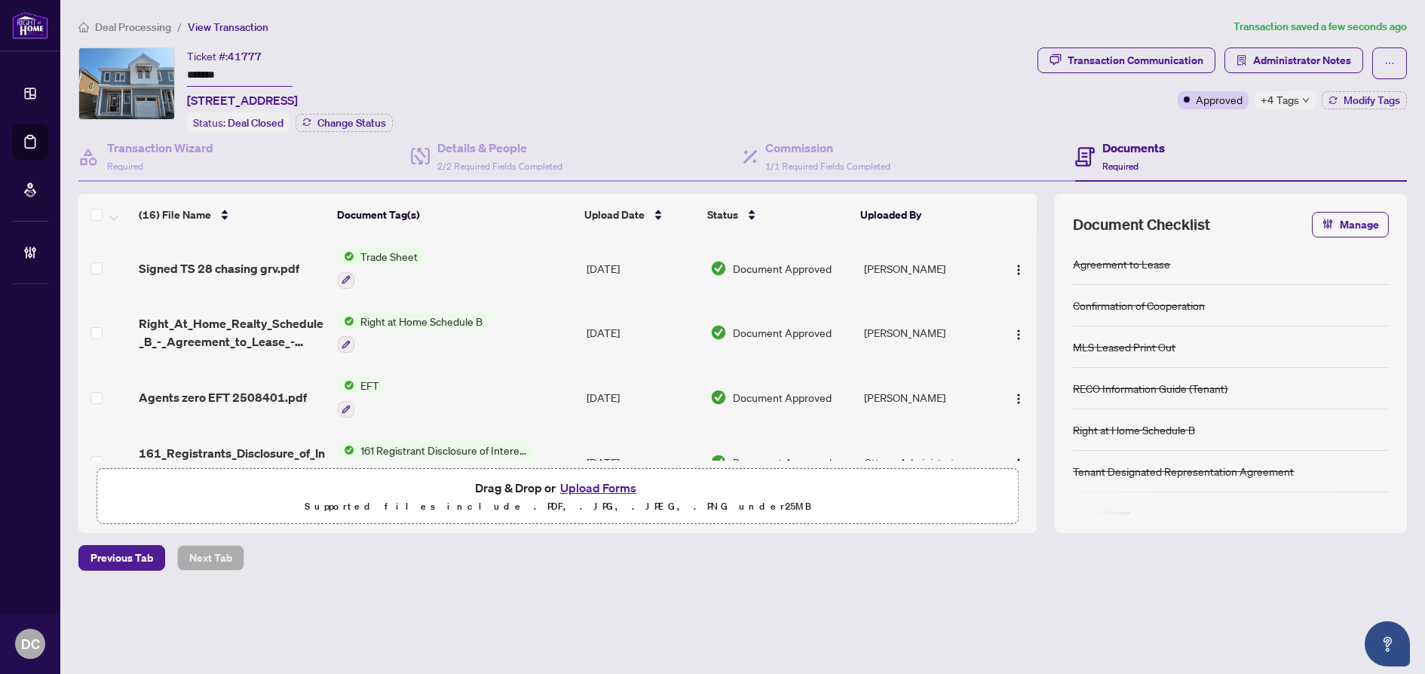
click at [1304, 97] on icon "down" at bounding box center [1306, 101] width 8 height 8
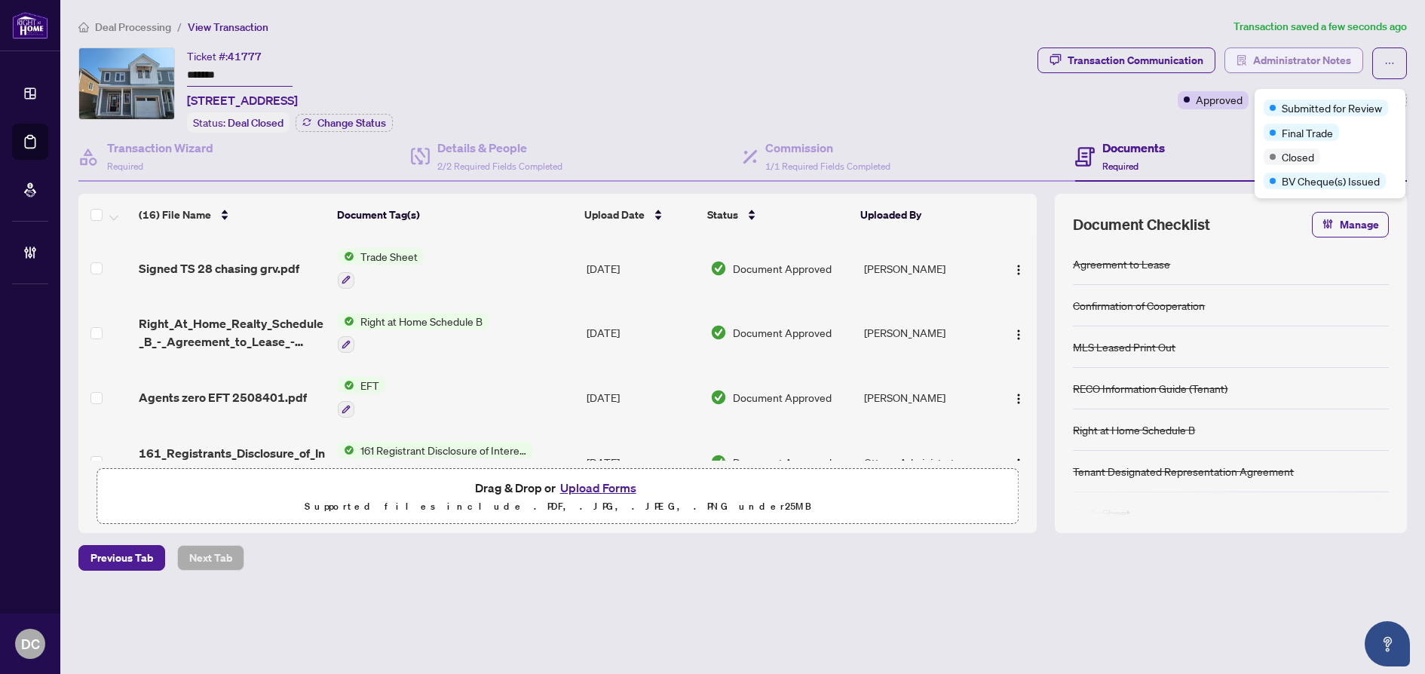
click at [1317, 52] on span "Administrator Notes" at bounding box center [1302, 60] width 98 height 24
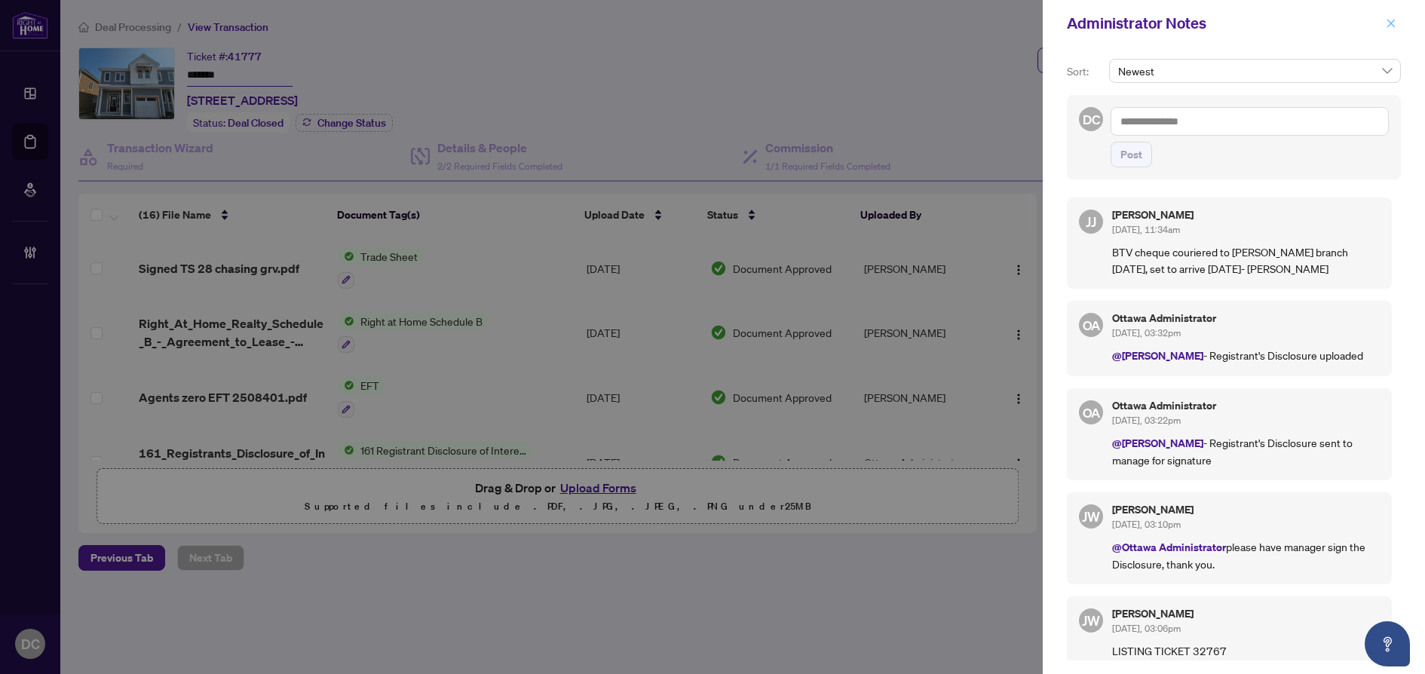
click at [1392, 23] on icon "close" at bounding box center [1391, 23] width 8 height 8
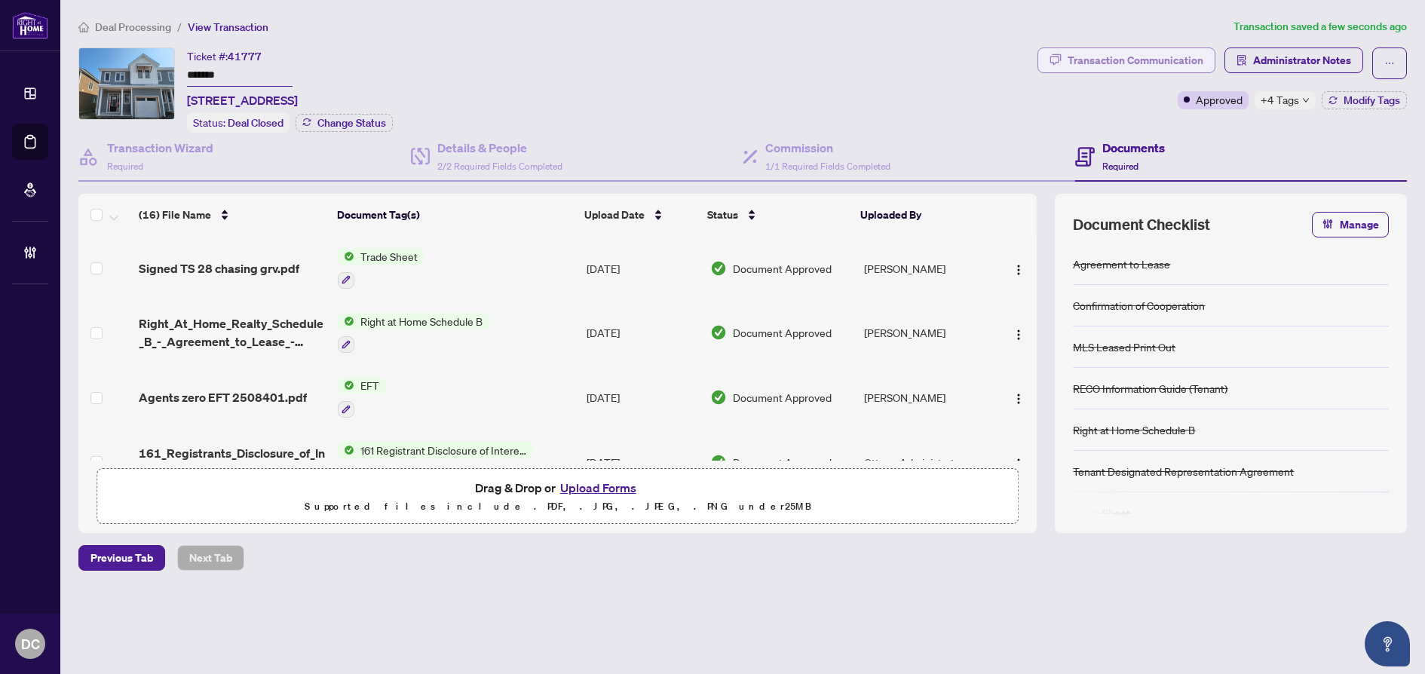
click at [1148, 54] on div "Transaction Communication" at bounding box center [1136, 60] width 136 height 24
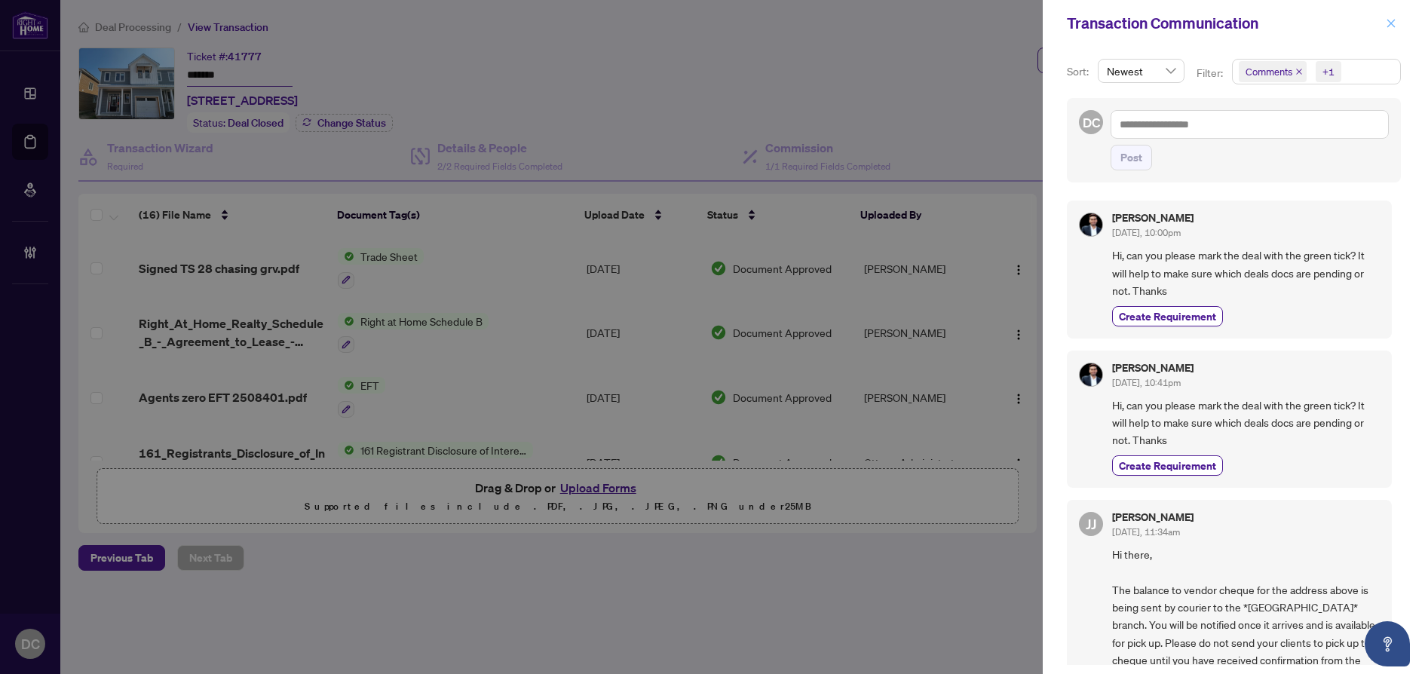
click at [1390, 30] on span "button" at bounding box center [1391, 23] width 11 height 24
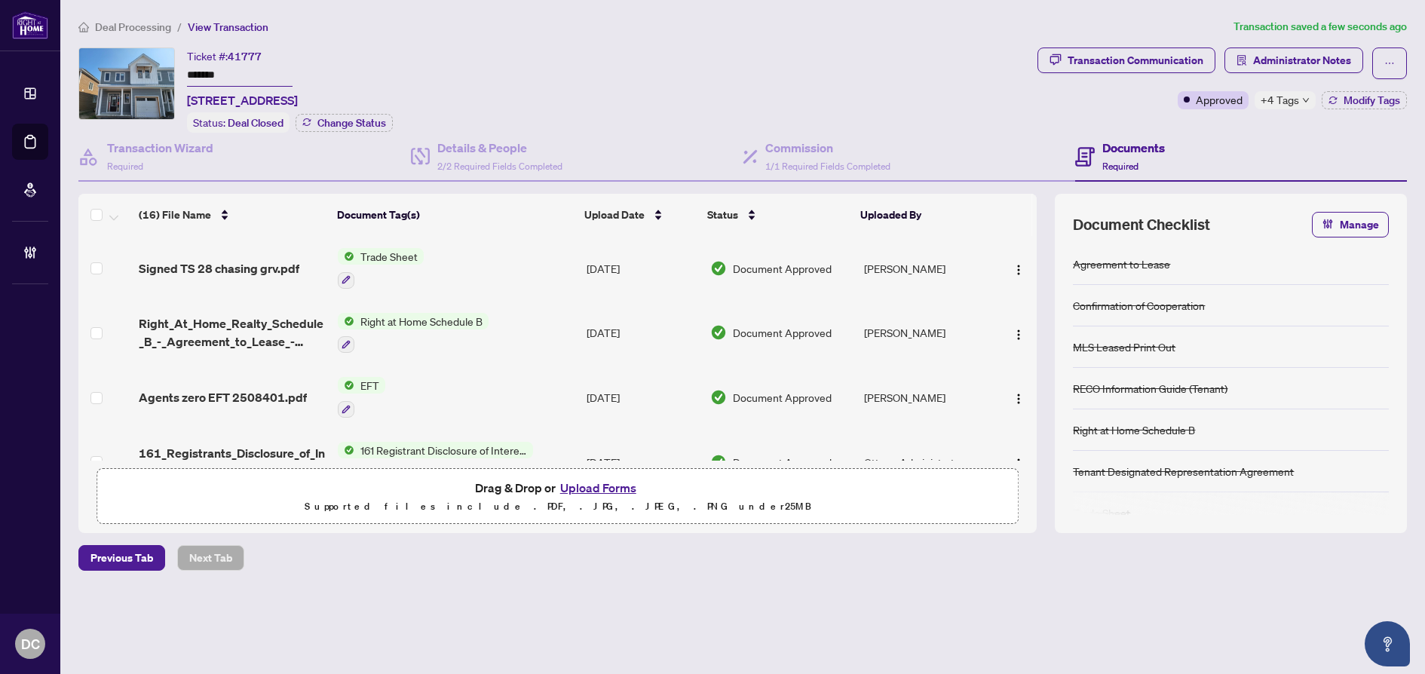
click at [1296, 107] on span "+4 Tags" at bounding box center [1280, 99] width 38 height 17
click at [1215, 136] on div "Documents Required" at bounding box center [1241, 157] width 333 height 49
click at [1341, 101] on button "Modify Tags" at bounding box center [1364, 100] width 85 height 18
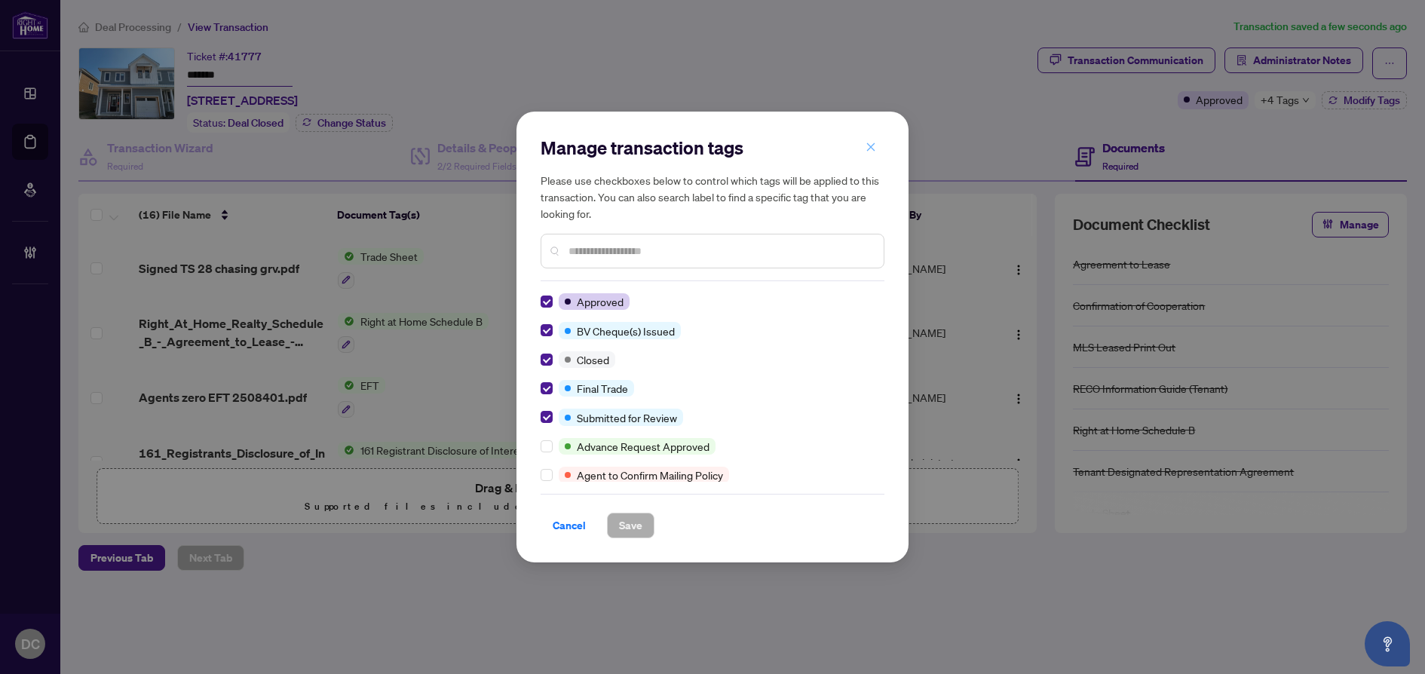
click at [876, 147] on button "button" at bounding box center [871, 147] width 30 height 26
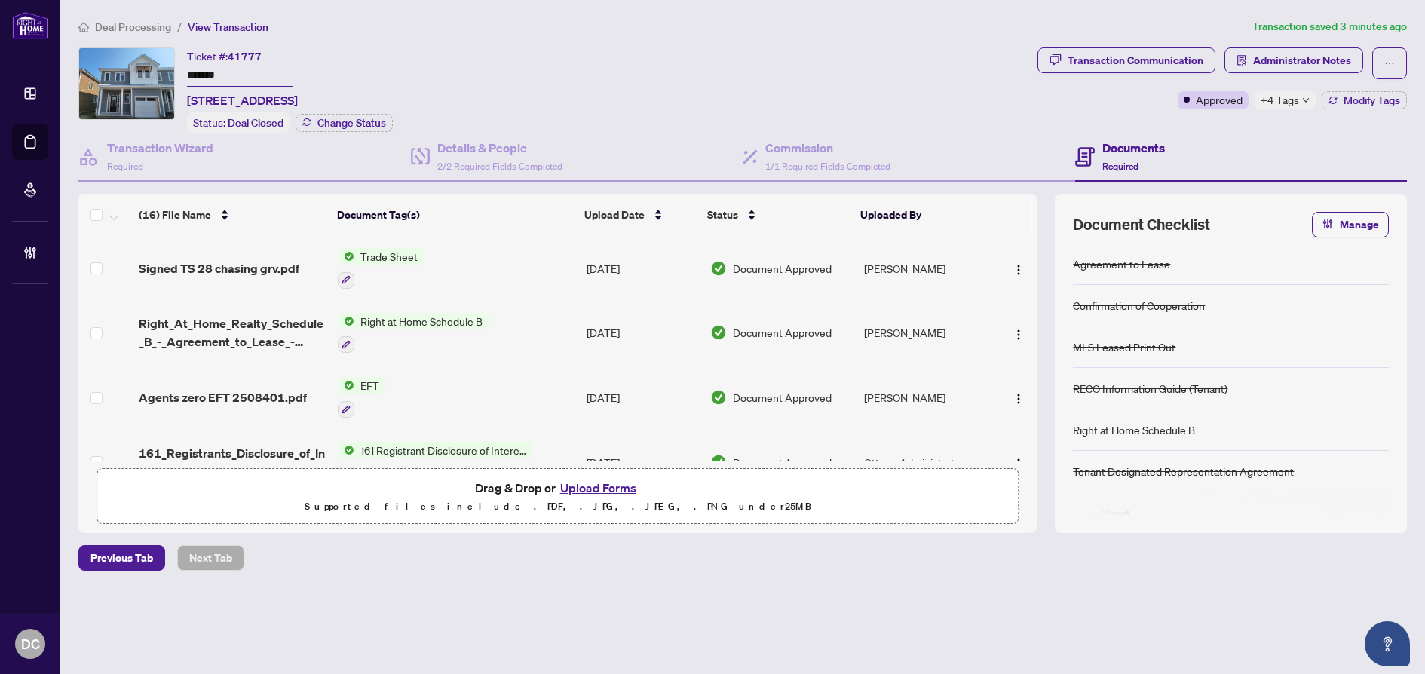
click at [1302, 103] on icon "down" at bounding box center [1306, 101] width 8 height 8
click at [1221, 124] on div "Transaction Communication Administrator Notes Approved +4 Tags Modify Tags" at bounding box center [1221, 90] width 375 height 85
click at [1375, 60] on button "button" at bounding box center [1389, 64] width 35 height 32
click at [1344, 138] on span "Submit for Completion" at bounding box center [1337, 144] width 115 height 17
type textarea "**********"
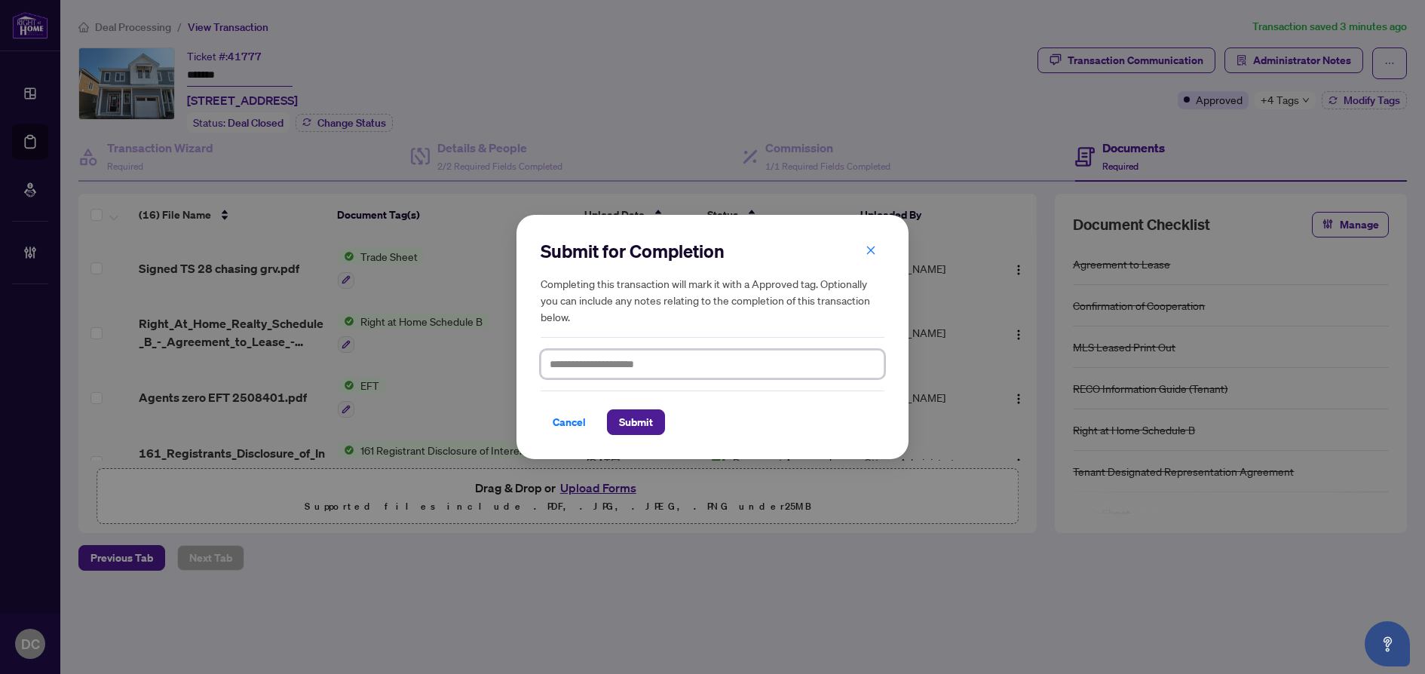
click at [666, 359] on textarea at bounding box center [713, 364] width 344 height 29
click at [667, 358] on textarea at bounding box center [713, 364] width 344 height 29
click at [639, 417] on span "Submit" at bounding box center [636, 422] width 34 height 24
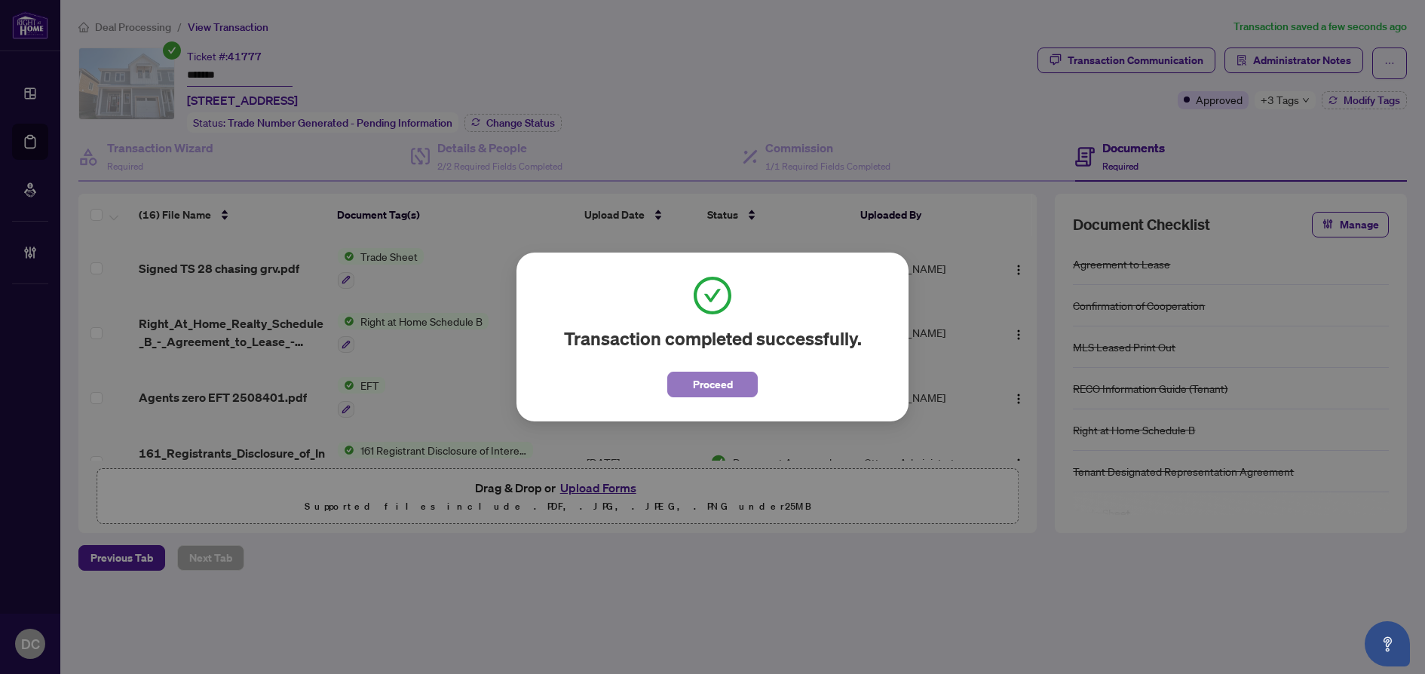
click at [669, 379] on button "Proceed" at bounding box center [712, 385] width 90 height 26
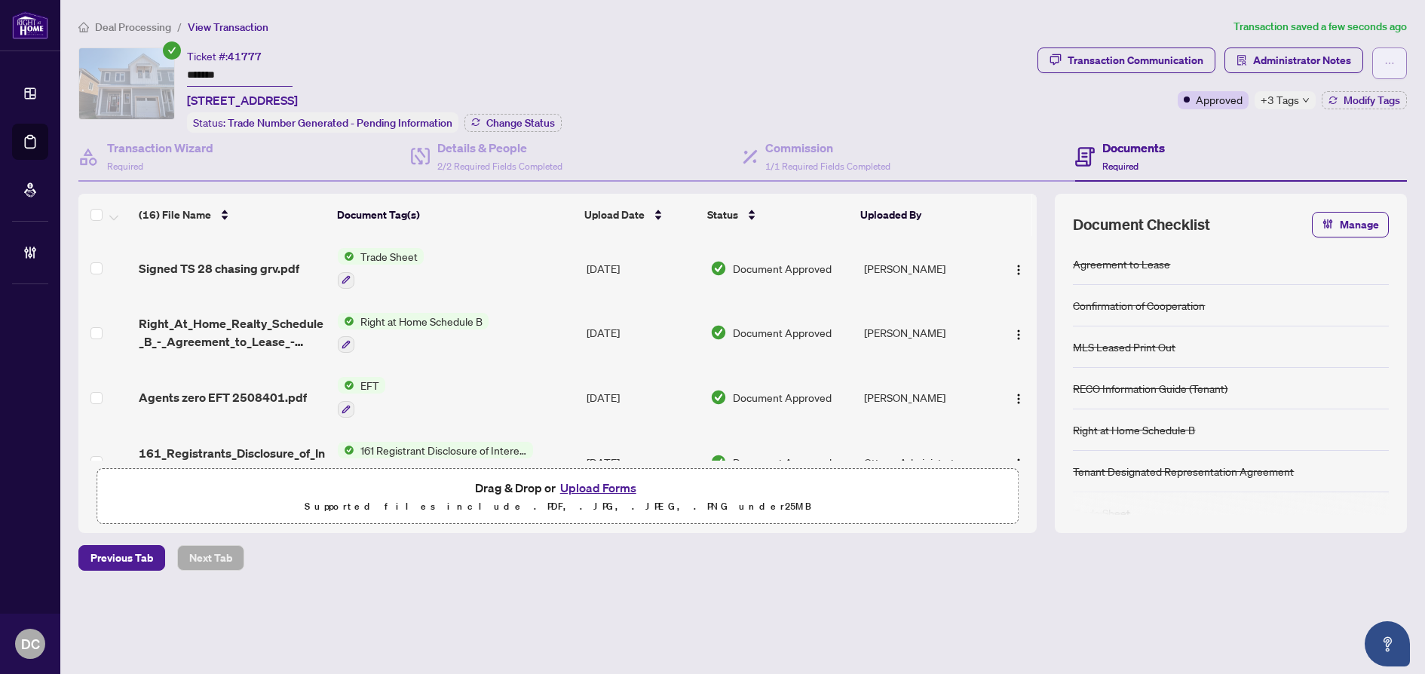
click at [1397, 64] on button "button" at bounding box center [1389, 64] width 35 height 32
